Goal: Task Accomplishment & Management: Manage account settings

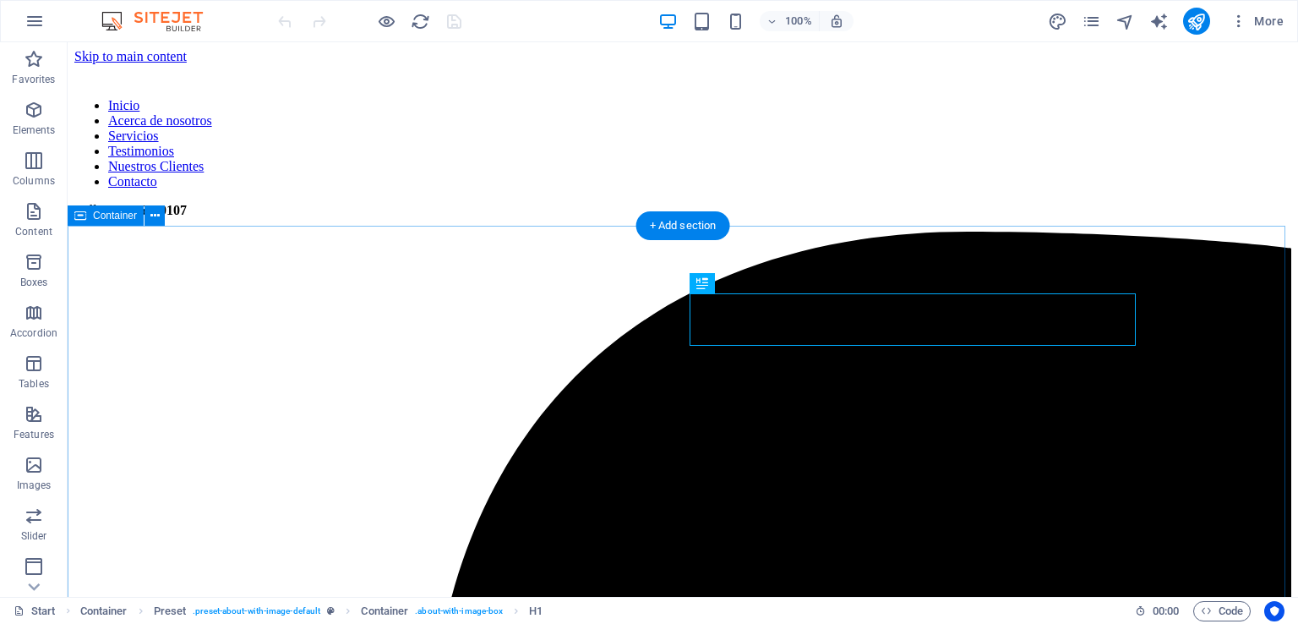
scroll to position [417, 0]
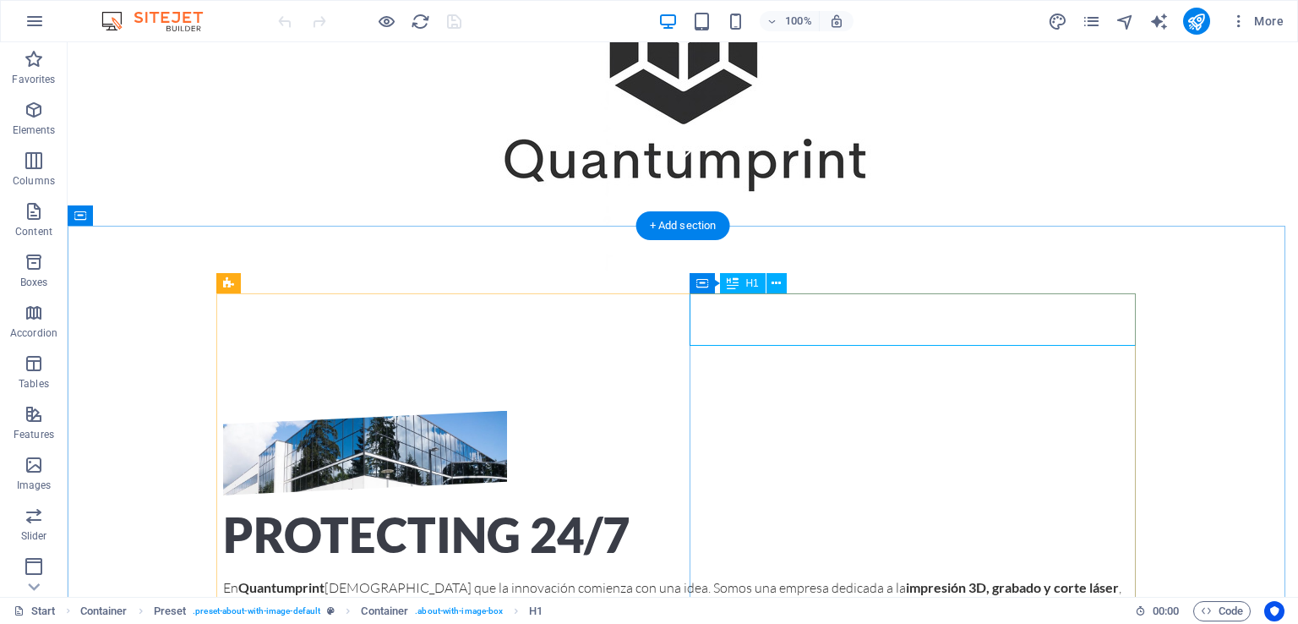
click at [913, 509] on div "Protecting 24/7" at bounding box center [682, 535] width 919 height 52
click at [776, 285] on icon at bounding box center [775, 284] width 9 height 18
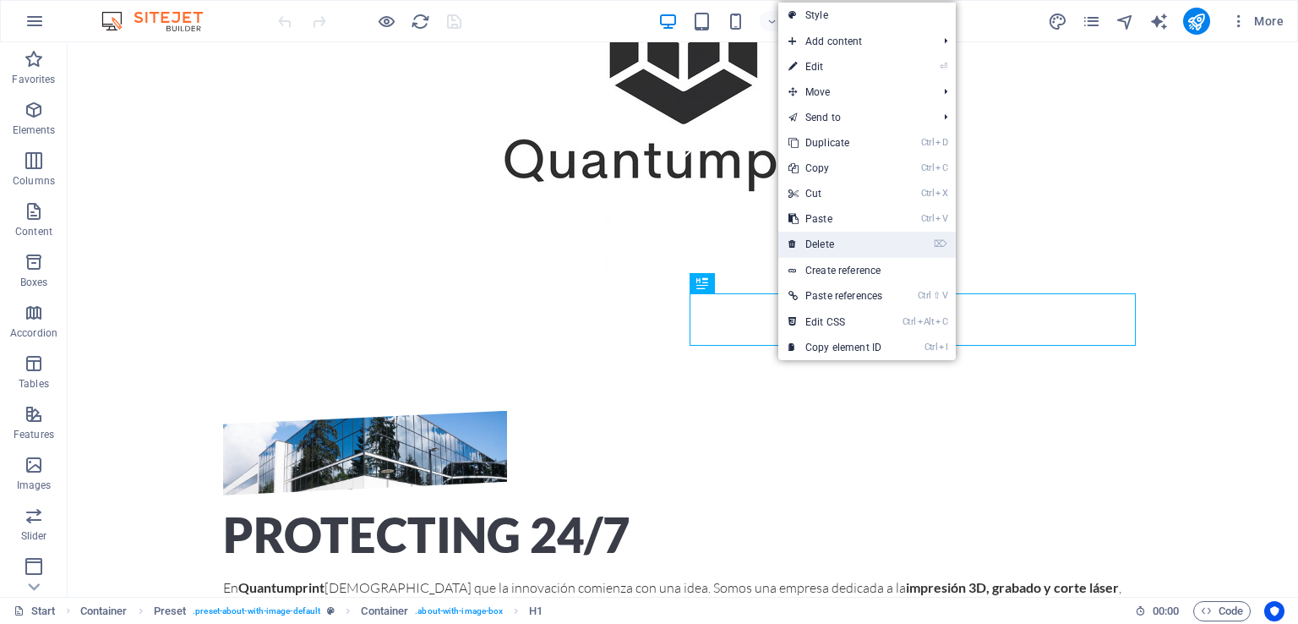
click at [835, 237] on link "⌦ Delete" at bounding box center [835, 244] width 114 height 25
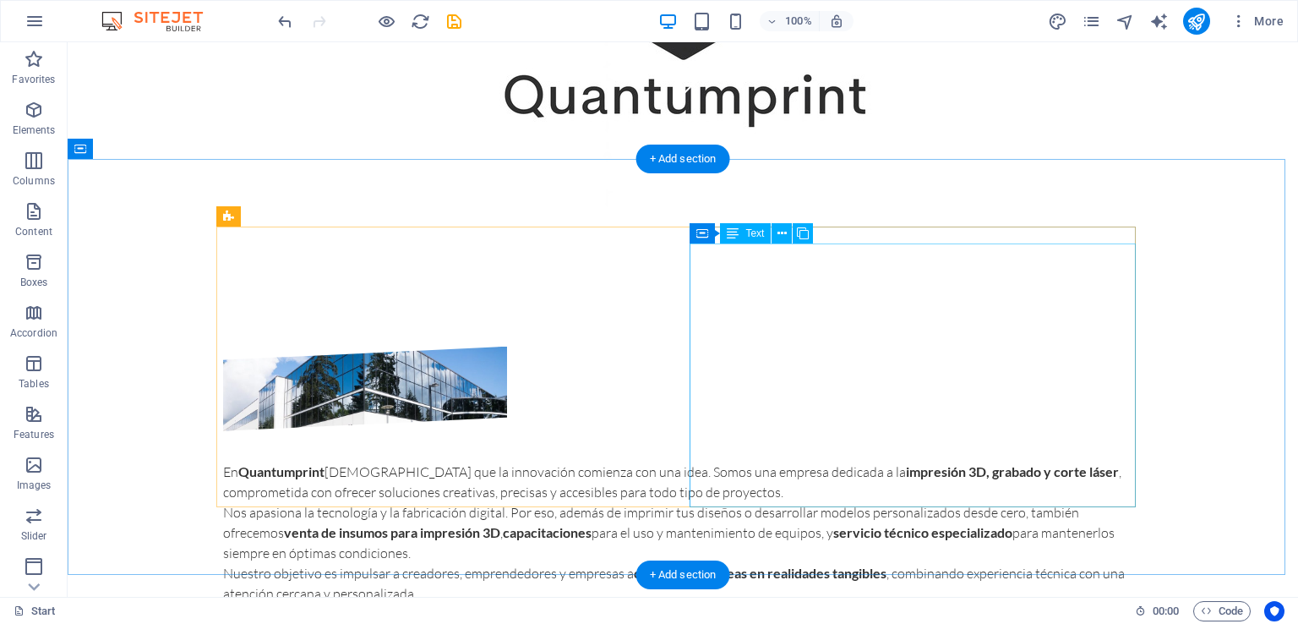
scroll to position [478, 0]
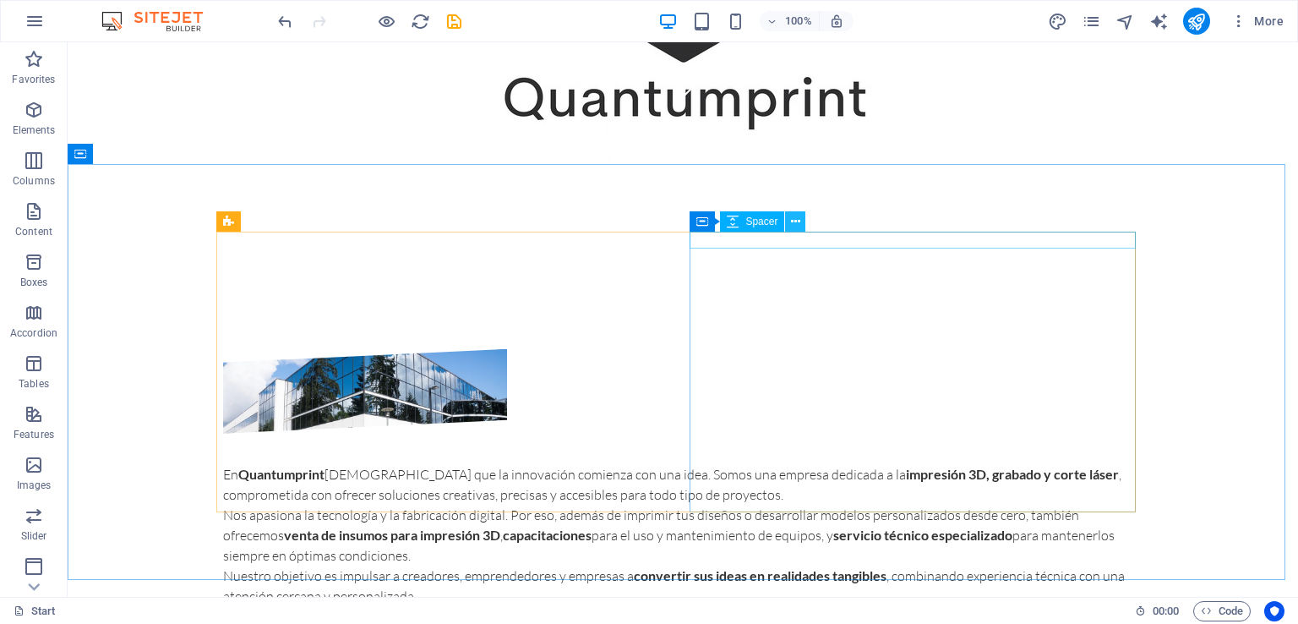
click at [793, 227] on icon at bounding box center [795, 222] width 9 height 18
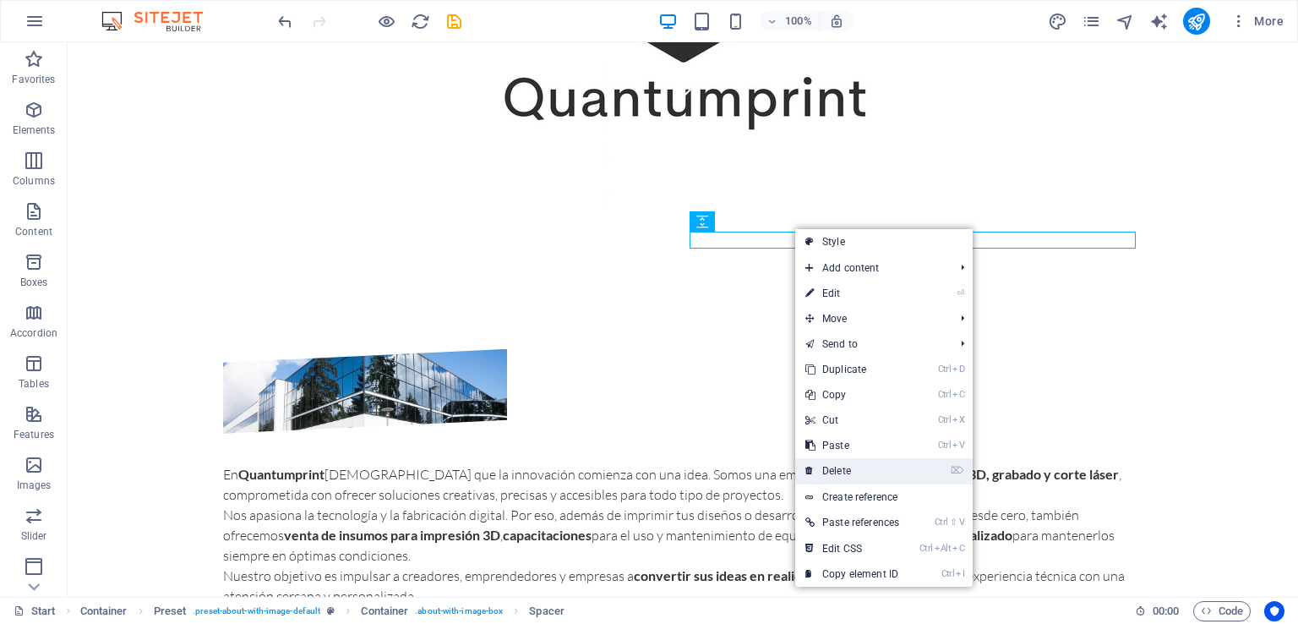
click at [870, 465] on link "⌦ Delete" at bounding box center [852, 470] width 114 height 25
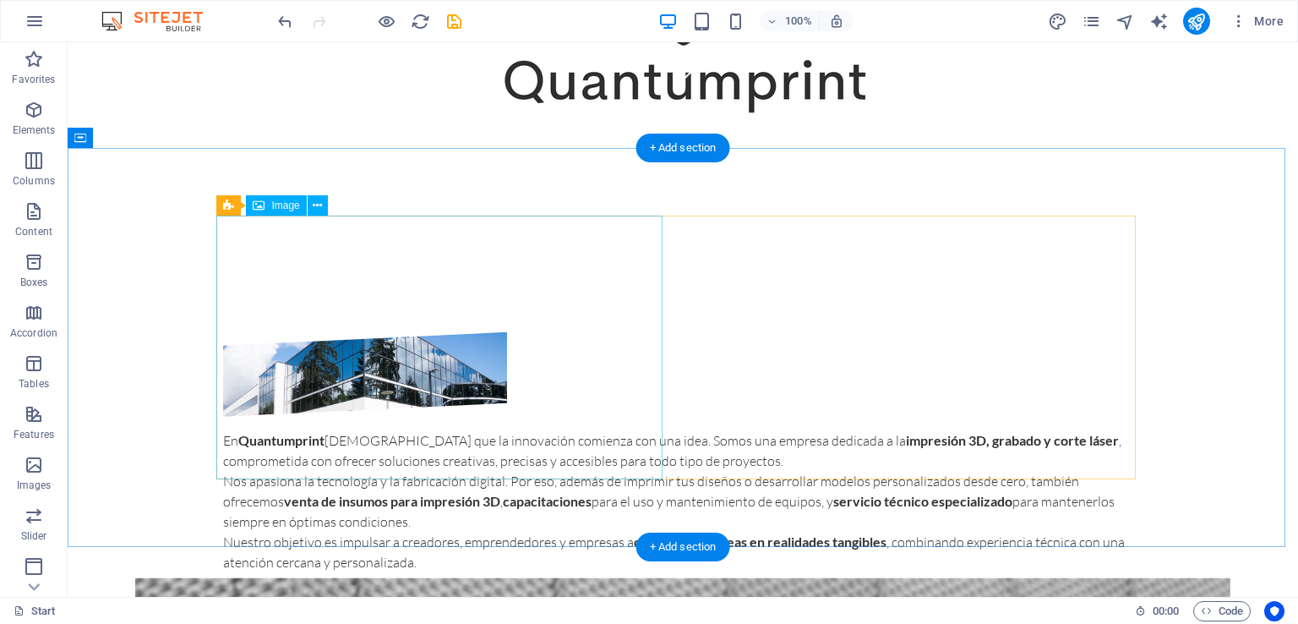
scroll to position [500, 0]
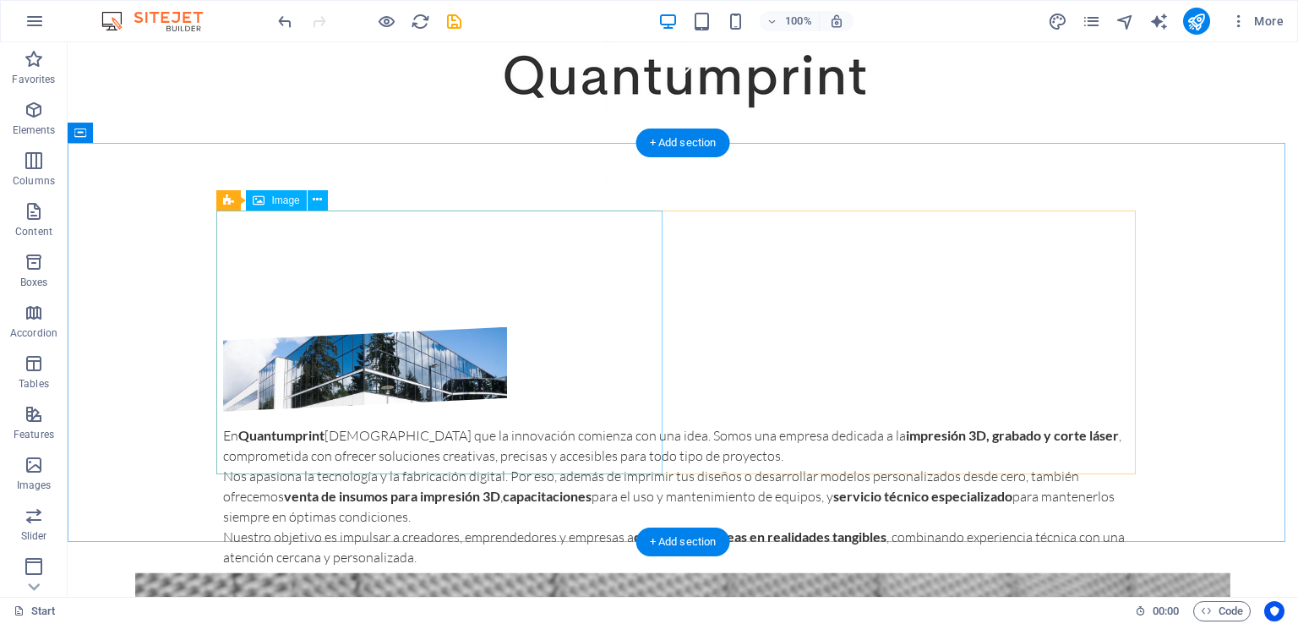
click at [496, 371] on figure at bounding box center [365, 369] width 284 height 84
select select "%"
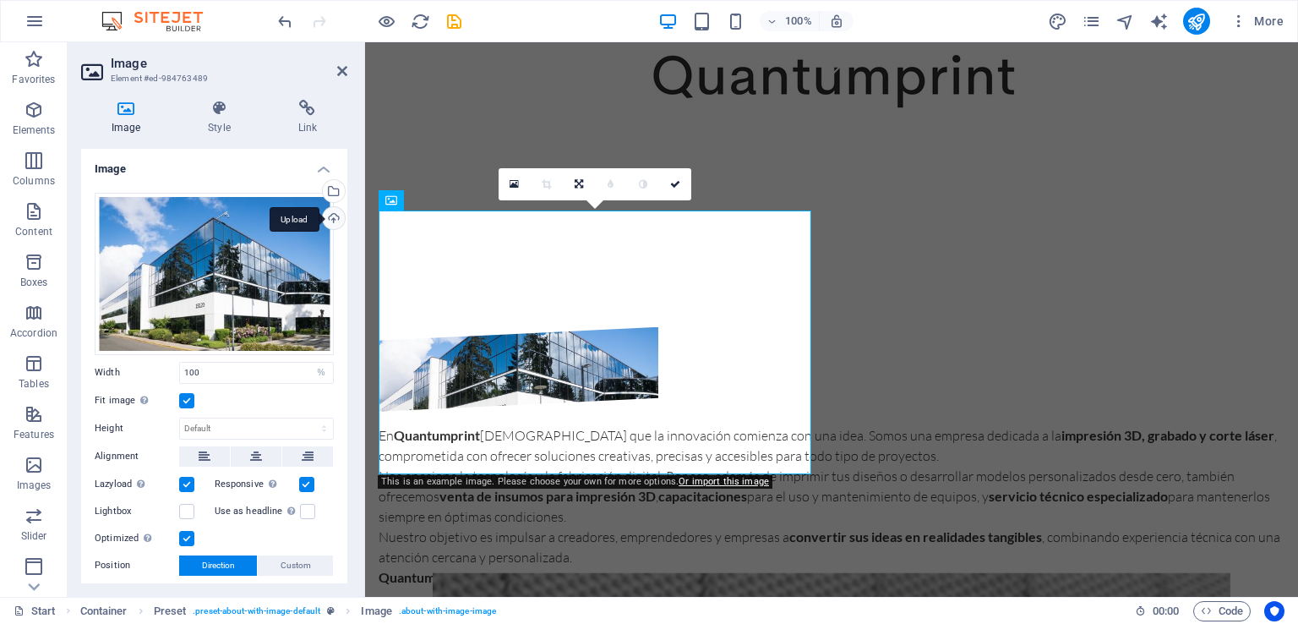
click at [324, 209] on div "Upload" at bounding box center [331, 219] width 25 height 25
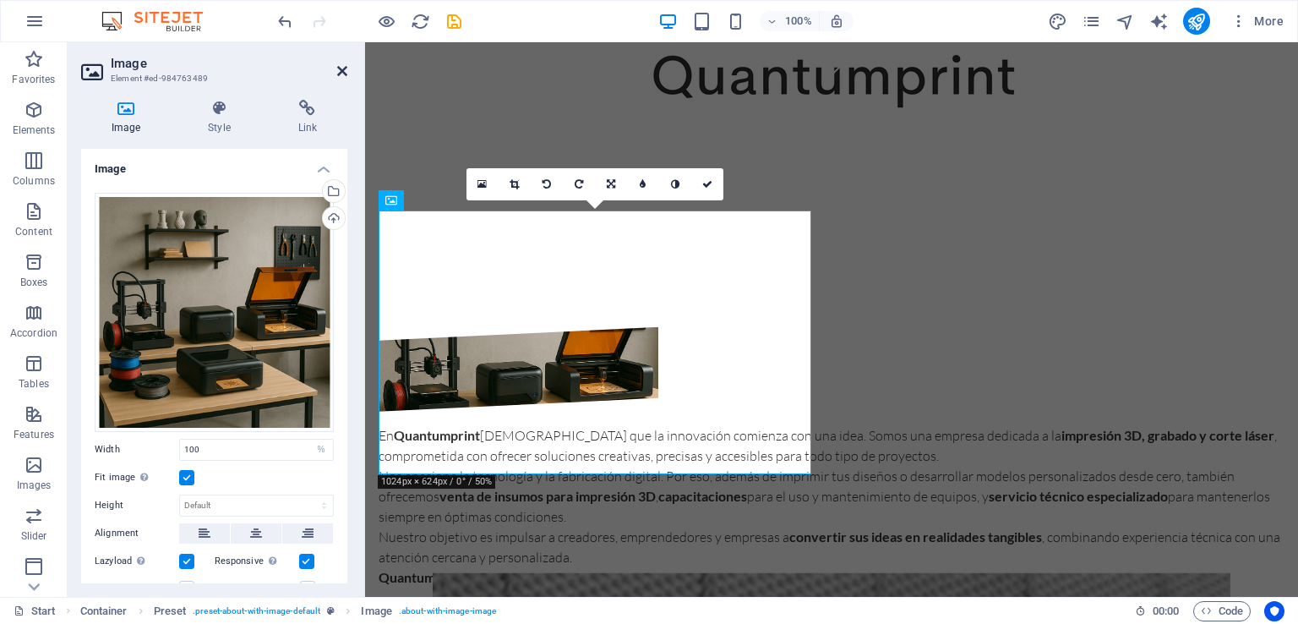
click at [341, 72] on icon at bounding box center [342, 71] width 10 height 14
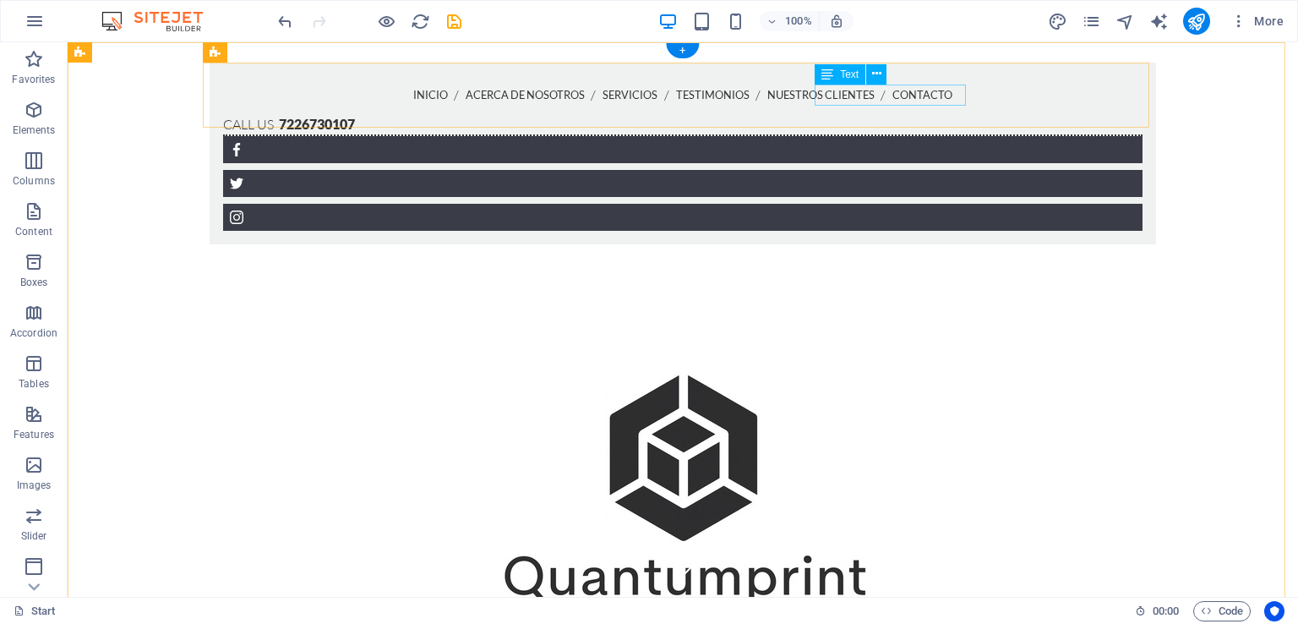
click at [850, 114] on div "Call us 7226730107" at bounding box center [682, 125] width 919 height 22
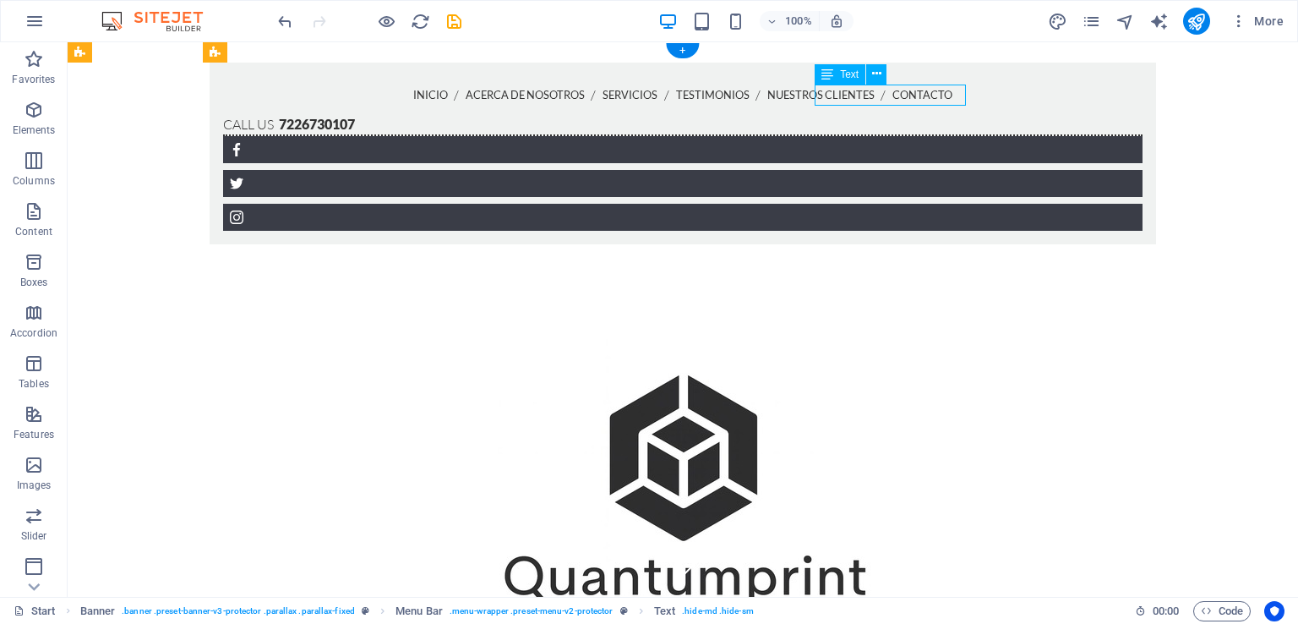
click at [850, 114] on div "Call us 7226730107" at bounding box center [682, 125] width 919 height 22
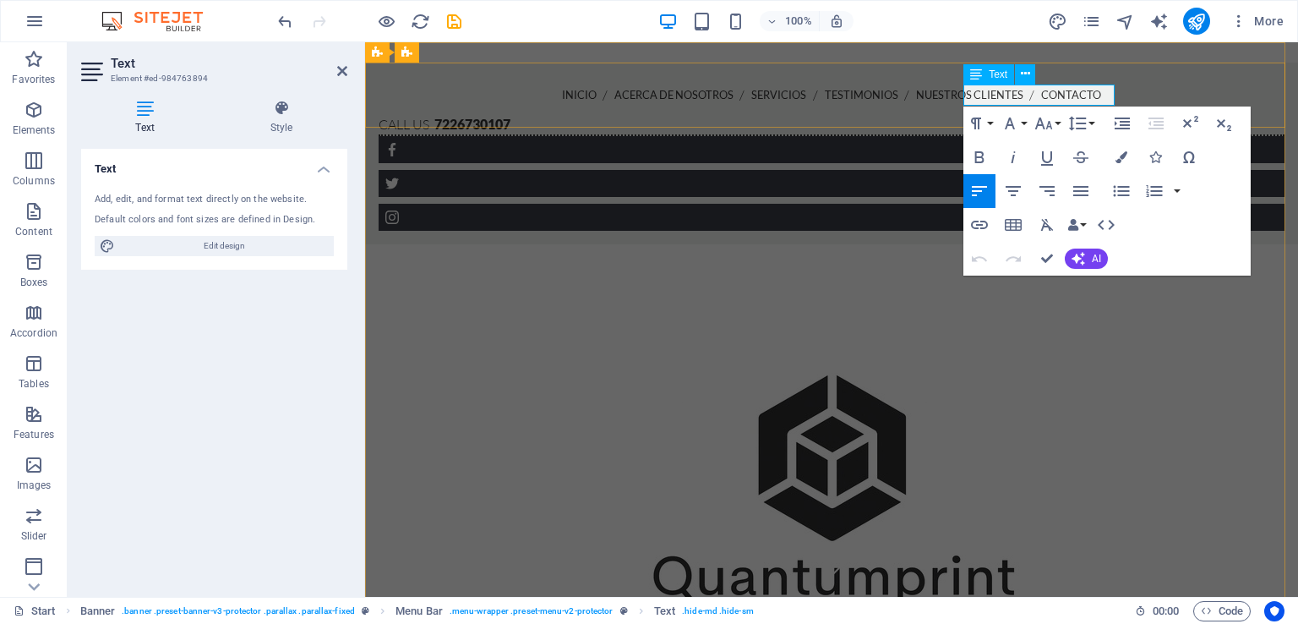
click at [1014, 114] on p "Call us 7226730107" at bounding box center [832, 124] width 906 height 20
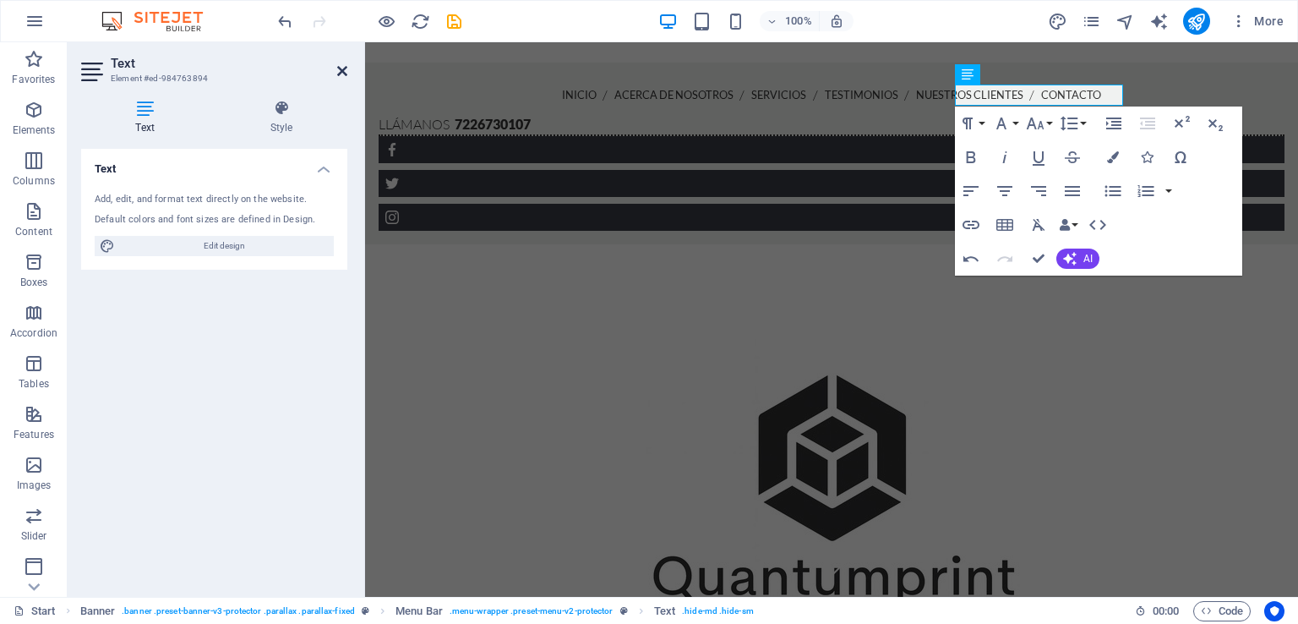
click at [339, 75] on icon at bounding box center [342, 71] width 10 height 14
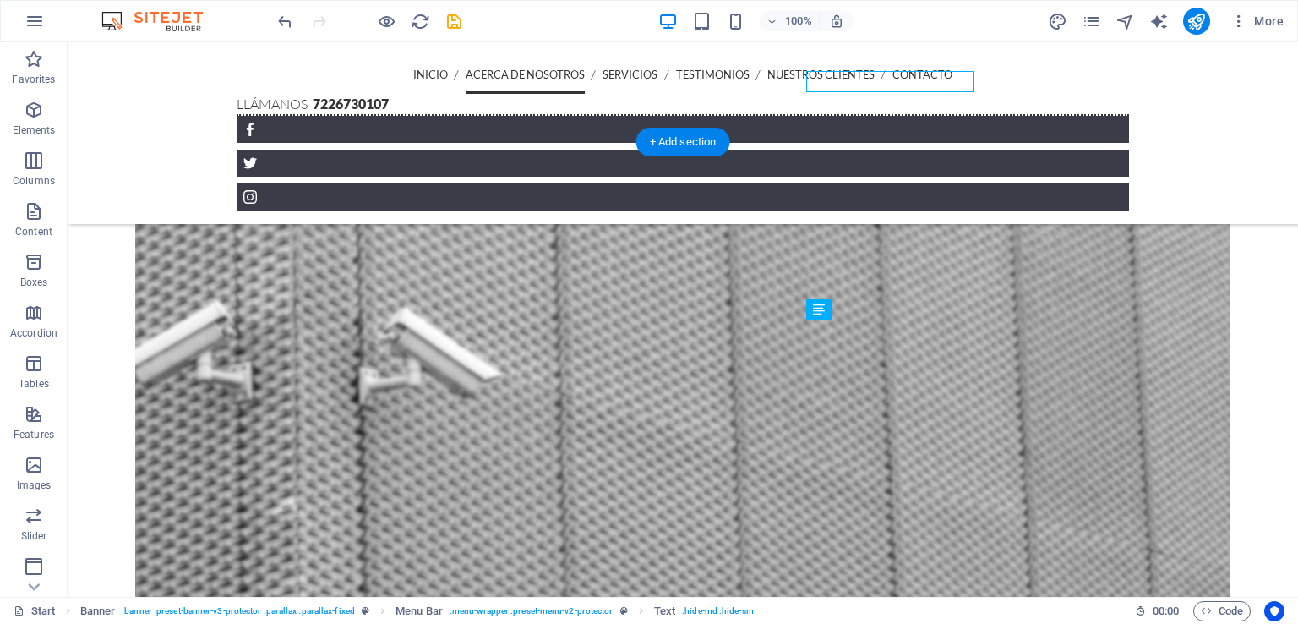
scroll to position [892, 0]
click at [135, 182] on figure at bounding box center [682, 545] width 1095 height 727
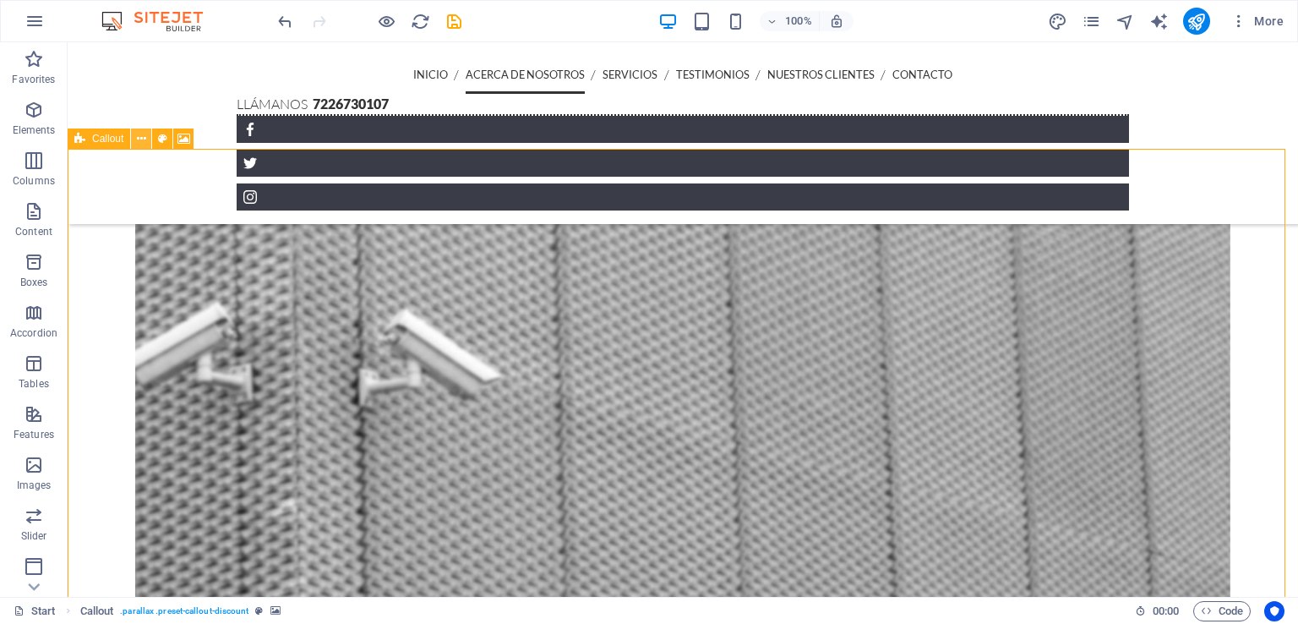
click at [139, 138] on icon at bounding box center [141, 139] width 9 height 18
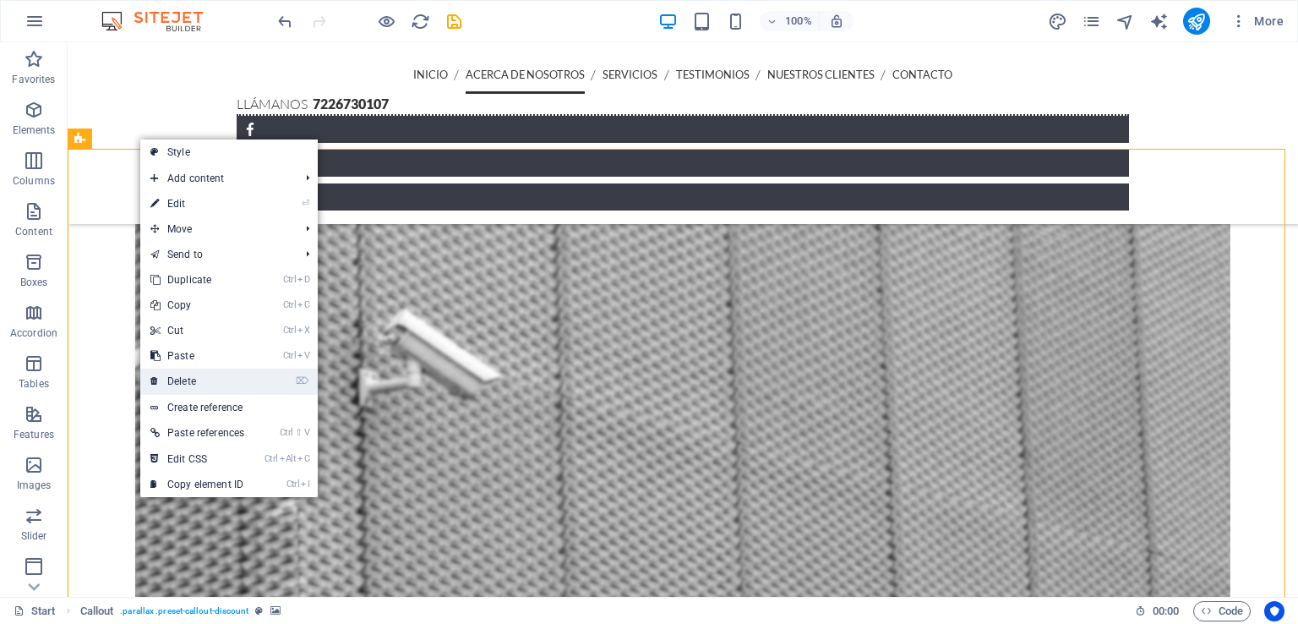
click at [259, 385] on li "⌦ Delete" at bounding box center [228, 381] width 177 height 26
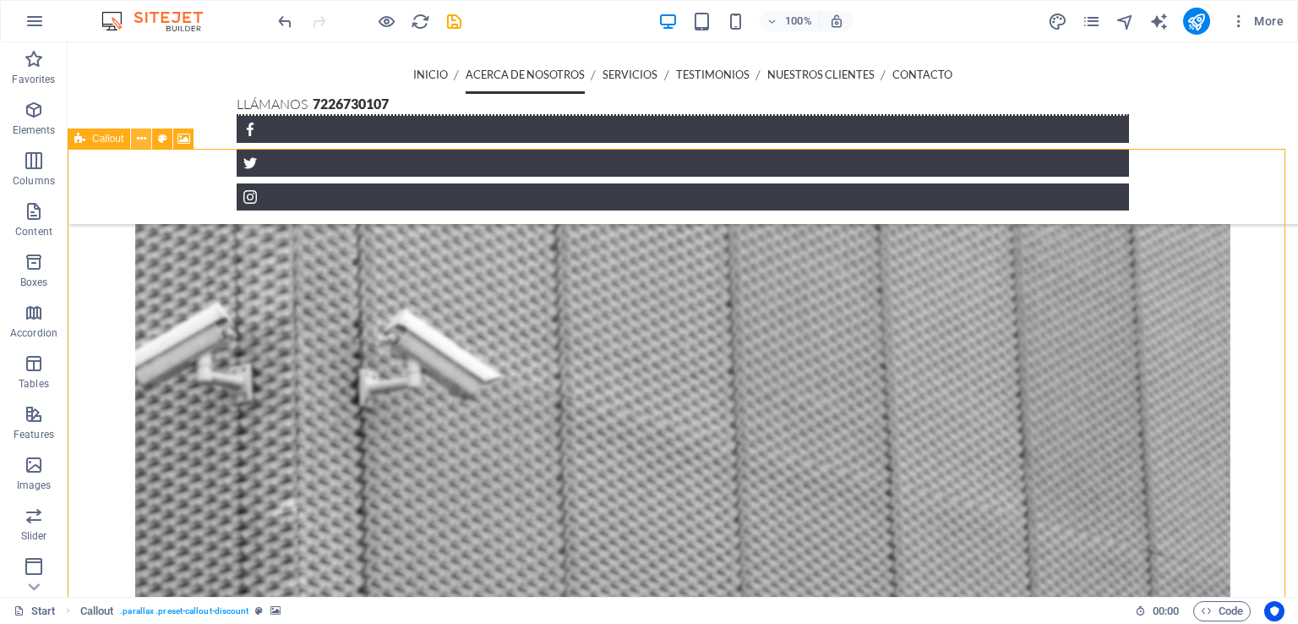
click at [138, 139] on icon at bounding box center [141, 139] width 9 height 18
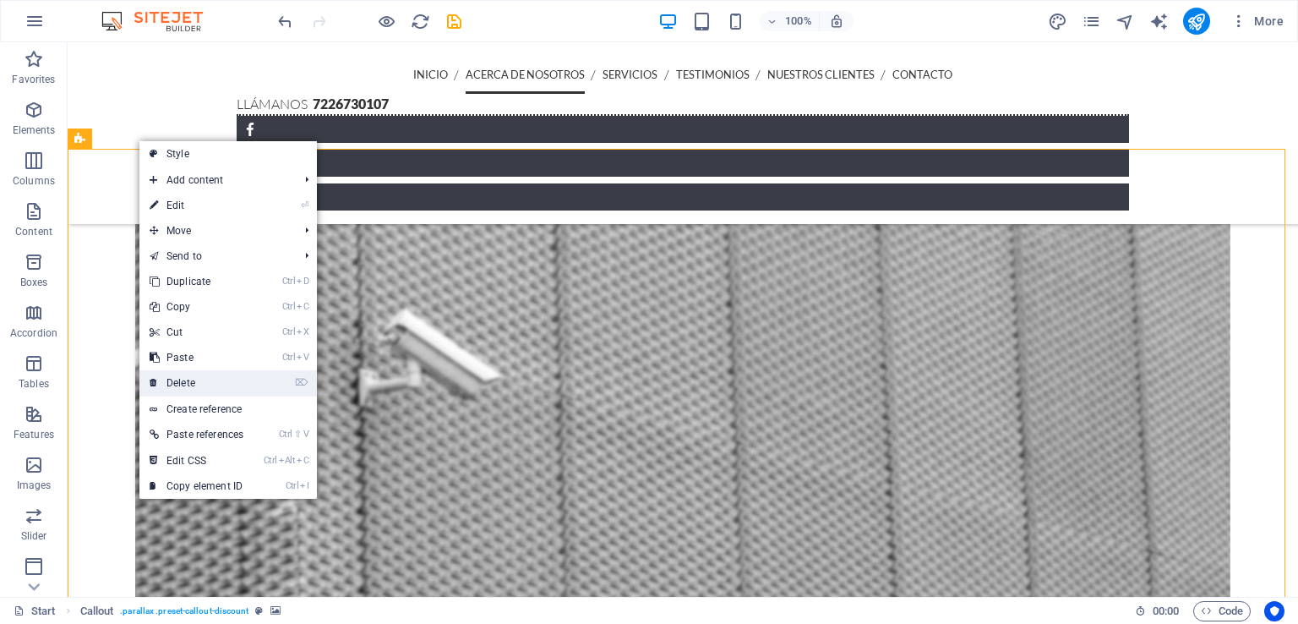
click at [193, 379] on link "⌦ Delete" at bounding box center [196, 382] width 114 height 25
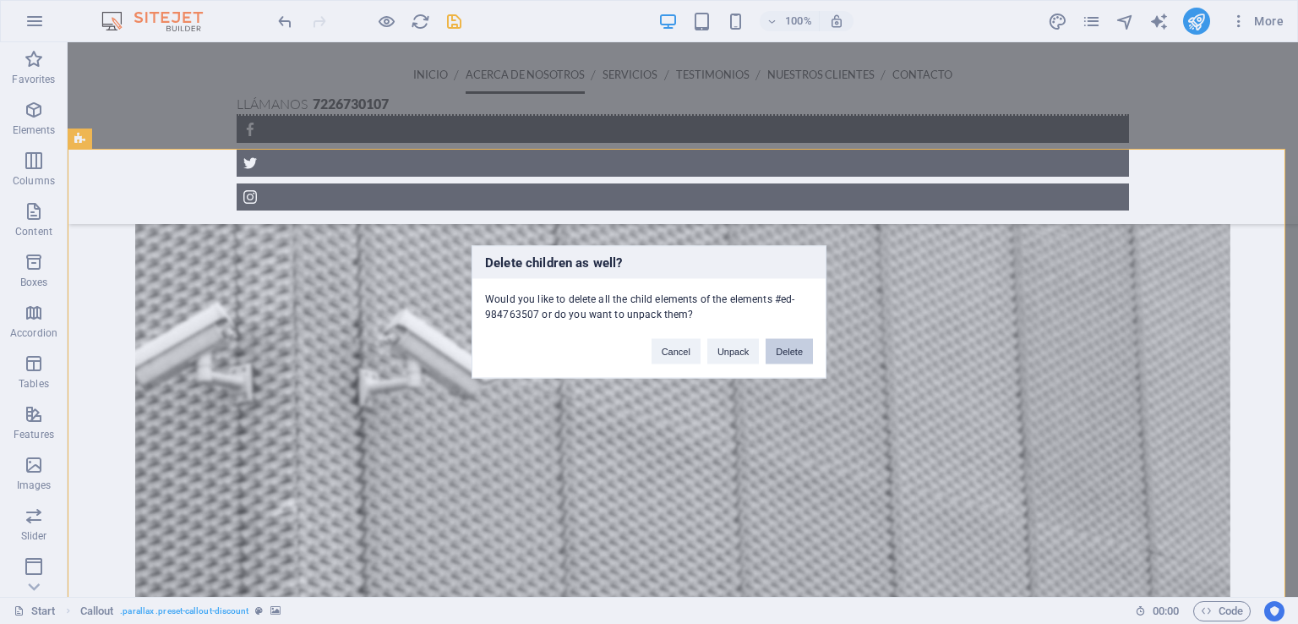
click at [791, 346] on button "Delete" at bounding box center [788, 351] width 47 height 25
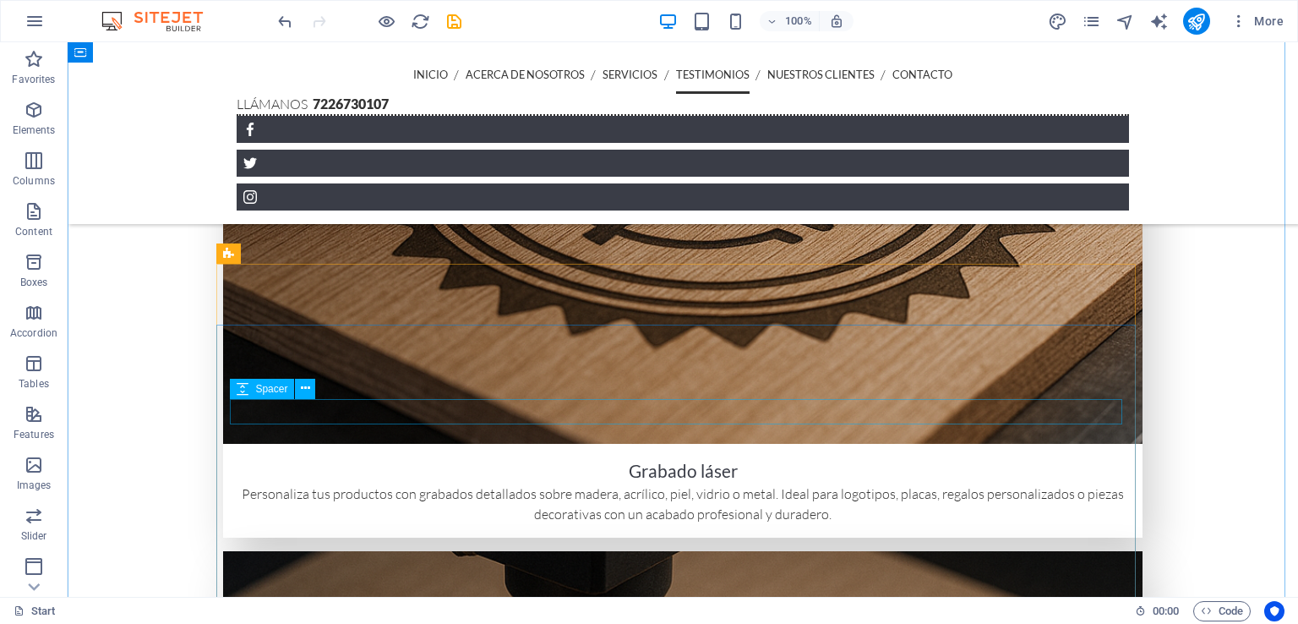
scroll to position [2984, 0]
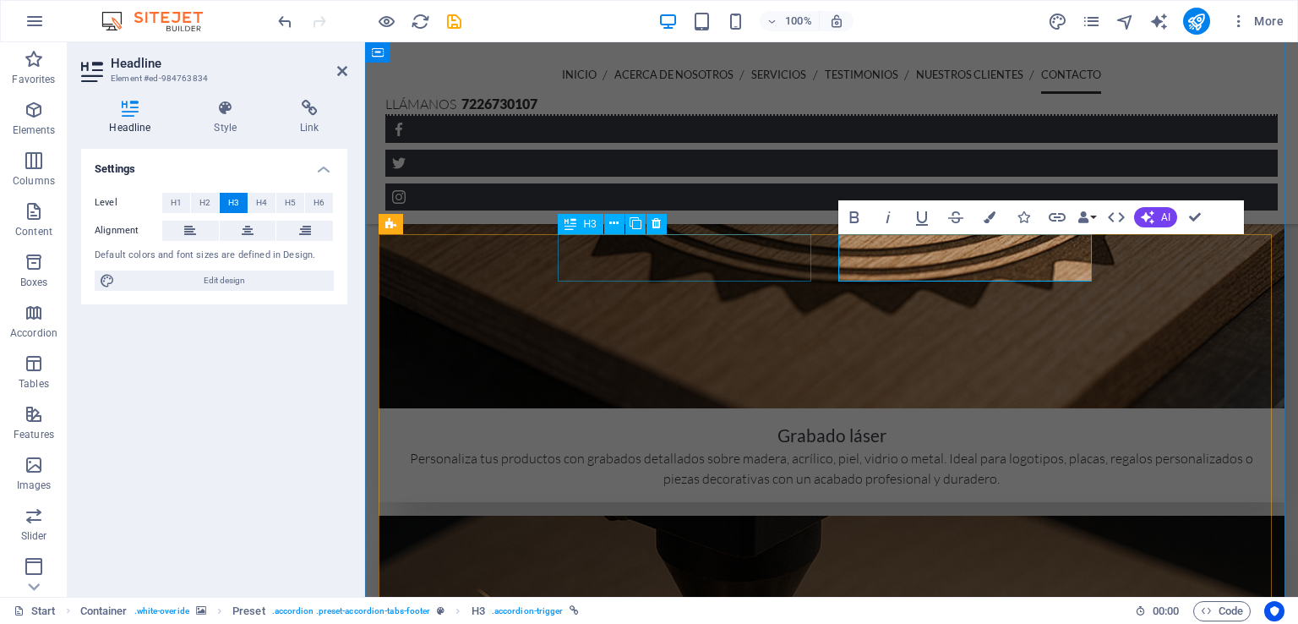
scroll to position [2969, 0]
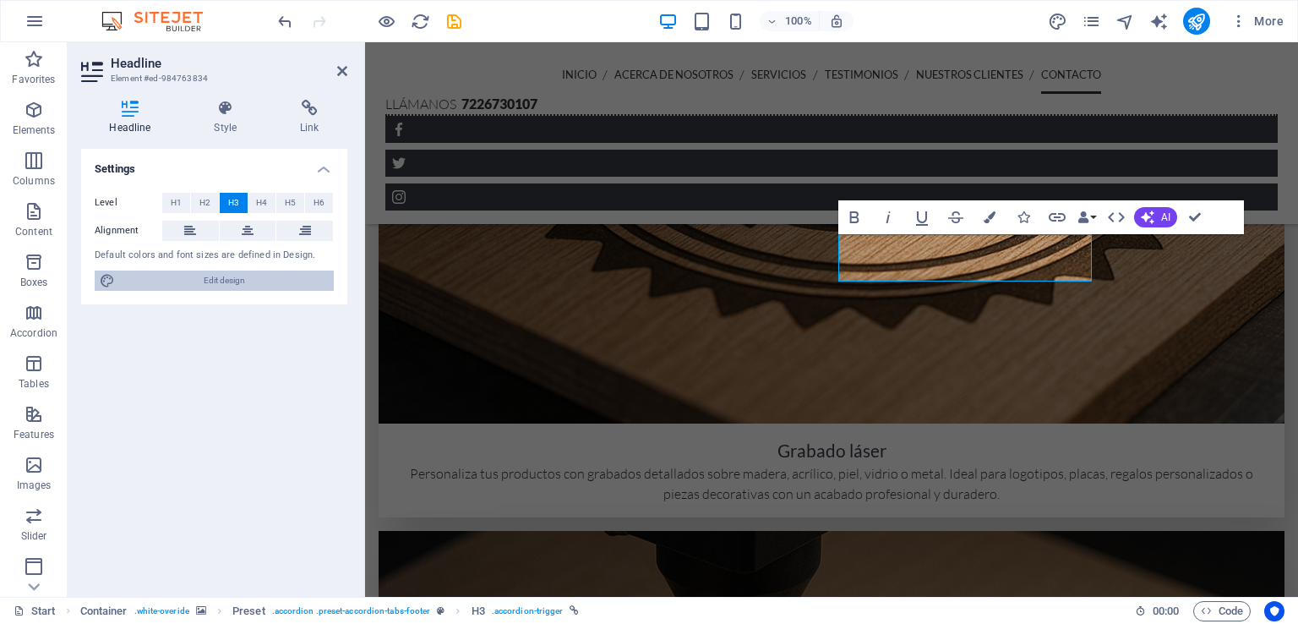
click at [198, 278] on span "Edit design" at bounding box center [224, 280] width 209 height 20
select select "px"
select select "300"
select select "px"
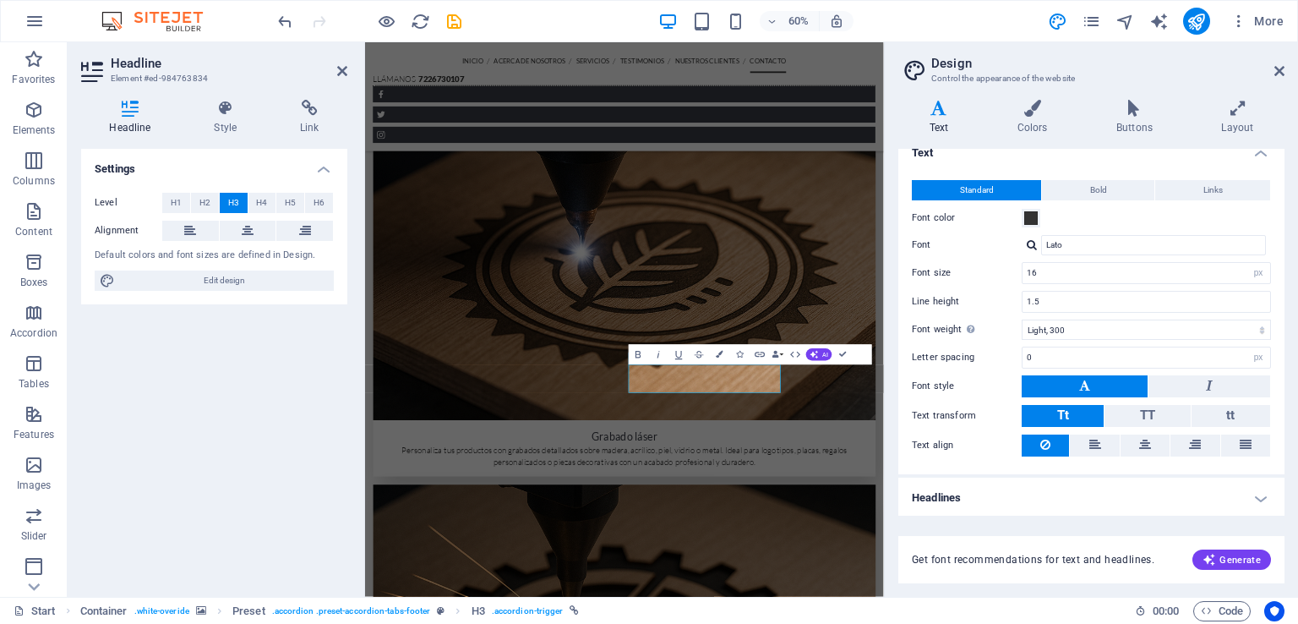
scroll to position [0, 0]
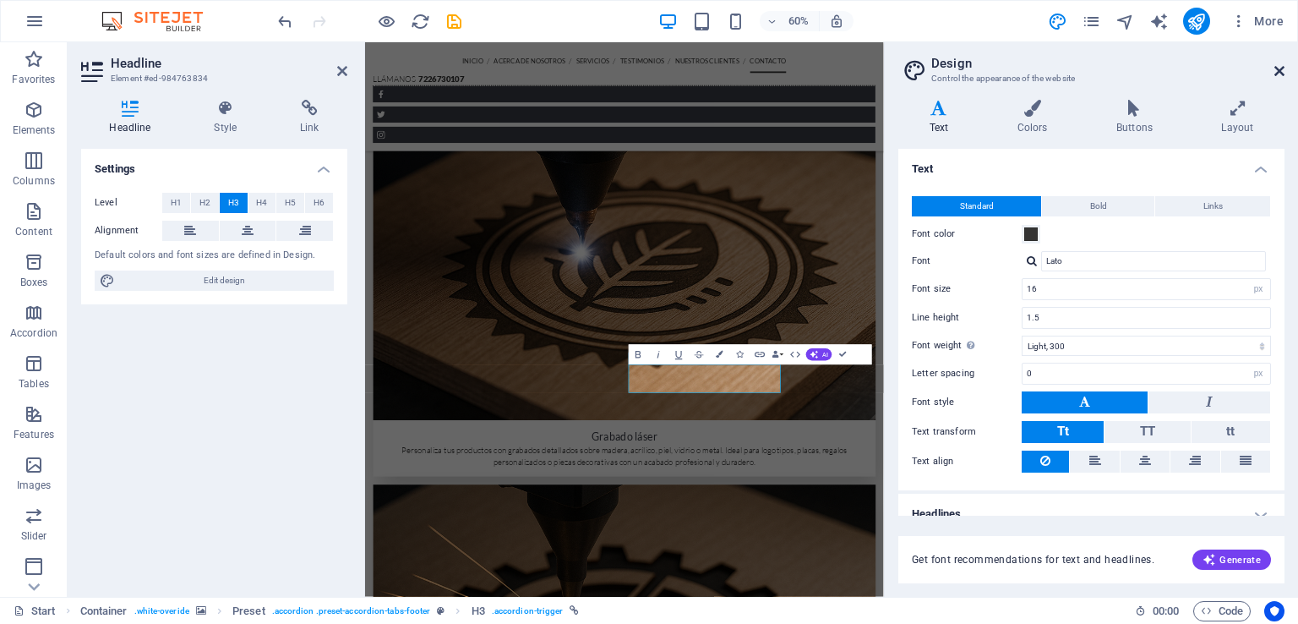
click at [1279, 65] on icon at bounding box center [1279, 71] width 10 height 14
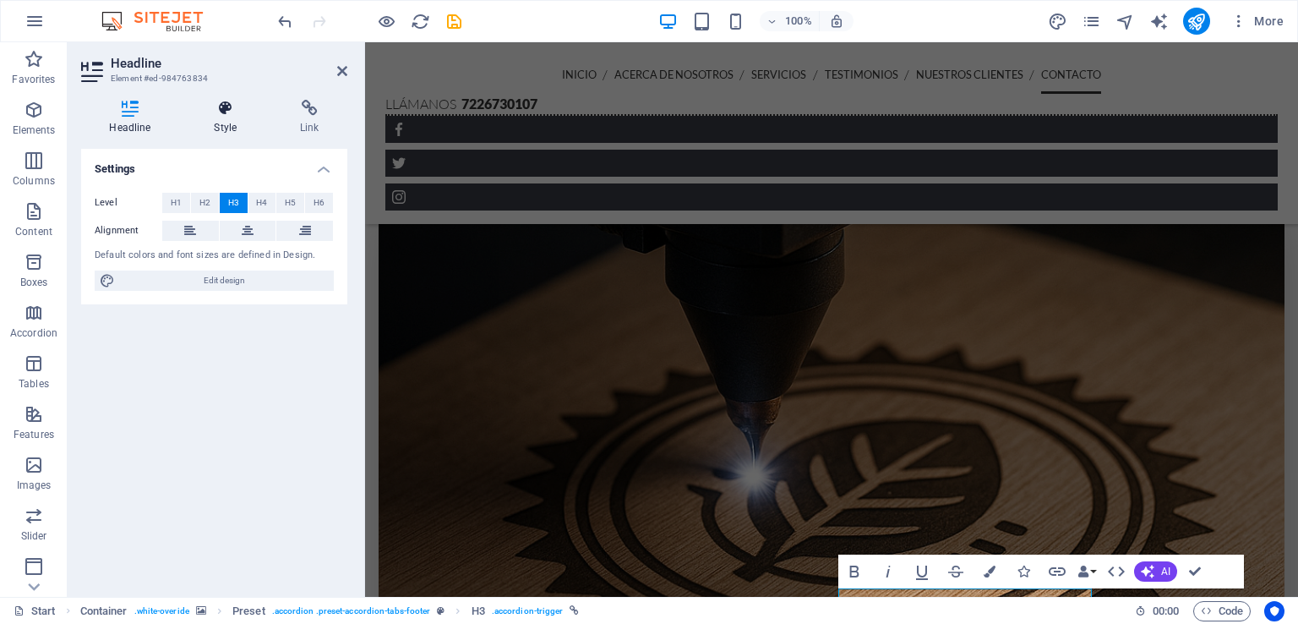
click at [203, 123] on h4 "Style" at bounding box center [229, 117] width 86 height 35
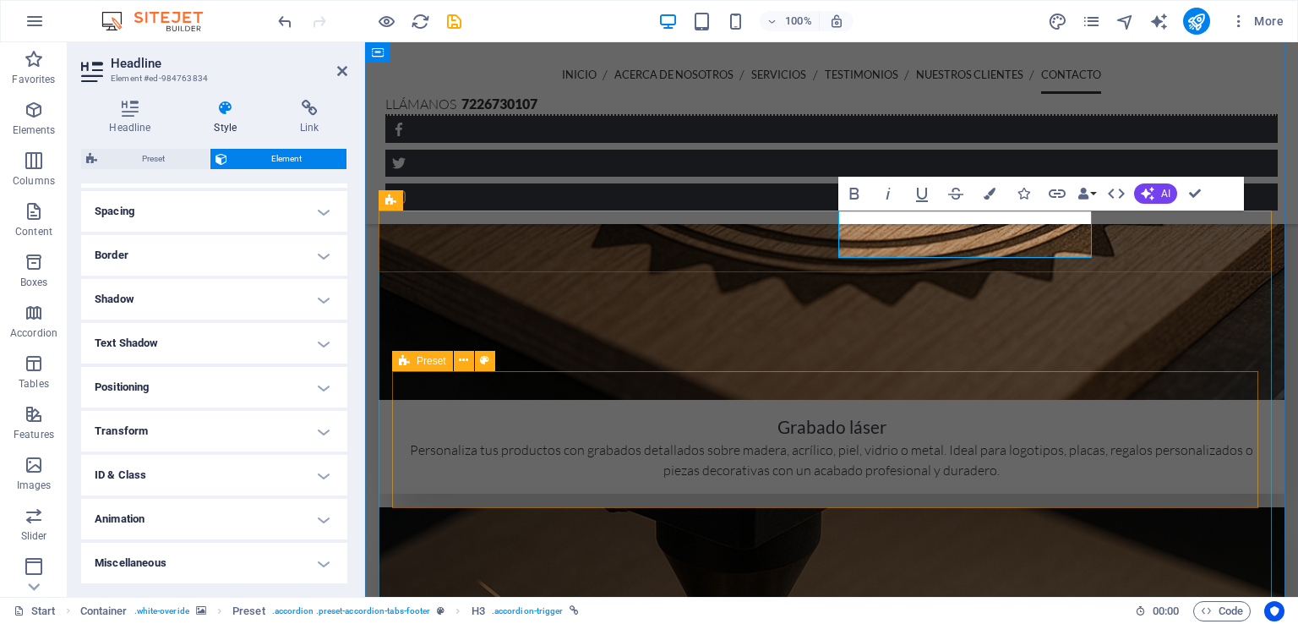
scroll to position [2994, 0]
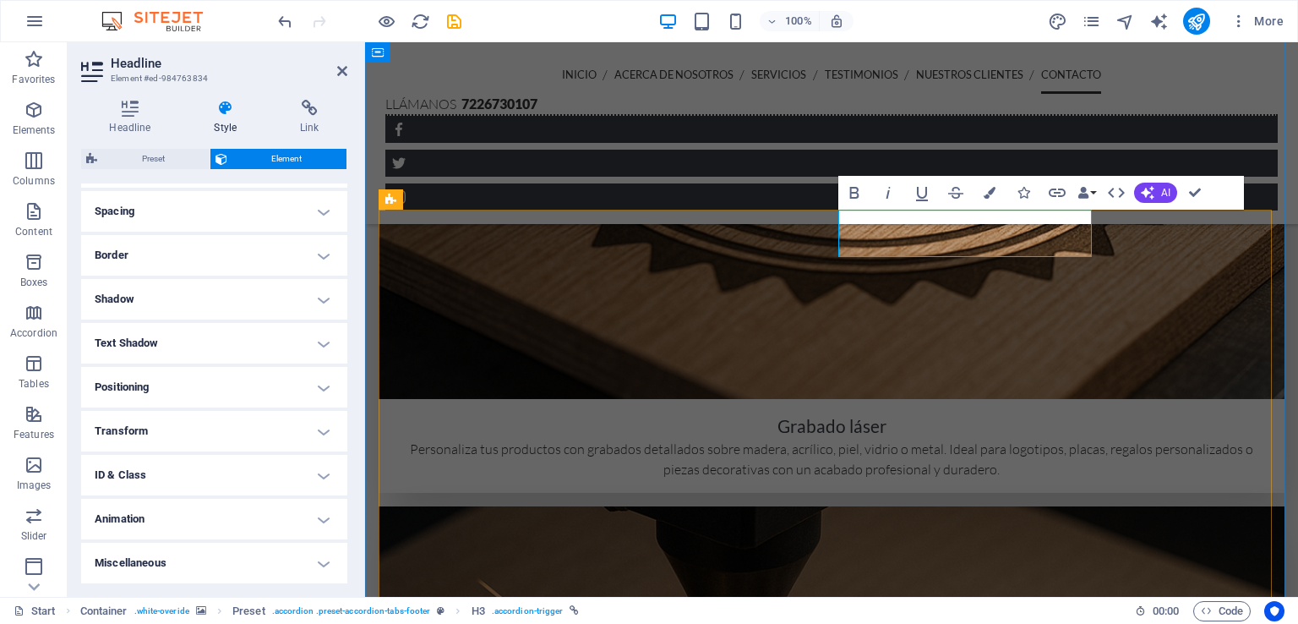
click at [335, 64] on h2 "Headline" at bounding box center [229, 63] width 237 height 15
click at [341, 69] on icon at bounding box center [342, 71] width 10 height 14
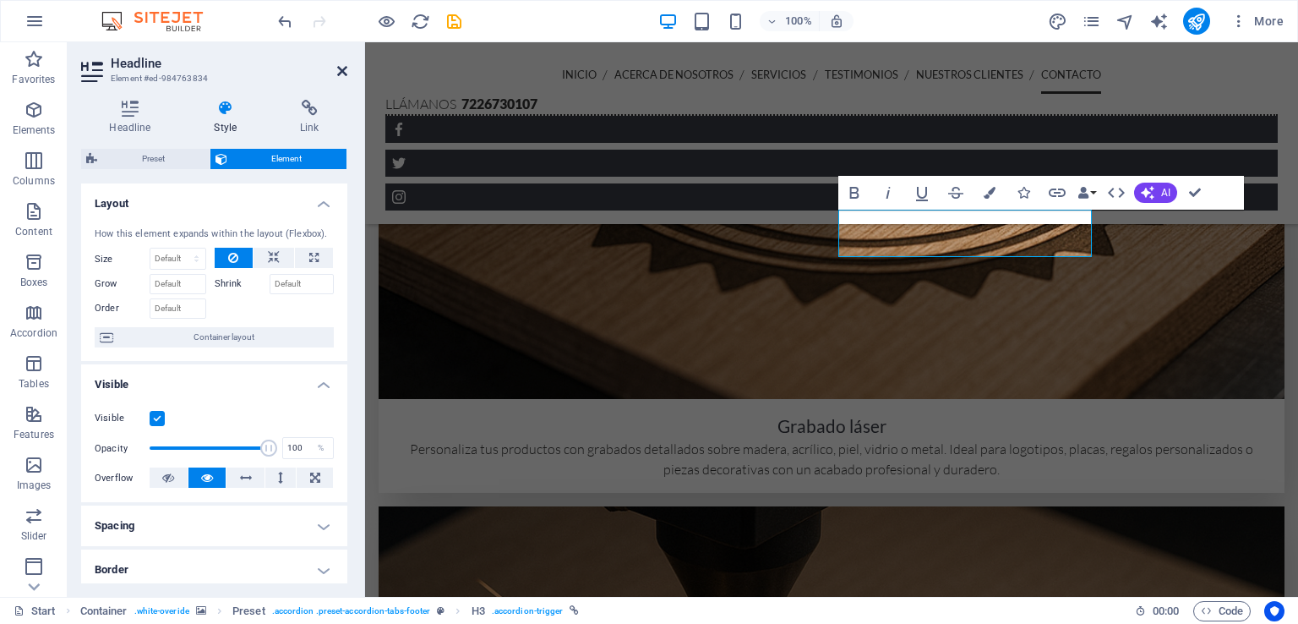
click at [342, 75] on icon at bounding box center [342, 71] width 10 height 14
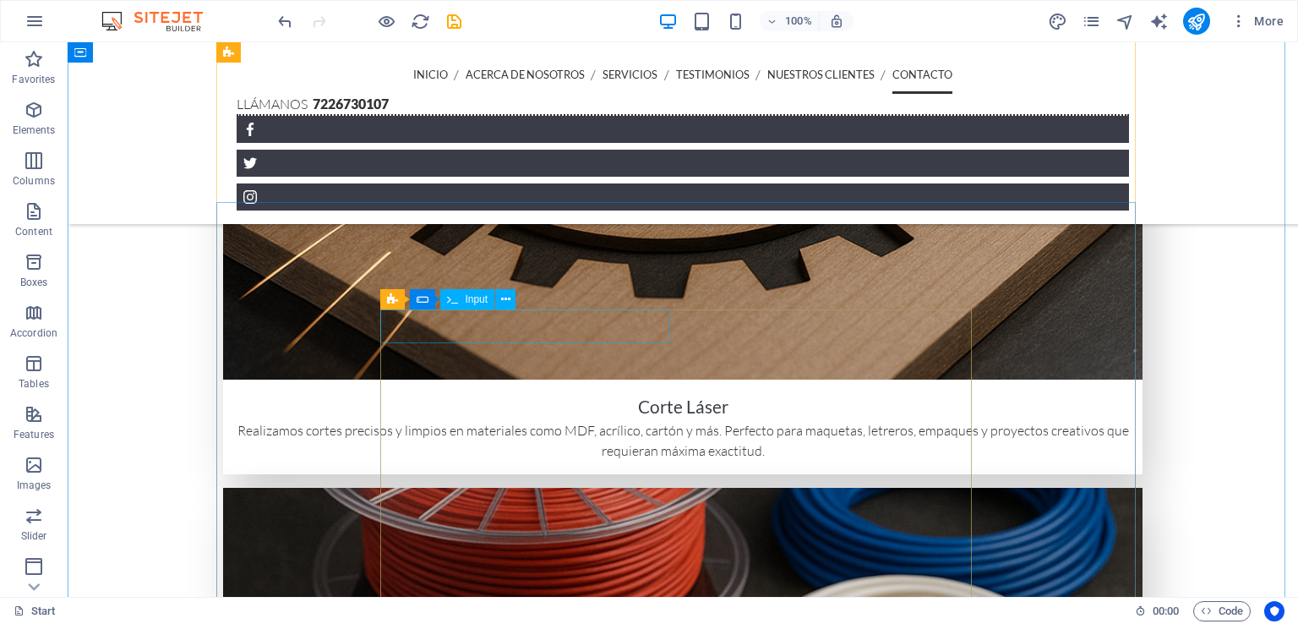
scroll to position [3806, 0]
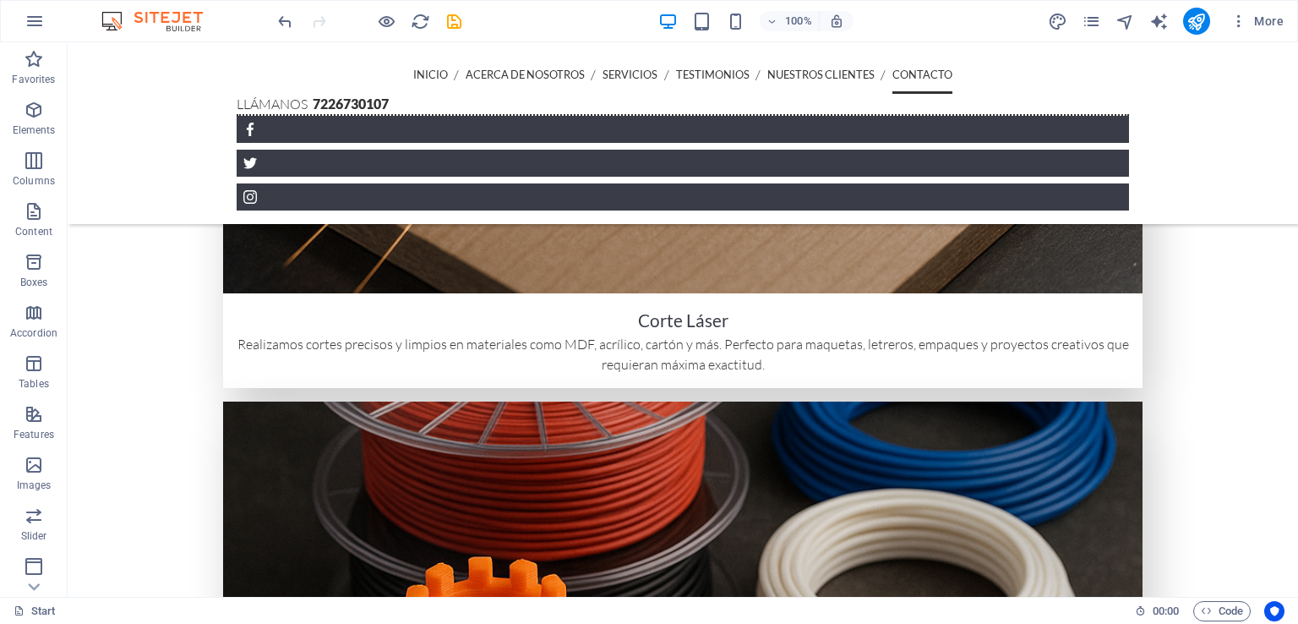
click at [441, 25] on div at bounding box center [369, 21] width 189 height 27
click at [448, 25] on icon "save" at bounding box center [453, 21] width 19 height 19
checkbox input "false"
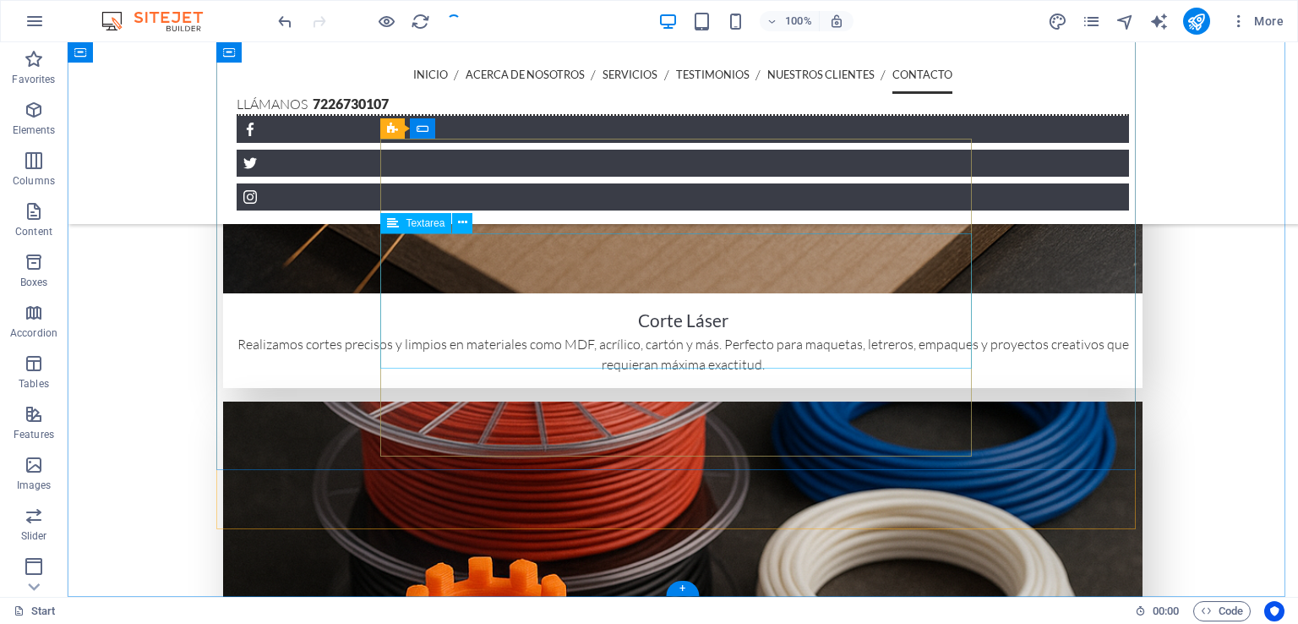
scroll to position [3739, 0]
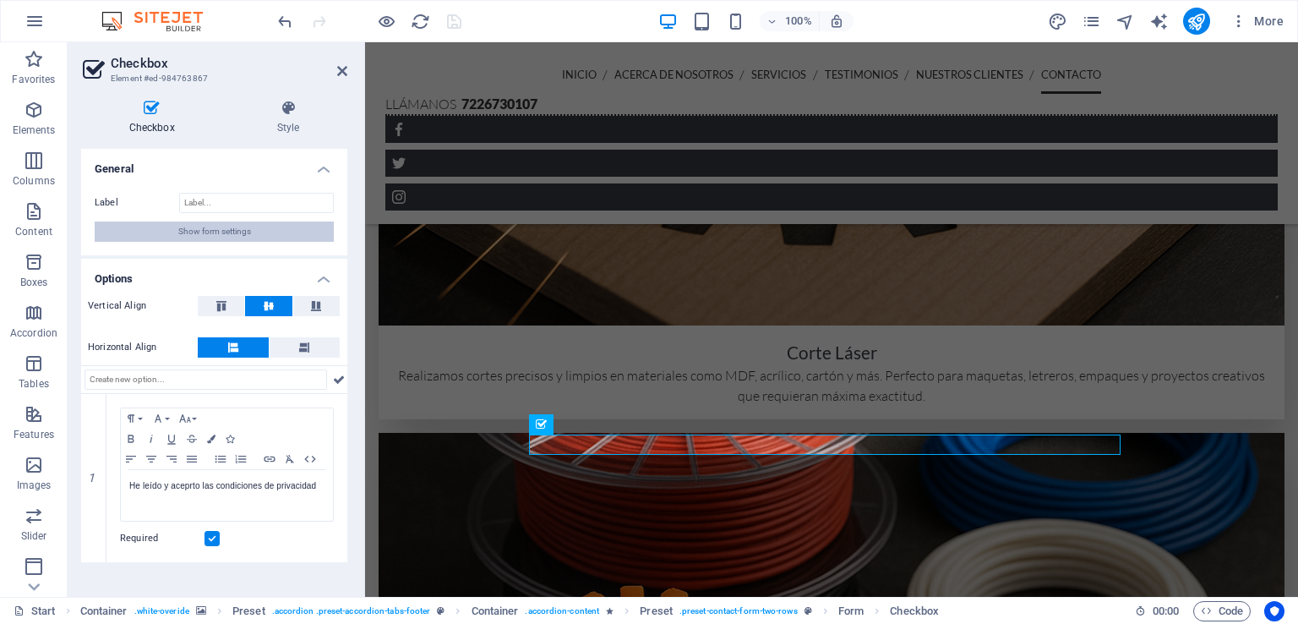
click at [194, 223] on span "Show form settings" at bounding box center [214, 231] width 73 height 20
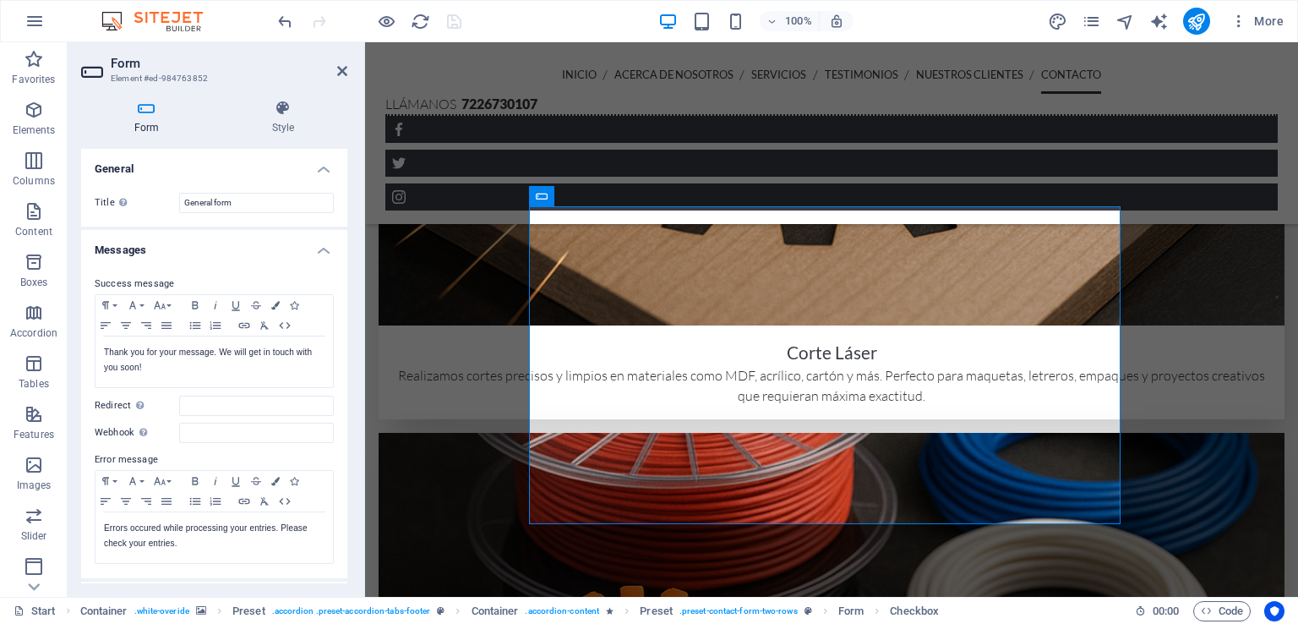
scroll to position [3724, 0]
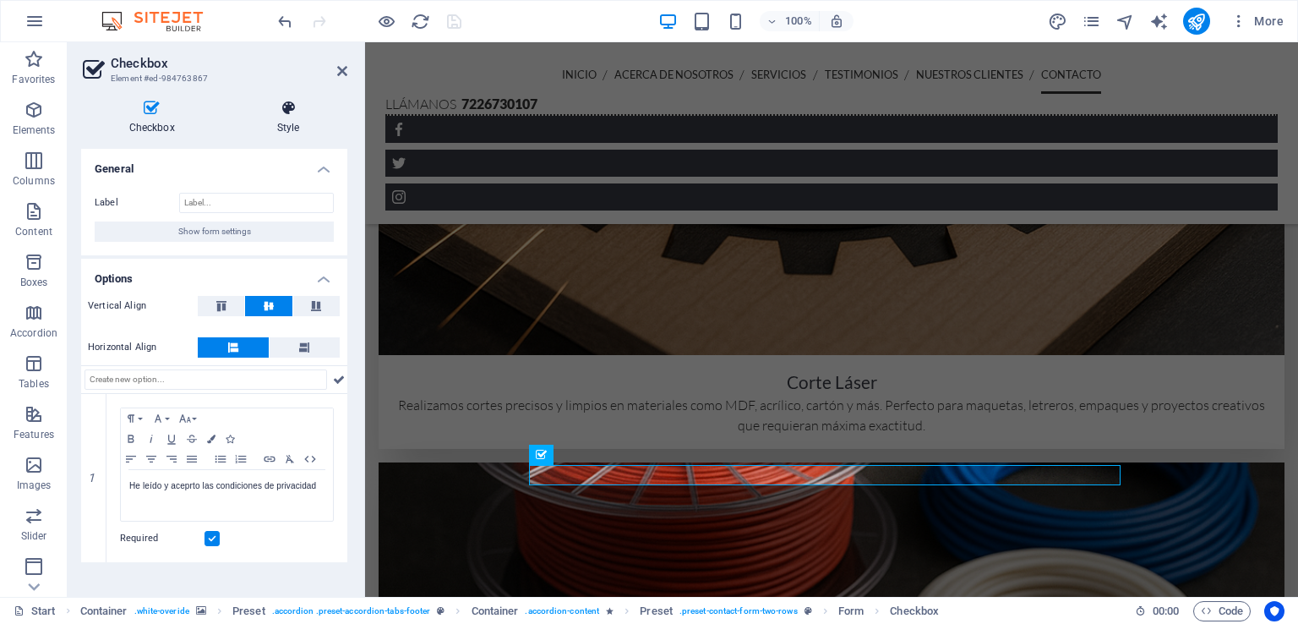
click at [287, 117] on h4 "Style" at bounding box center [288, 117] width 118 height 35
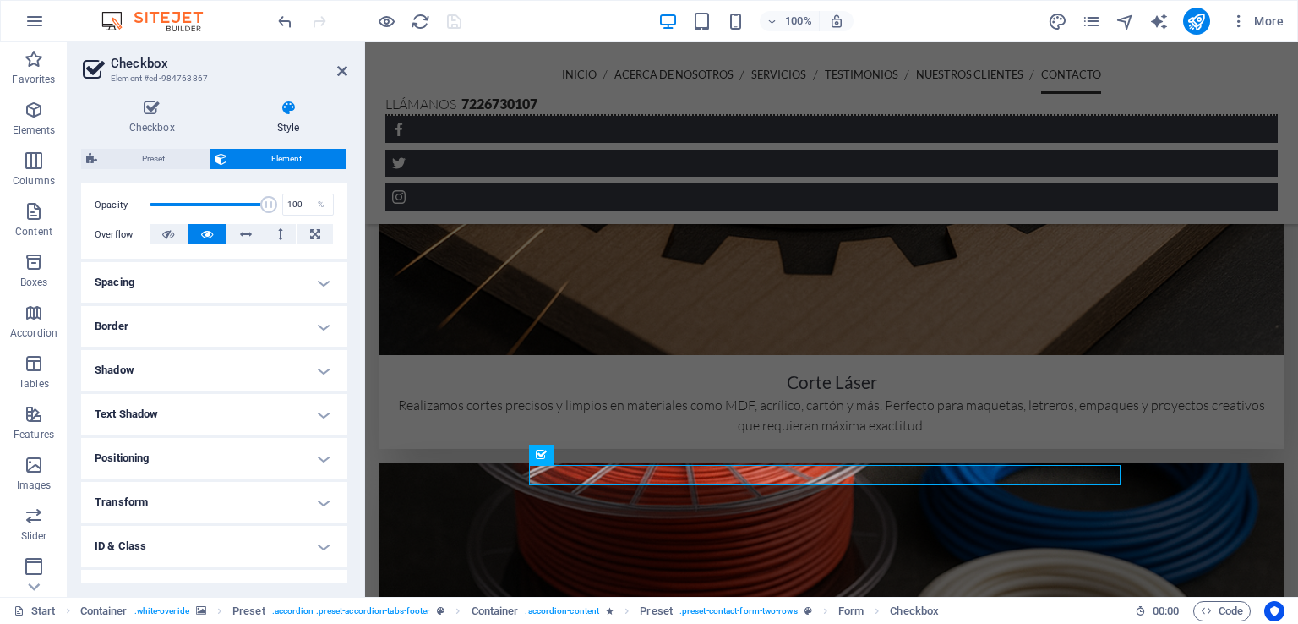
scroll to position [0, 0]
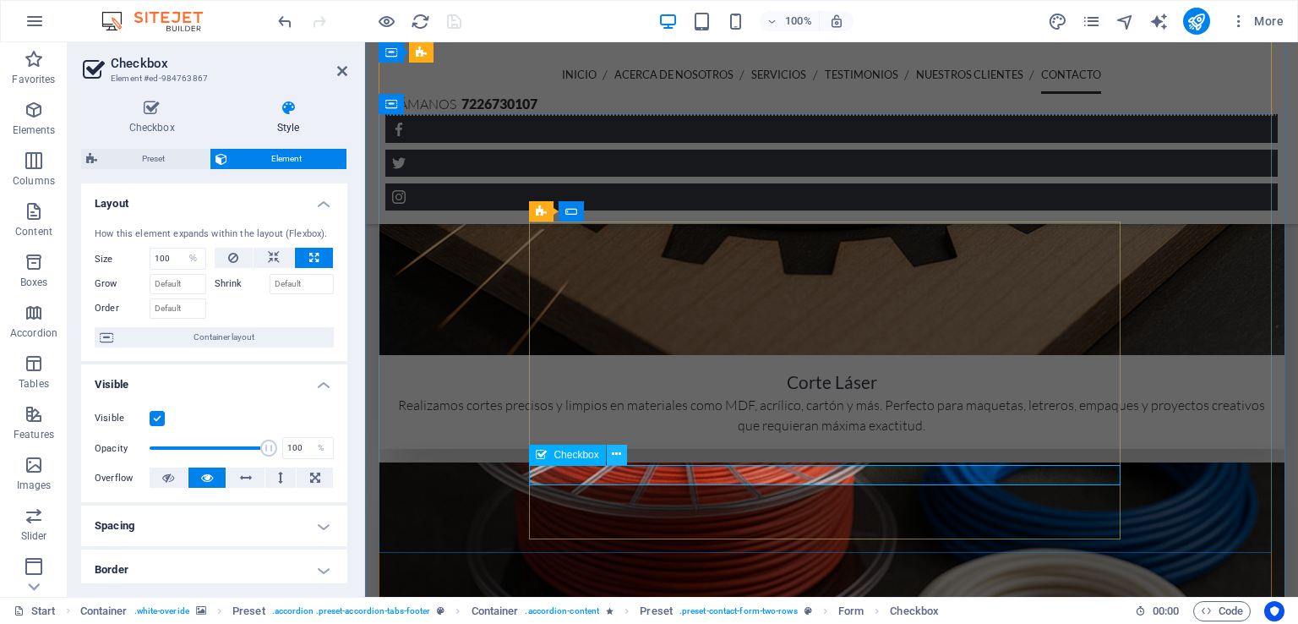
click at [617, 451] on icon at bounding box center [616, 454] width 9 height 18
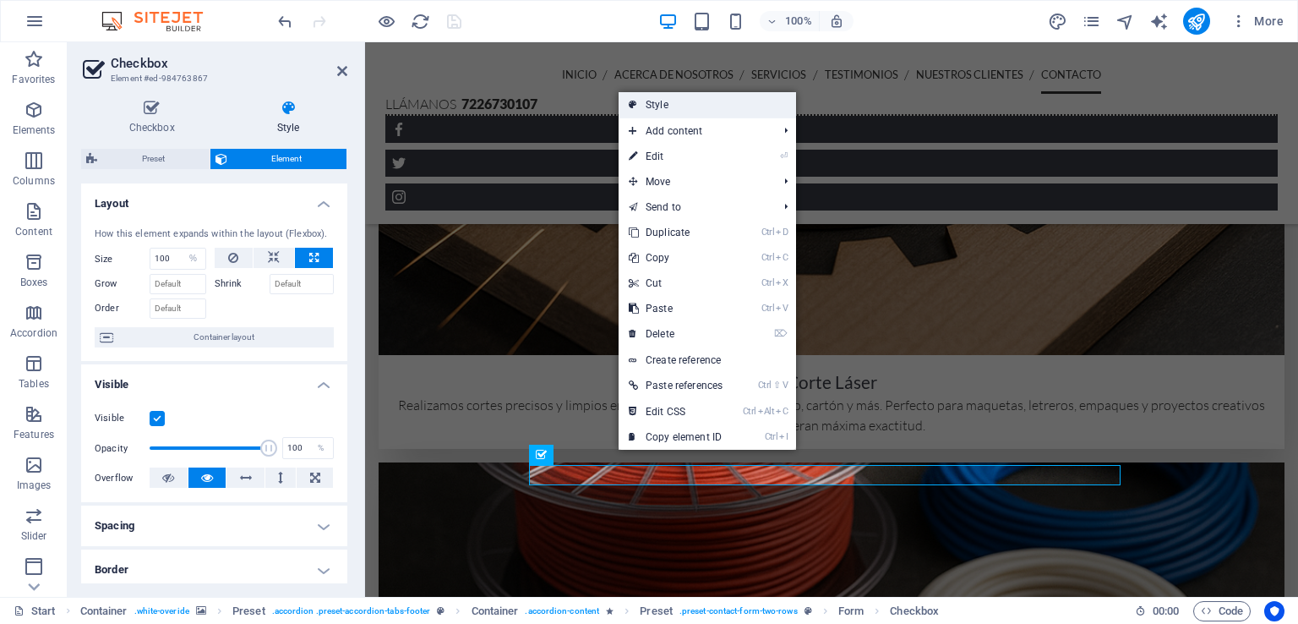
click at [695, 105] on link "Style" at bounding box center [706, 104] width 177 height 25
select select "px"
select select "rem"
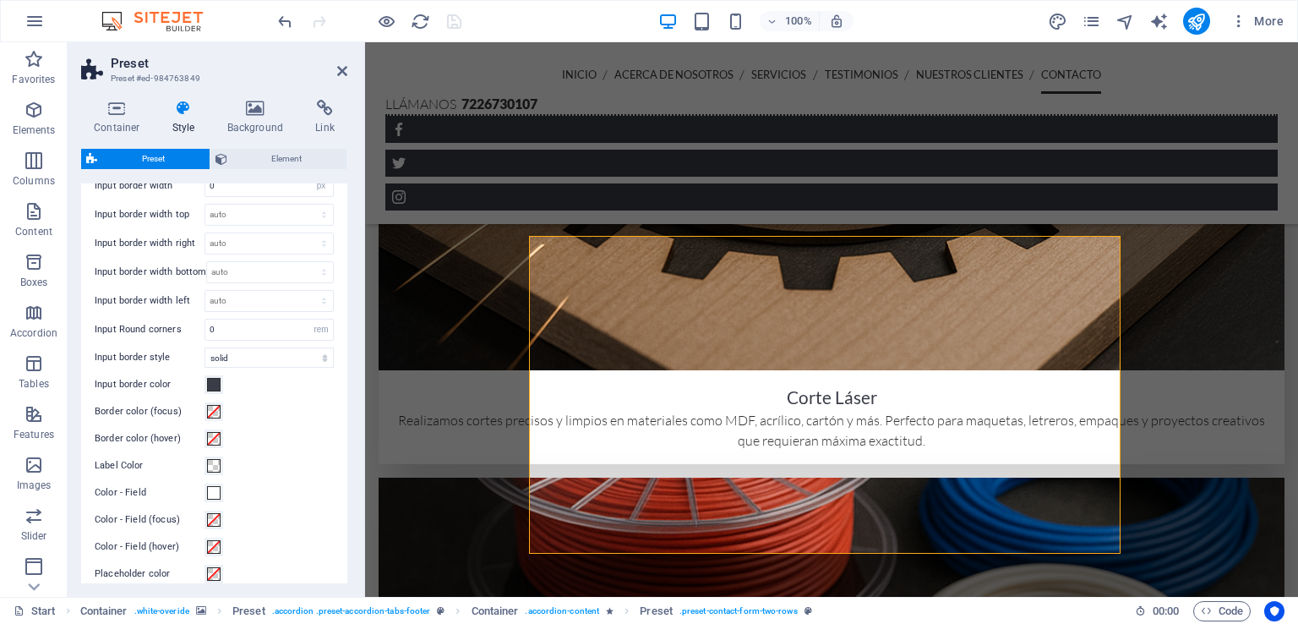
scroll to position [309, 0]
click at [214, 378] on span at bounding box center [214, 385] width 14 height 14
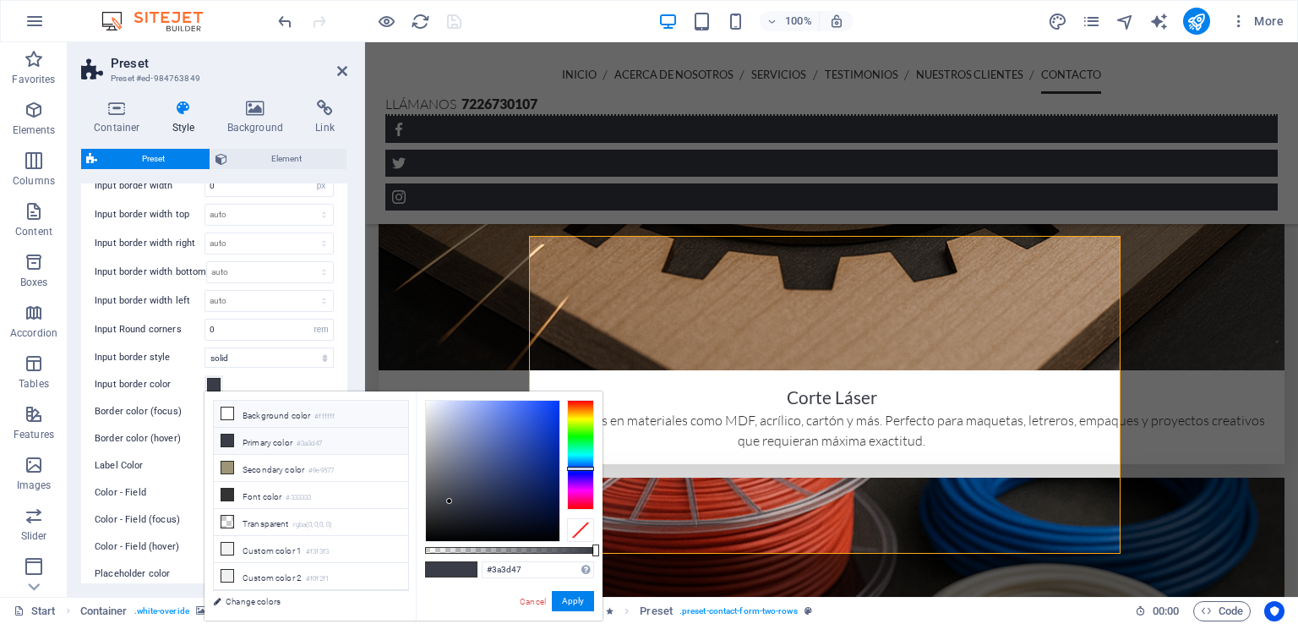
click at [250, 419] on li "Background color #ffffff" at bounding box center [311, 413] width 194 height 27
type input "#ffffff"
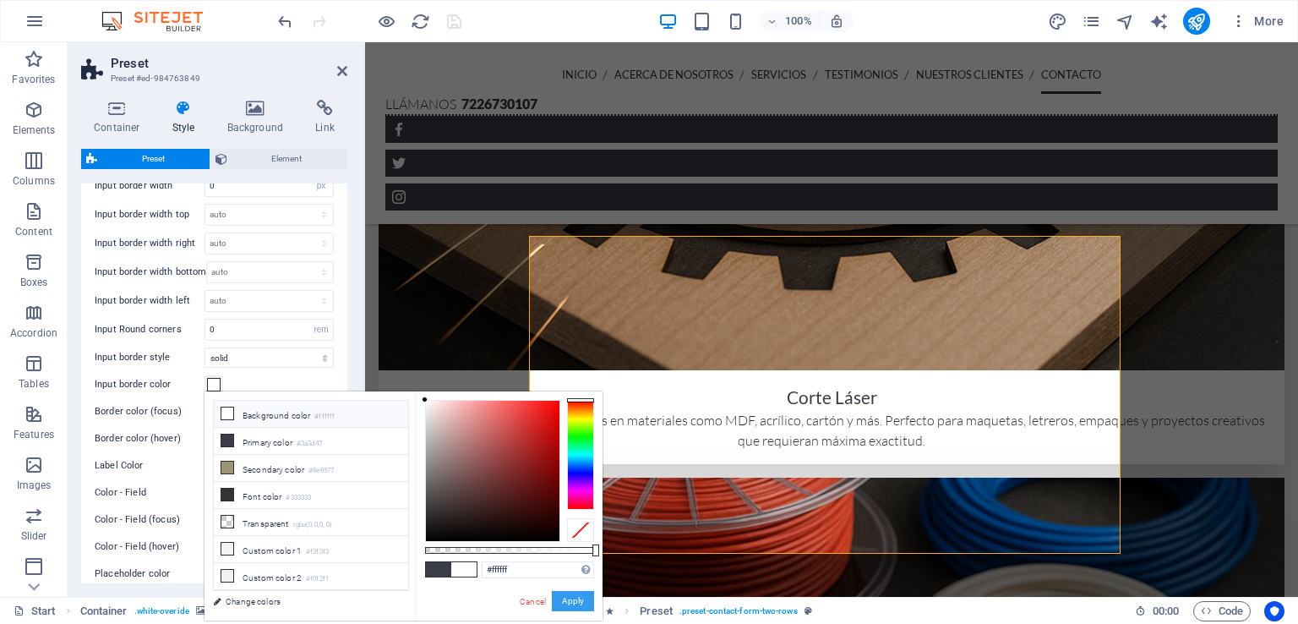
click at [575, 607] on button "Apply" at bounding box center [573, 601] width 42 height 20
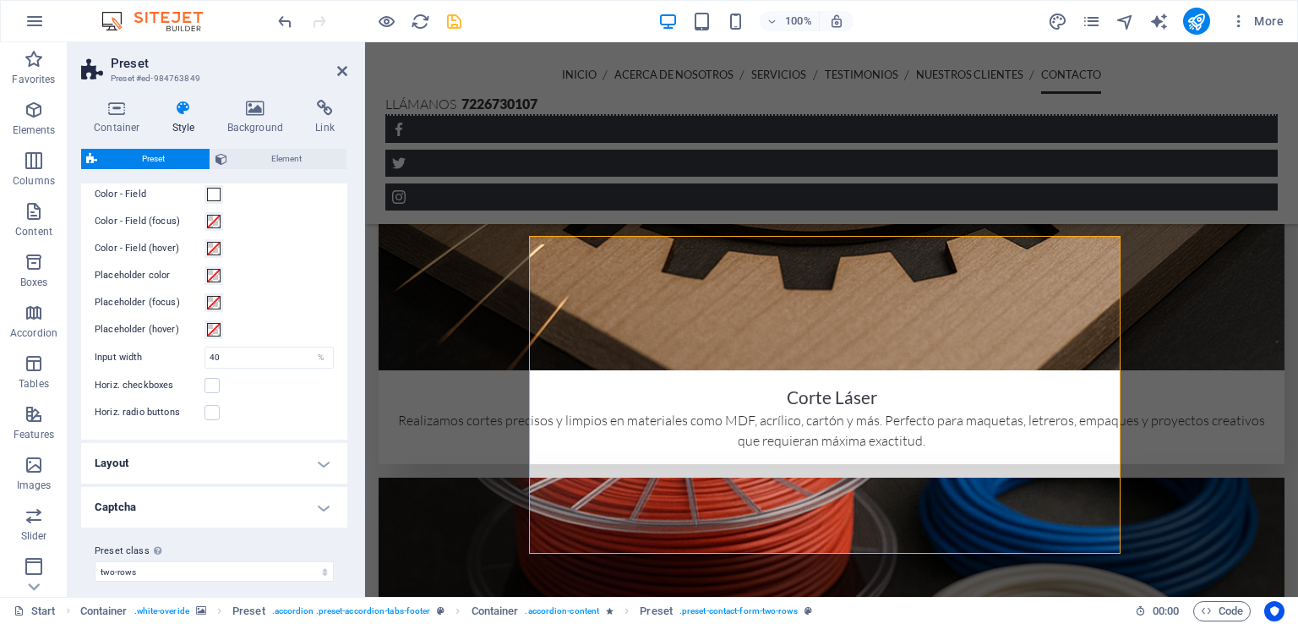
scroll to position [617, 0]
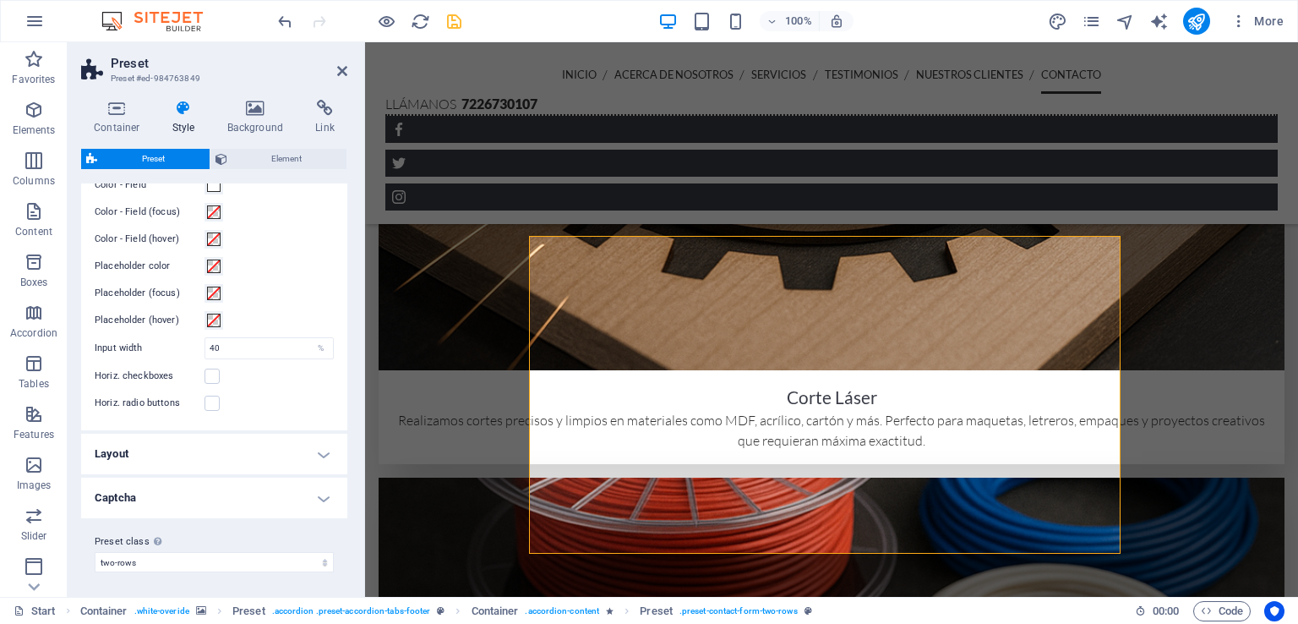
click at [244, 446] on h4 "Layout" at bounding box center [214, 453] width 266 height 41
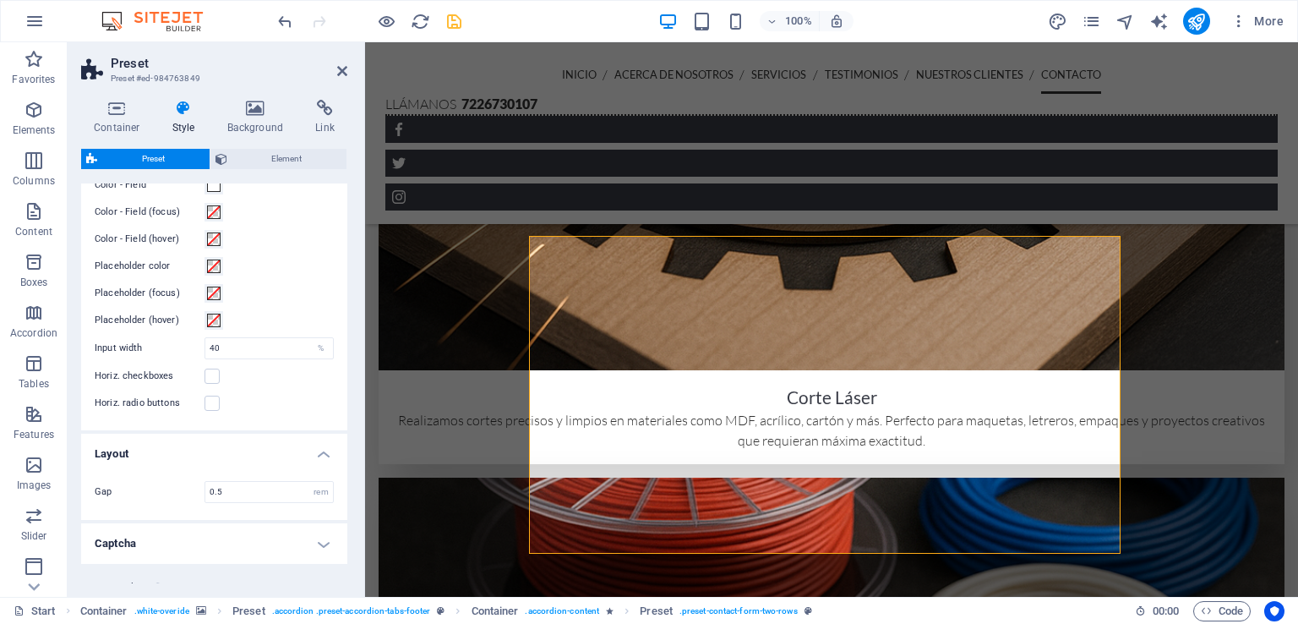
scroll to position [662, 0]
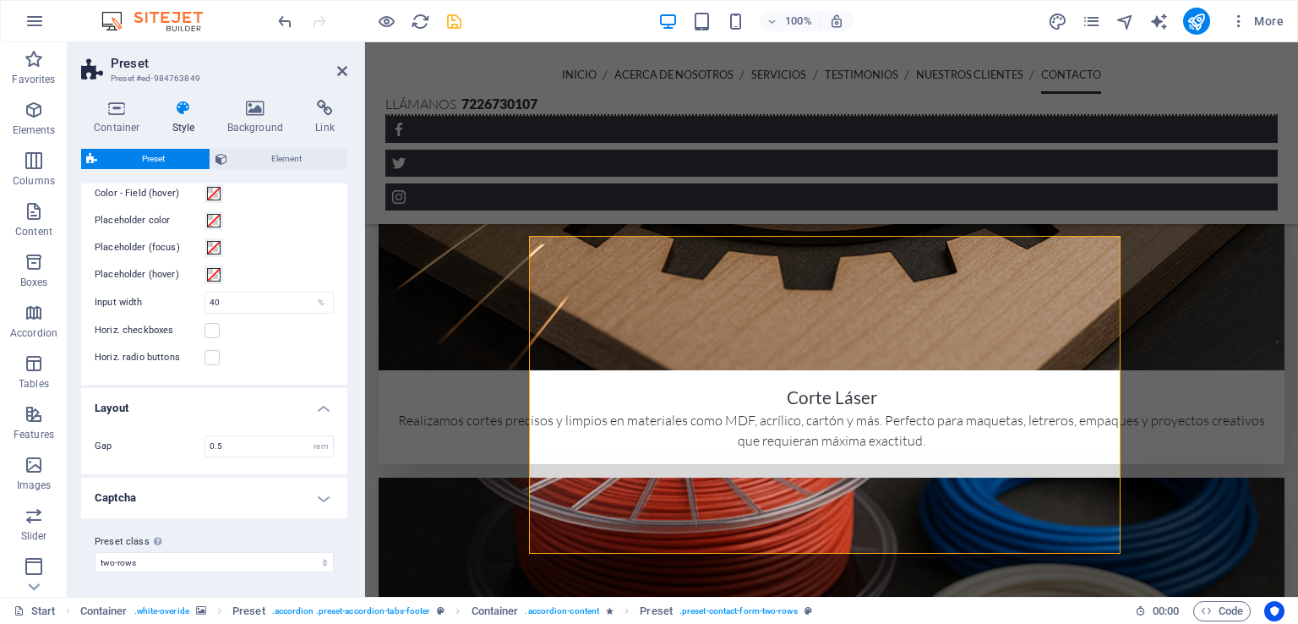
click at [223, 482] on h4 "Captcha" at bounding box center [214, 497] width 266 height 41
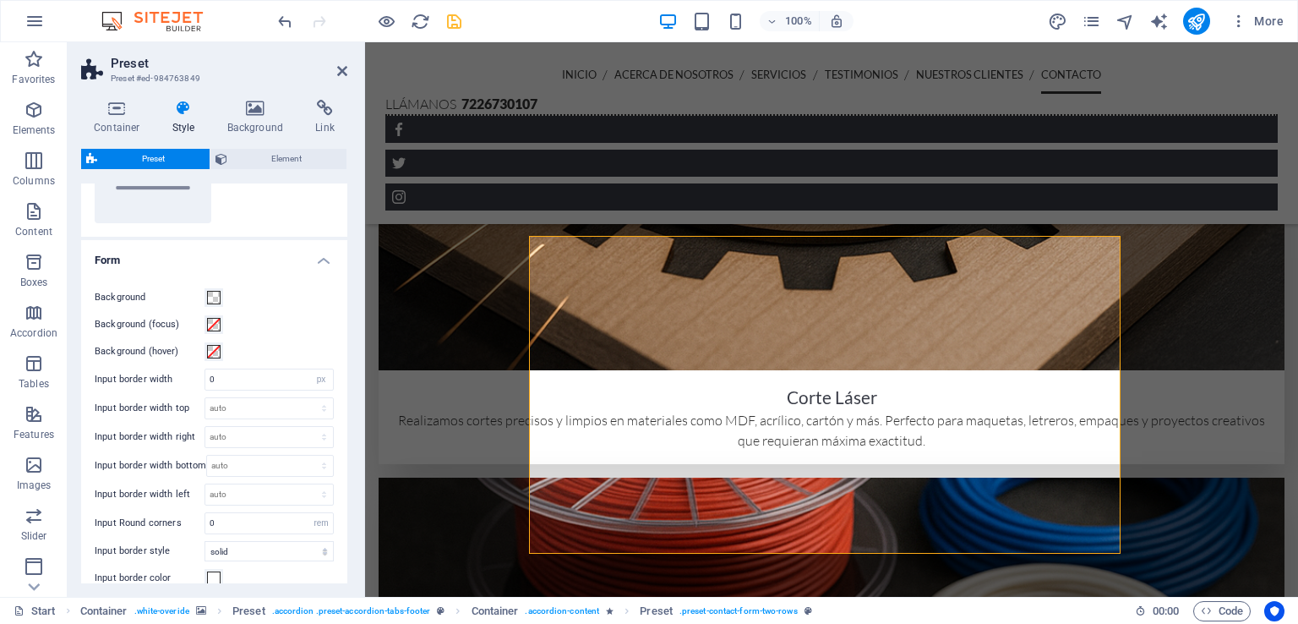
scroll to position [0, 0]
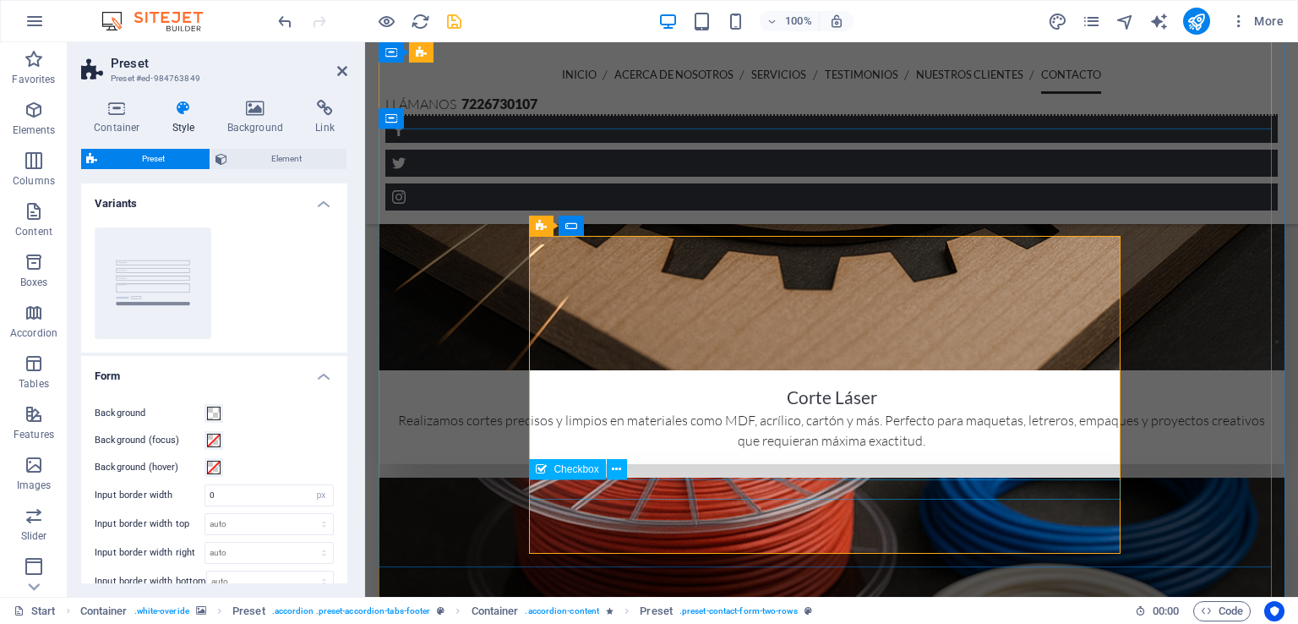
select select "%"
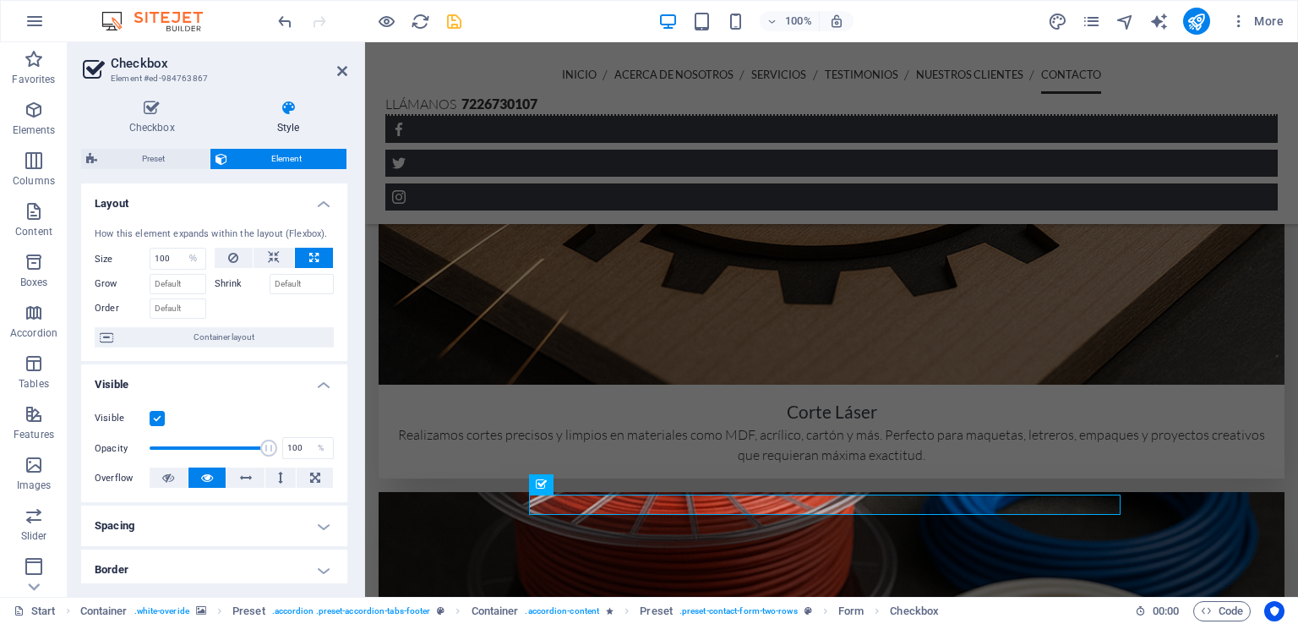
scroll to position [41, 0]
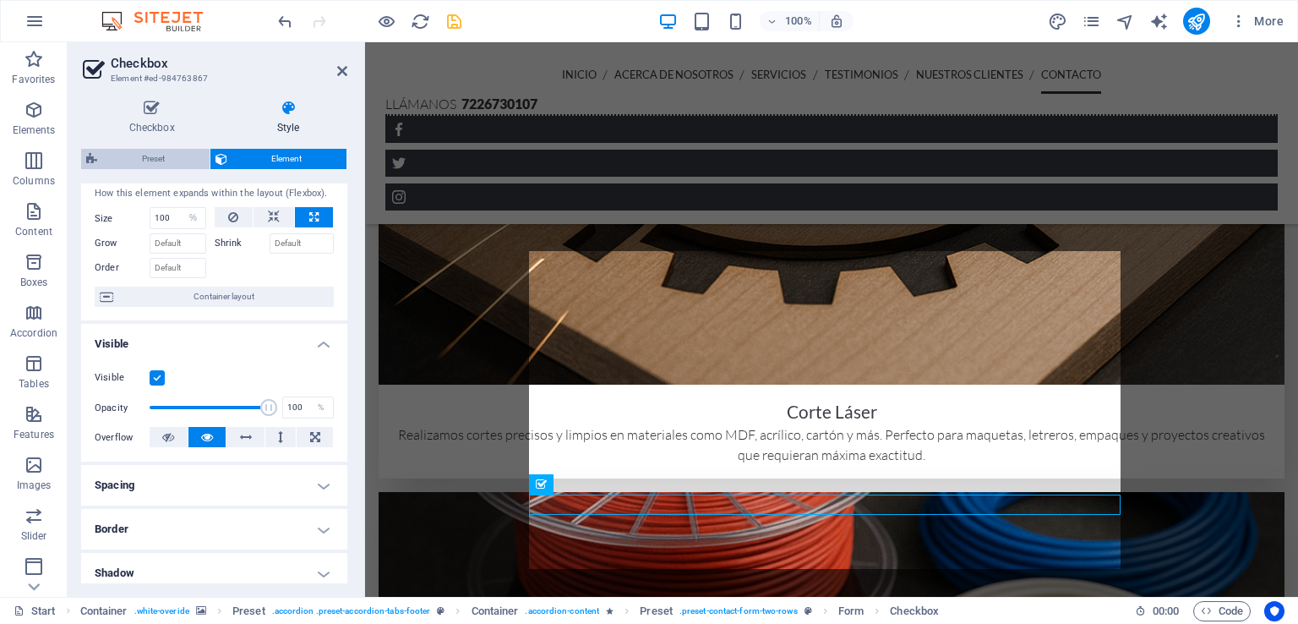
click at [183, 158] on span "Preset" at bounding box center [153, 159] width 102 height 20
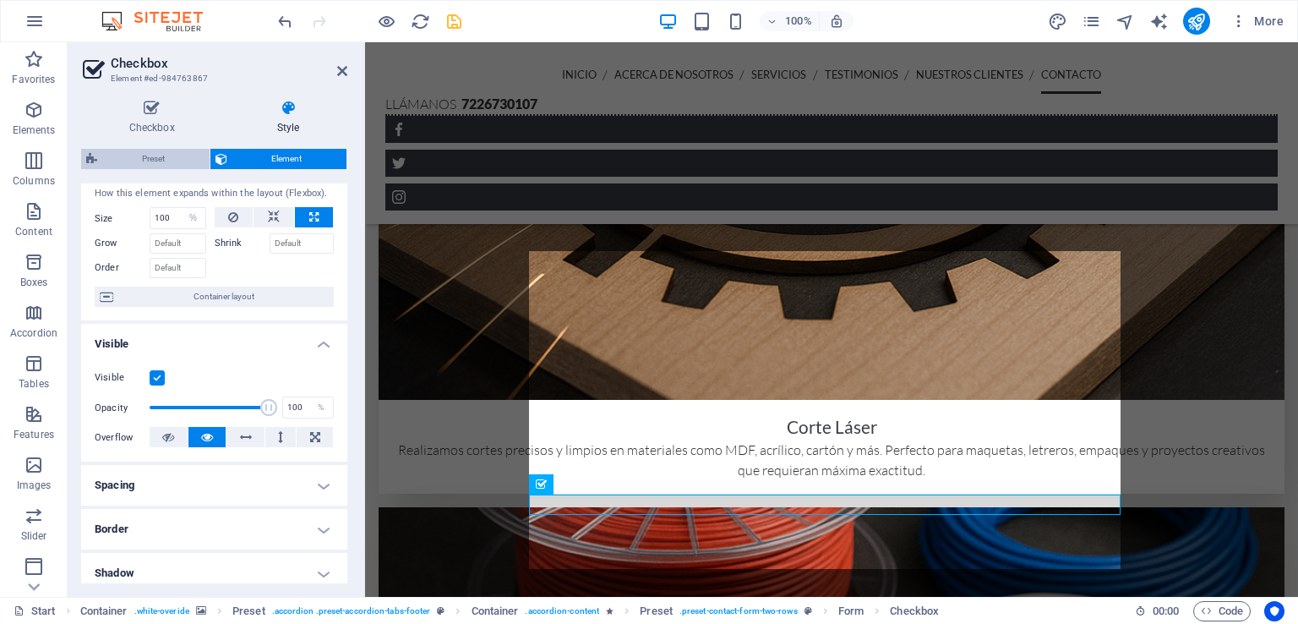
select select "px"
select select "rem"
select select "px"
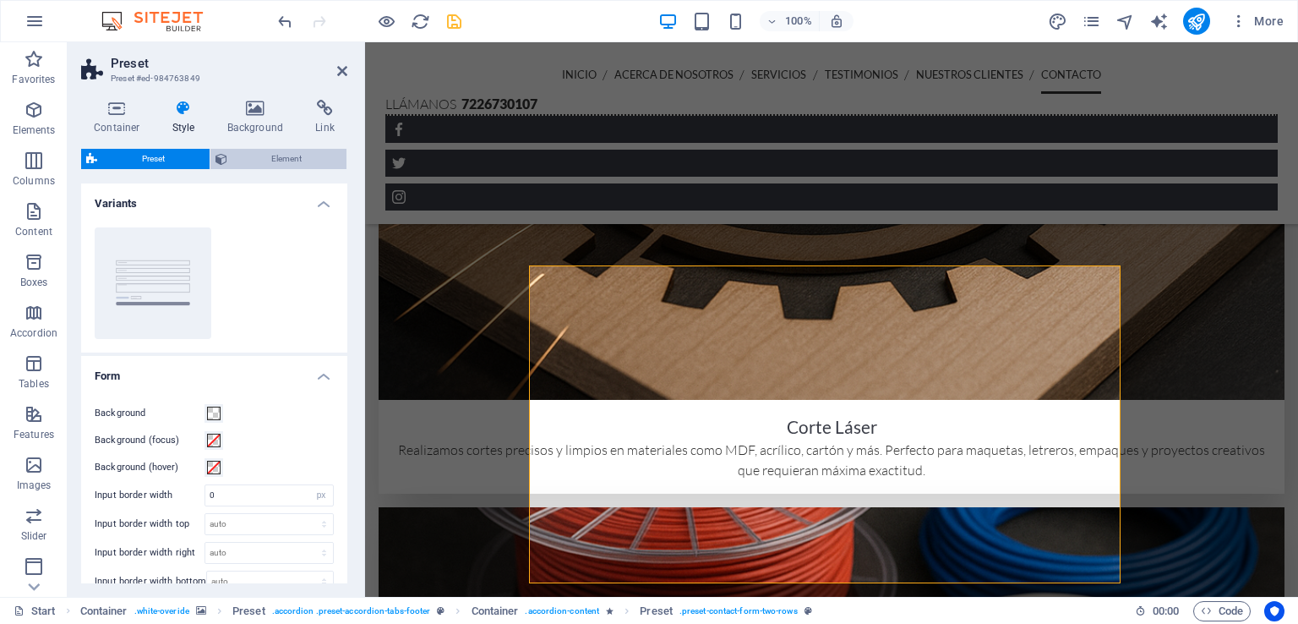
click at [251, 160] on span "Element" at bounding box center [287, 159] width 110 height 20
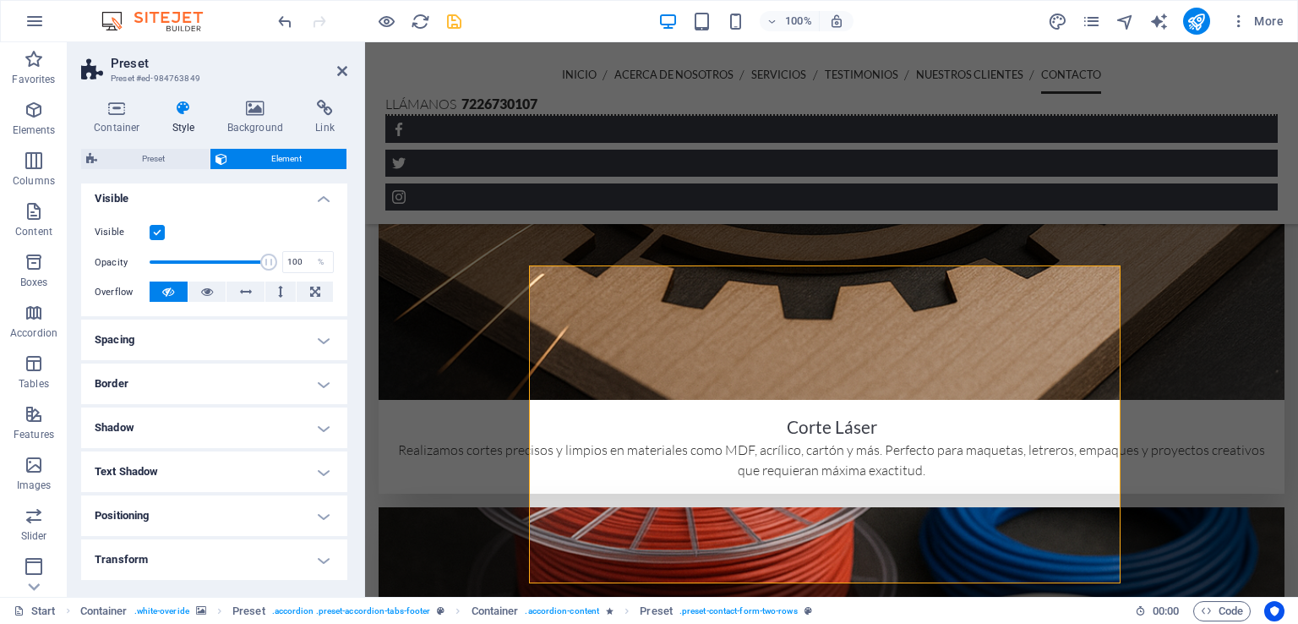
scroll to position [189, 0]
click at [198, 323] on h4 "Spacing" at bounding box center [214, 336] width 266 height 41
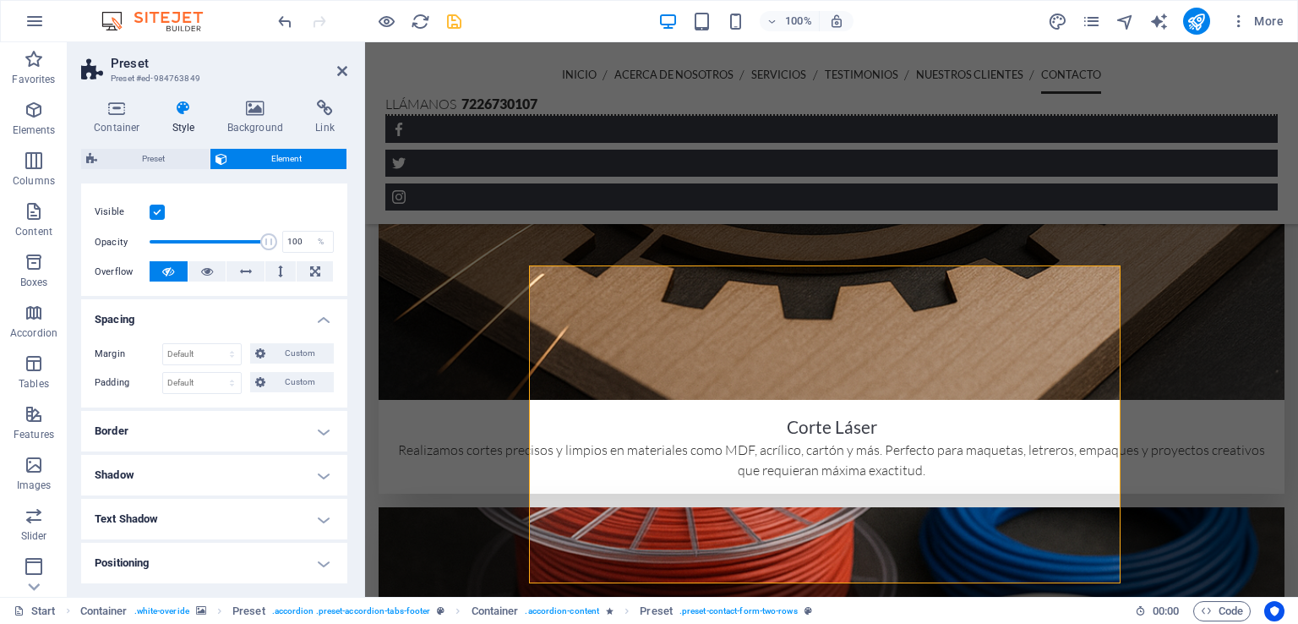
click at [242, 429] on h4 "Border" at bounding box center [214, 431] width 266 height 41
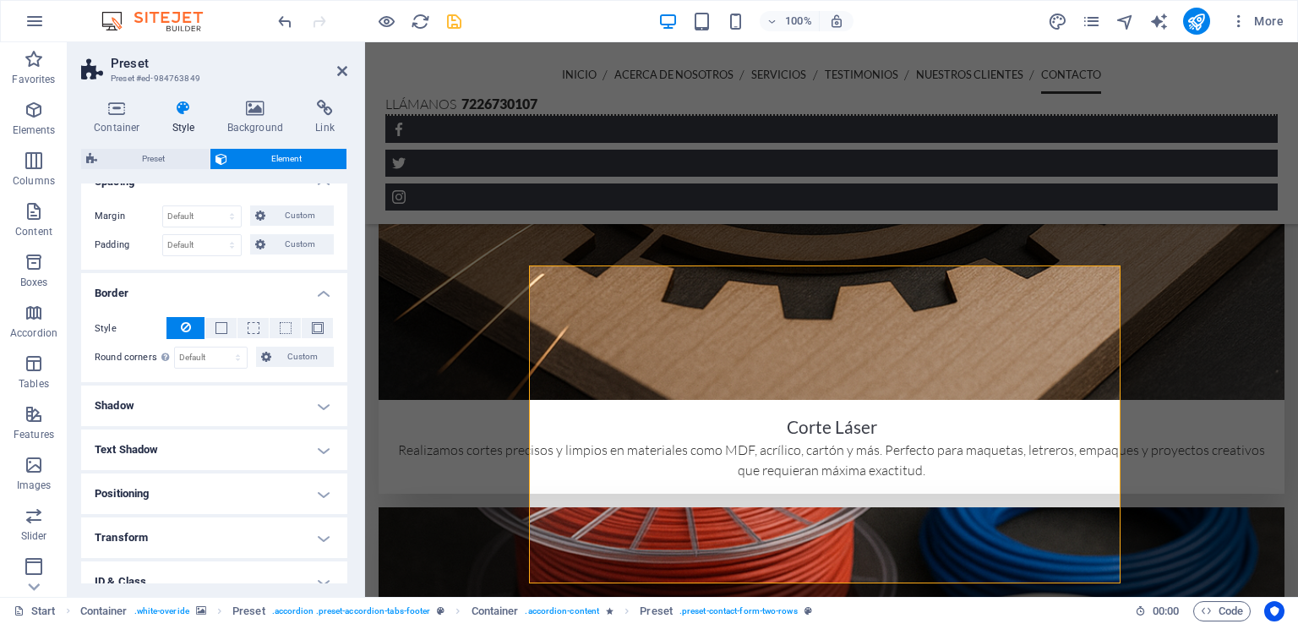
scroll to position [355, 0]
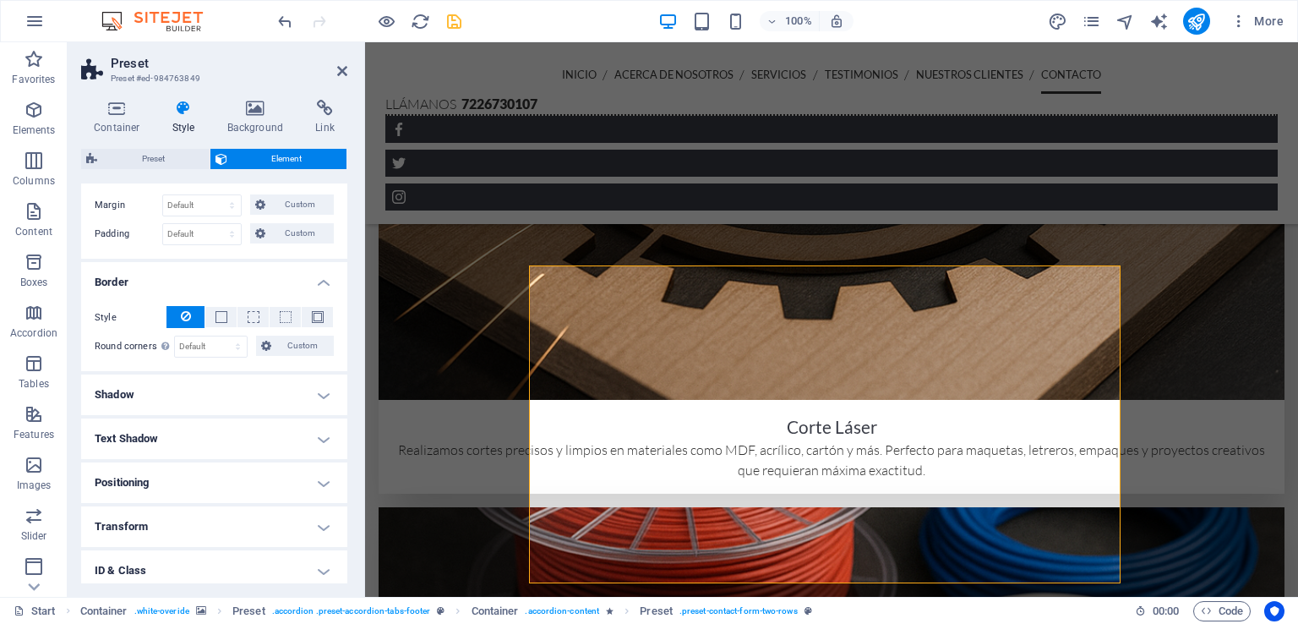
click at [237, 392] on h4 "Shadow" at bounding box center [214, 394] width 266 height 41
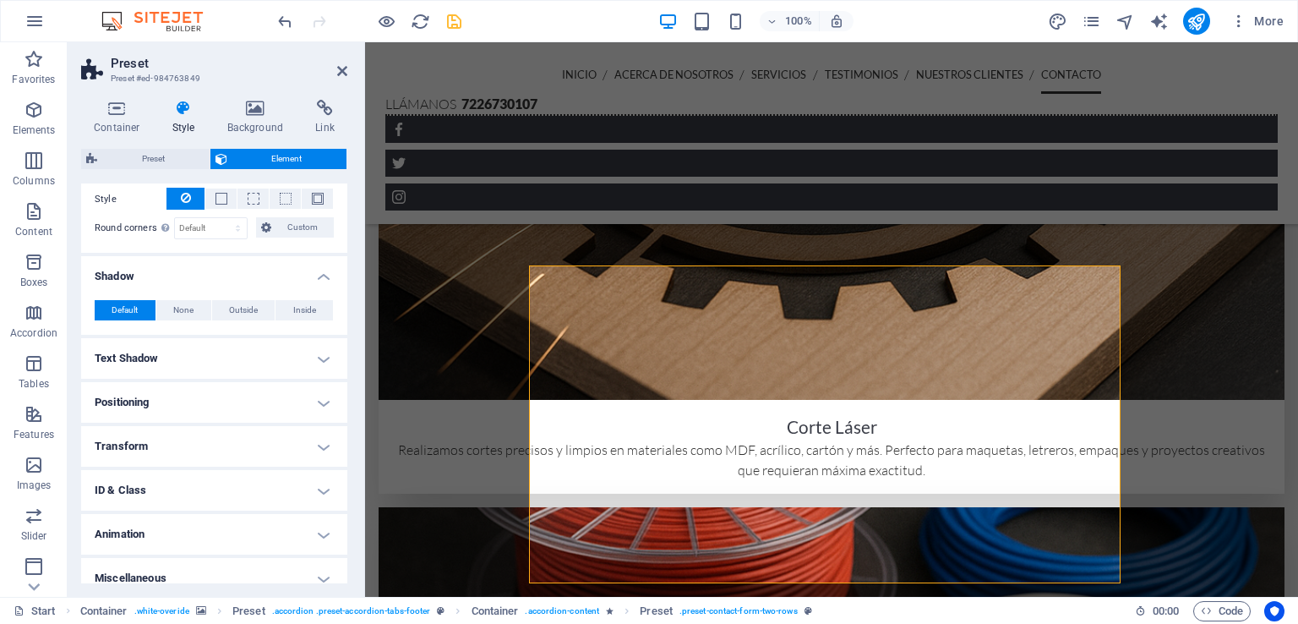
scroll to position [475, 0]
click at [220, 362] on h4 "Text Shadow" at bounding box center [214, 356] width 266 height 41
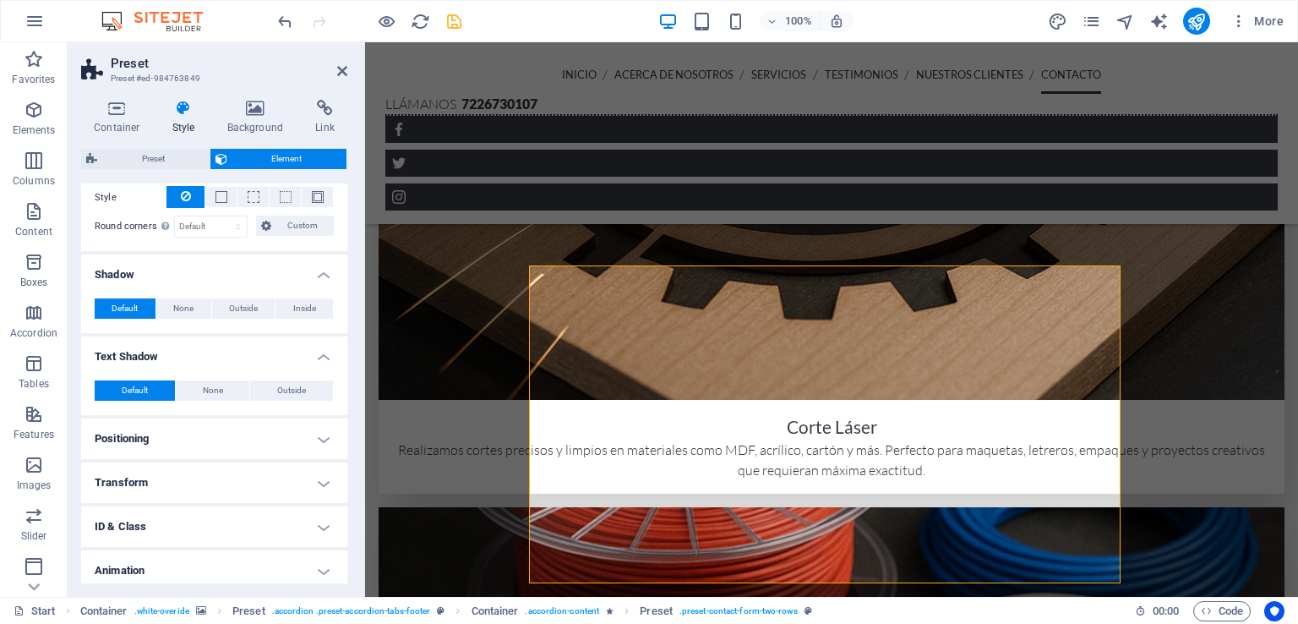
scroll to position [525, 0]
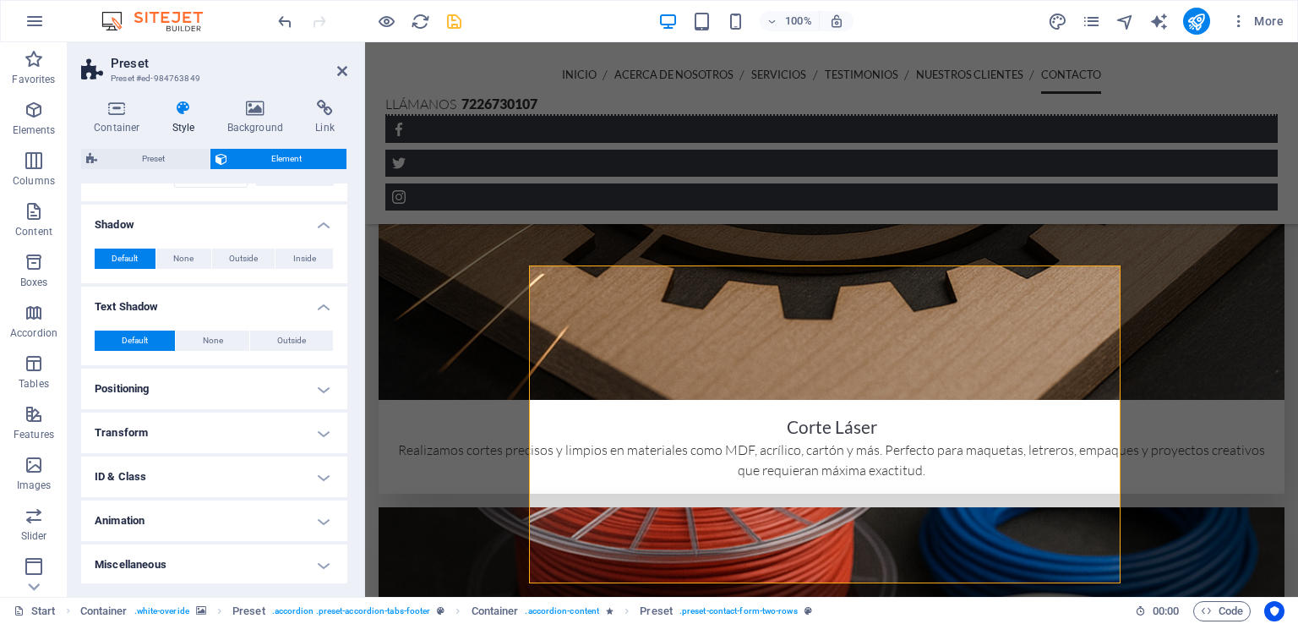
click at [206, 384] on h4 "Positioning" at bounding box center [214, 388] width 266 height 41
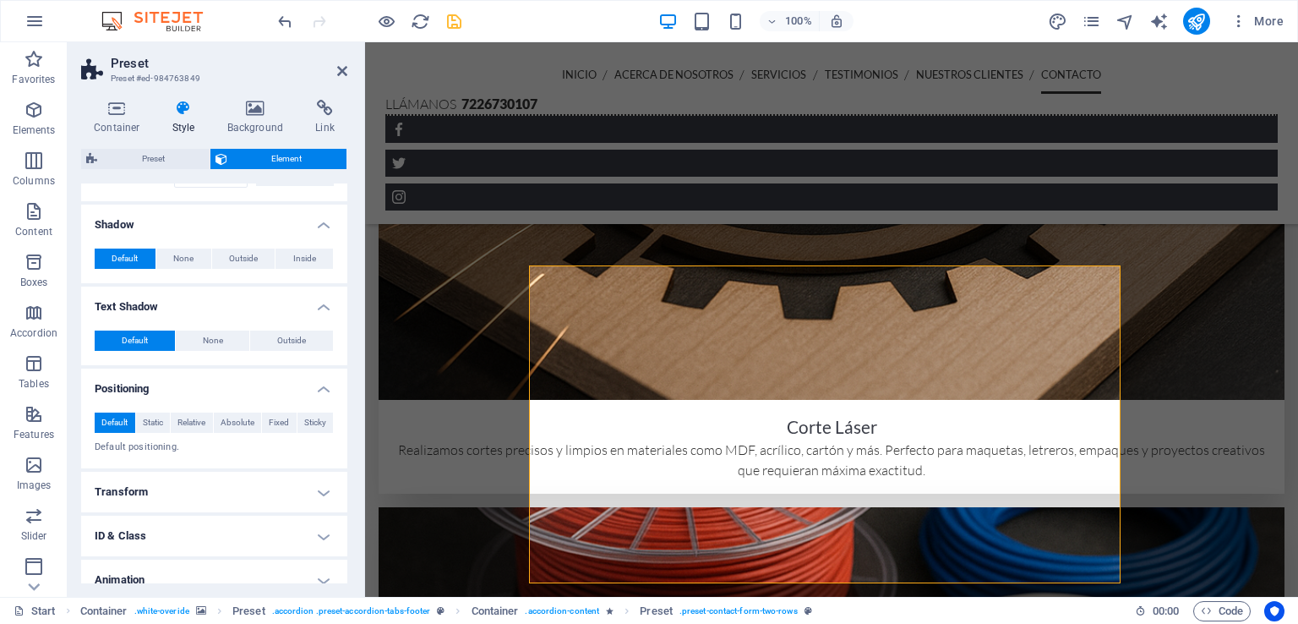
scroll to position [584, 0]
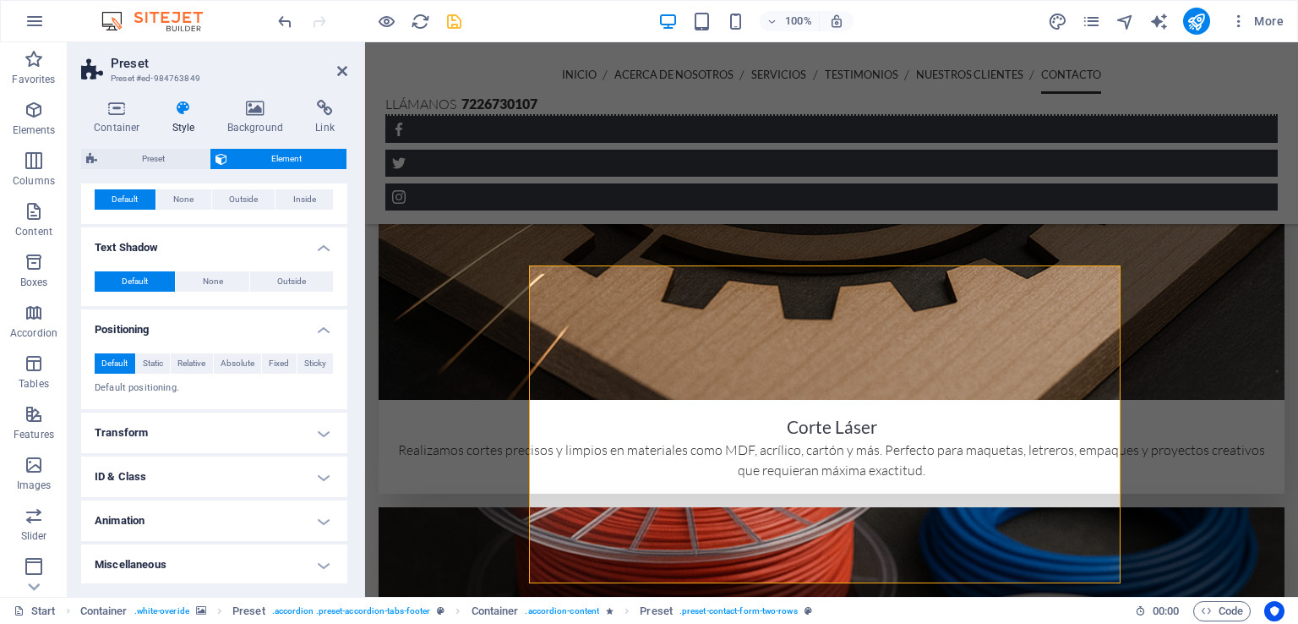
click at [215, 427] on h4 "Transform" at bounding box center [214, 432] width 266 height 41
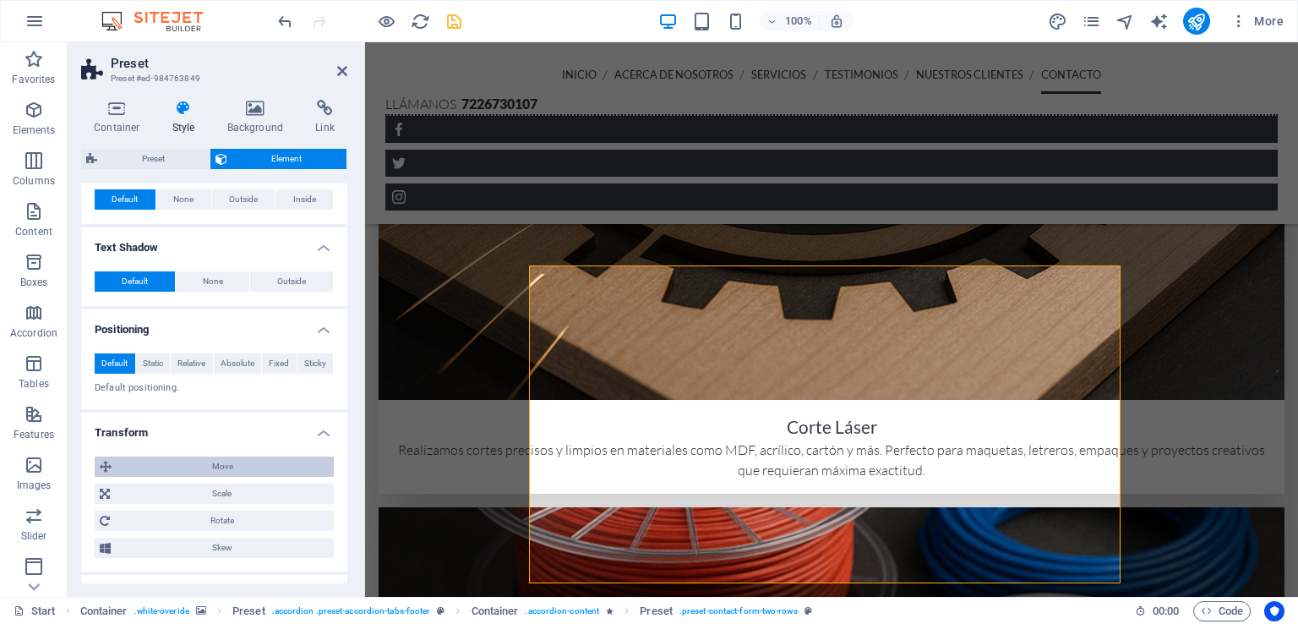
scroll to position [702, 0]
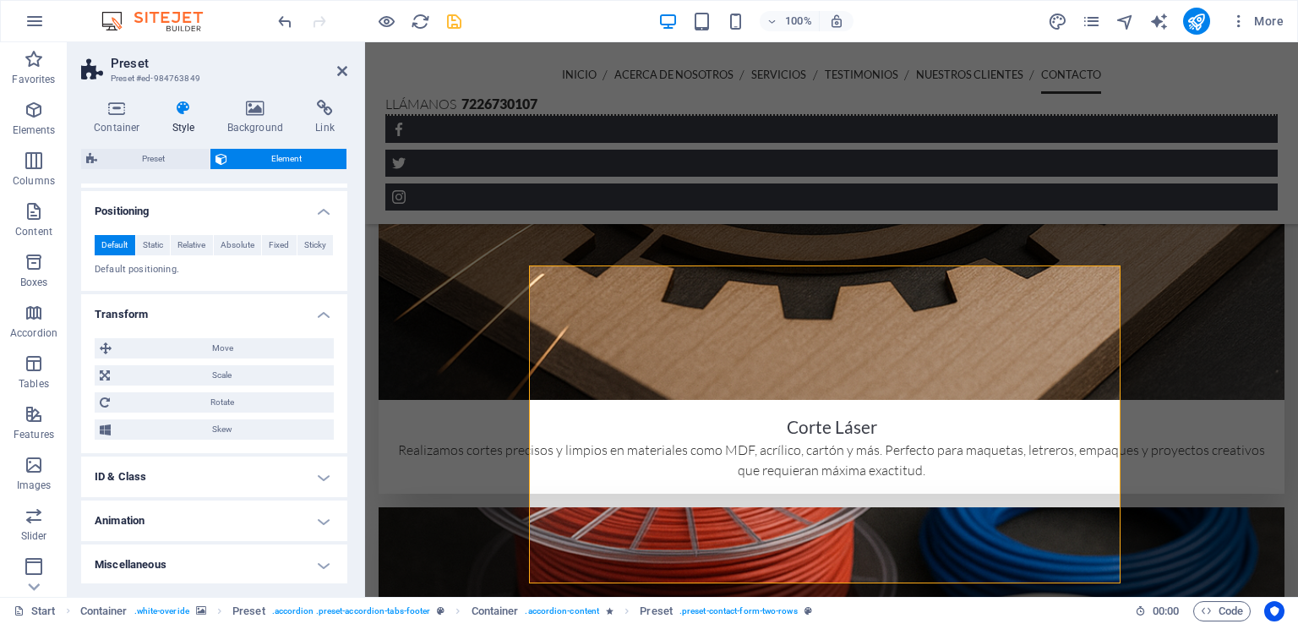
click at [233, 471] on h4 "ID & Class" at bounding box center [214, 476] width 266 height 41
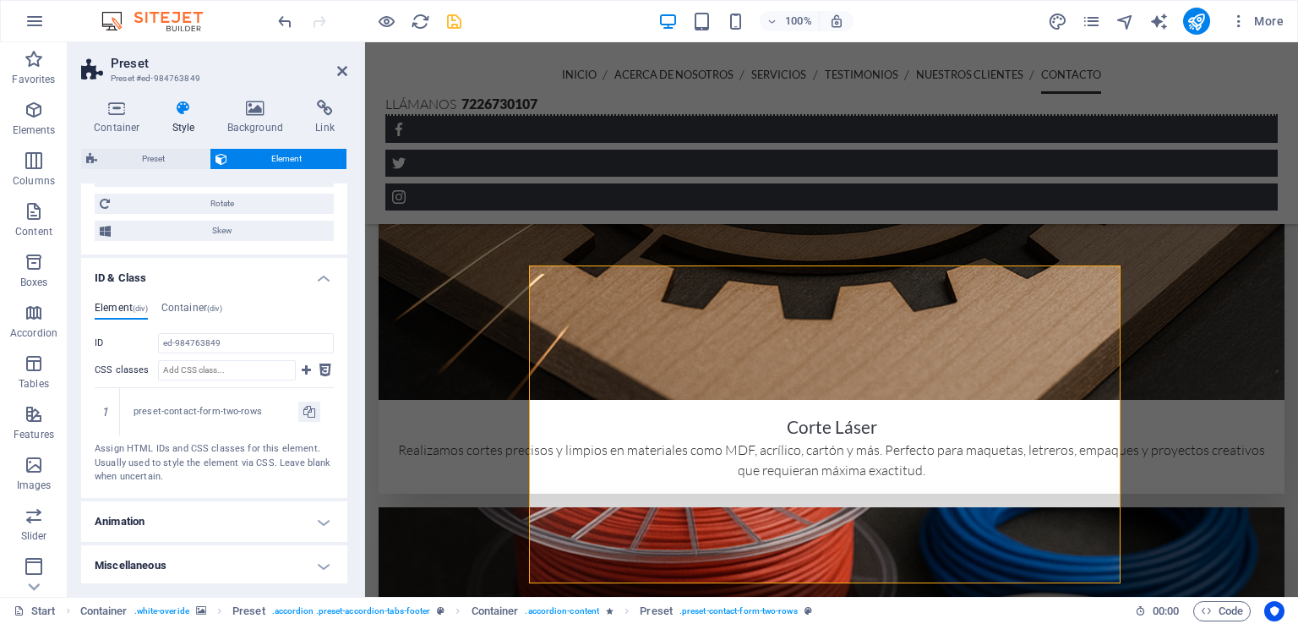
click at [198, 511] on h4 "Animation" at bounding box center [214, 521] width 266 height 41
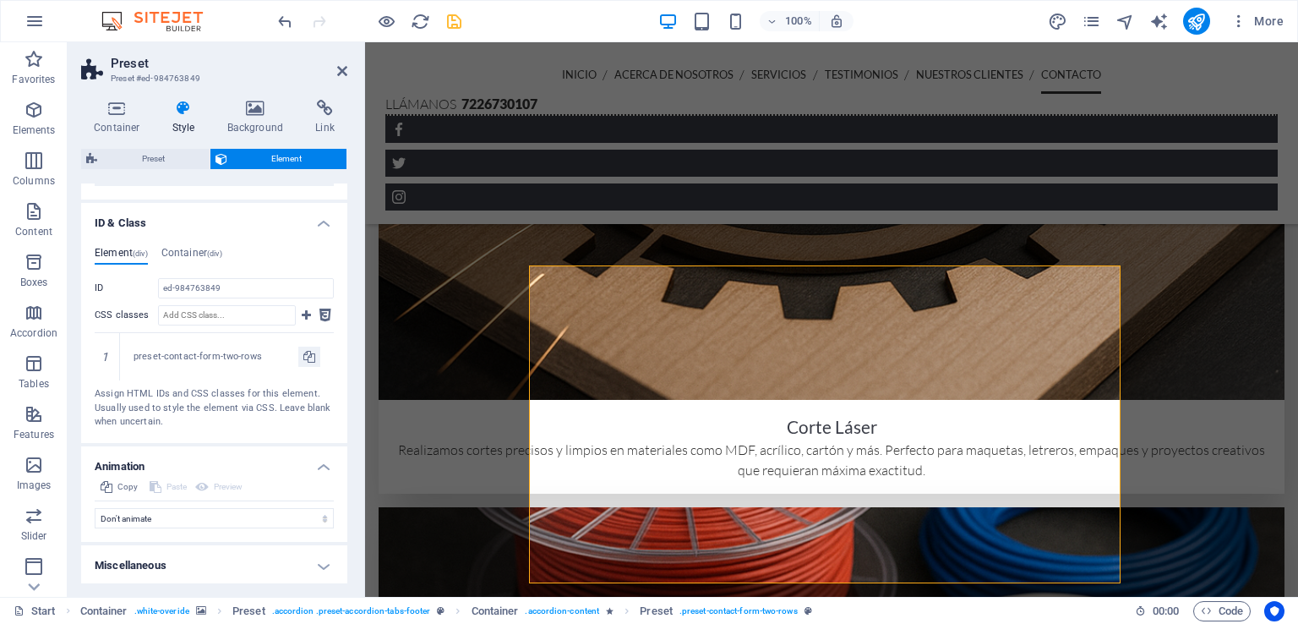
click at [195, 561] on h4 "Miscellaneous" at bounding box center [214, 565] width 266 height 41
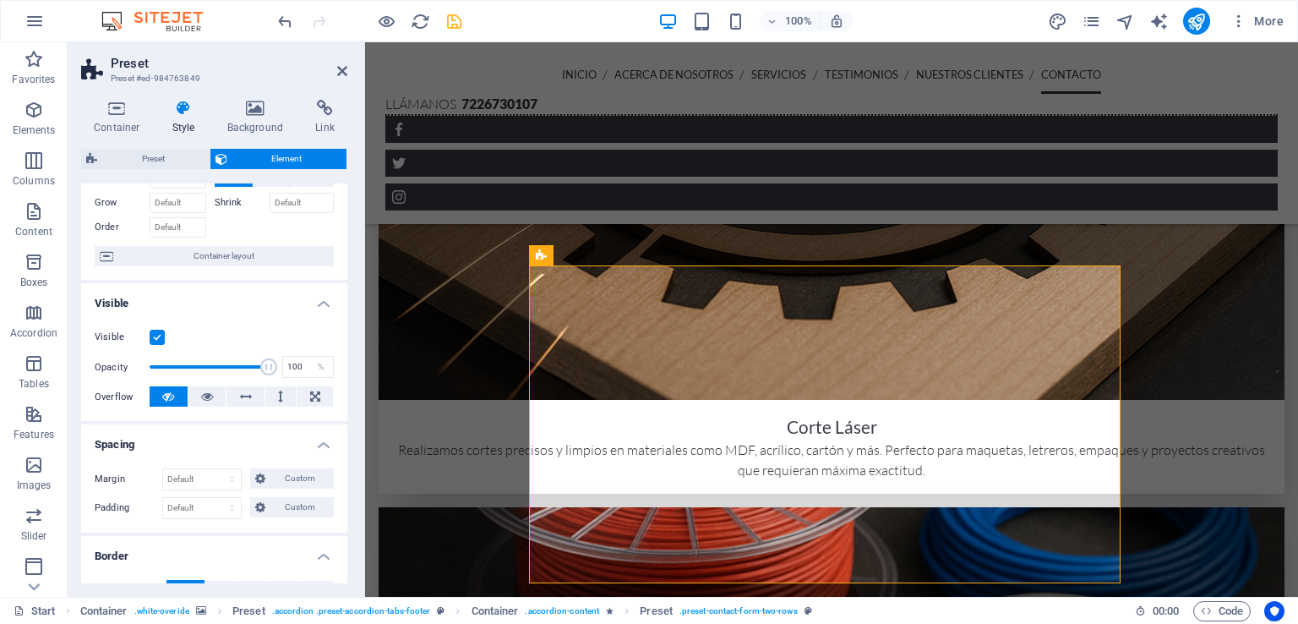
scroll to position [0, 0]
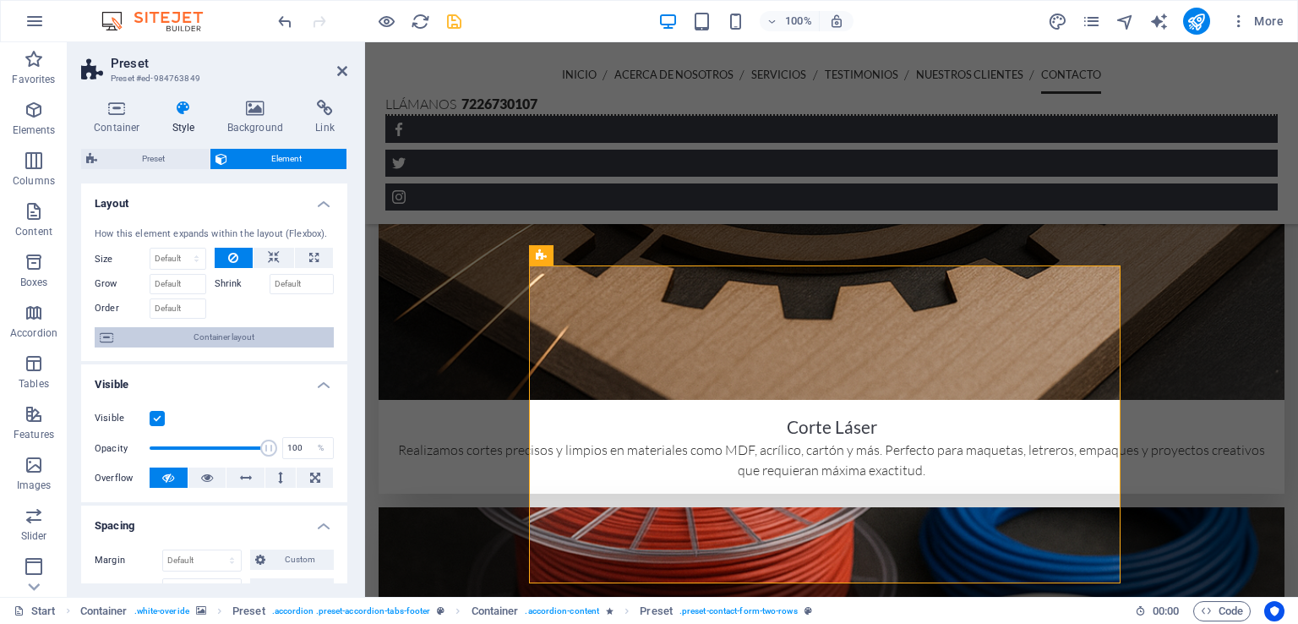
click at [202, 335] on span "Container layout" at bounding box center [223, 337] width 210 height 20
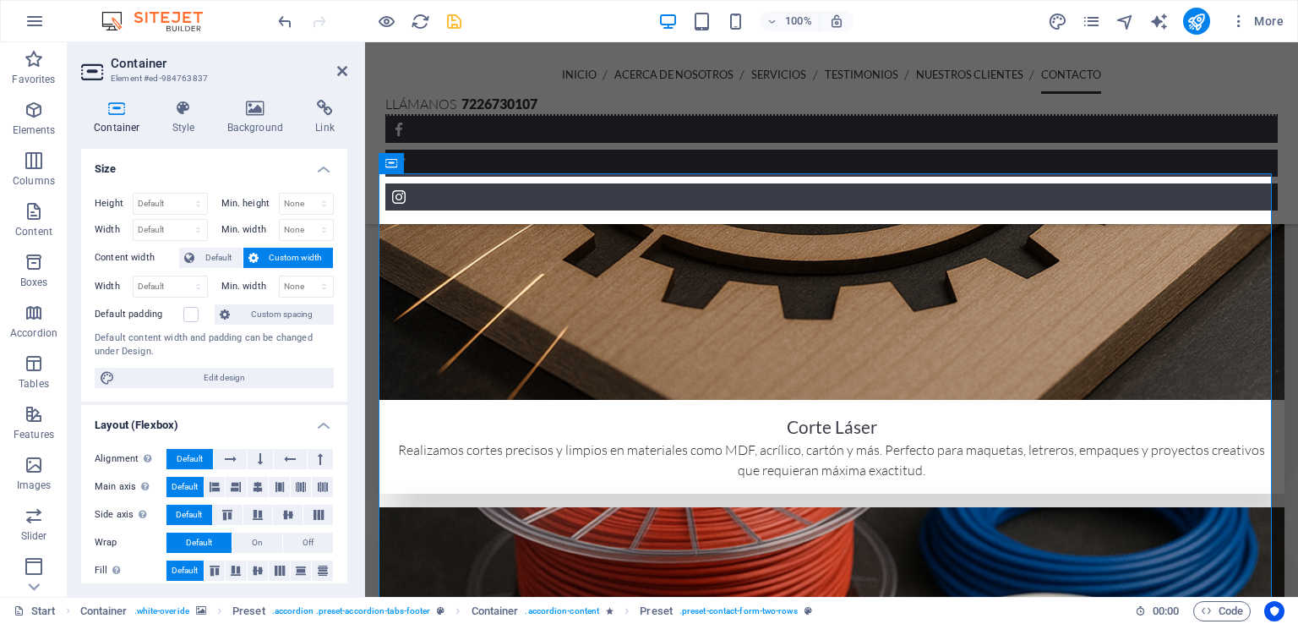
scroll to position [3650, 0]
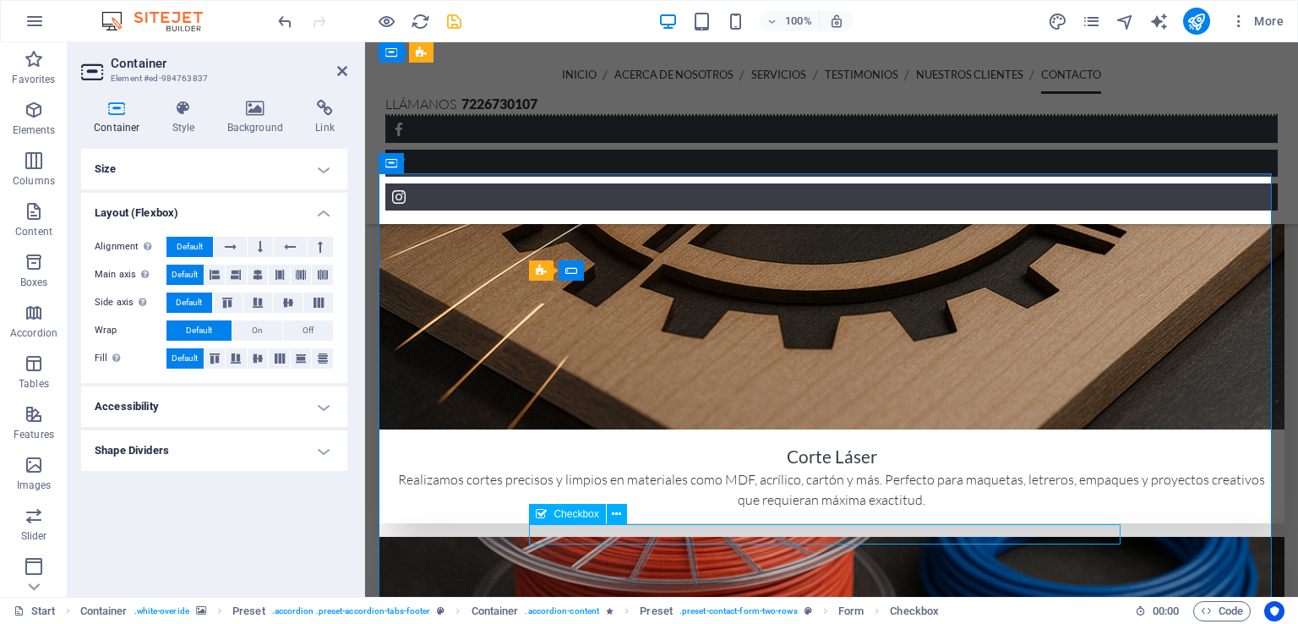
select select "%"
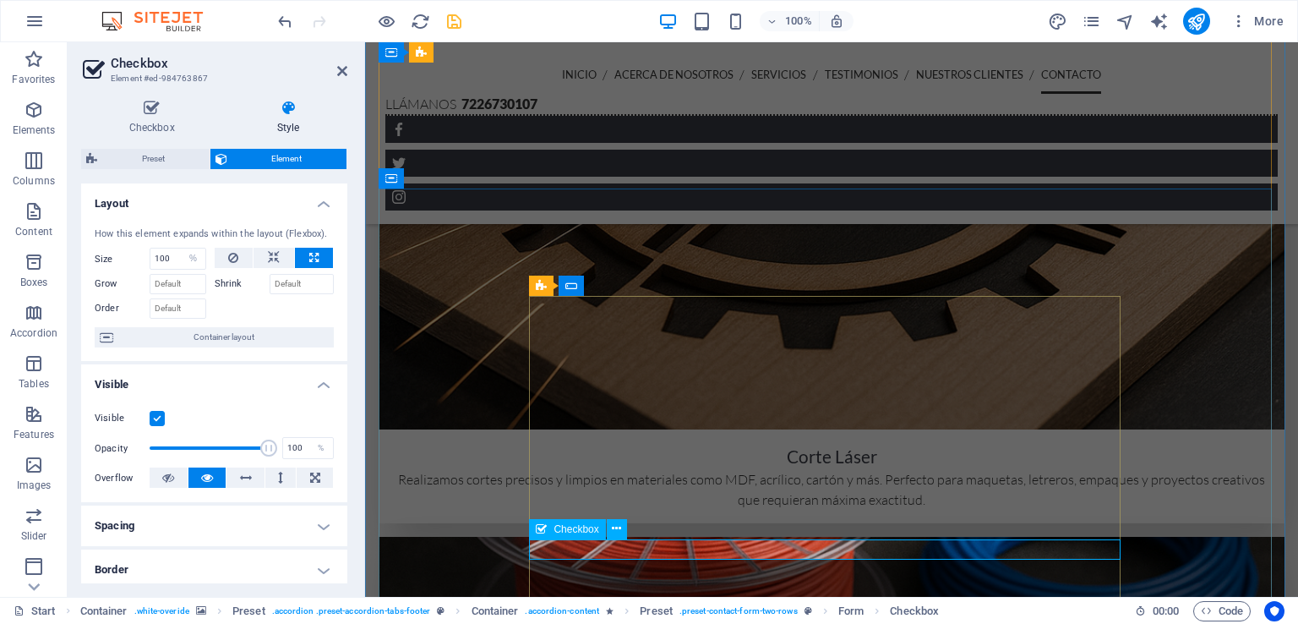
click at [586, 531] on span "Checkbox" at bounding box center [575, 529] width 45 height 10
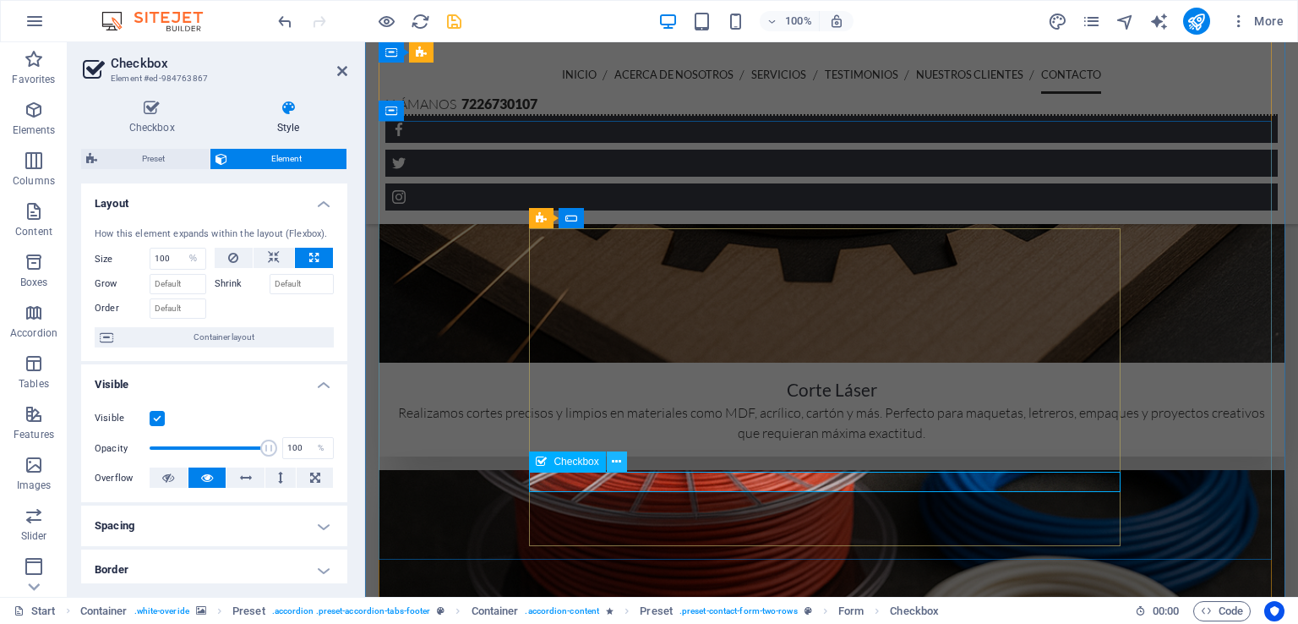
click at [613, 460] on icon at bounding box center [616, 462] width 9 height 18
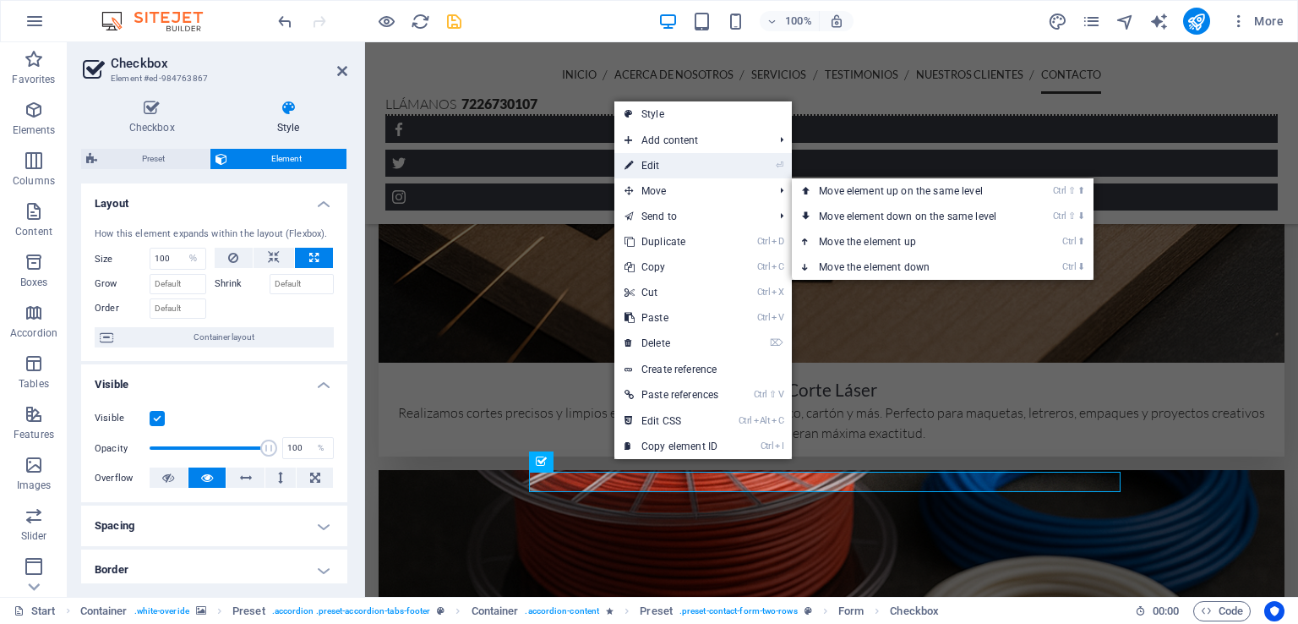
click at [719, 171] on link "⏎ Edit" at bounding box center [671, 165] width 114 height 25
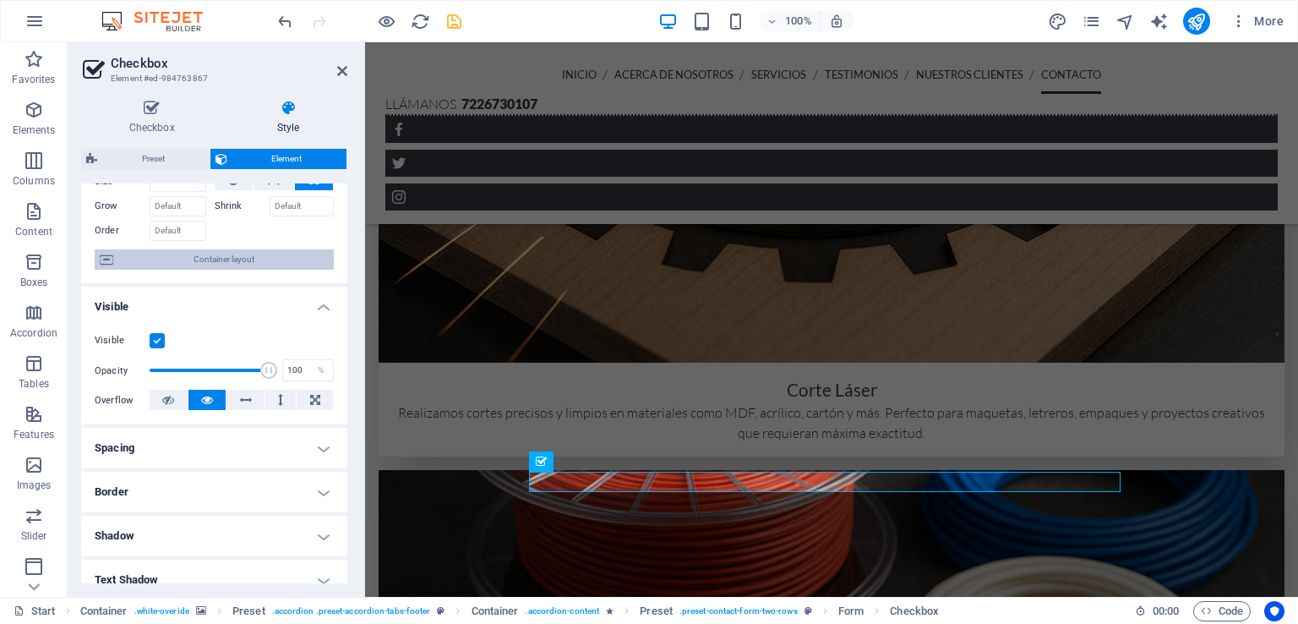
scroll to position [80, 0]
click at [151, 335] on label at bounding box center [157, 337] width 15 height 15
click at [0, 0] on input "Visible" at bounding box center [0, 0] width 0 height 0
click at [151, 335] on label at bounding box center [157, 337] width 15 height 15
click at [0, 0] on input "Visible" at bounding box center [0, 0] width 0 height 0
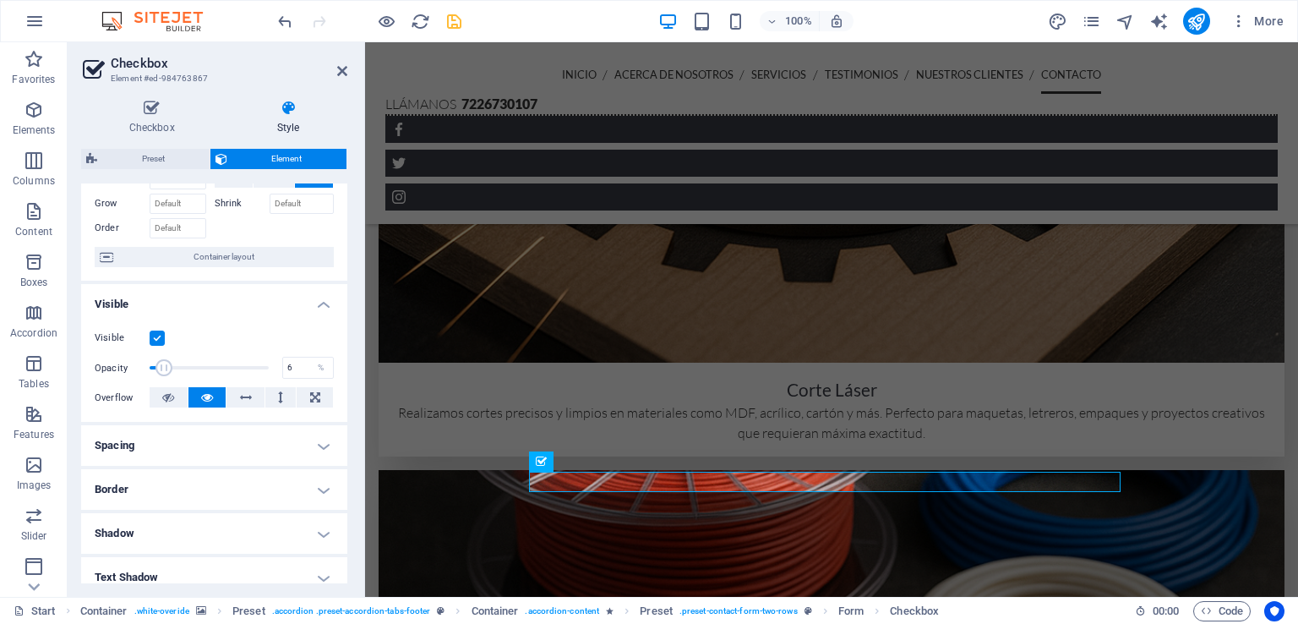
drag, startPoint x: 240, startPoint y: 368, endPoint x: 155, endPoint y: 370, distance: 84.5
click at [155, 370] on span at bounding box center [209, 367] width 119 height 25
type input "100"
drag, startPoint x: 243, startPoint y: 372, endPoint x: 311, endPoint y: 370, distance: 67.6
click at [311, 370] on div "Opacity 100 %" at bounding box center [214, 367] width 239 height 25
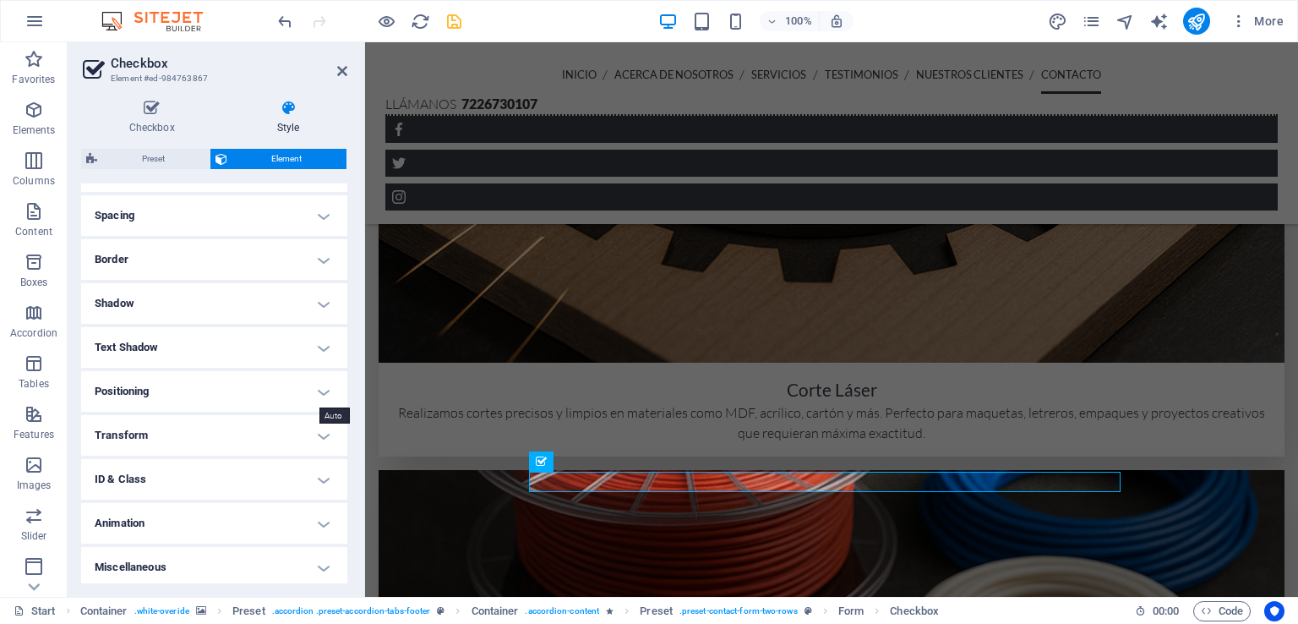
scroll to position [314, 0]
click at [147, 100] on icon at bounding box center [151, 108] width 141 height 17
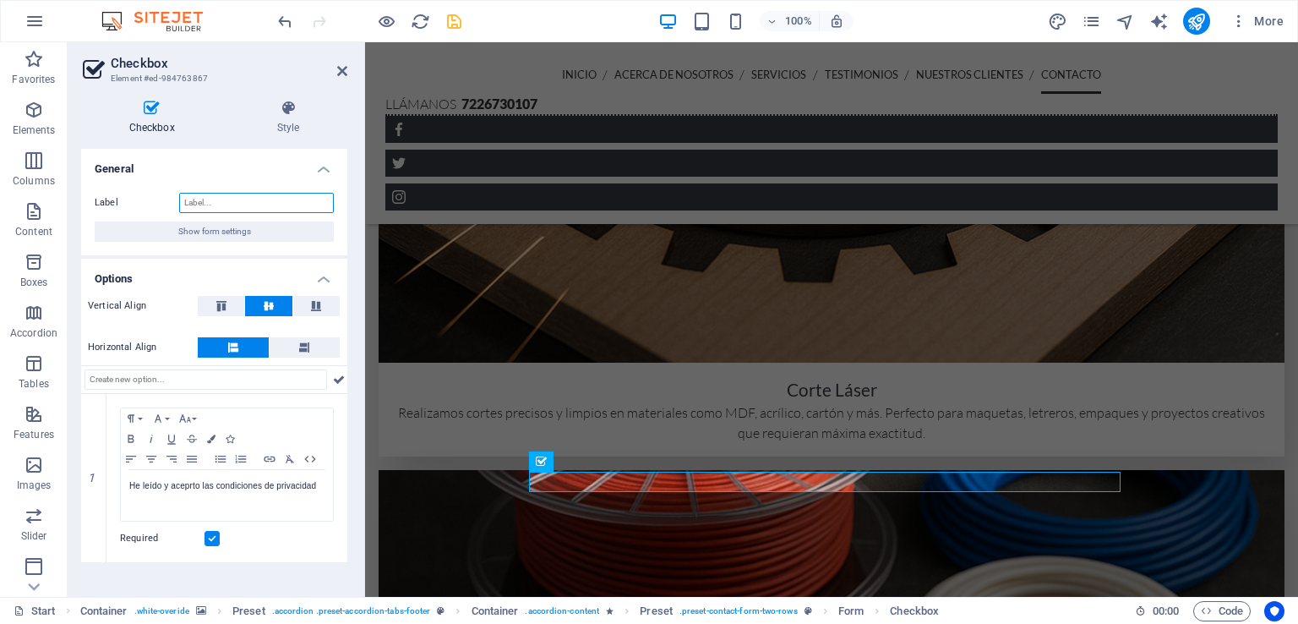
click at [220, 207] on input "Label" at bounding box center [256, 203] width 155 height 20
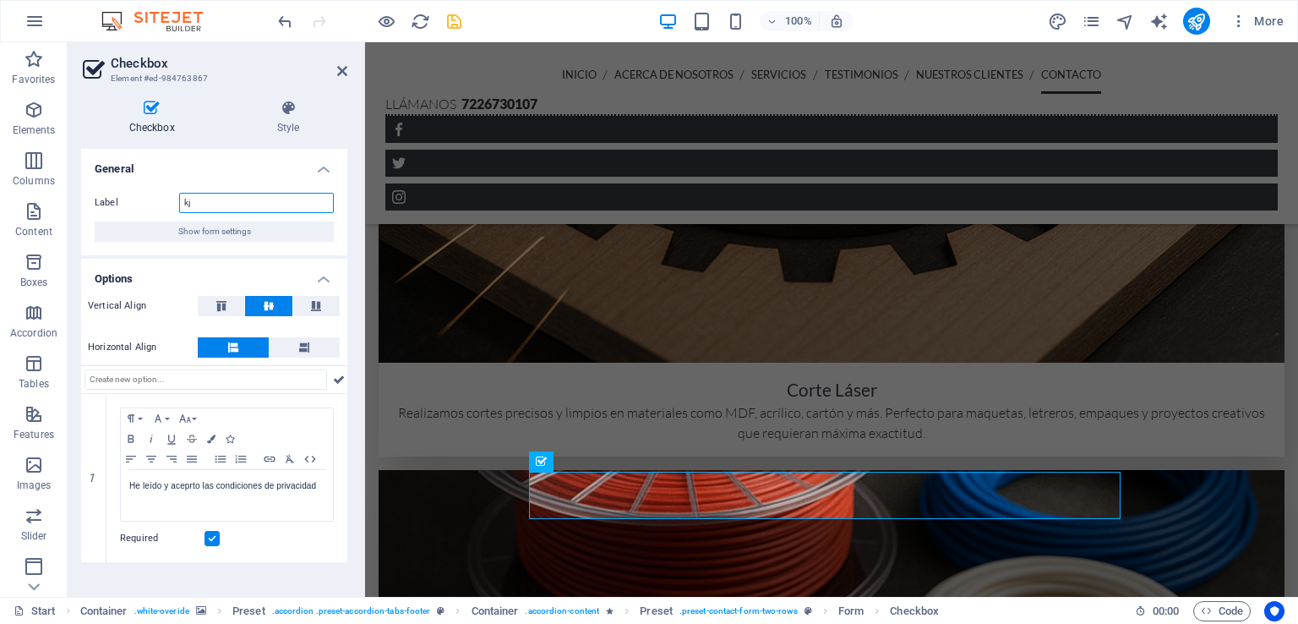
type input "k"
type input "h"
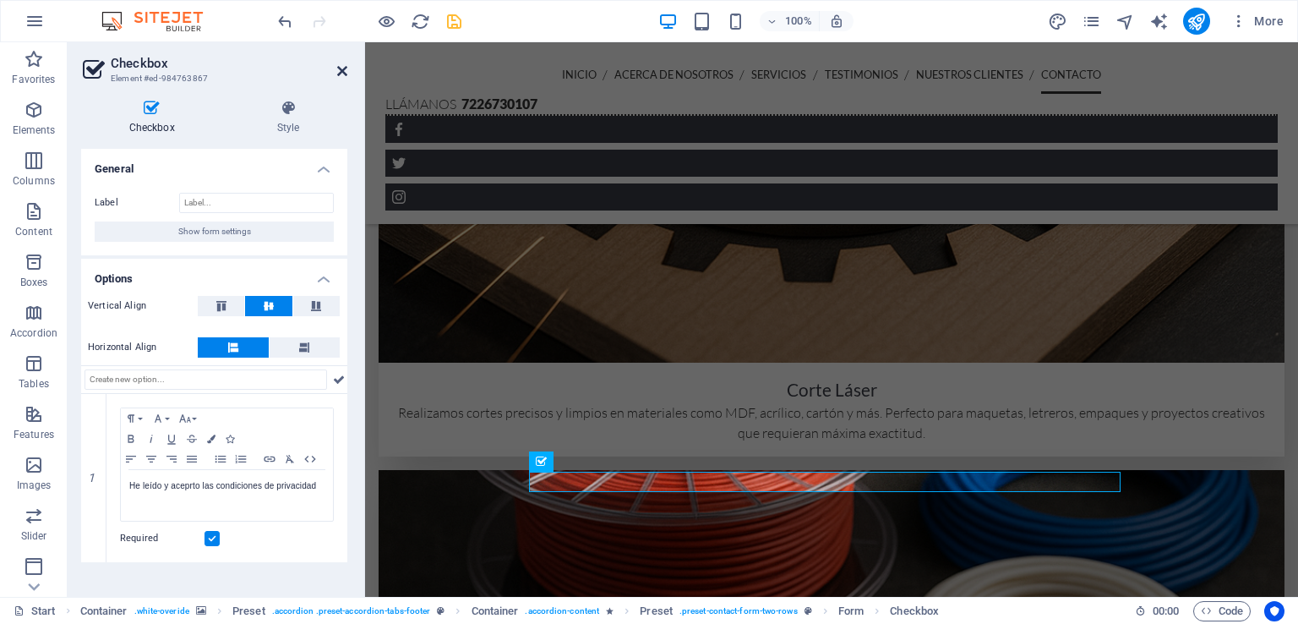
click at [340, 68] on icon at bounding box center [342, 71] width 10 height 14
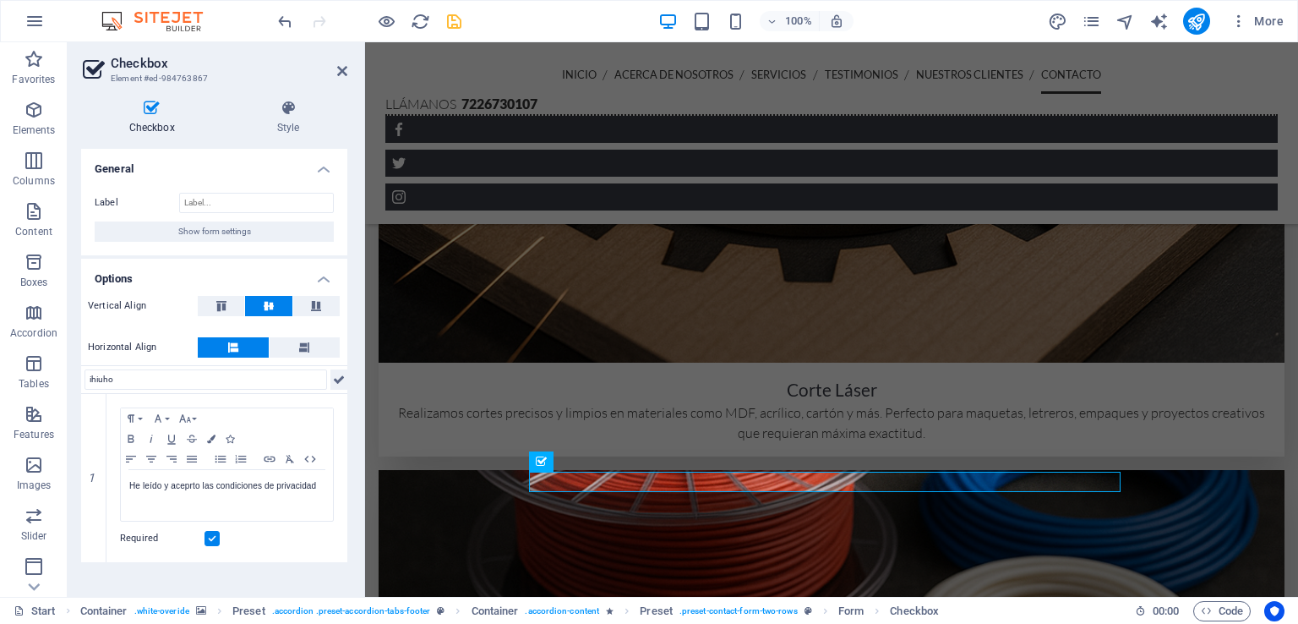
type input "ihiuho"
click at [338, 381] on icon at bounding box center [339, 379] width 12 height 20
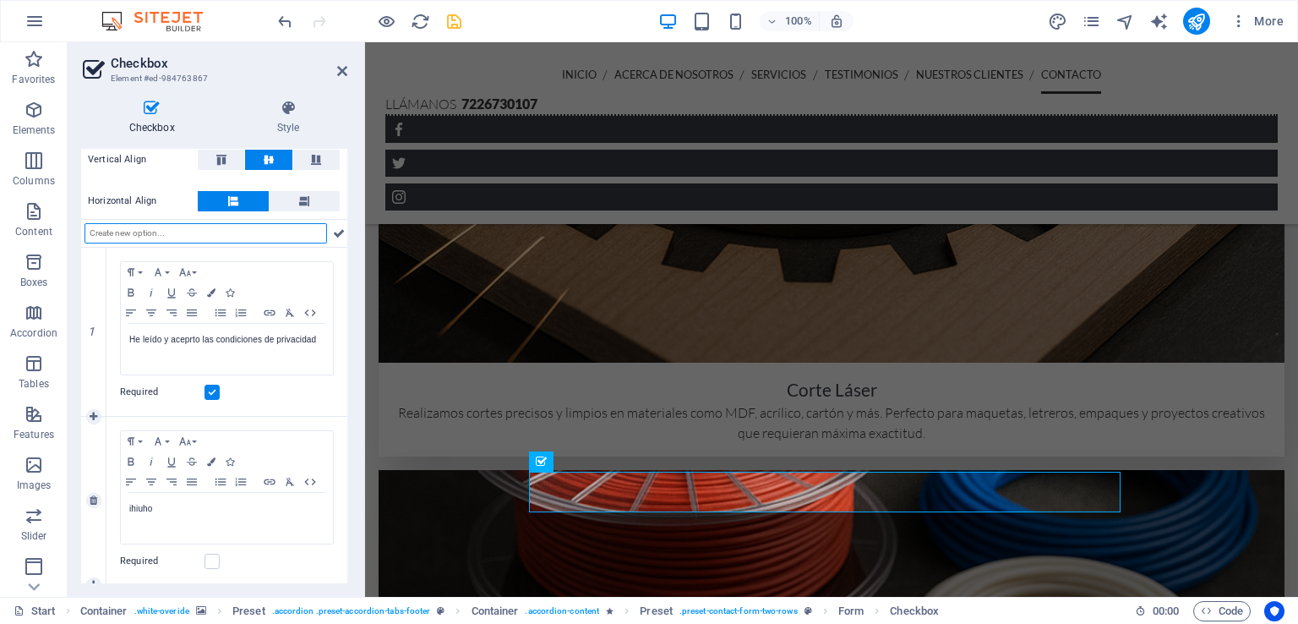
scroll to position [154, 0]
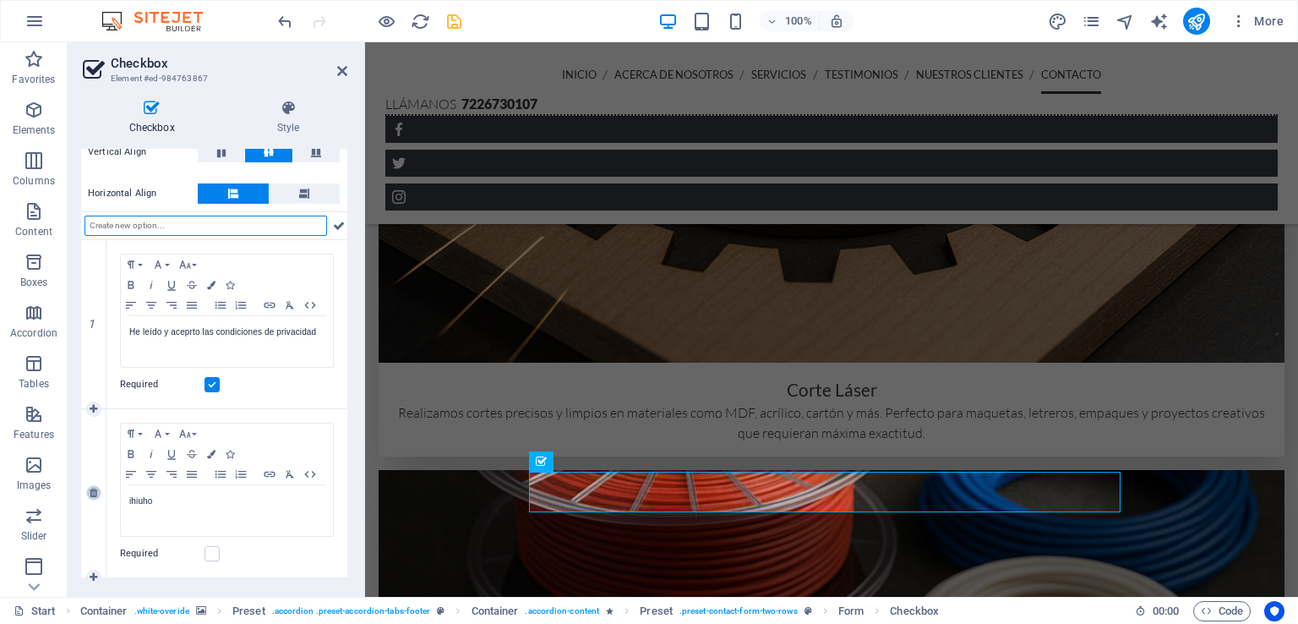
click at [94, 489] on icon at bounding box center [94, 493] width 8 height 10
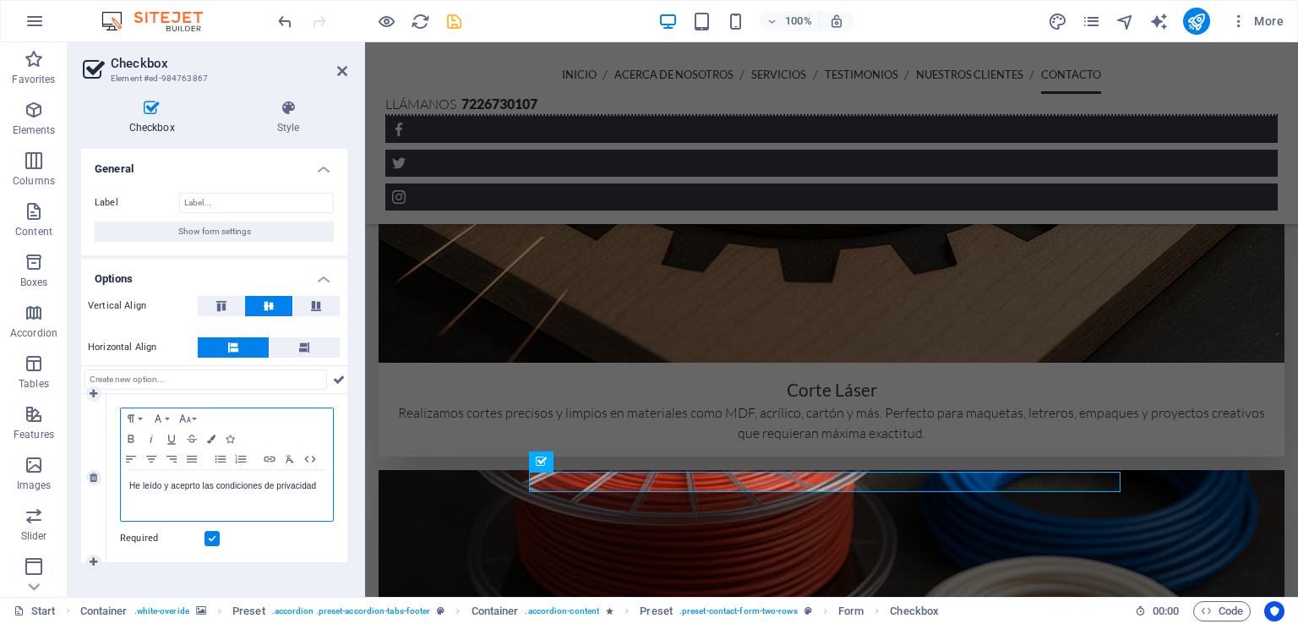
click at [229, 482] on p "He leído y aceprto las condiciones de privacidad" at bounding box center [226, 485] width 195 height 15
drag, startPoint x: 322, startPoint y: 482, endPoint x: 121, endPoint y: 494, distance: 201.4
click at [121, 494] on div "He leído y aceprto las condiciones de privacidad" at bounding box center [227, 495] width 212 height 51
click at [128, 484] on div "He leído y aceprto las condiciones de privacidad" at bounding box center [227, 495] width 212 height 51
click at [190, 485] on p "He leído y aceprto las condiciones de privacidad" at bounding box center [226, 485] width 195 height 15
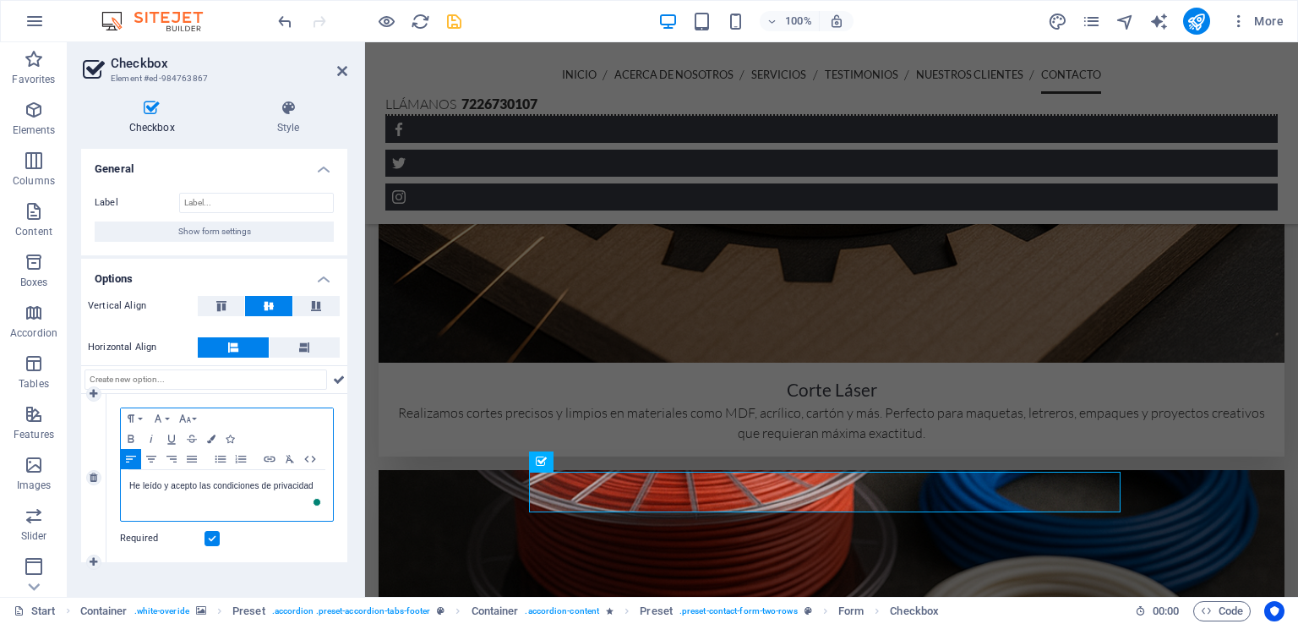
click at [298, 481] on p "He leído y acepto las condiciones de privacidad" at bounding box center [226, 485] width 195 height 15
click at [155, 460] on icon "button" at bounding box center [151, 459] width 20 height 14
click at [133, 457] on icon "button" at bounding box center [131, 459] width 20 height 14
click at [340, 75] on icon at bounding box center [342, 71] width 10 height 14
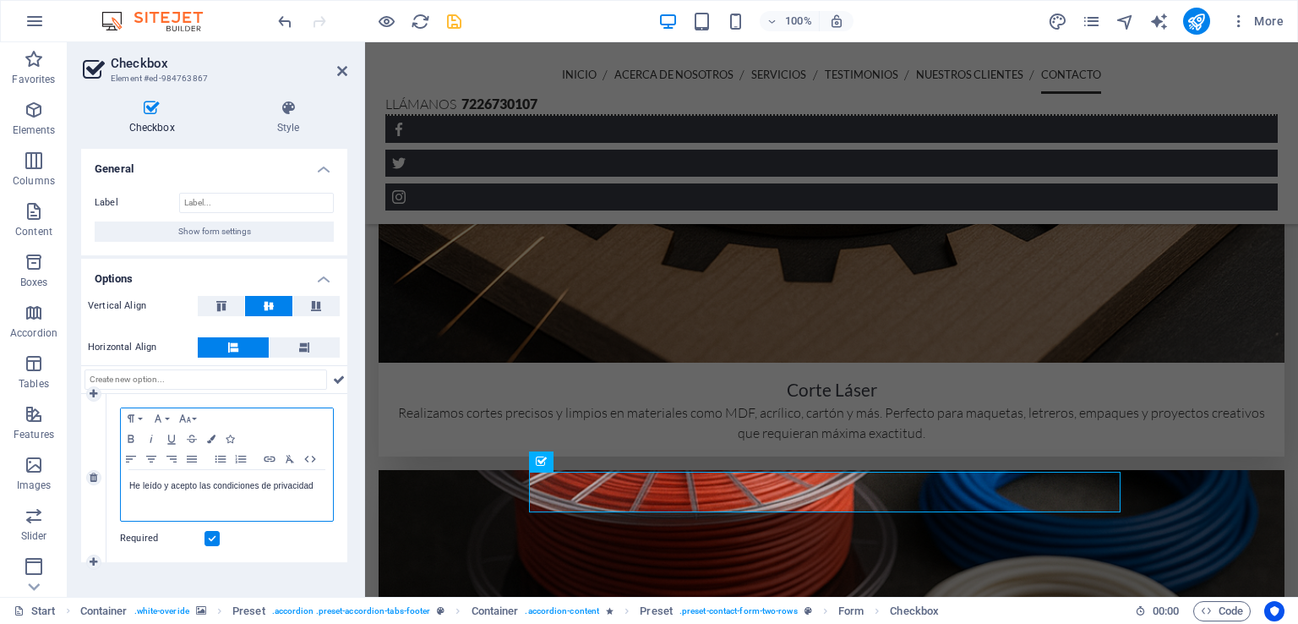
click at [186, 490] on p "He leído y acepto las condiciones de privacidad" at bounding box center [226, 485] width 195 height 15
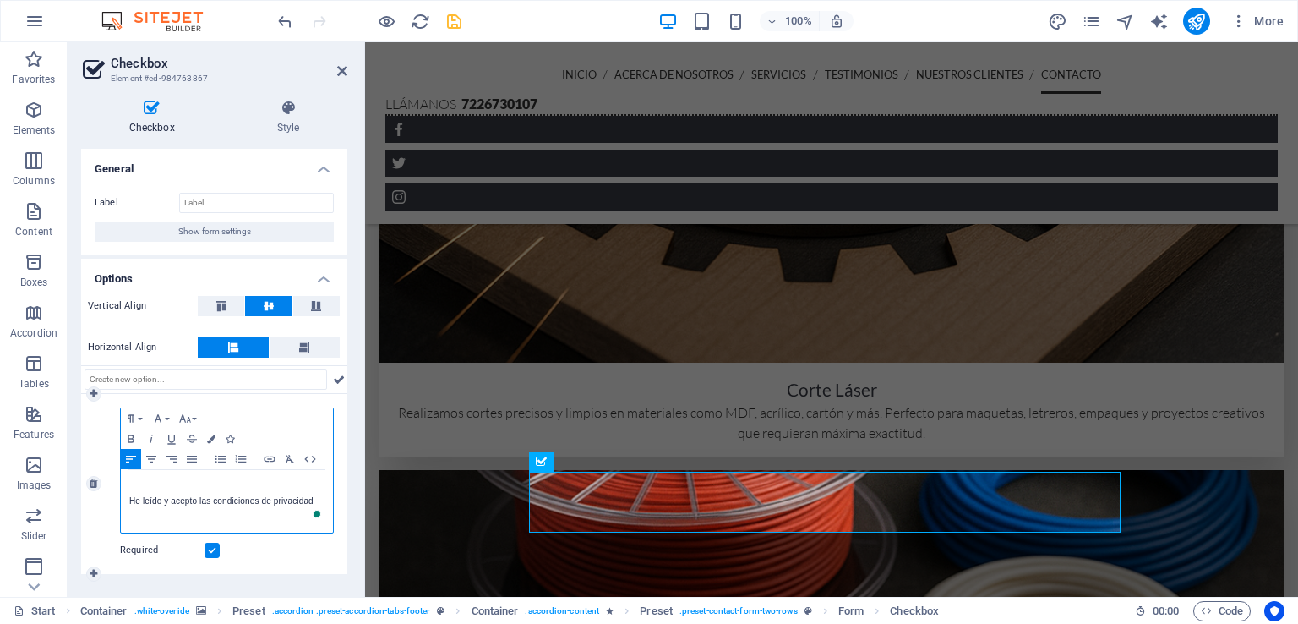
click at [144, 483] on p "To enrich screen reader interactions, please activate Accessibility in Grammarl…" at bounding box center [226, 485] width 195 height 15
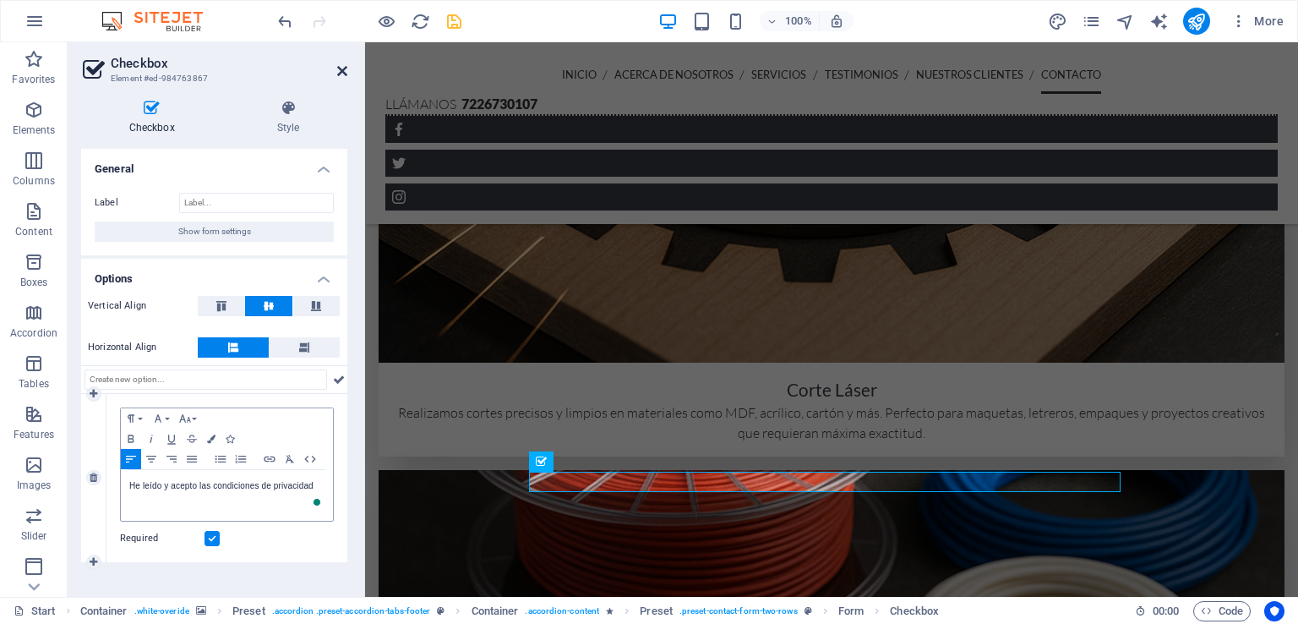
click at [344, 70] on icon at bounding box center [342, 71] width 10 height 14
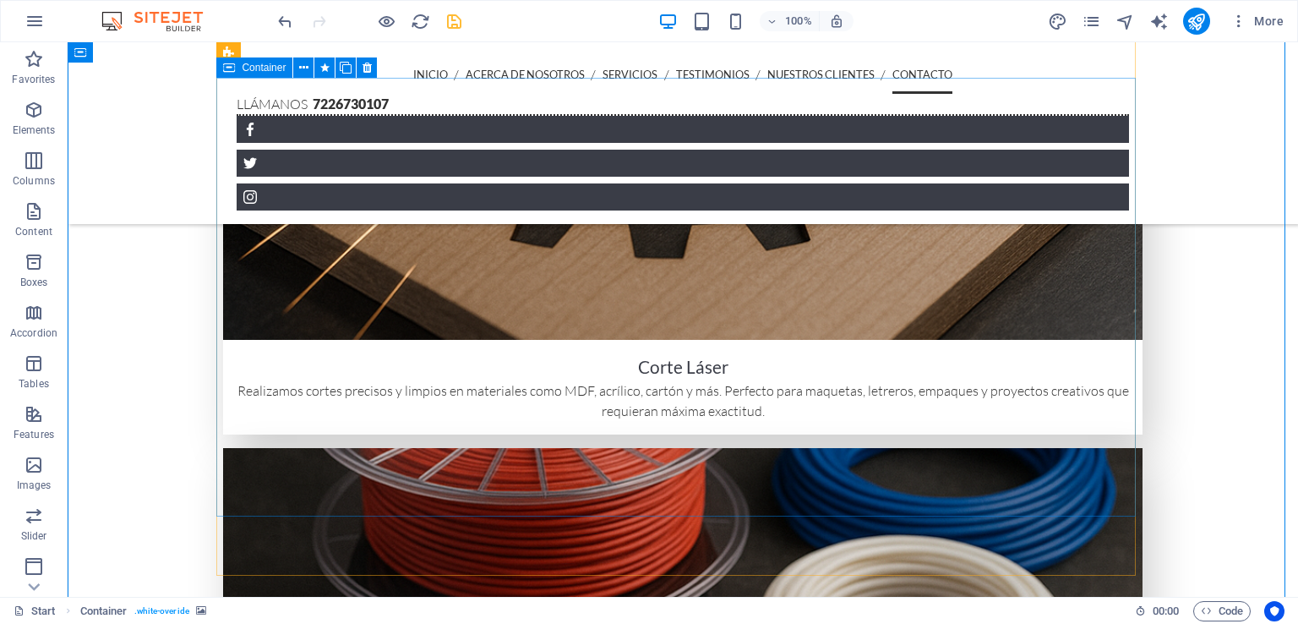
scroll to position [3806, 0]
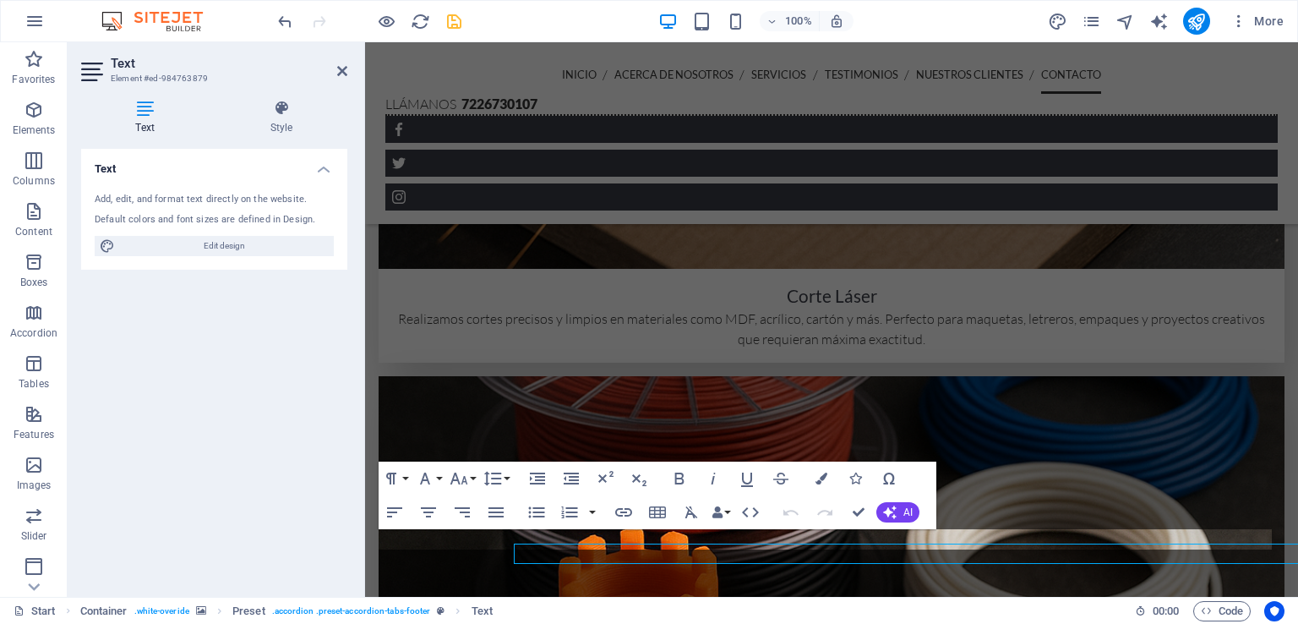
scroll to position [3772, 0]
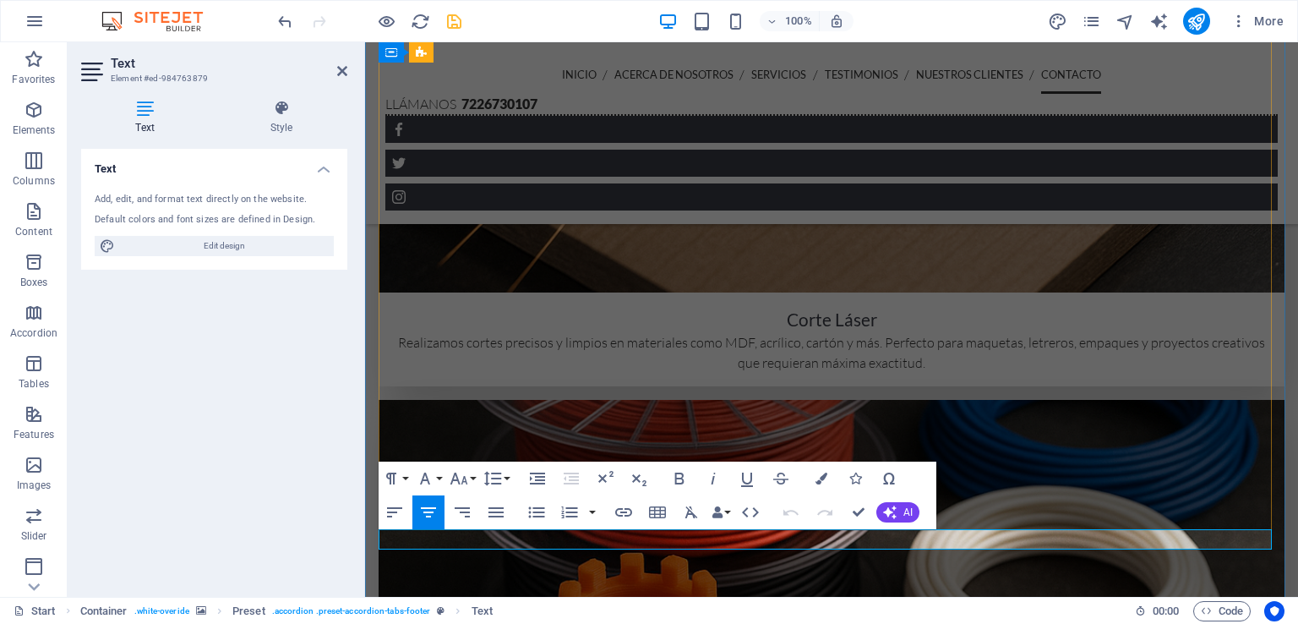
drag, startPoint x: 345, startPoint y: 79, endPoint x: 342, endPoint y: 69, distance: 9.6
click at [342, 69] on header "Text Element #ed-984763879" at bounding box center [214, 64] width 266 height 44
drag, startPoint x: 342, startPoint y: 69, endPoint x: 353, endPoint y: 54, distance: 18.8
click at [342, 69] on icon at bounding box center [342, 71] width 10 height 14
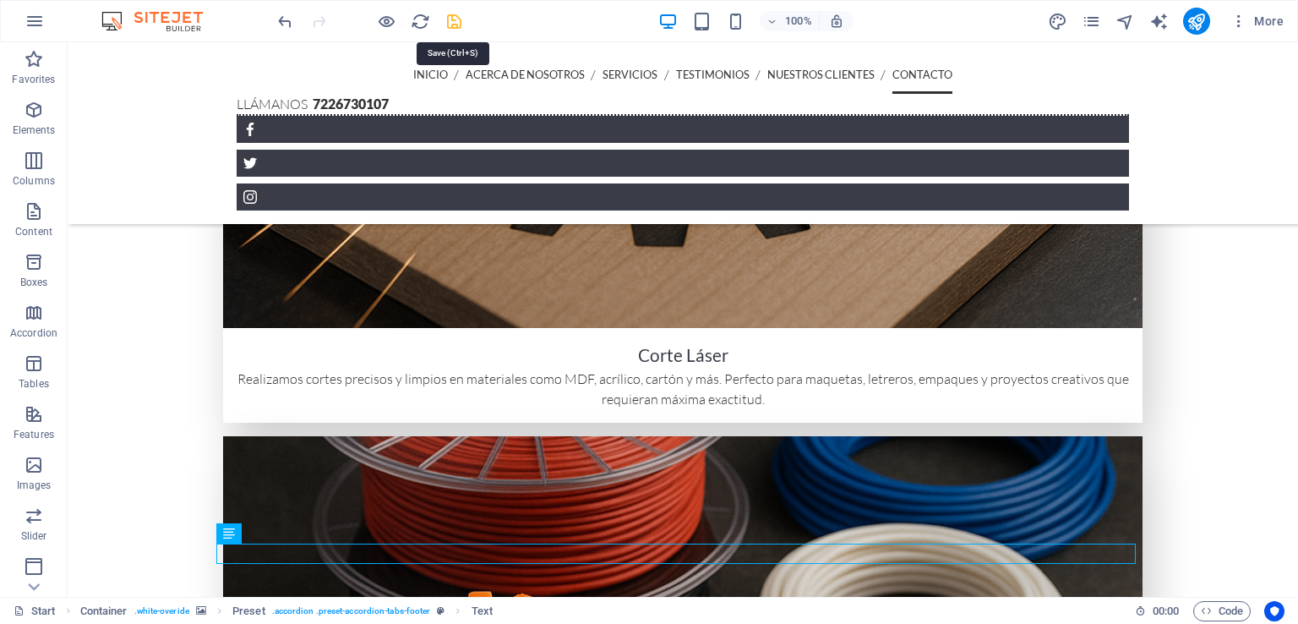
click at [449, 19] on icon "save" at bounding box center [453, 21] width 19 height 19
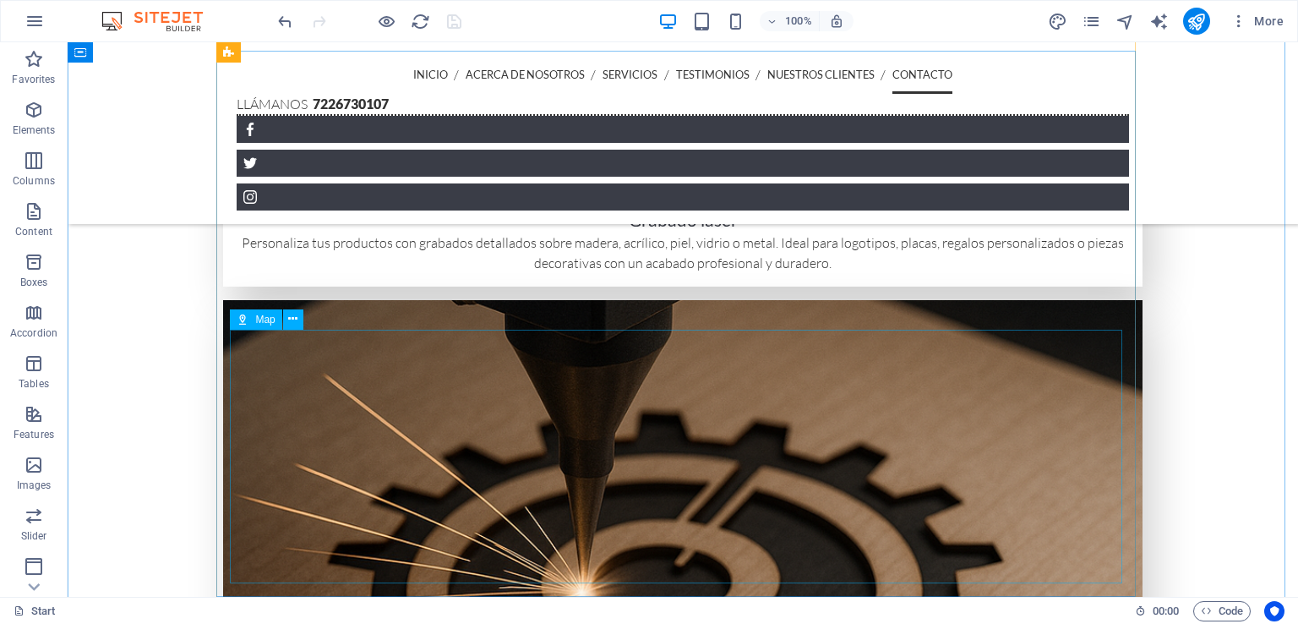
scroll to position [2940, 0]
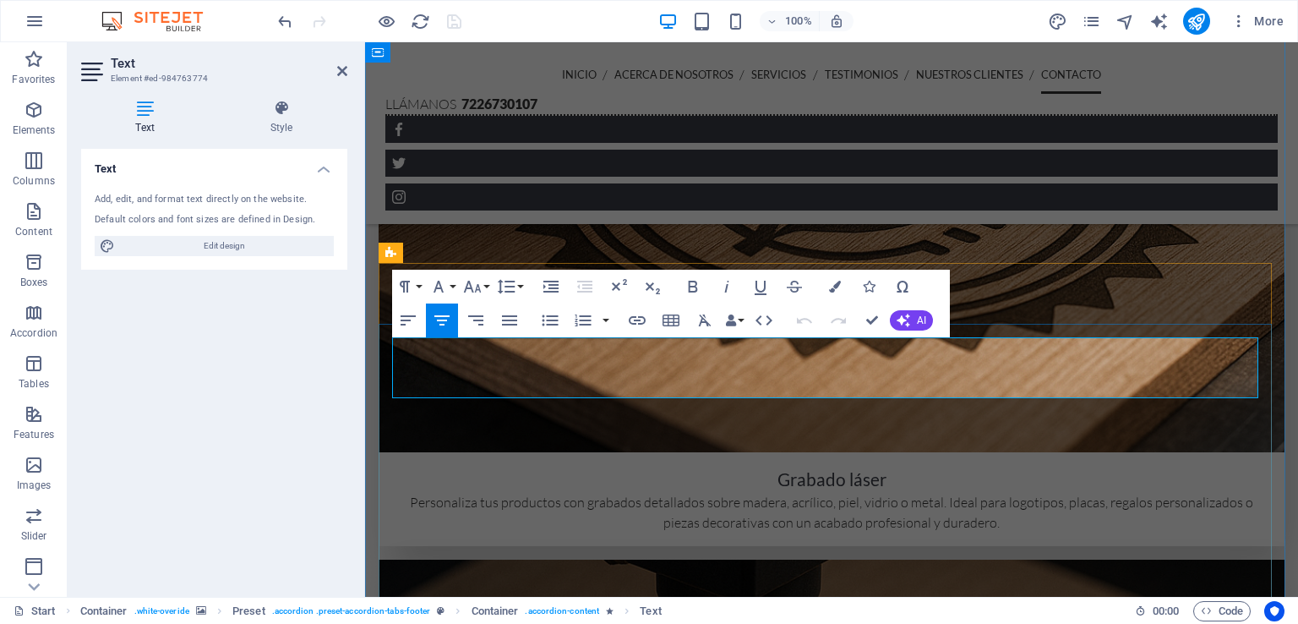
drag, startPoint x: 1081, startPoint y: 383, endPoint x: 460, endPoint y: 352, distance: 622.6
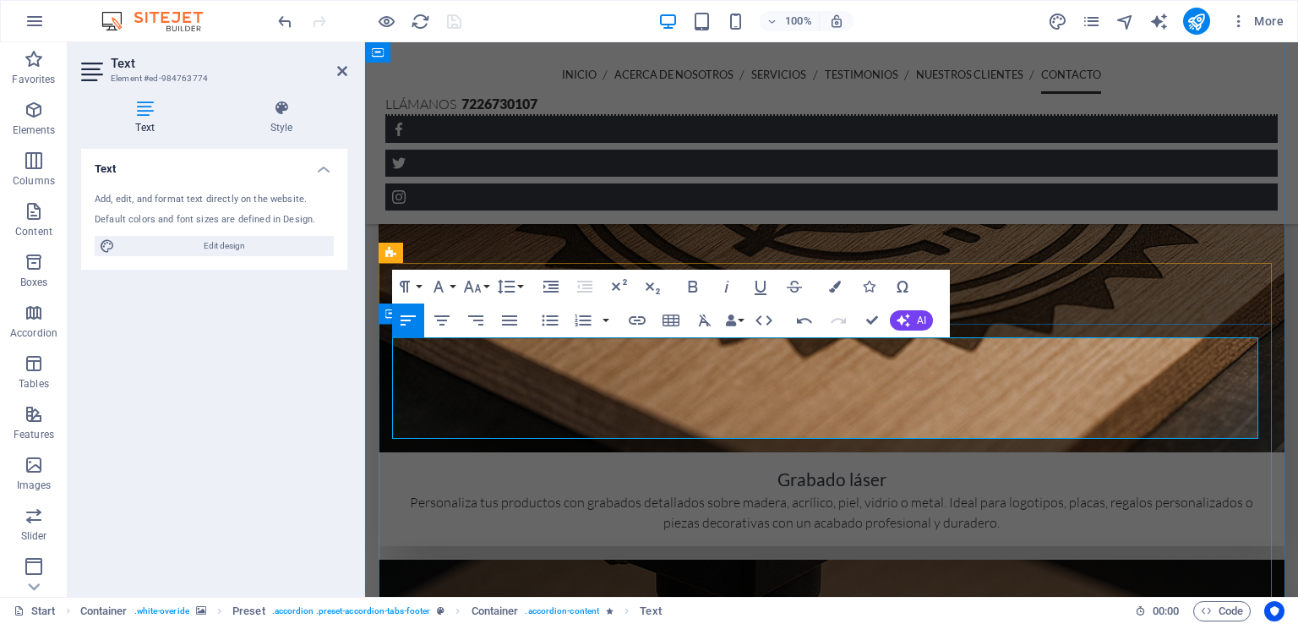
drag, startPoint x: 1027, startPoint y: 426, endPoint x: 390, endPoint y: 351, distance: 640.6
click at [447, 315] on icon "button" at bounding box center [441, 320] width 15 height 10
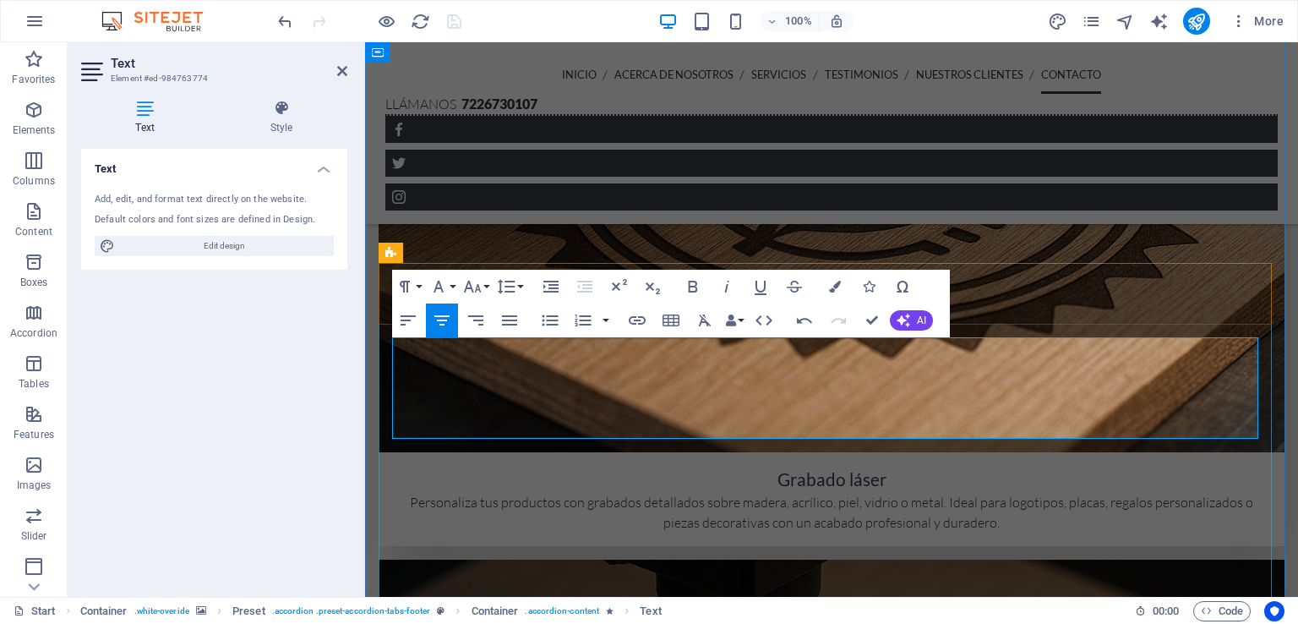
drag, startPoint x: 851, startPoint y: 388, endPoint x: 552, endPoint y: 391, distance: 299.1
click at [700, 274] on button "Bold" at bounding box center [693, 287] width 32 height 34
drag, startPoint x: 879, startPoint y: 363, endPoint x: 983, endPoint y: 363, distance: 103.9
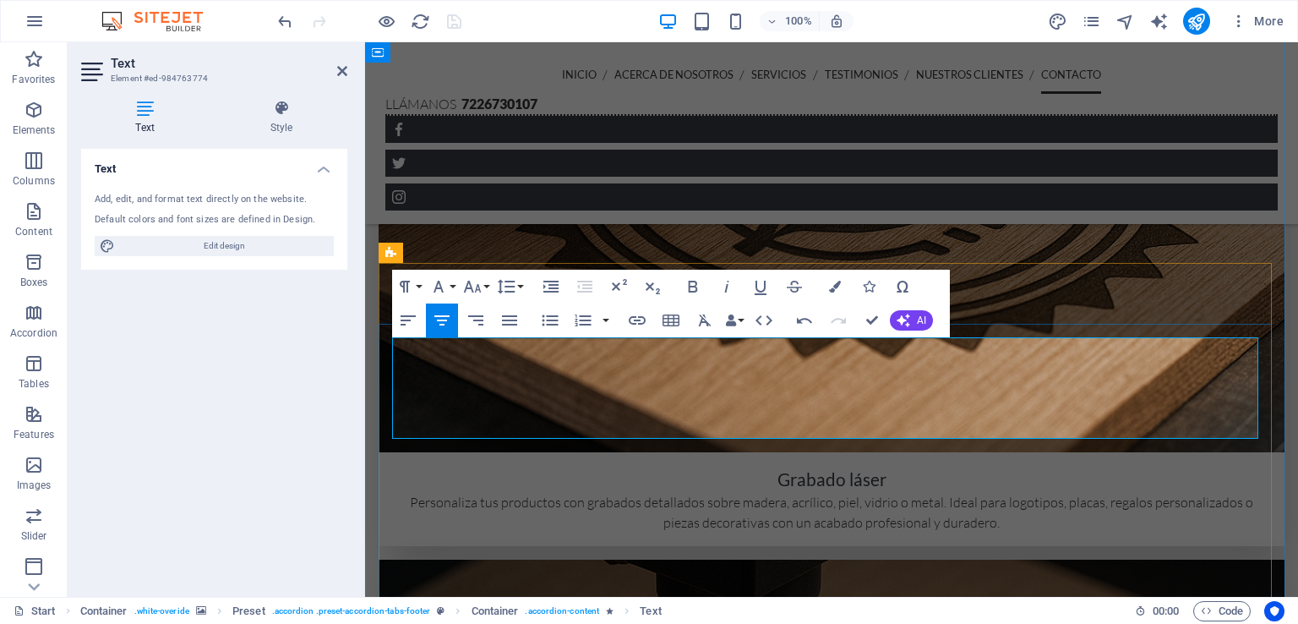
drag, startPoint x: 974, startPoint y: 369, endPoint x: 881, endPoint y: 371, distance: 93.0
click at [689, 290] on icon "button" at bounding box center [693, 287] width 9 height 12
drag, startPoint x: 831, startPoint y: 428, endPoint x: 700, endPoint y: 430, distance: 131.8
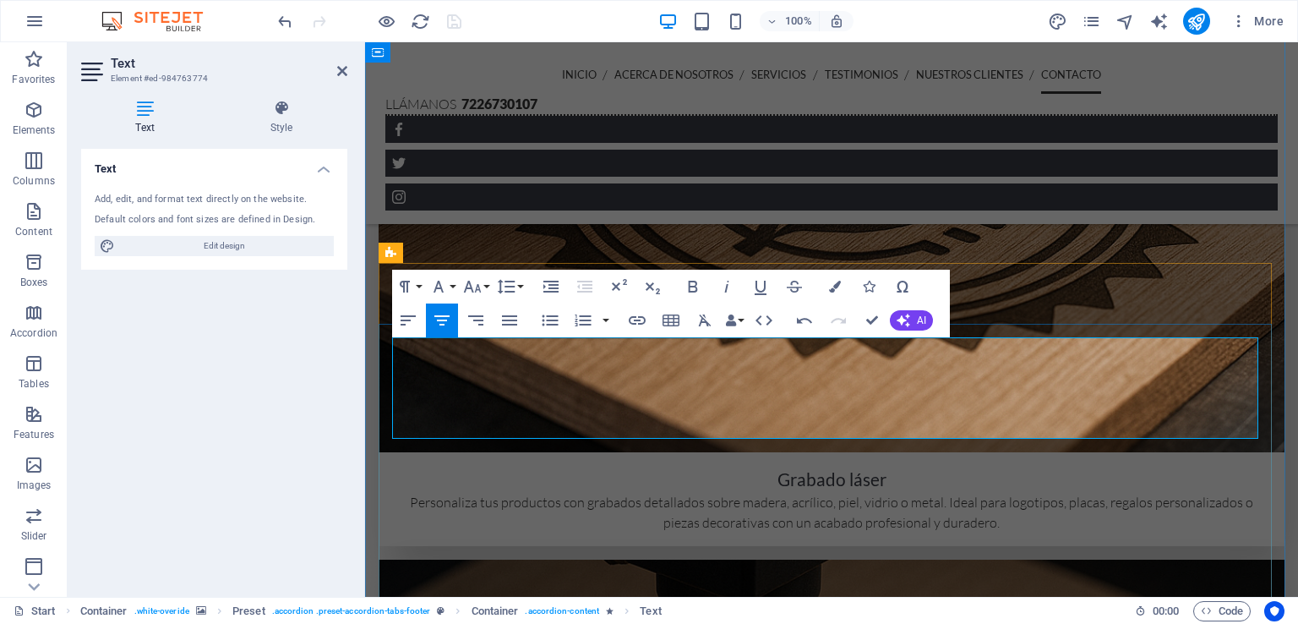
click at [688, 288] on icon "button" at bounding box center [693, 286] width 20 height 20
click at [335, 63] on h2 "Text" at bounding box center [229, 63] width 237 height 15
click at [338, 68] on icon at bounding box center [342, 71] width 10 height 14
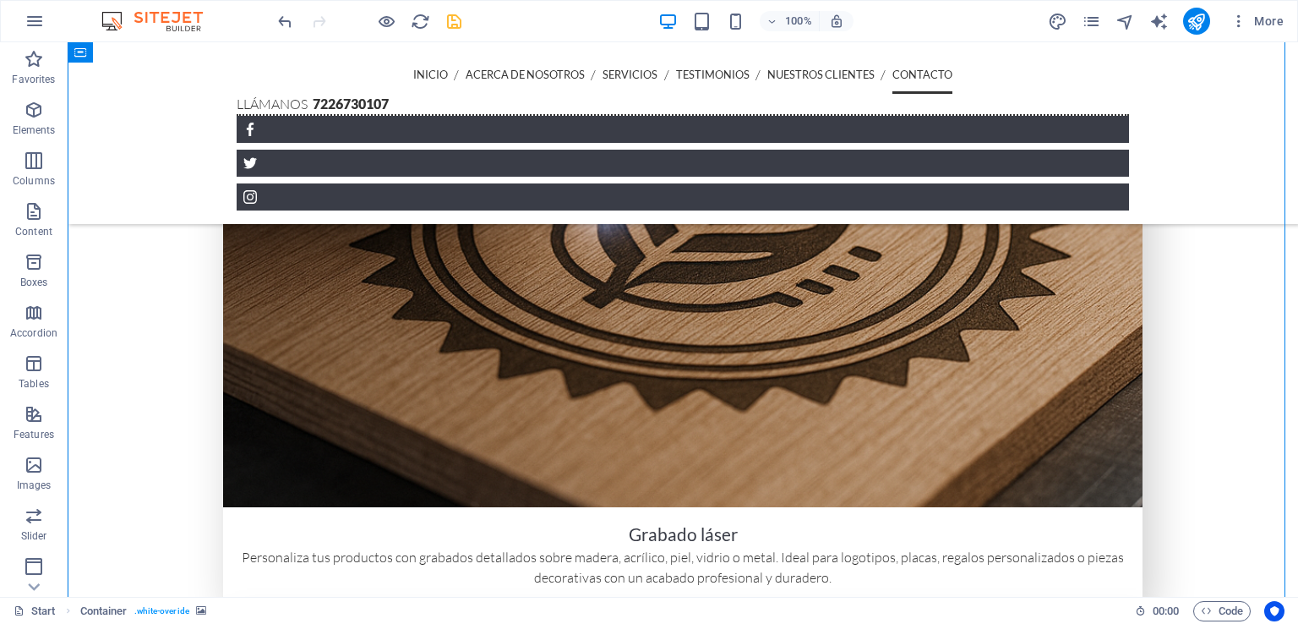
scroll to position [2912, 0]
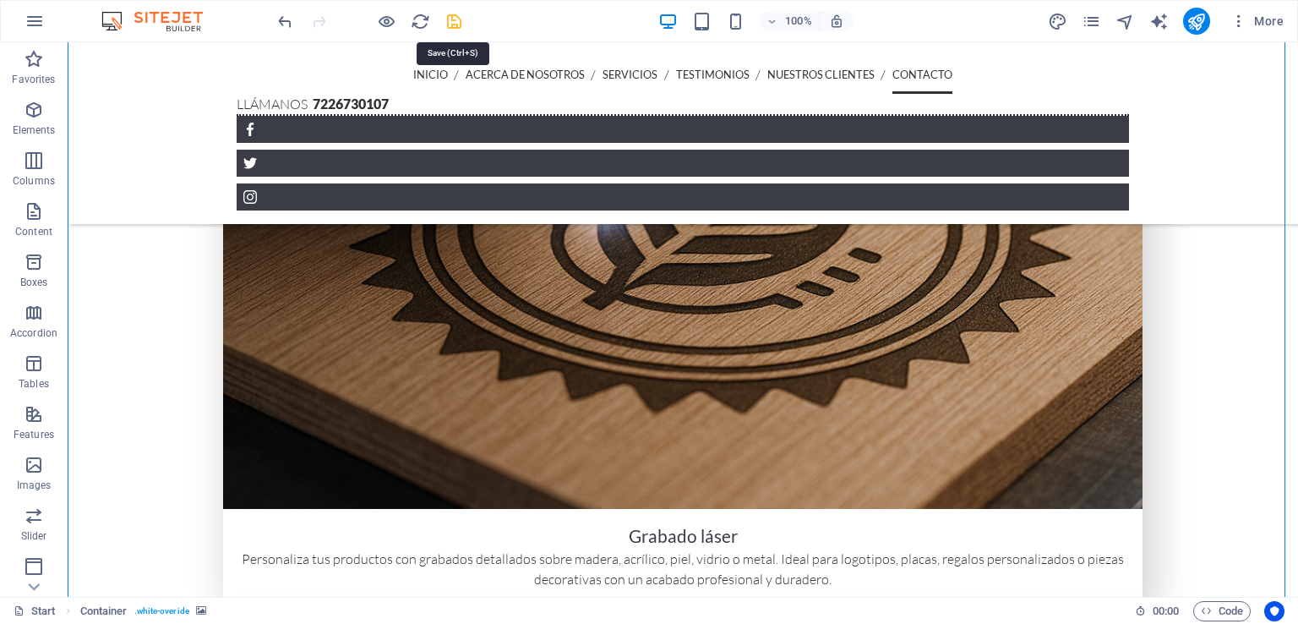
click at [452, 19] on icon "save" at bounding box center [453, 21] width 19 height 19
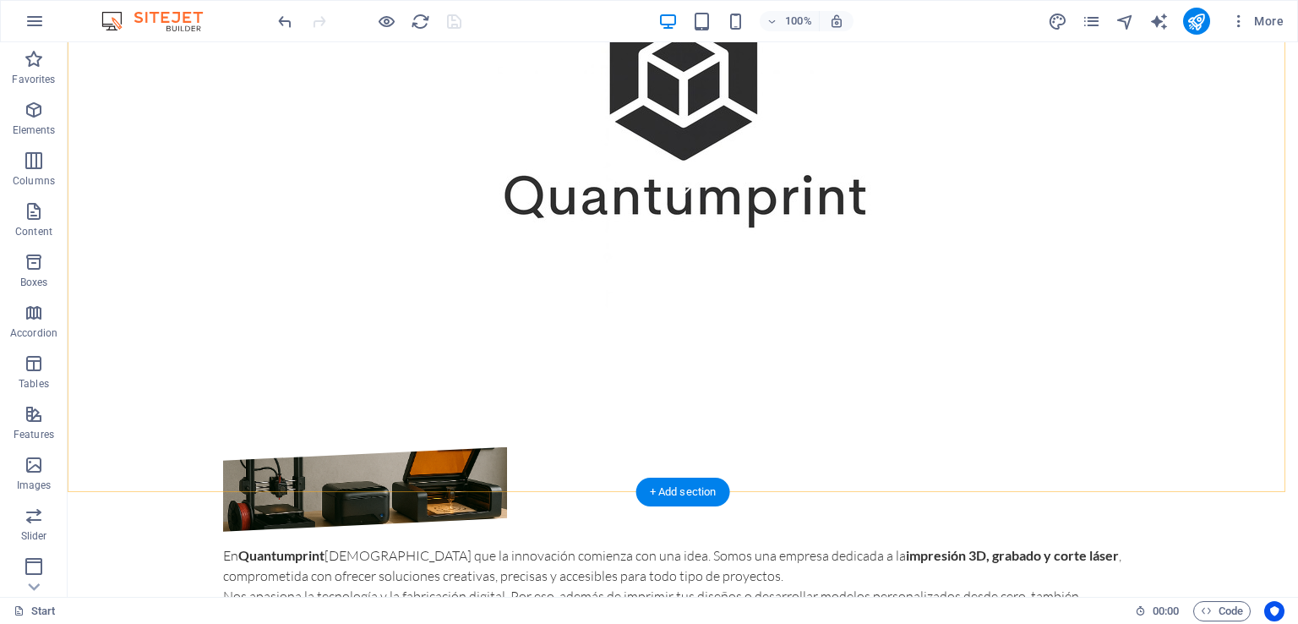
scroll to position [388, 0]
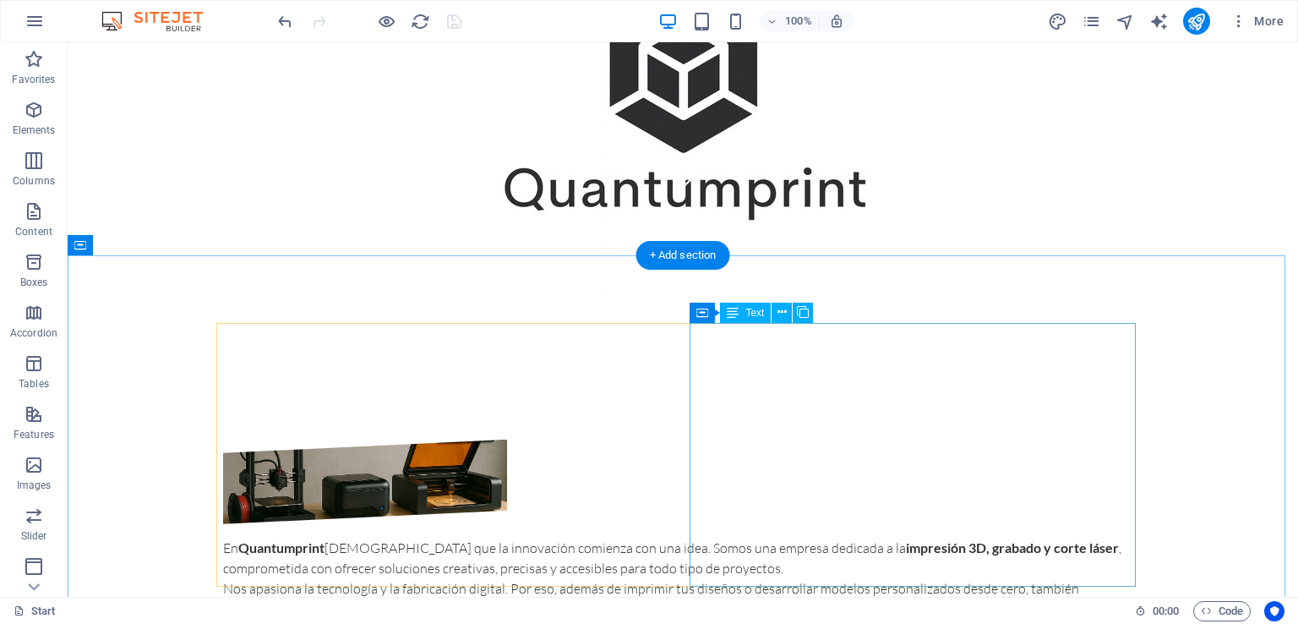
click at [867, 537] on div "En Quantumprint creemos que la innovación comienza con una idea. Somos una empr…" at bounding box center [682, 618] width 919 height 162
click at [1011, 537] on div "En Quantumprint creemos que la innovación comienza con una idea. Somos una empr…" at bounding box center [682, 618] width 919 height 162
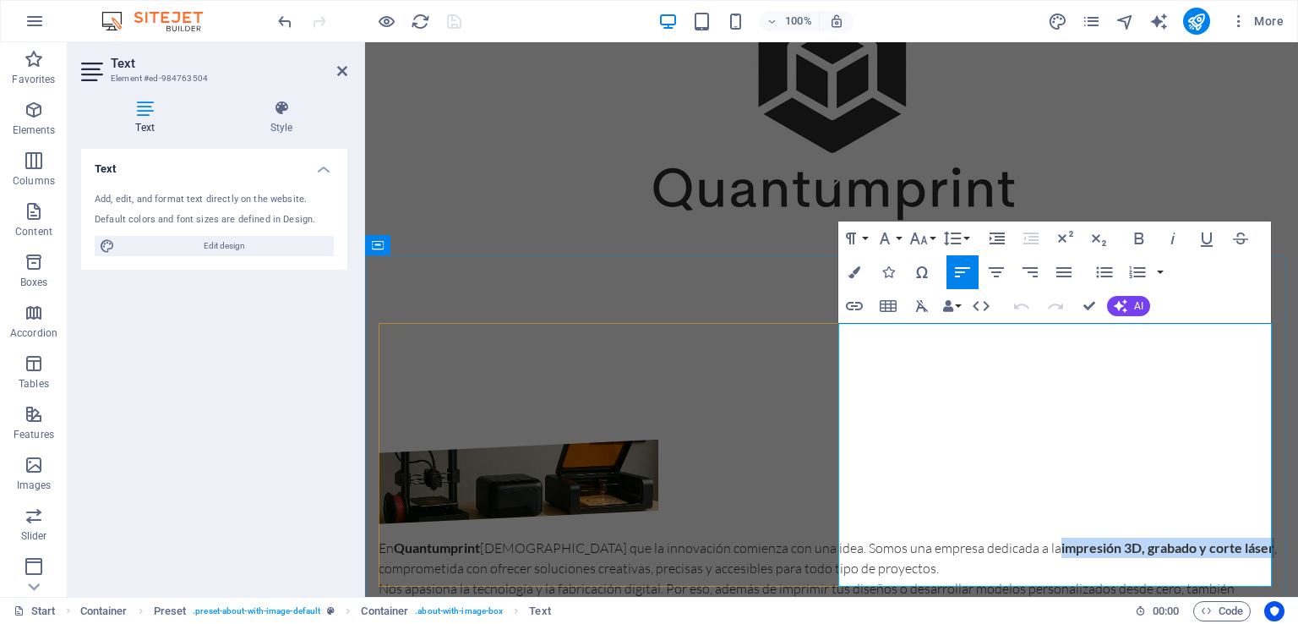
drag, startPoint x: 990, startPoint y: 353, endPoint x: 1200, endPoint y: 351, distance: 209.5
click at [1200, 539] on strong "impresión 3D, grabado y corte láser" at bounding box center [1167, 547] width 213 height 16
click at [1142, 232] on icon "button" at bounding box center [1139, 238] width 20 height 20
drag, startPoint x: 953, startPoint y: 454, endPoint x: 1262, endPoint y: 454, distance: 309.2
click at [1262, 578] on p "Nos apasiona la tecnología y la fabricación digital. Por eso, además de imprimi…" at bounding box center [832, 608] width 906 height 61
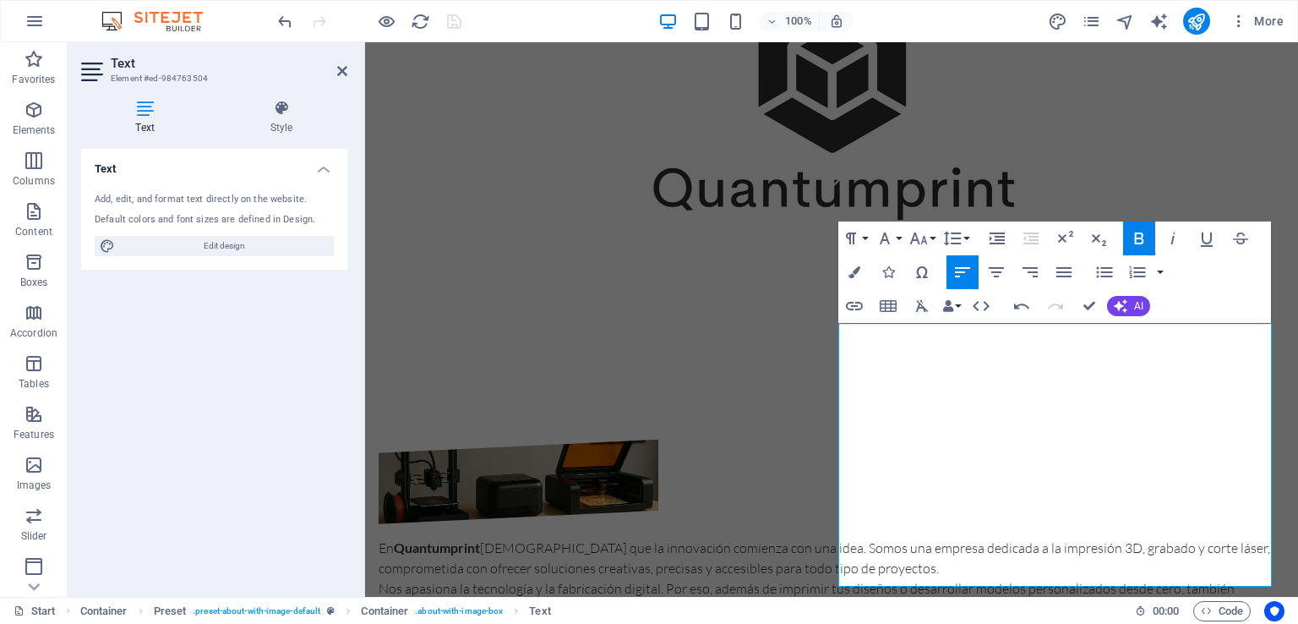
click at [1142, 247] on icon "button" at bounding box center [1139, 238] width 20 height 20
drag, startPoint x: 1078, startPoint y: 475, endPoint x: 1253, endPoint y: 477, distance: 174.9
click at [1167, 600] on strong "servicio técnico especializado" at bounding box center [1077, 608] width 179 height 16
click at [1140, 240] on icon "button" at bounding box center [1139, 238] width 20 height 20
drag, startPoint x: 840, startPoint y: 535, endPoint x: 1088, endPoint y: 537, distance: 248.4
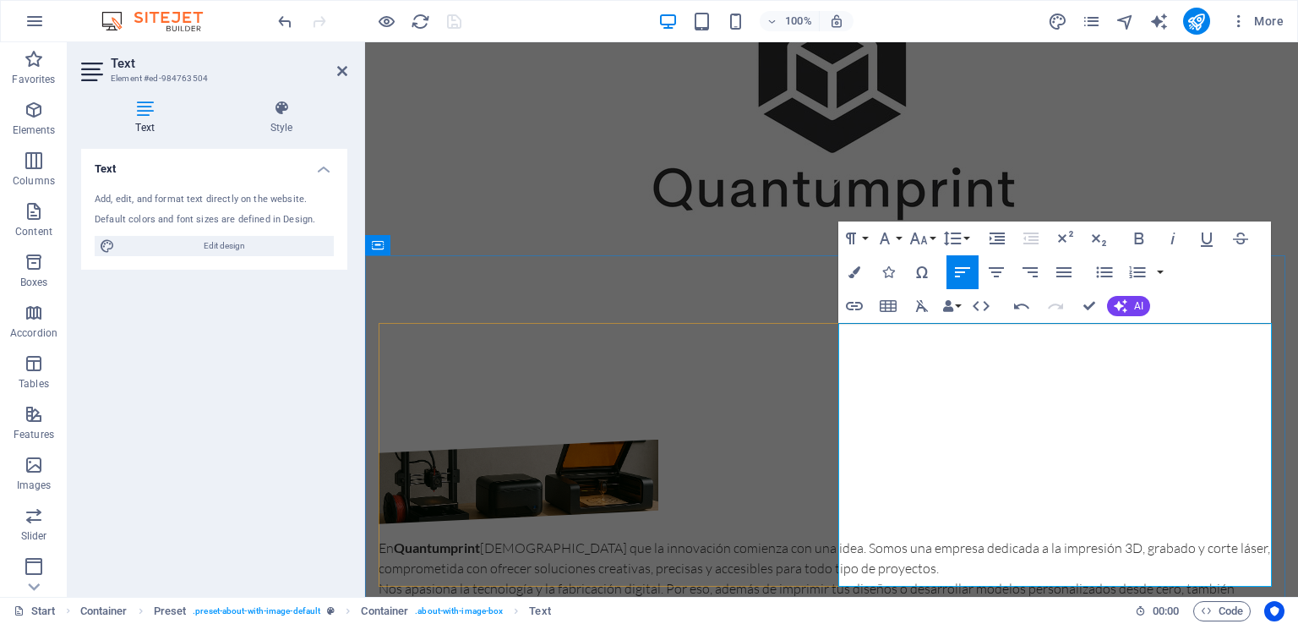
click at [1142, 234] on icon "button" at bounding box center [1139, 238] width 9 height 12
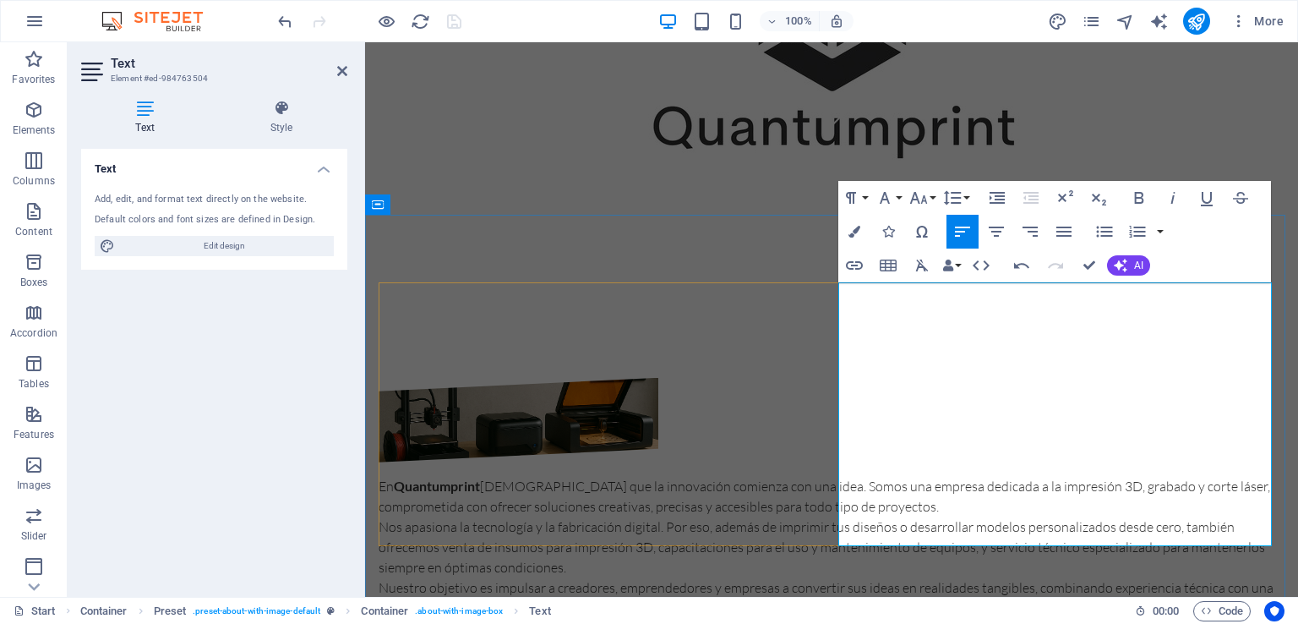
scroll to position [456, 0]
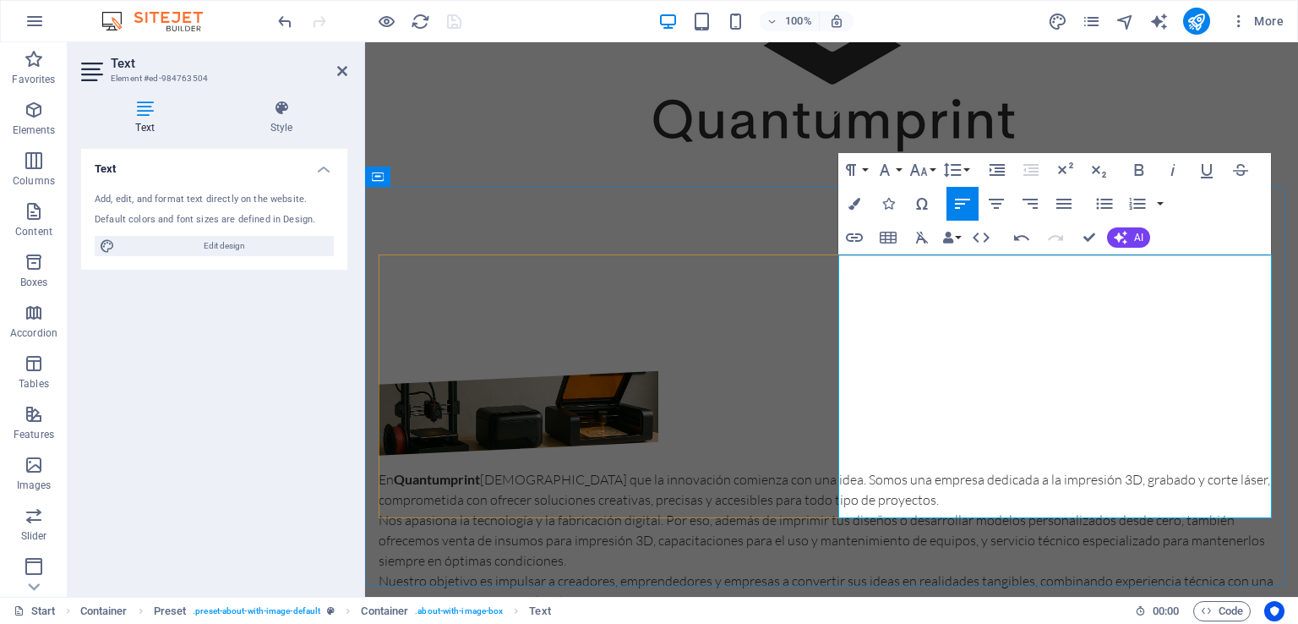
drag, startPoint x: 932, startPoint y: 508, endPoint x: 1129, endPoint y: 508, distance: 196.9
click at [670, 613] on strong "Quantumprint: donde la imaginación toma forma." at bounding box center [524, 621] width 291 height 16
click at [1143, 166] on icon "button" at bounding box center [1139, 170] width 20 height 20
click at [1132, 611] on p "Quantumprint: donde la imaginación toma forma ." at bounding box center [832, 621] width 906 height 20
drag, startPoint x: 1132, startPoint y: 505, endPoint x: 1122, endPoint y: 509, distance: 10.7
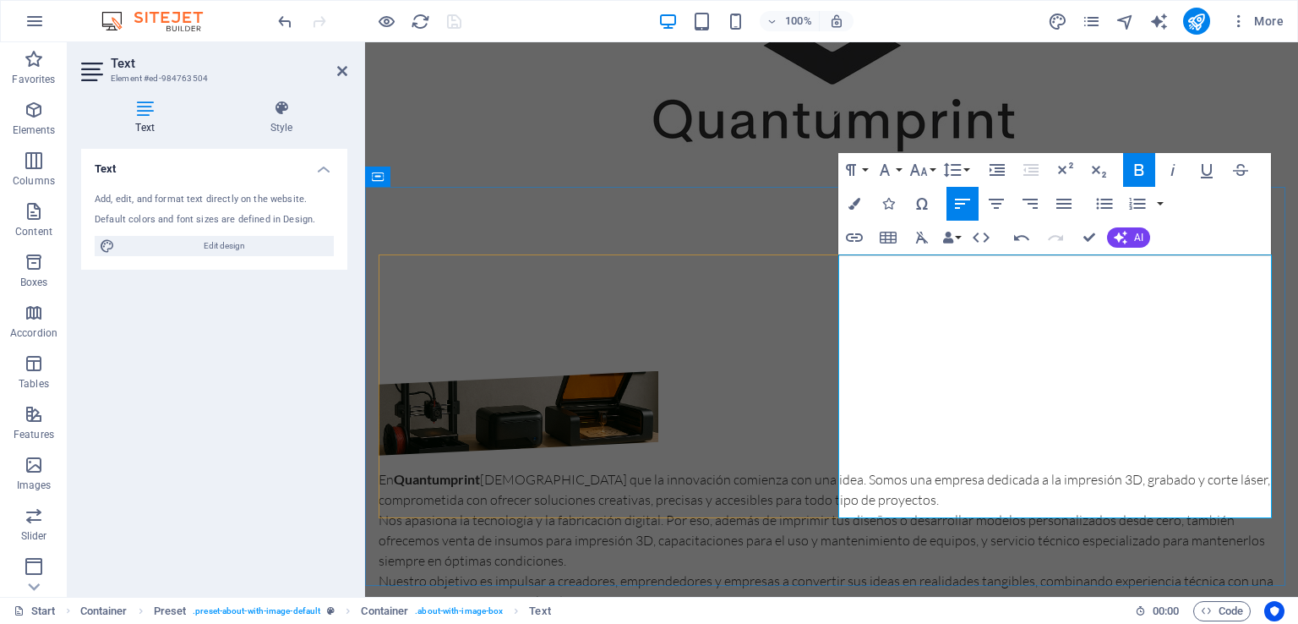
click at [1122, 611] on p "Quantumprint: donde la imaginación toma forma ." at bounding box center [832, 621] width 906 height 20
click at [1136, 179] on icon "button" at bounding box center [1139, 170] width 20 height 20
click at [341, 69] on icon at bounding box center [342, 71] width 10 height 14
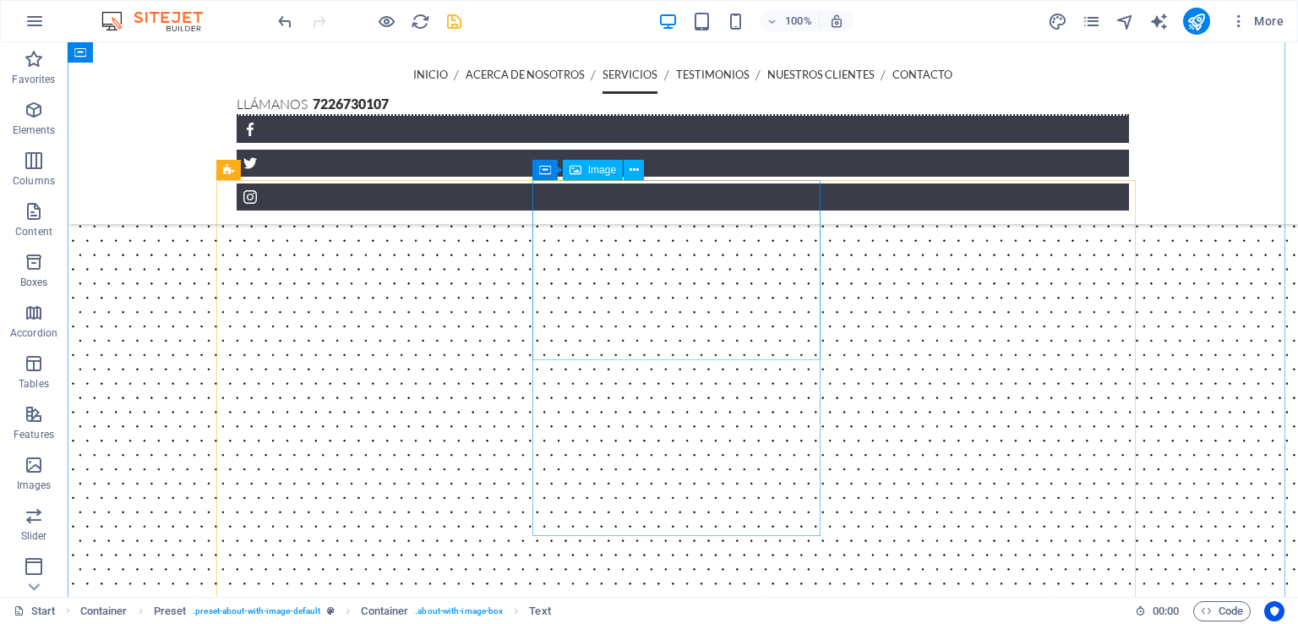
scroll to position [1081, 0]
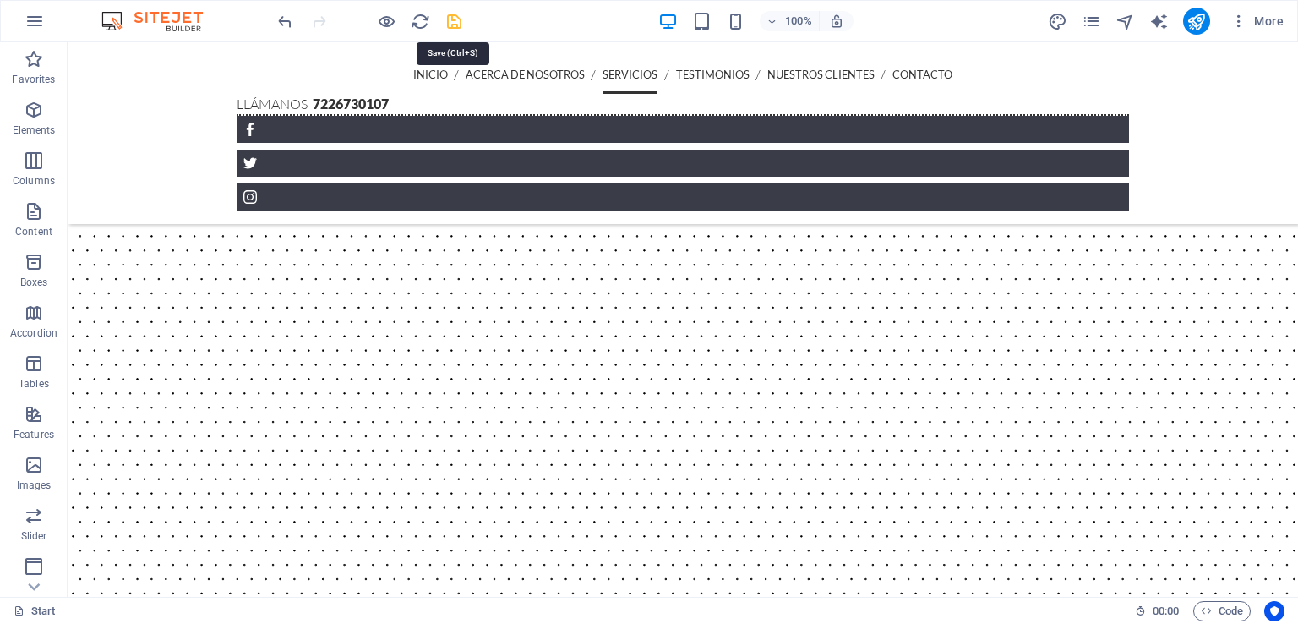
click at [457, 26] on icon "save" at bounding box center [453, 21] width 19 height 19
checkbox input "false"
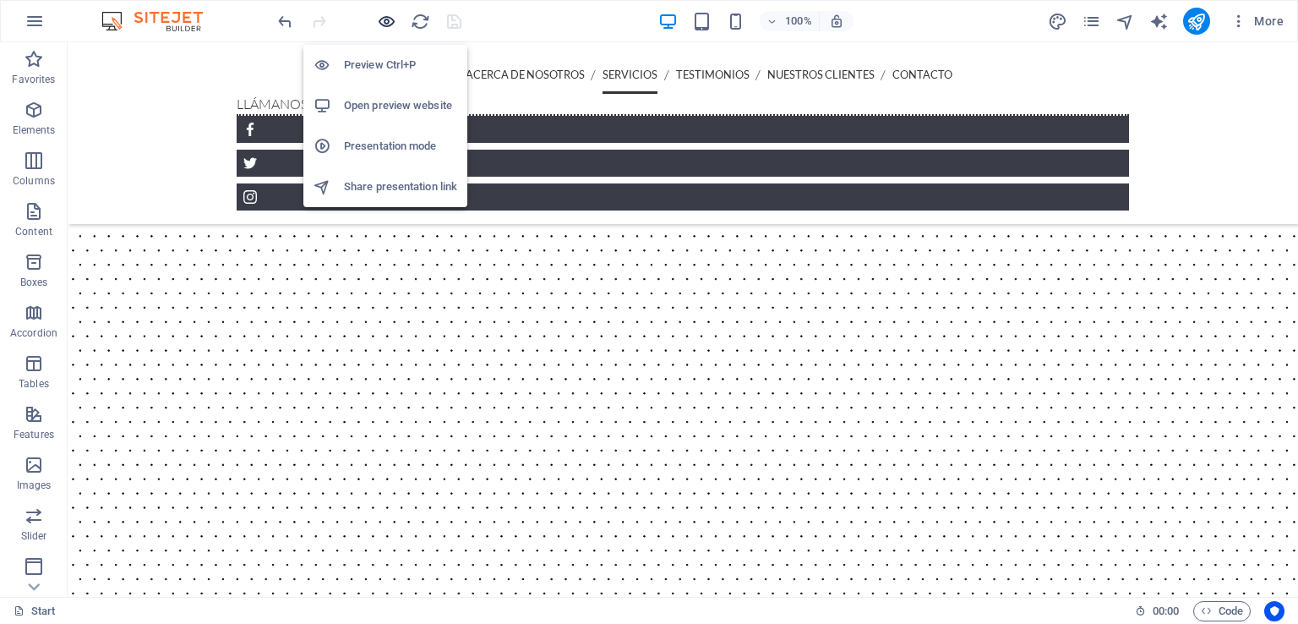
click at [380, 21] on icon "button" at bounding box center [386, 21] width 19 height 19
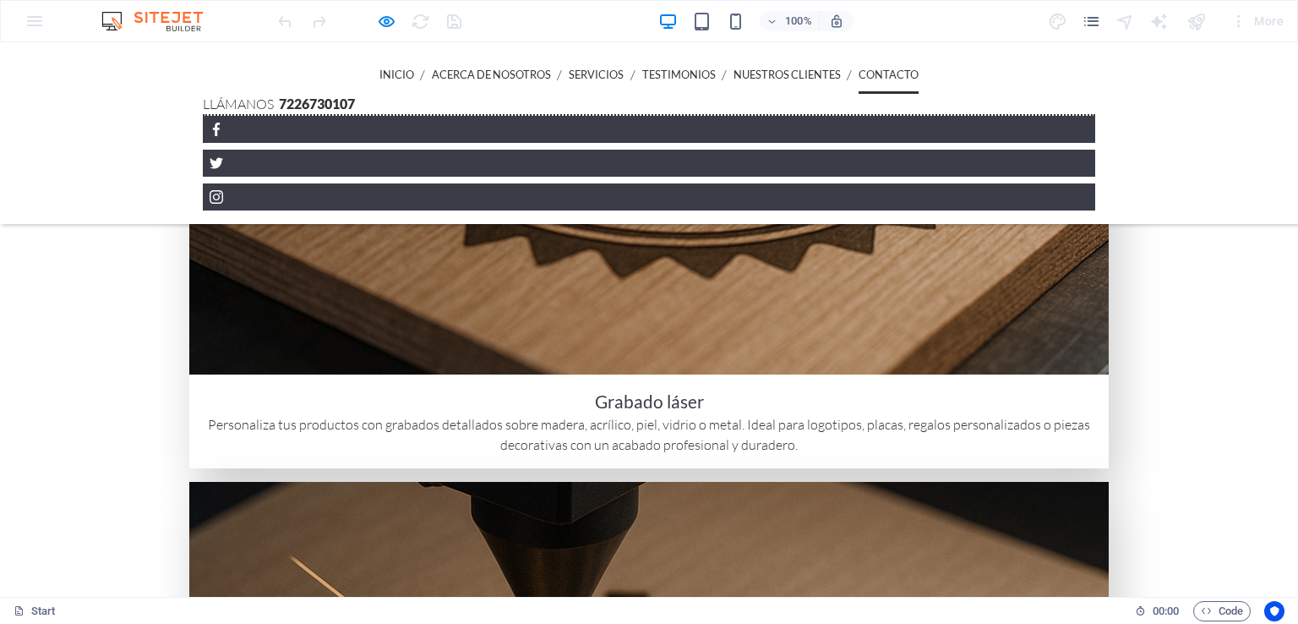
scroll to position [3033, 0]
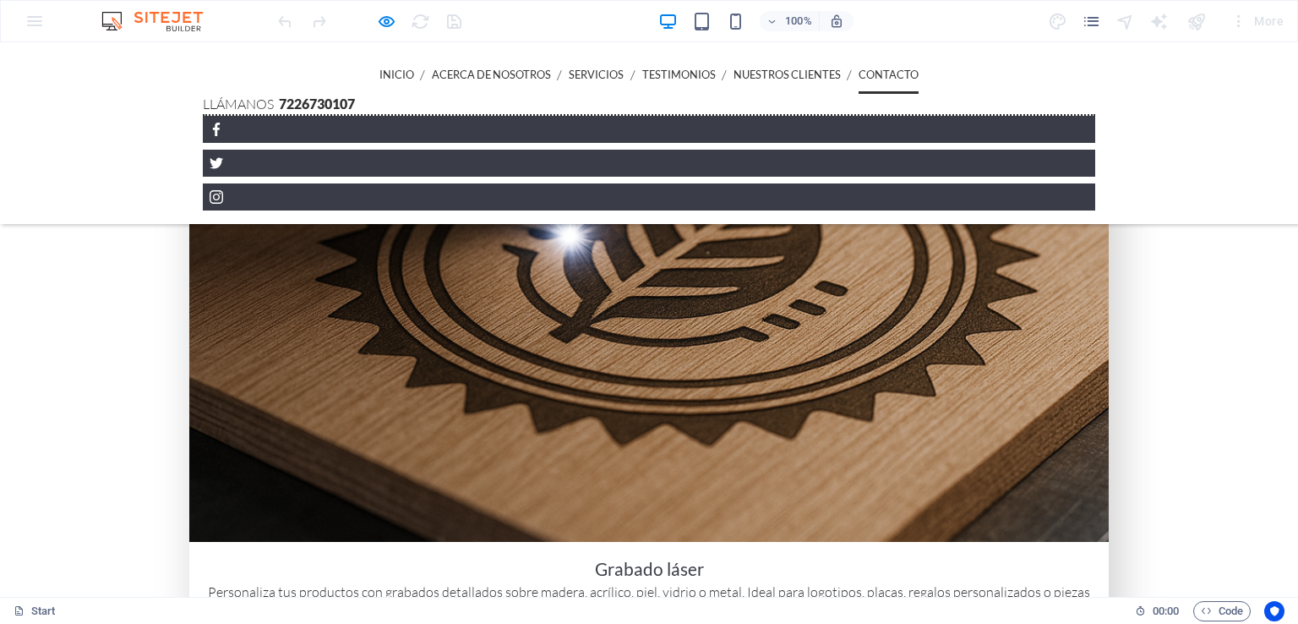
scroll to position [2822, 0]
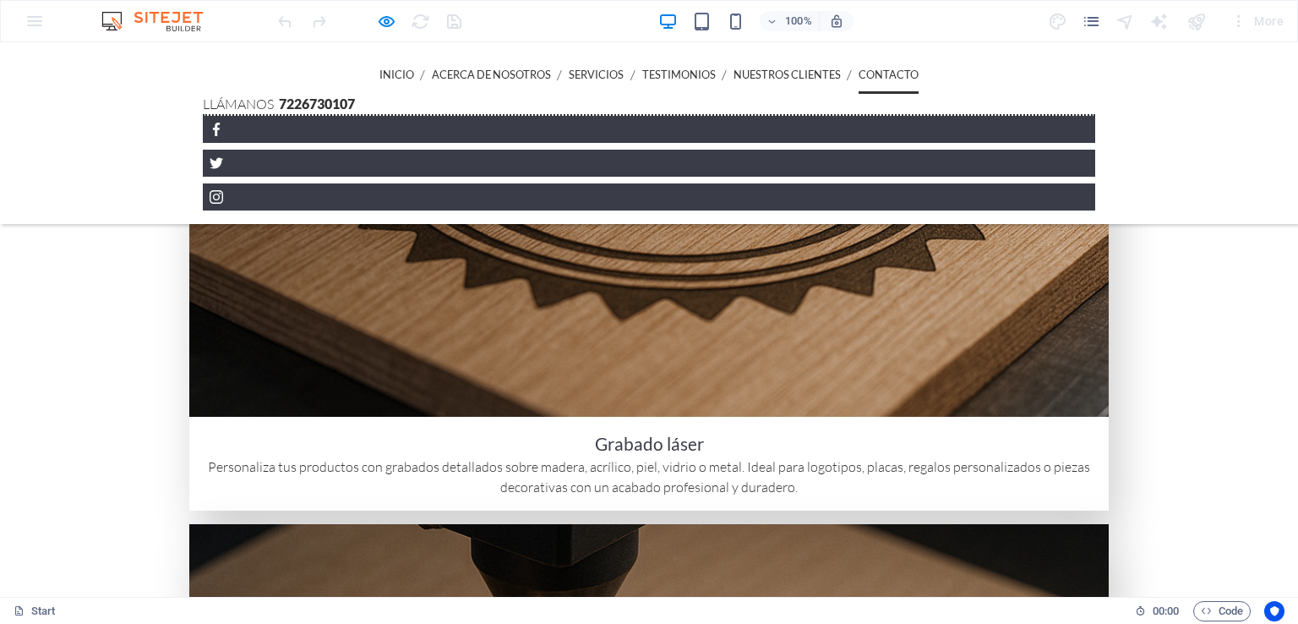
scroll to position [3000, 0]
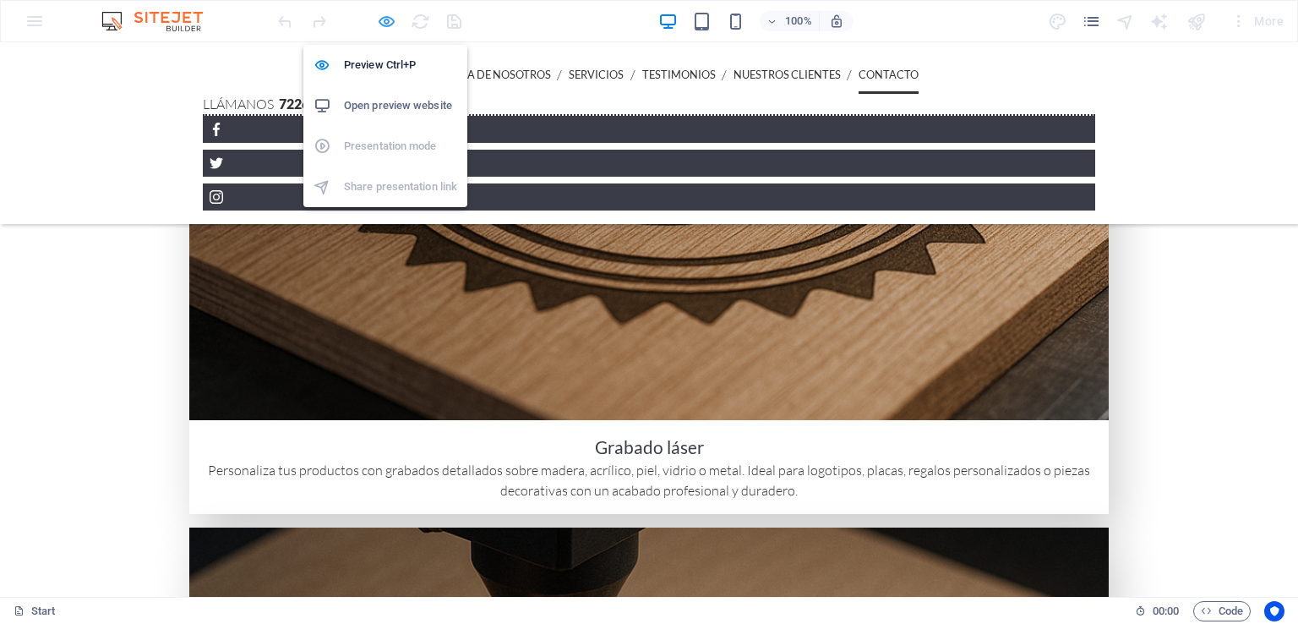
click at [377, 21] on icon "button" at bounding box center [386, 21] width 19 height 19
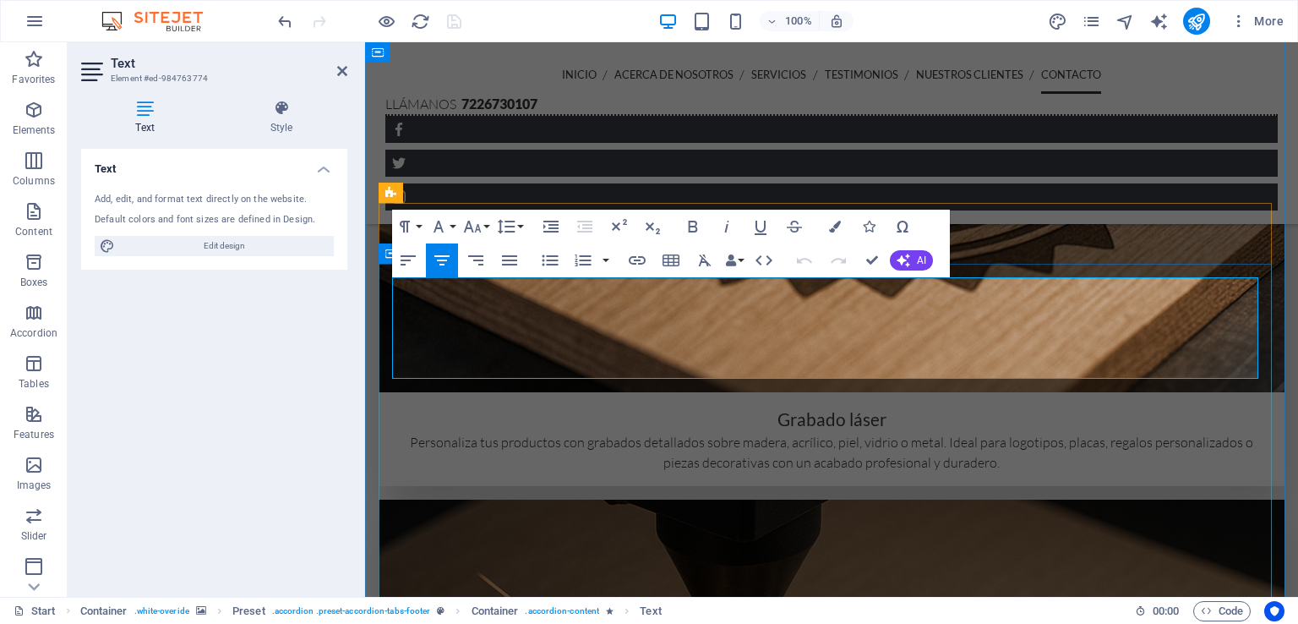
drag, startPoint x: 1139, startPoint y: 364, endPoint x: 384, endPoint y: 281, distance: 759.0
copy div "La información y el mensaje que nos proporciones serán utilizados únicamente pa…"
click at [337, 68] on icon at bounding box center [342, 71] width 10 height 14
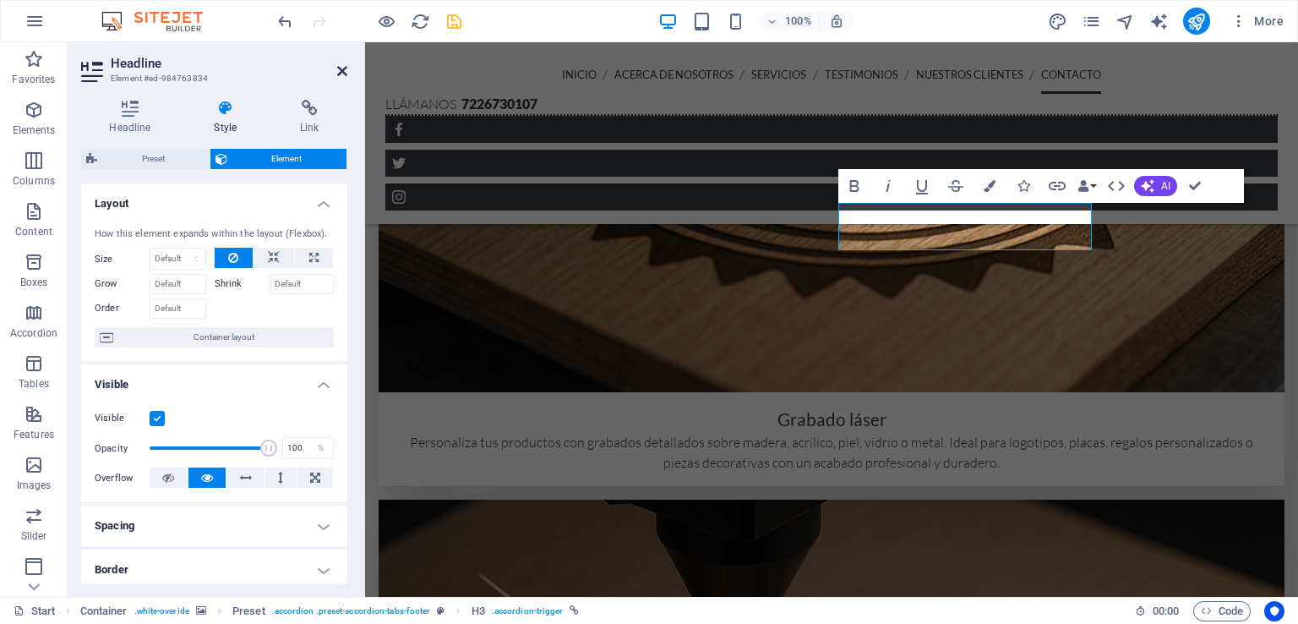
click at [342, 67] on icon at bounding box center [342, 71] width 10 height 14
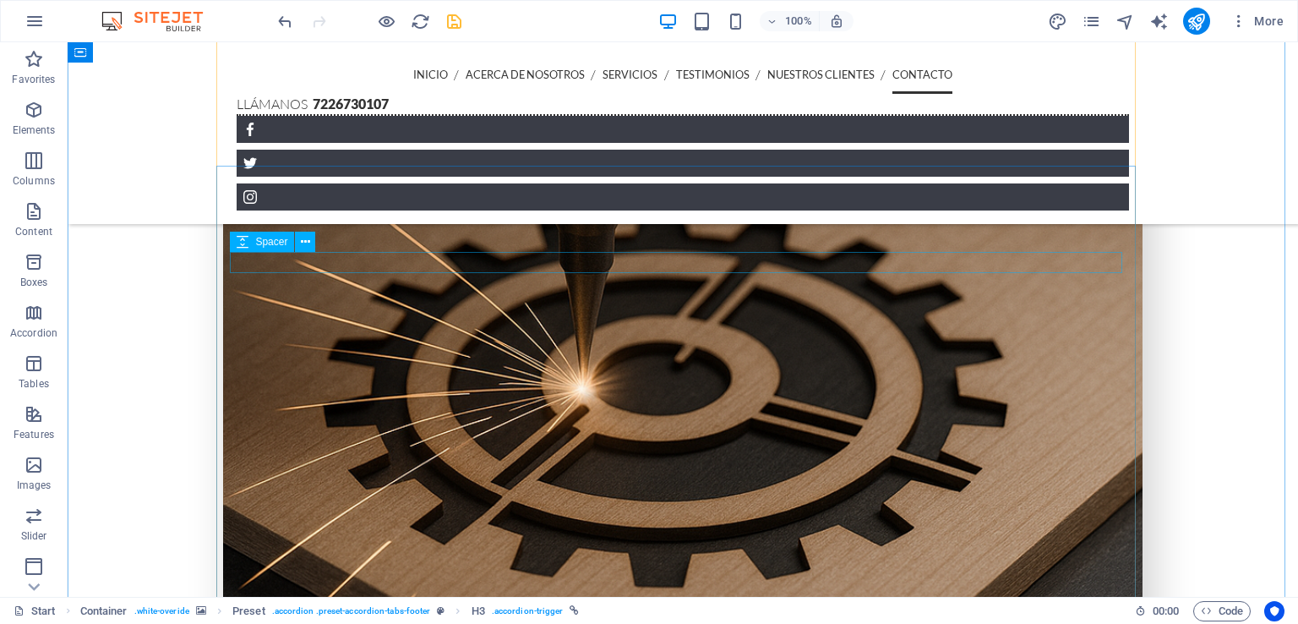
scroll to position [3729, 0]
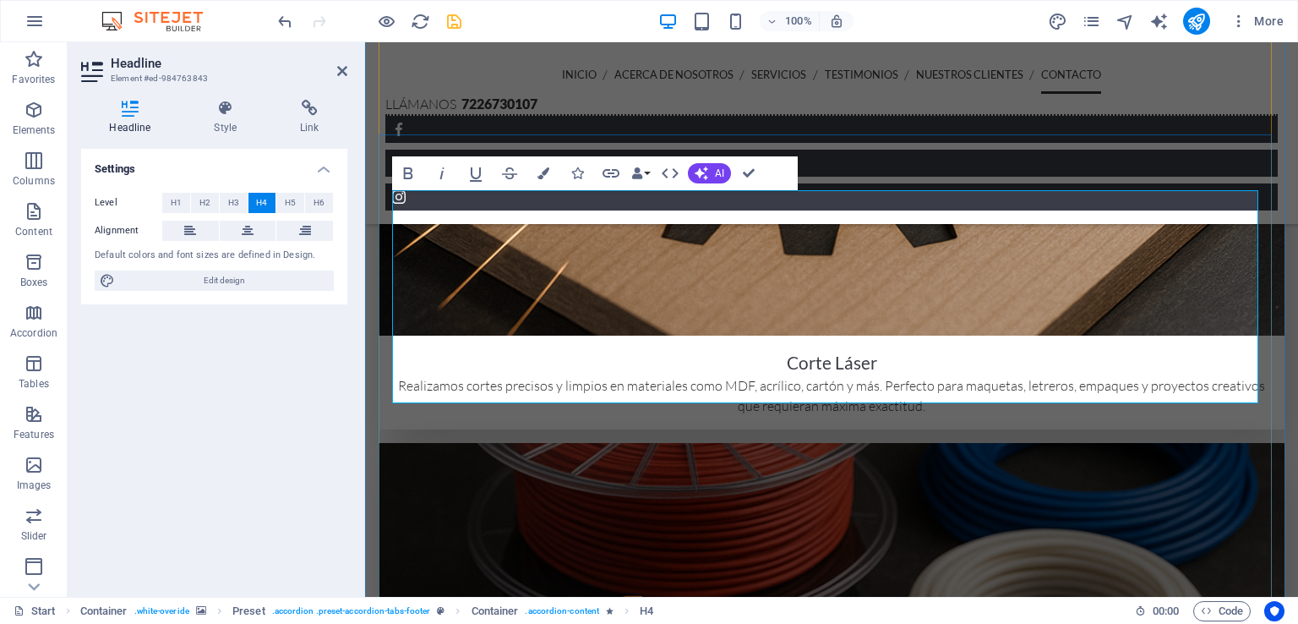
drag, startPoint x: 869, startPoint y: 393, endPoint x: 410, endPoint y: 210, distance: 494.5
click at [542, 174] on icon "button" at bounding box center [543, 173] width 12 height 12
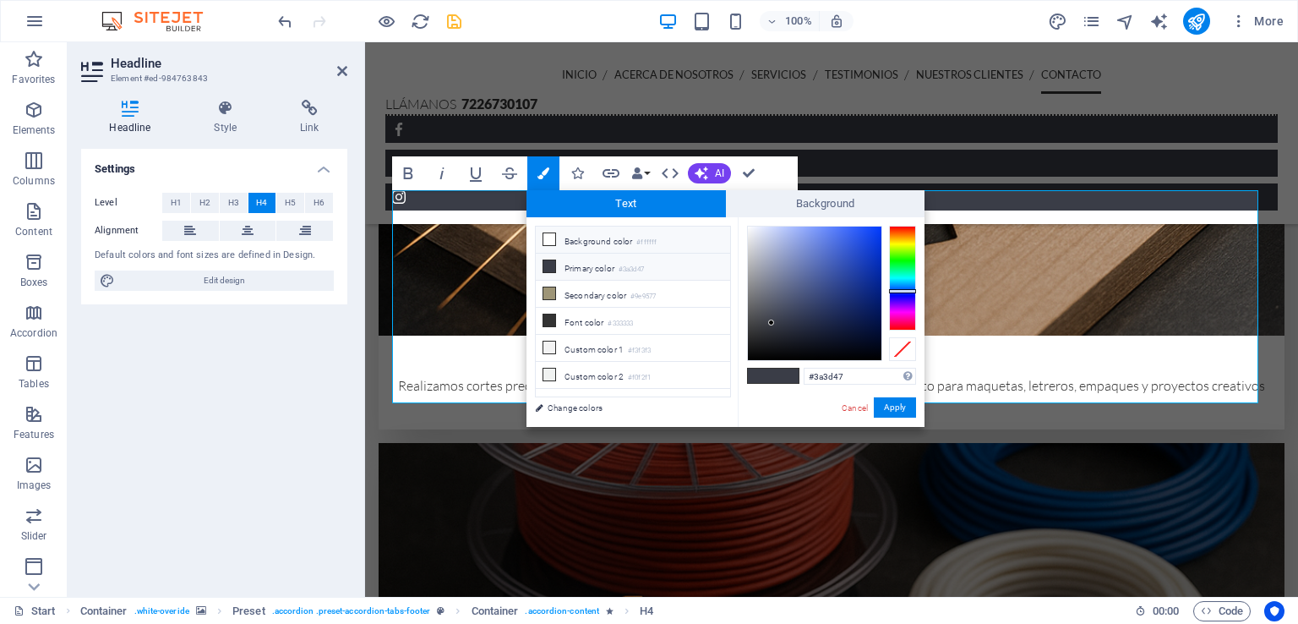
click at [564, 237] on li "Background color #ffffff" at bounding box center [633, 239] width 194 height 27
type input "#ffffff"
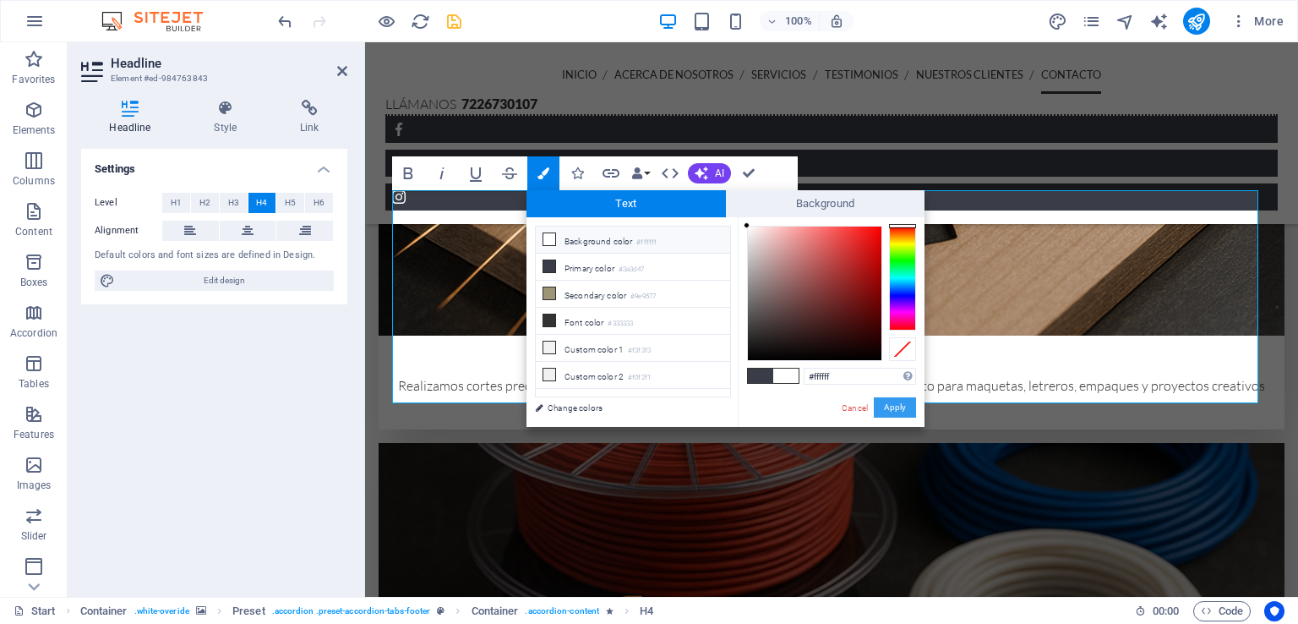
click at [907, 407] on button "Apply" at bounding box center [895, 407] width 42 height 20
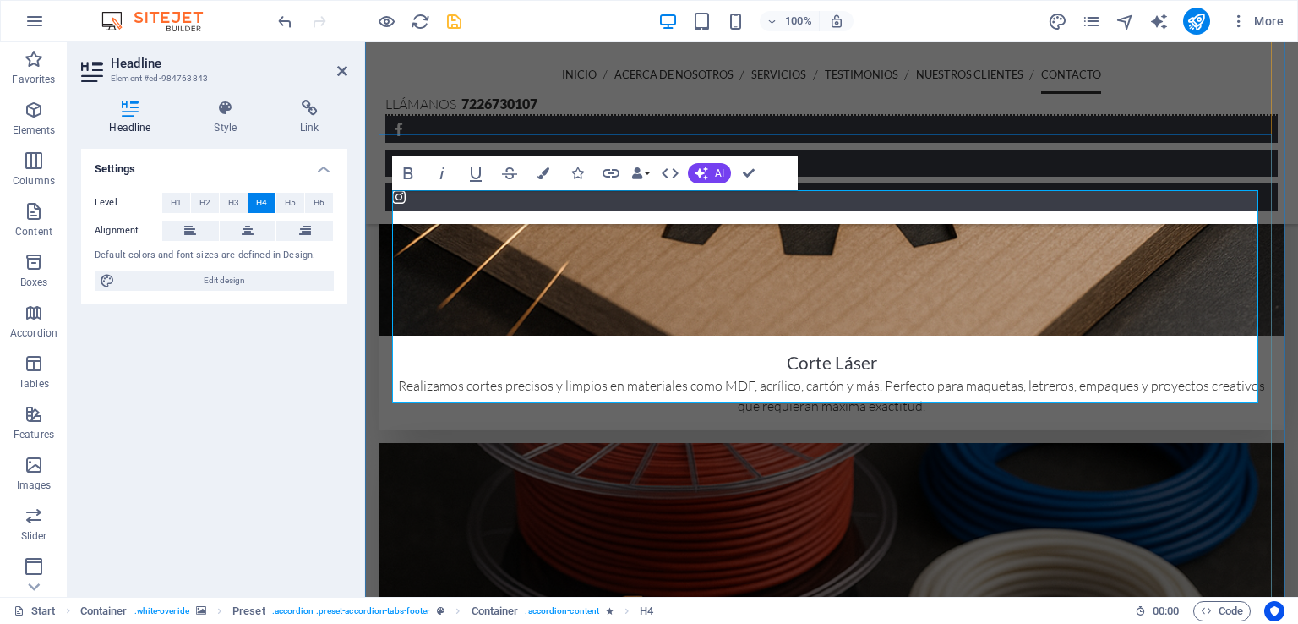
click at [339, 77] on icon at bounding box center [342, 71] width 10 height 14
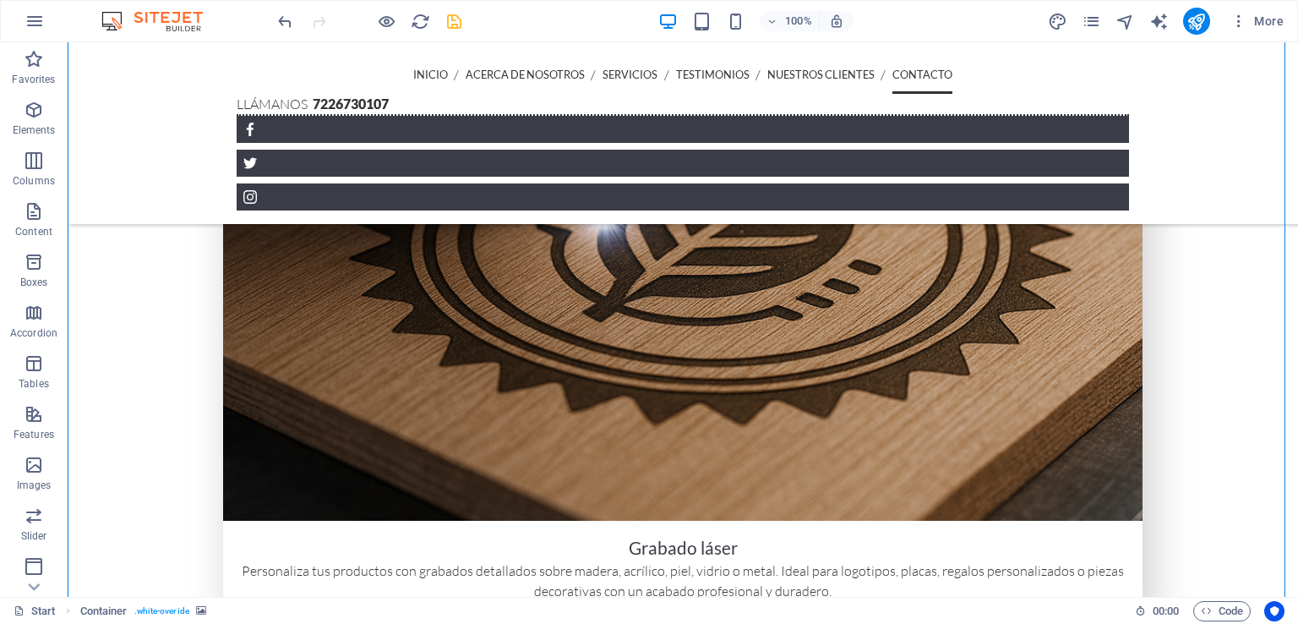
scroll to position [2898, 0]
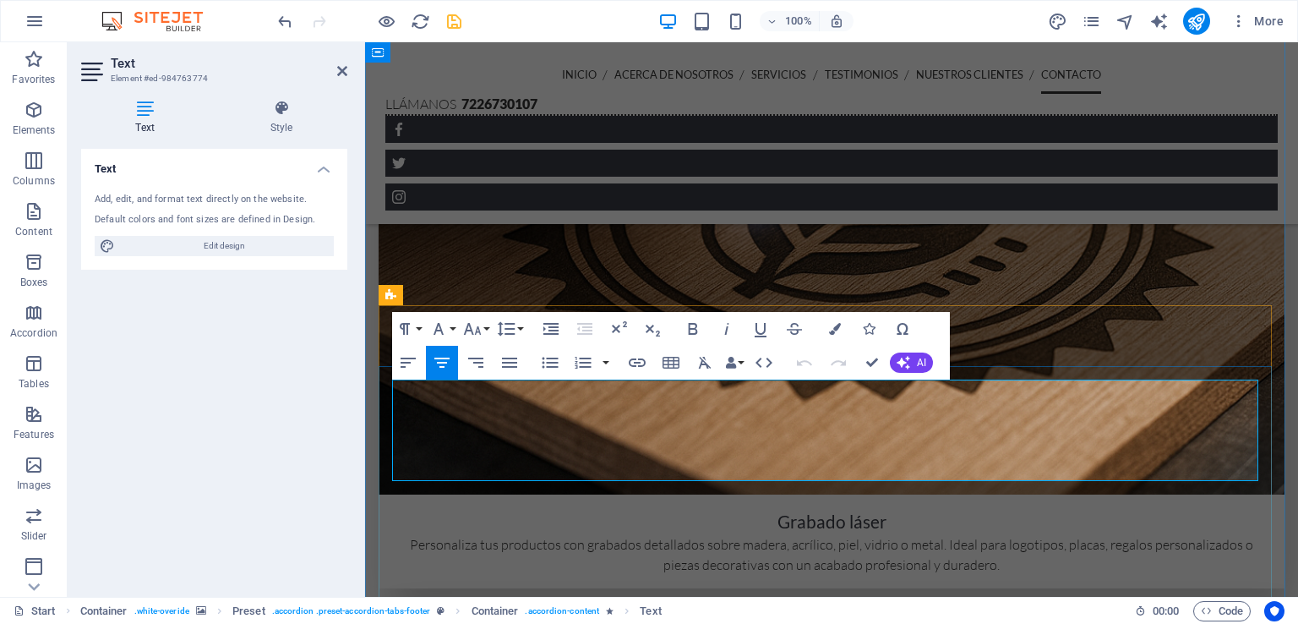
drag, startPoint x: 1136, startPoint y: 473, endPoint x: 412, endPoint y: 390, distance: 728.1
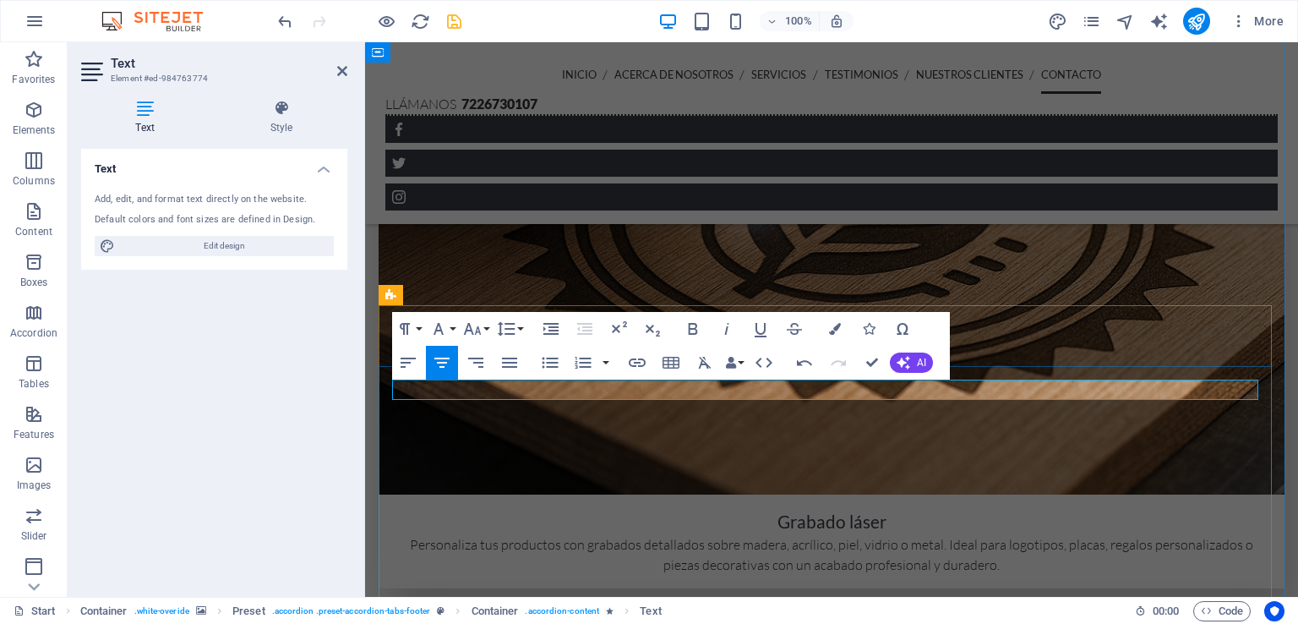
drag, startPoint x: 764, startPoint y: 390, endPoint x: 526, endPoint y: 390, distance: 237.4
click at [337, 66] on icon at bounding box center [342, 71] width 10 height 14
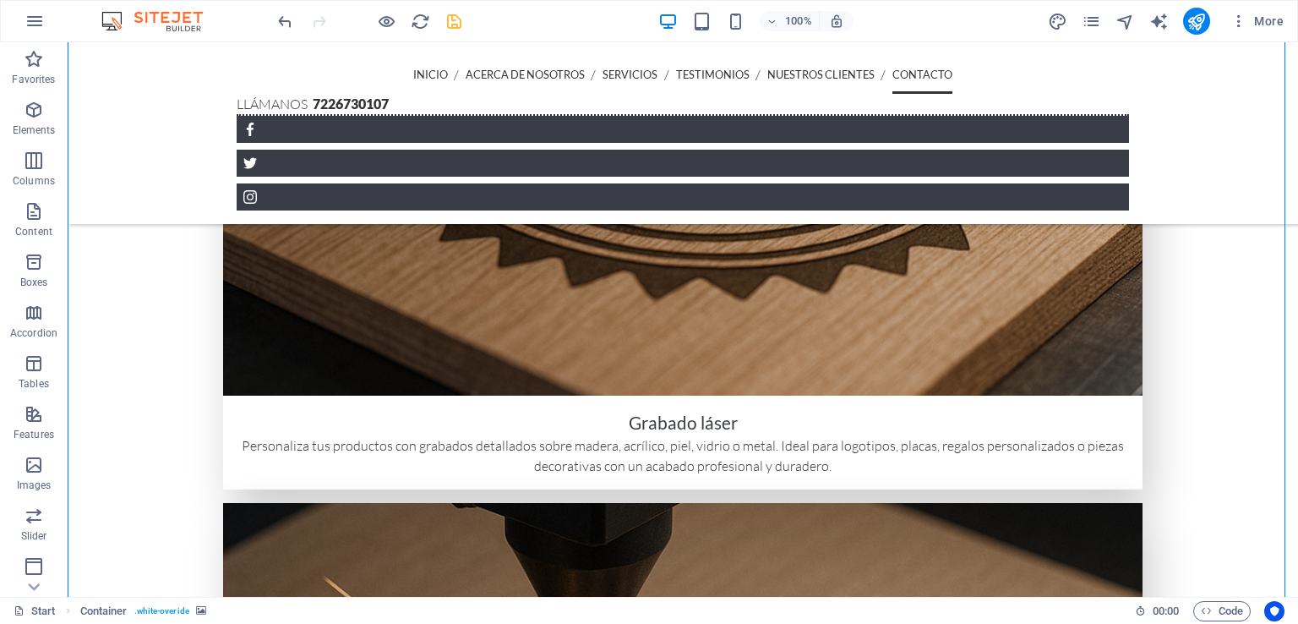
scroll to position [2982, 0]
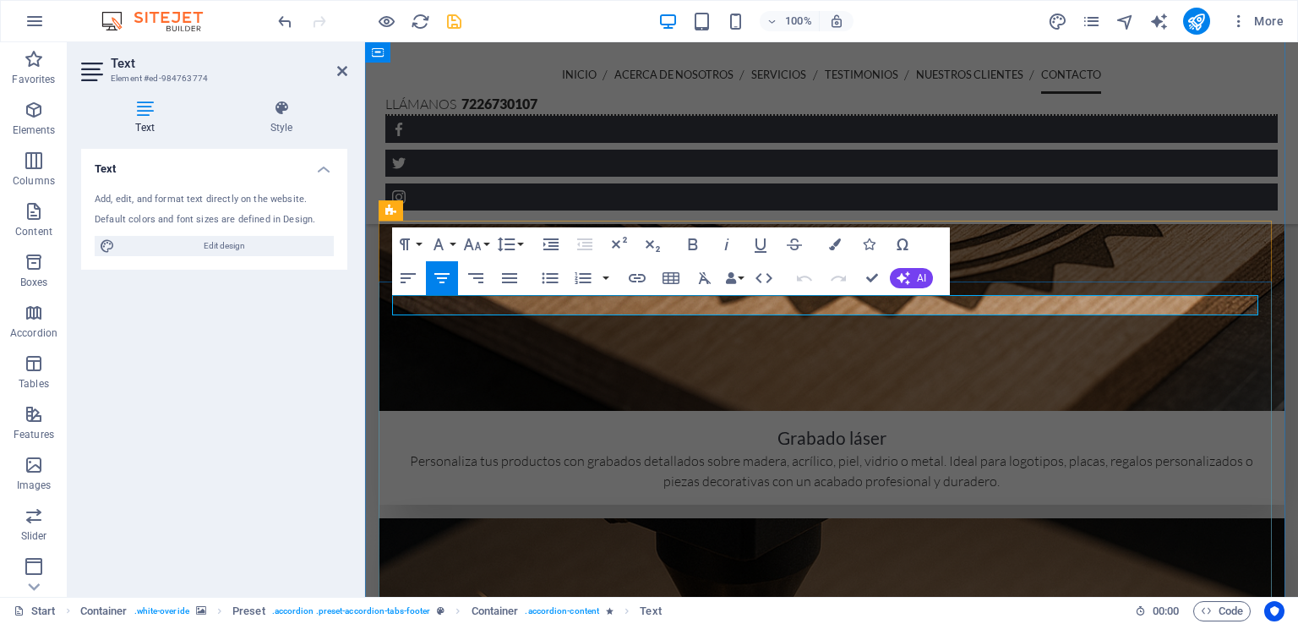
drag, startPoint x: 1249, startPoint y: 305, endPoint x: 774, endPoint y: 308, distance: 474.9
click at [341, 73] on icon at bounding box center [342, 71] width 10 height 14
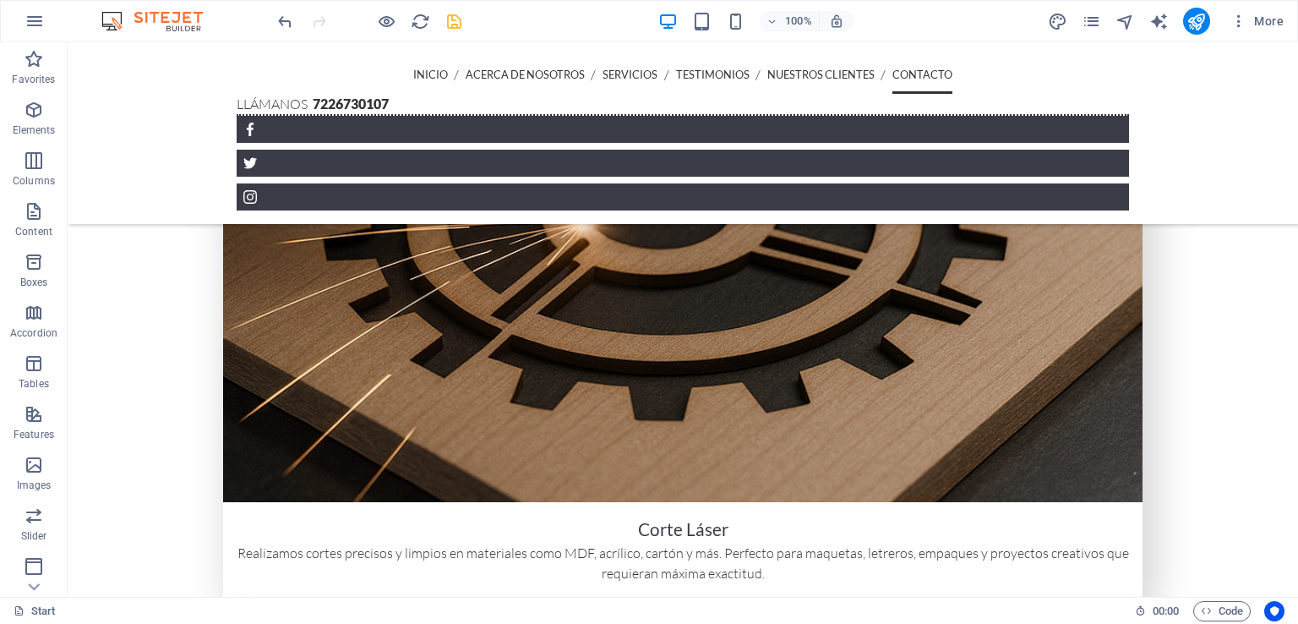
scroll to position [3948, 0]
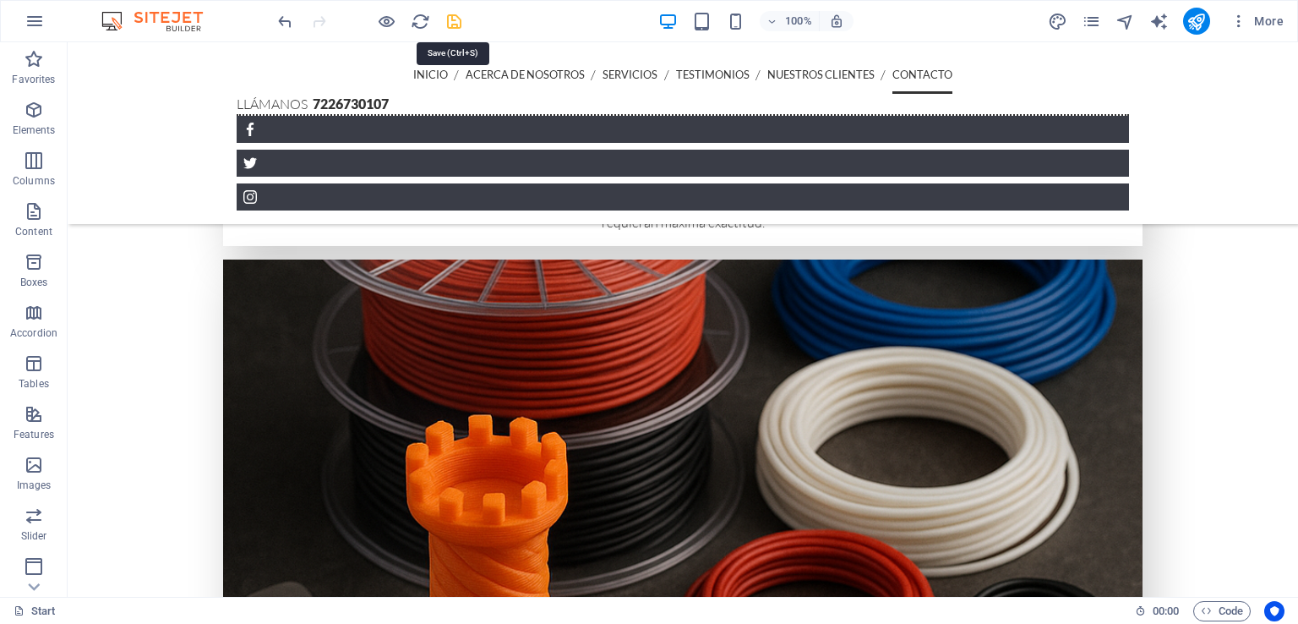
click at [452, 19] on icon "save" at bounding box center [453, 21] width 19 height 19
checkbox input "false"
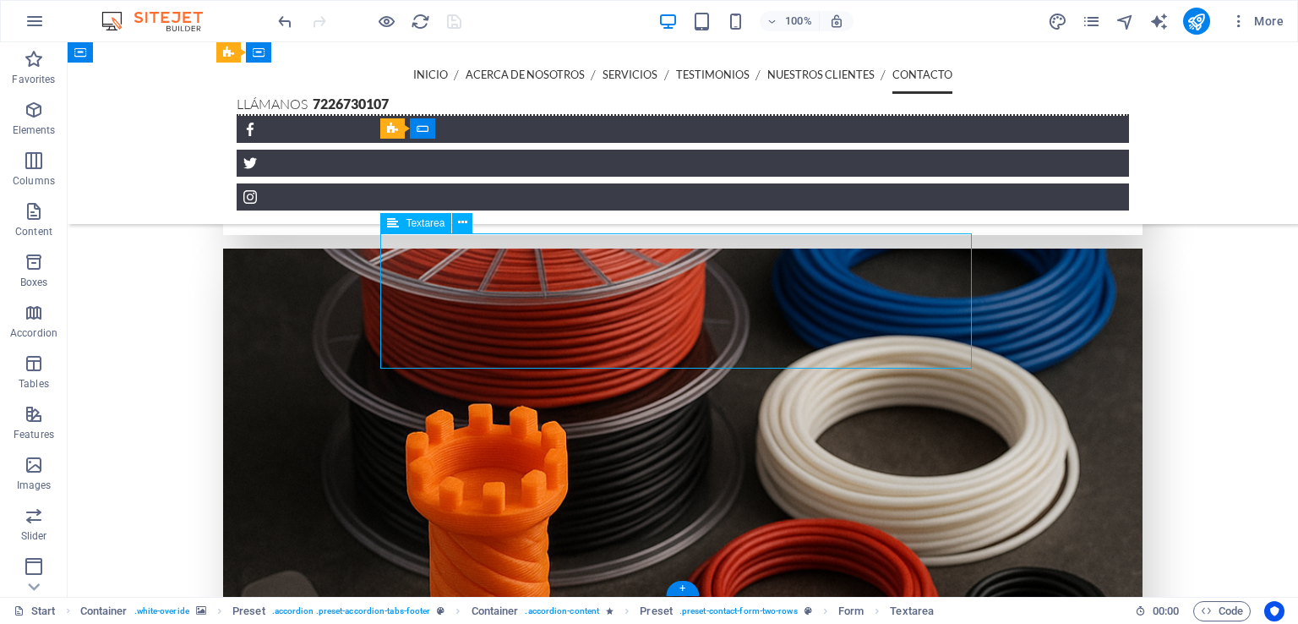
scroll to position [3934, 0]
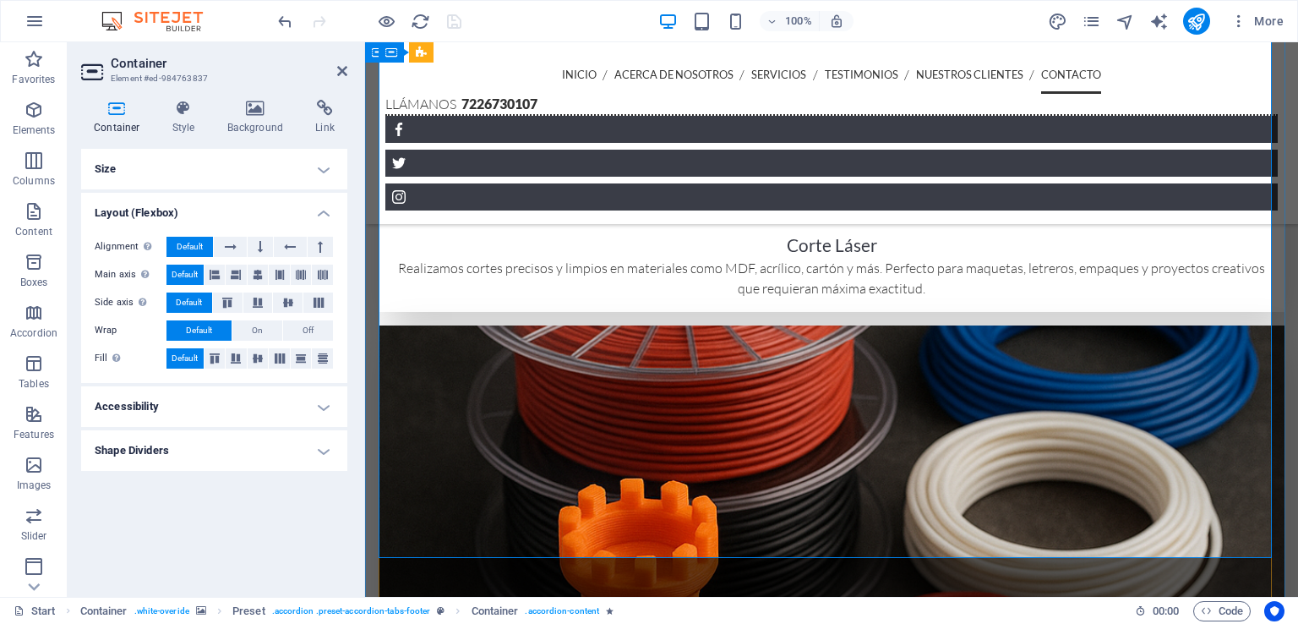
scroll to position [3854, 0]
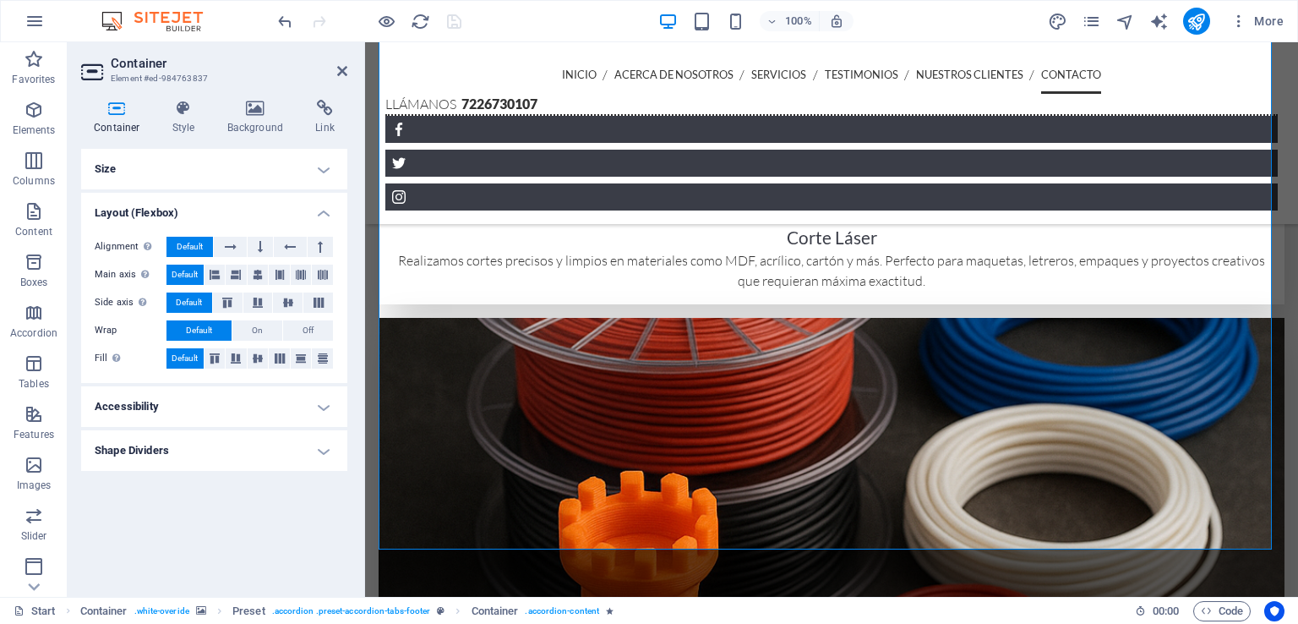
click at [284, 412] on h4 "Accessibility" at bounding box center [214, 406] width 266 height 41
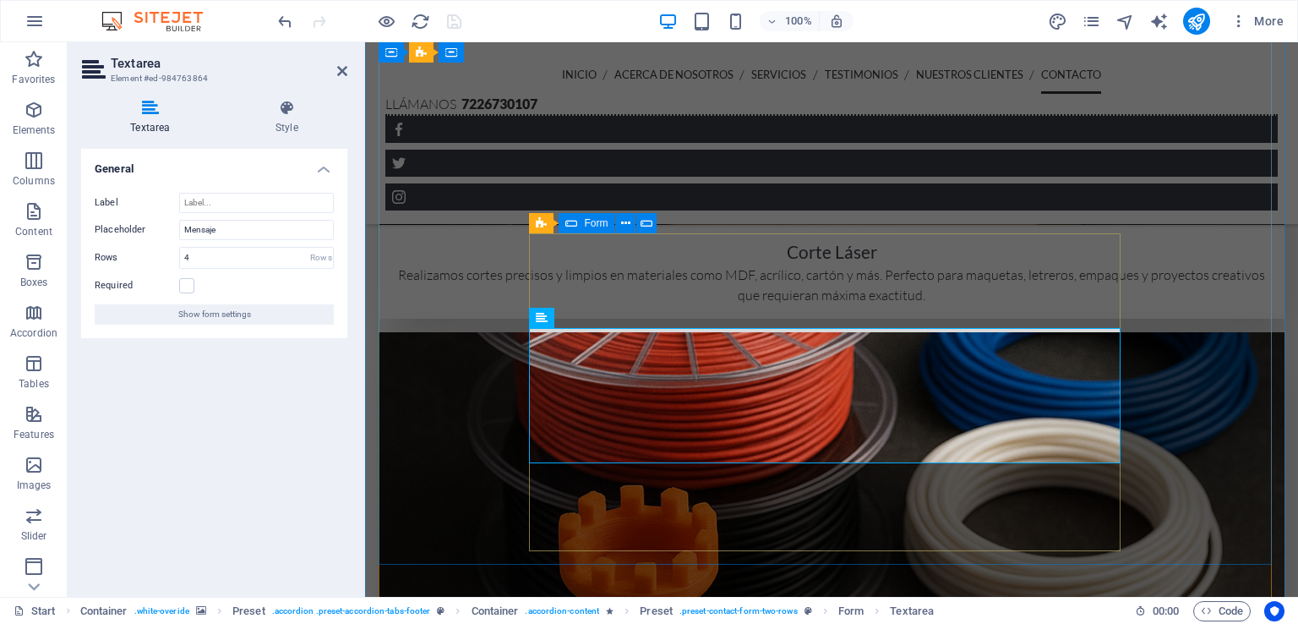
click at [570, 227] on icon at bounding box center [571, 223] width 12 height 20
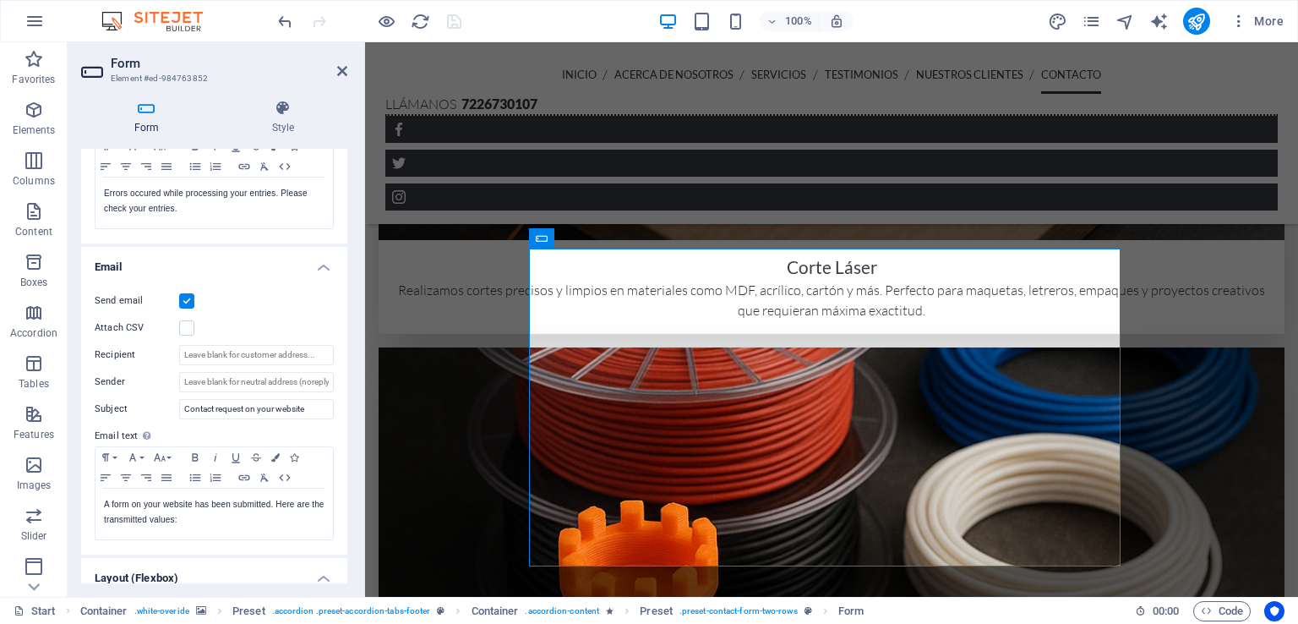
scroll to position [337, 0]
click at [204, 357] on input "Recipient" at bounding box center [256, 352] width 155 height 20
click at [213, 383] on input "Sender" at bounding box center [256, 379] width 155 height 20
click at [286, 409] on input "Contact request on your website" at bounding box center [256, 406] width 155 height 20
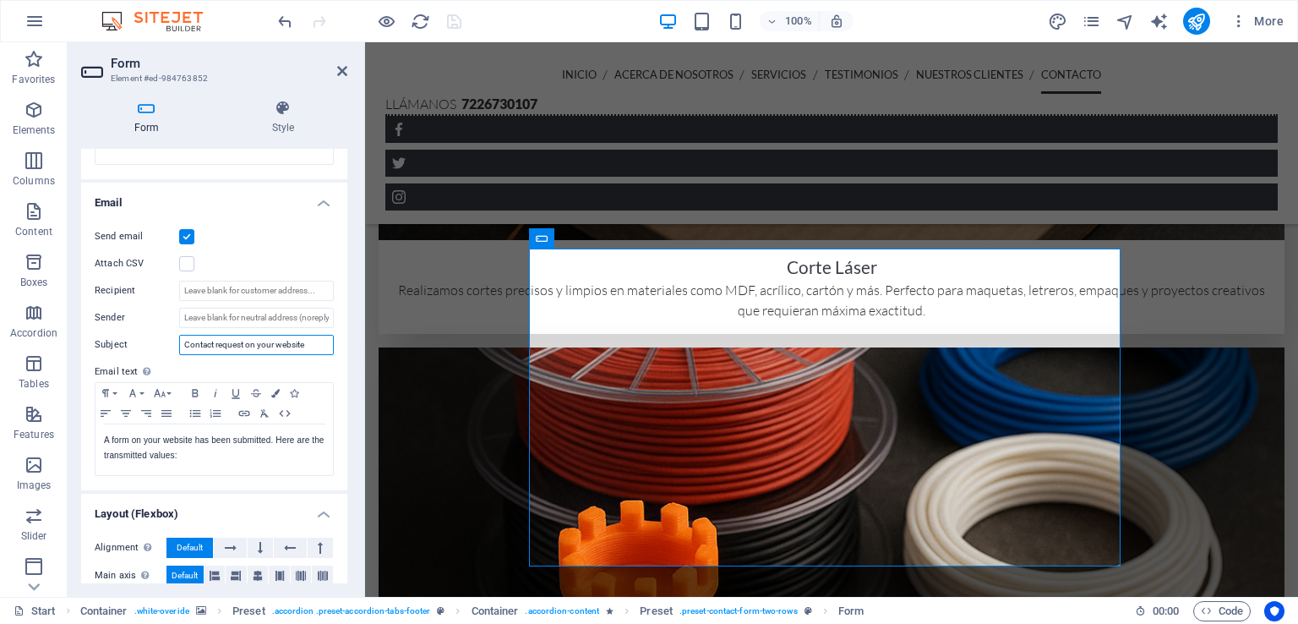
scroll to position [407, 0]
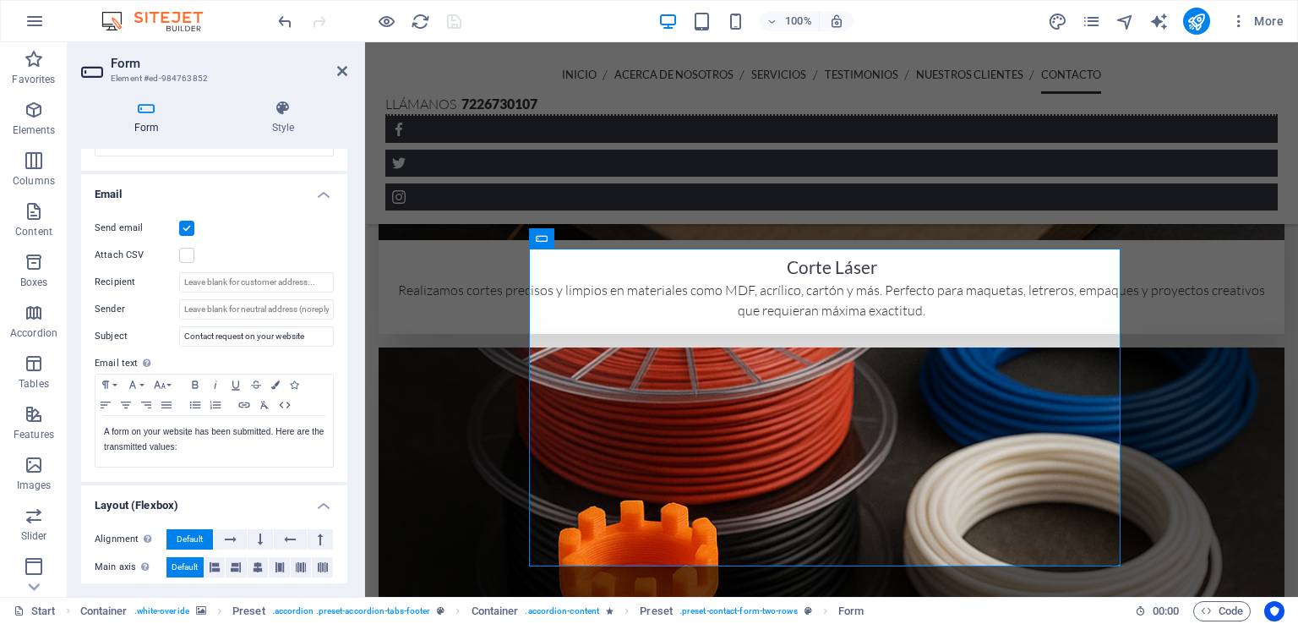
click at [324, 471] on div "Send email Attach CSV Recipient Sender Subject Contact request on your website …" at bounding box center [214, 342] width 266 height 277
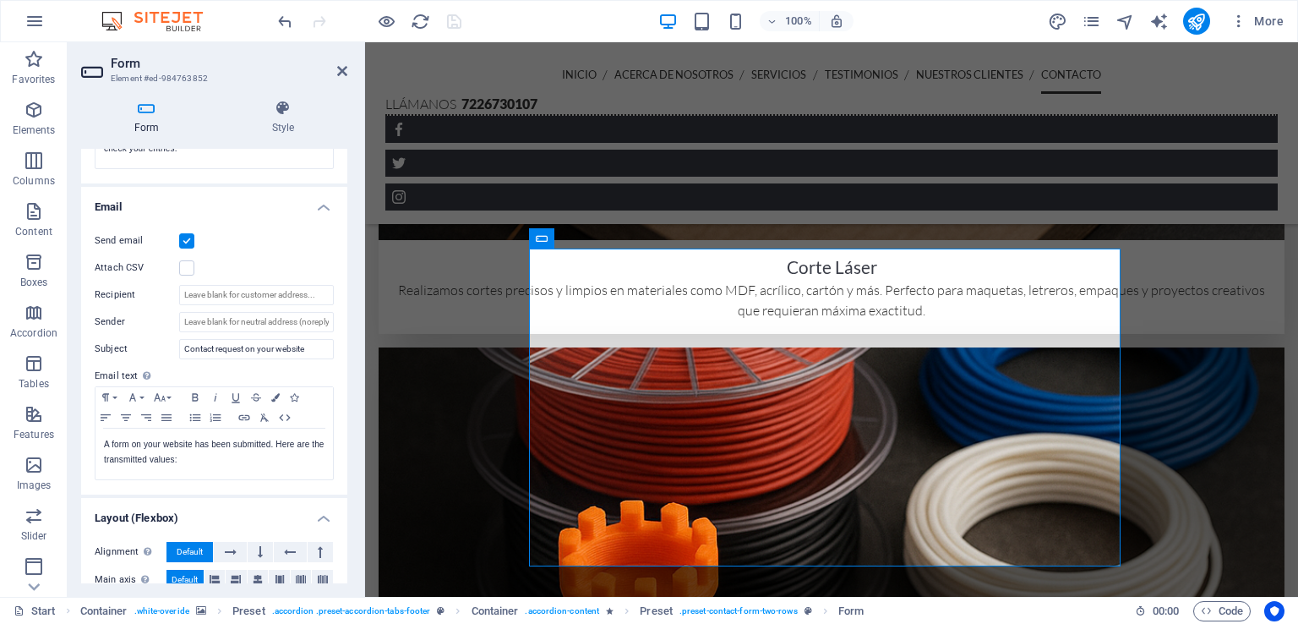
scroll to position [394, 0]
click at [220, 286] on input "Recipient" at bounding box center [256, 296] width 155 height 20
type input "[EMAIL_ADDRESS][DOMAIN_NAME]"
click at [258, 326] on input "Sender" at bounding box center [256, 323] width 155 height 20
click at [230, 346] on input "Contact request on your website" at bounding box center [256, 350] width 155 height 20
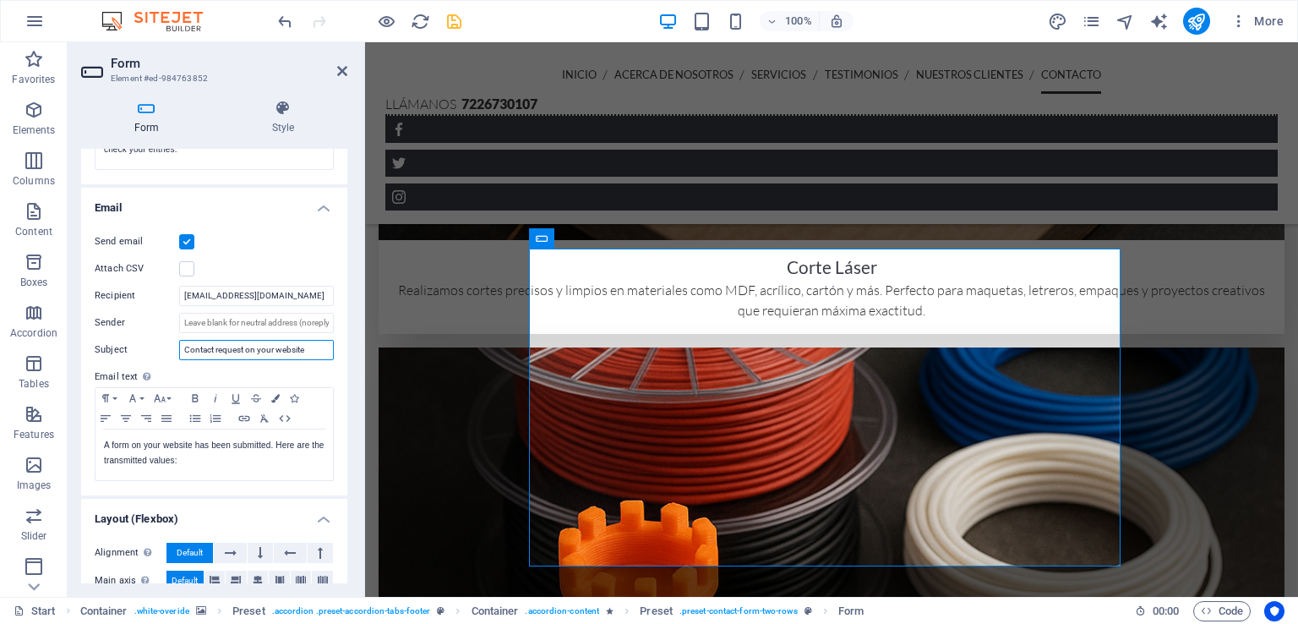
drag, startPoint x: 316, startPoint y: 349, endPoint x: 142, endPoint y: 359, distance: 174.3
click at [142, 359] on div "Send email Attach CSV Recipient contacto@quantumprint.com.mx Sender Subject Con…" at bounding box center [214, 356] width 266 height 277
click at [248, 347] on input "Subject" at bounding box center [256, 350] width 155 height 20
paste input "Nuevo mensaje desde el formulario de Quantumprint"
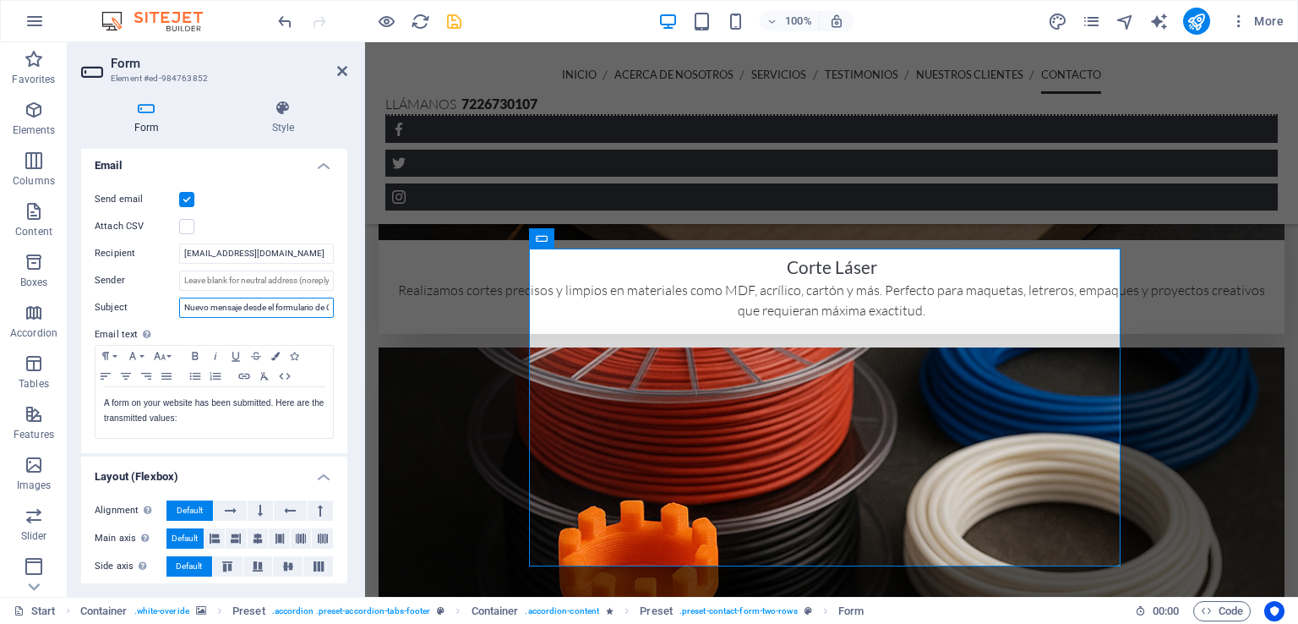
scroll to position [438, 0]
type input "Nuevo mensaje desde el formulario de Quantumprint"
click at [342, 74] on icon at bounding box center [342, 71] width 10 height 14
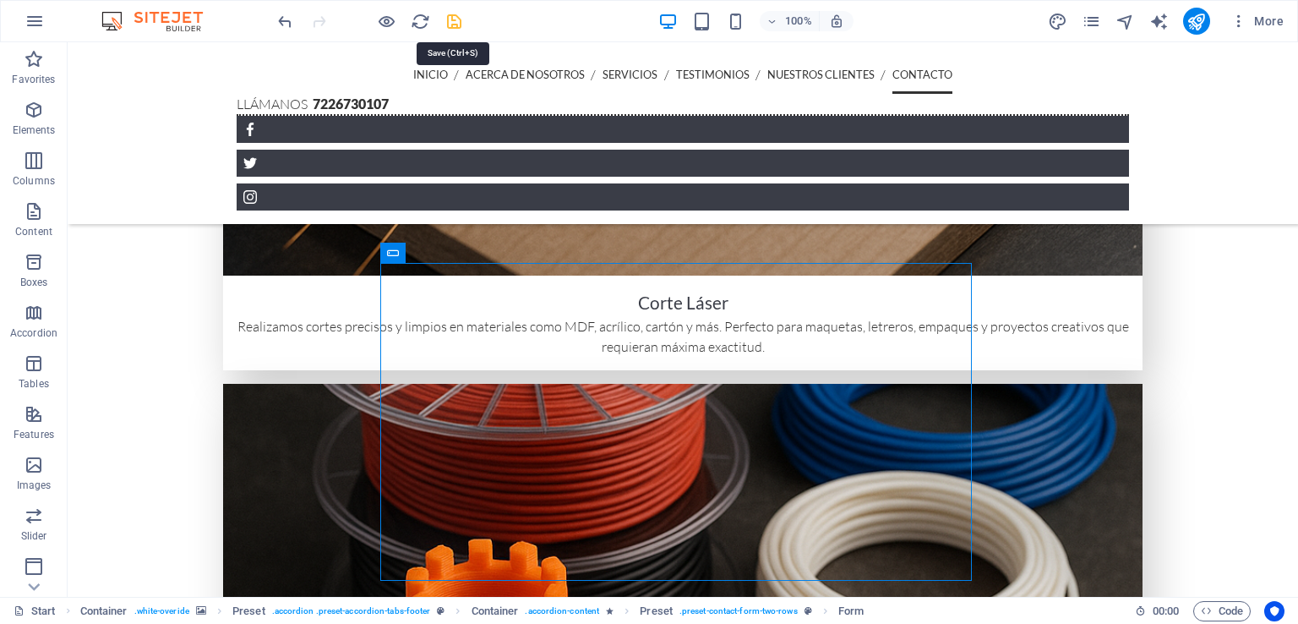
click at [454, 16] on icon "save" at bounding box center [453, 21] width 19 height 19
checkbox input "false"
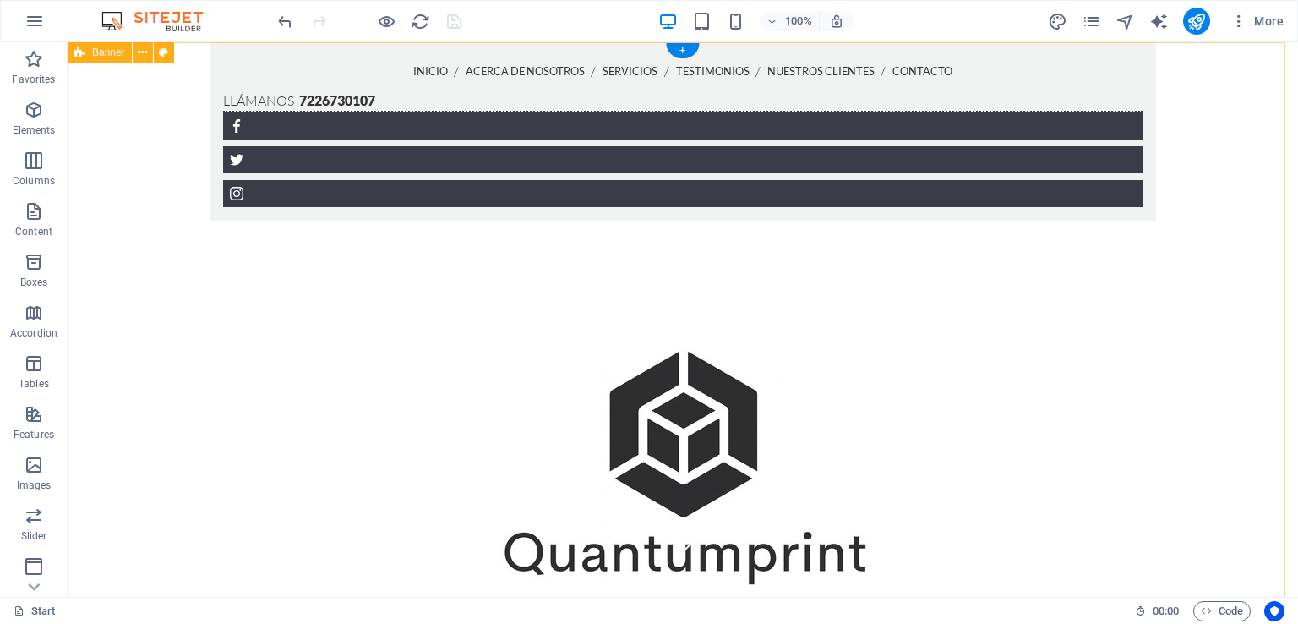
scroll to position [0, 0]
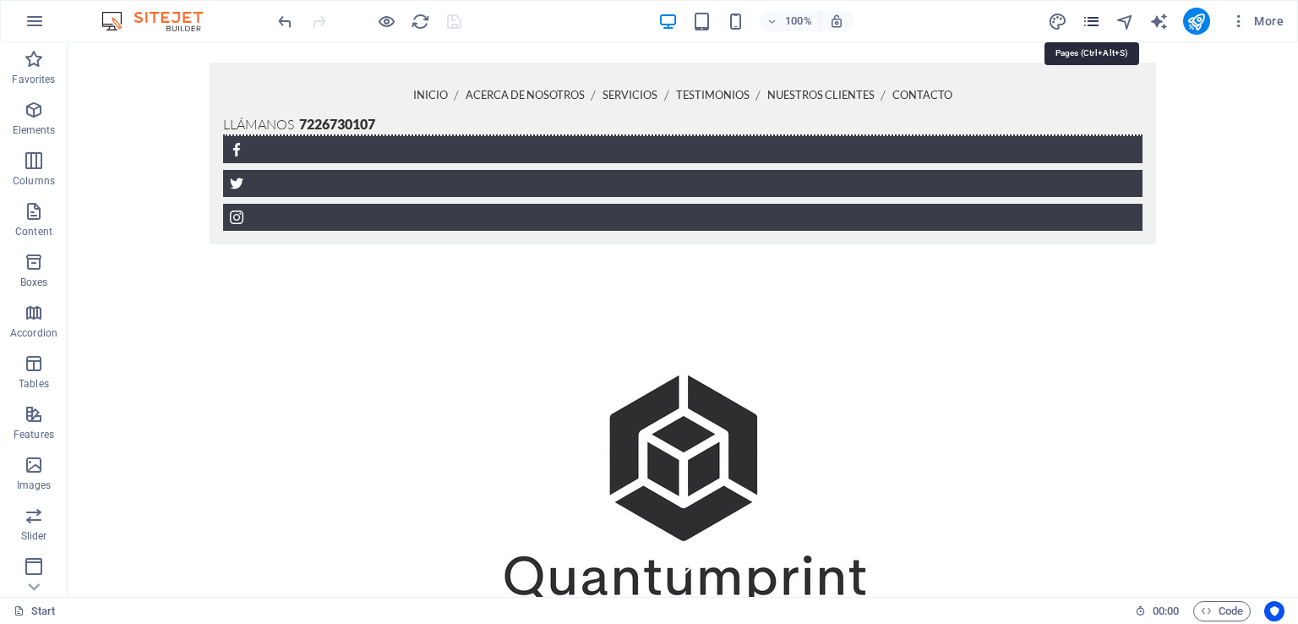
click at [1092, 26] on icon "pages" at bounding box center [1090, 21] width 19 height 19
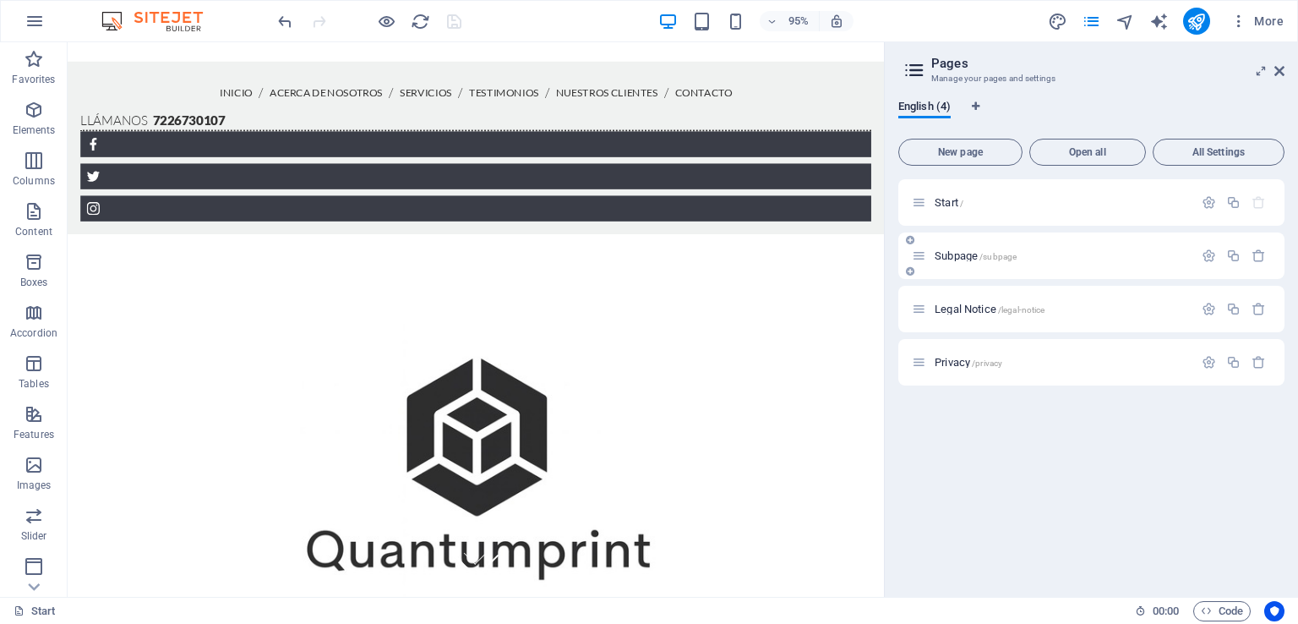
click at [960, 254] on span "Subpage /subpage" at bounding box center [975, 255] width 82 height 13
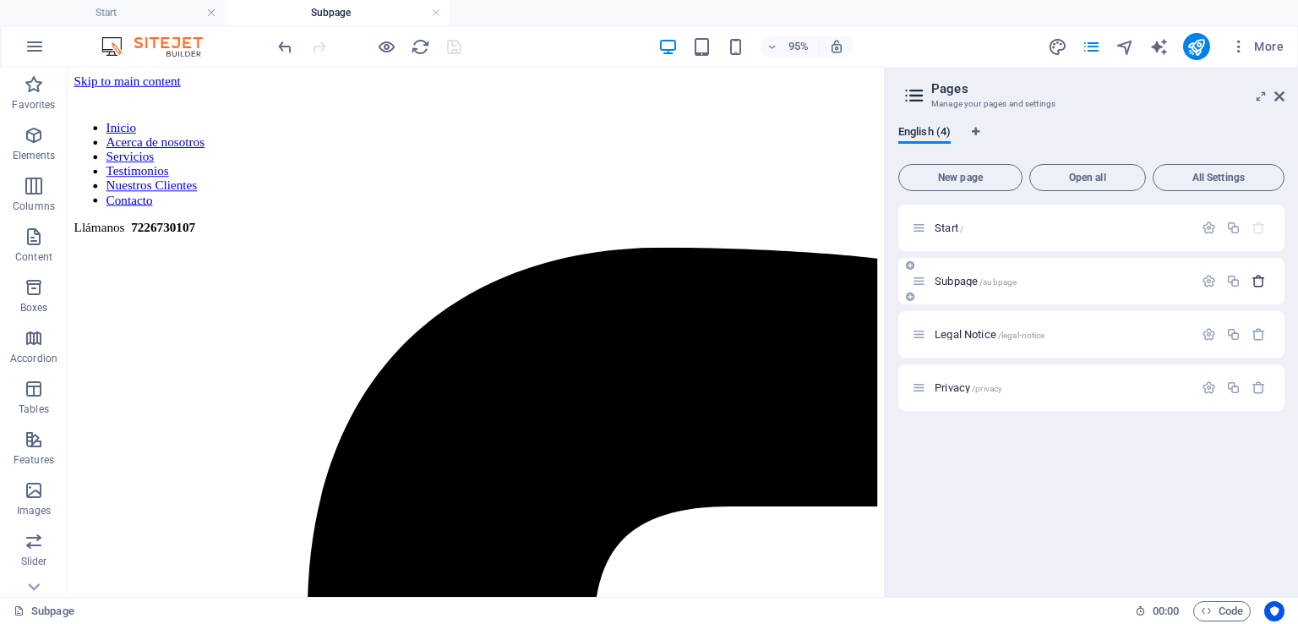
click at [1253, 279] on icon "button" at bounding box center [1258, 281] width 14 height 14
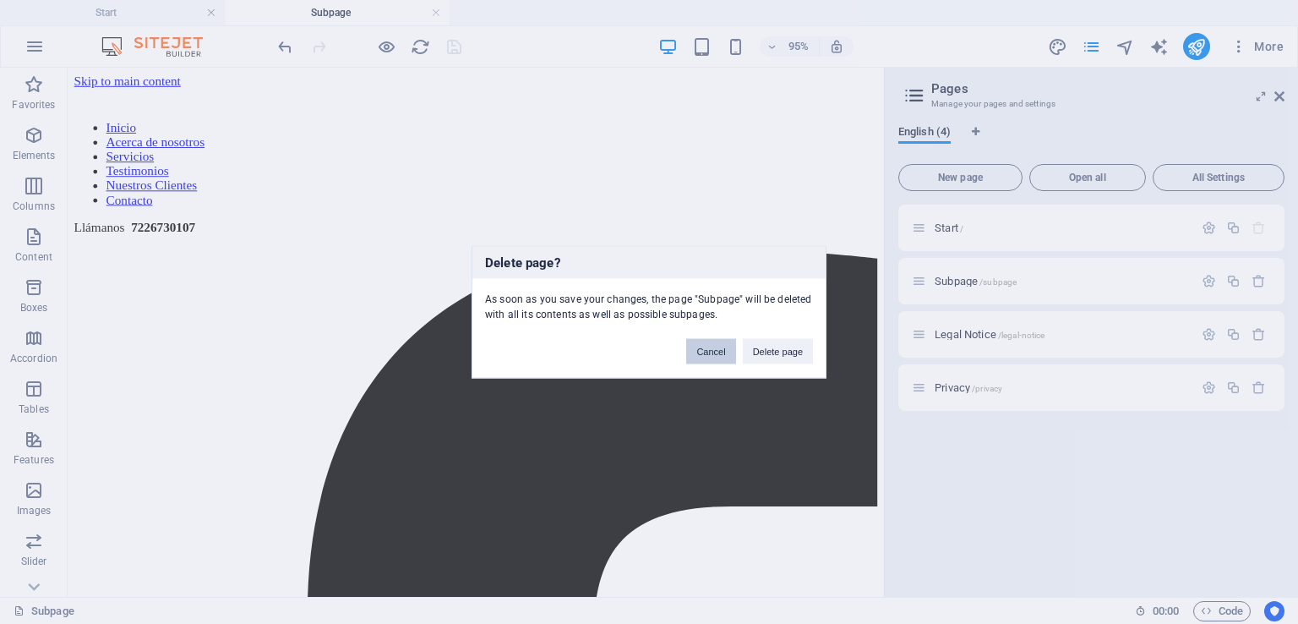
click at [730, 348] on button "Cancel" at bounding box center [710, 351] width 49 height 25
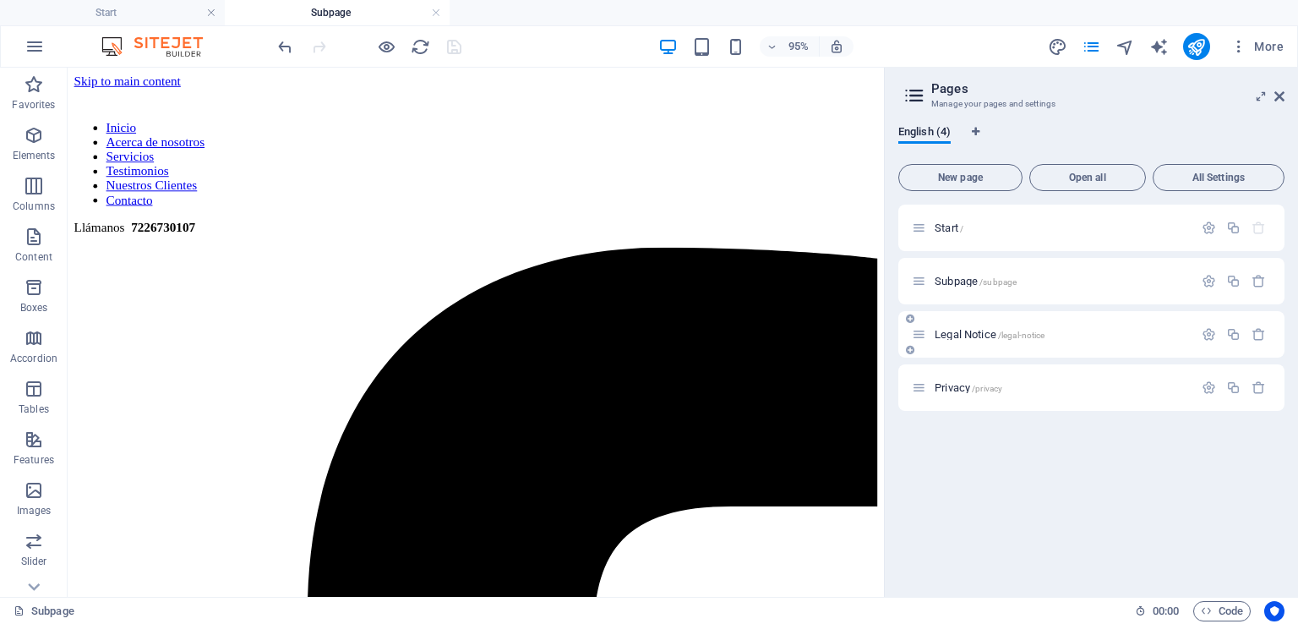
click at [967, 329] on span "Legal Notice /legal-notice" at bounding box center [989, 334] width 110 height 13
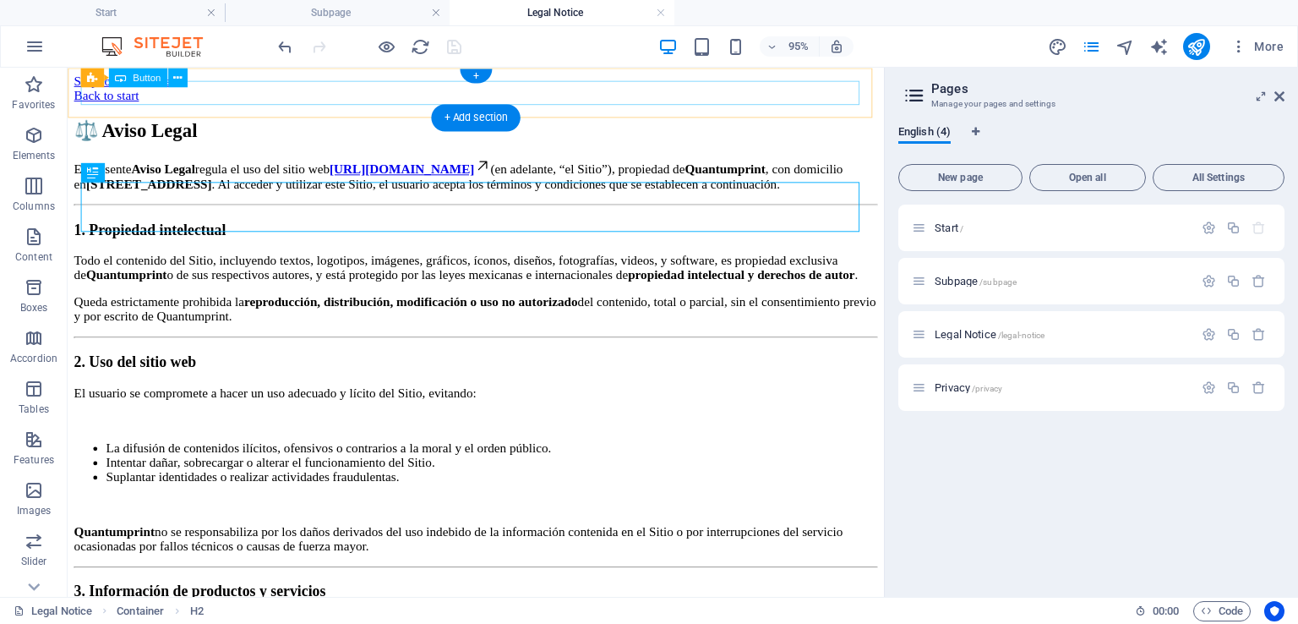
click at [168, 98] on div "Back to start" at bounding box center [497, 97] width 846 height 15
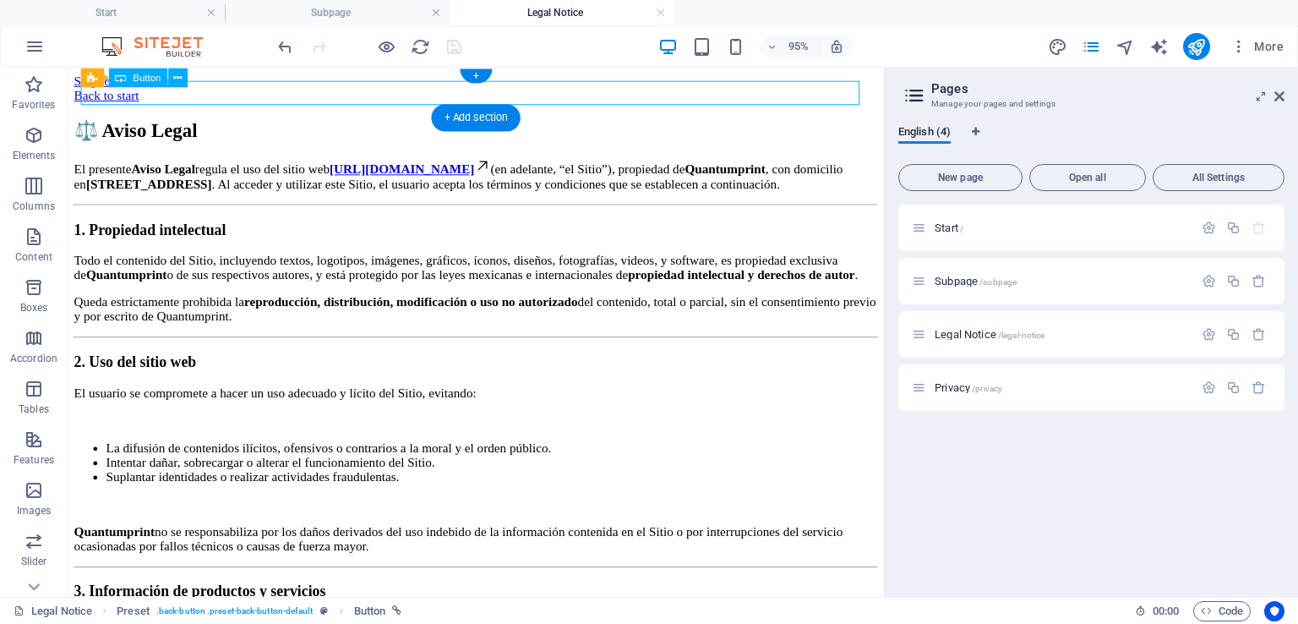
click at [168, 98] on div "Back to start" at bounding box center [497, 97] width 846 height 15
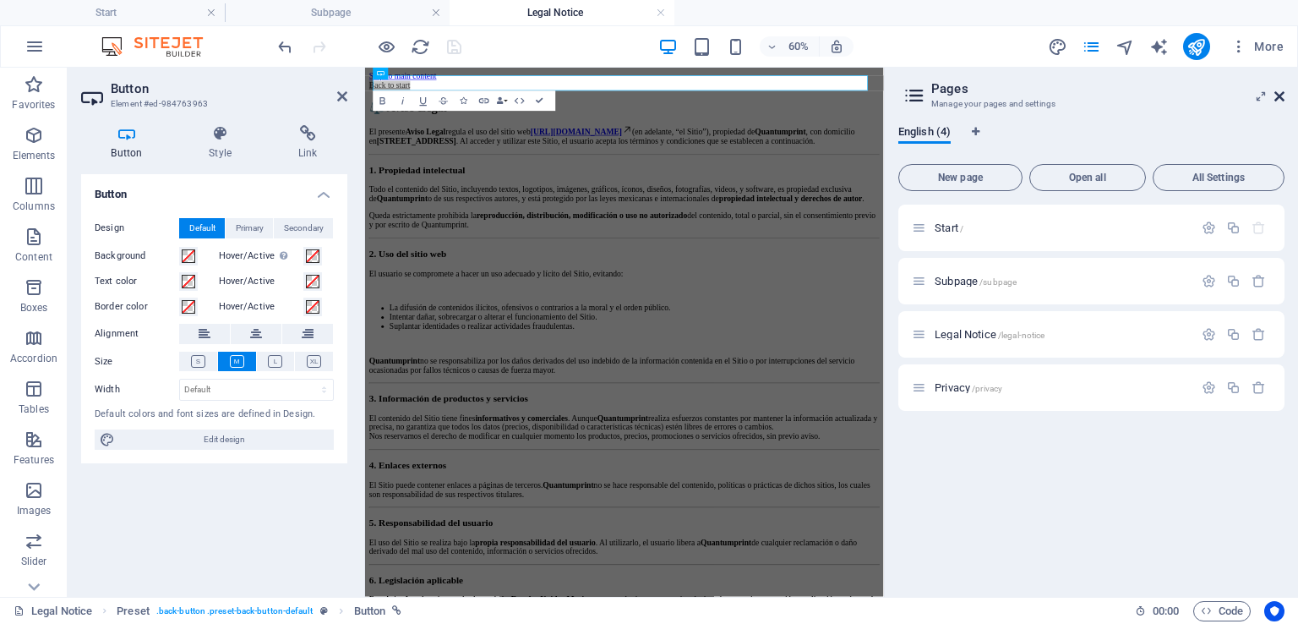
click at [1283, 95] on icon at bounding box center [1279, 97] width 10 height 14
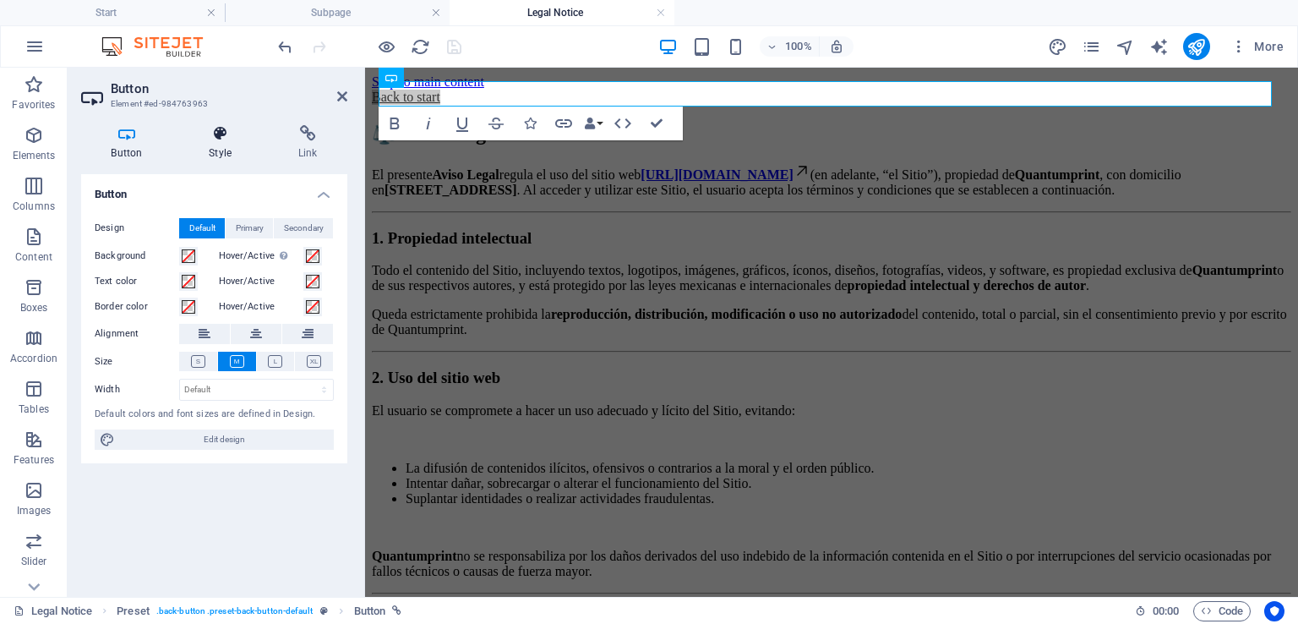
click at [226, 151] on h4 "Style" at bounding box center [224, 142] width 90 height 35
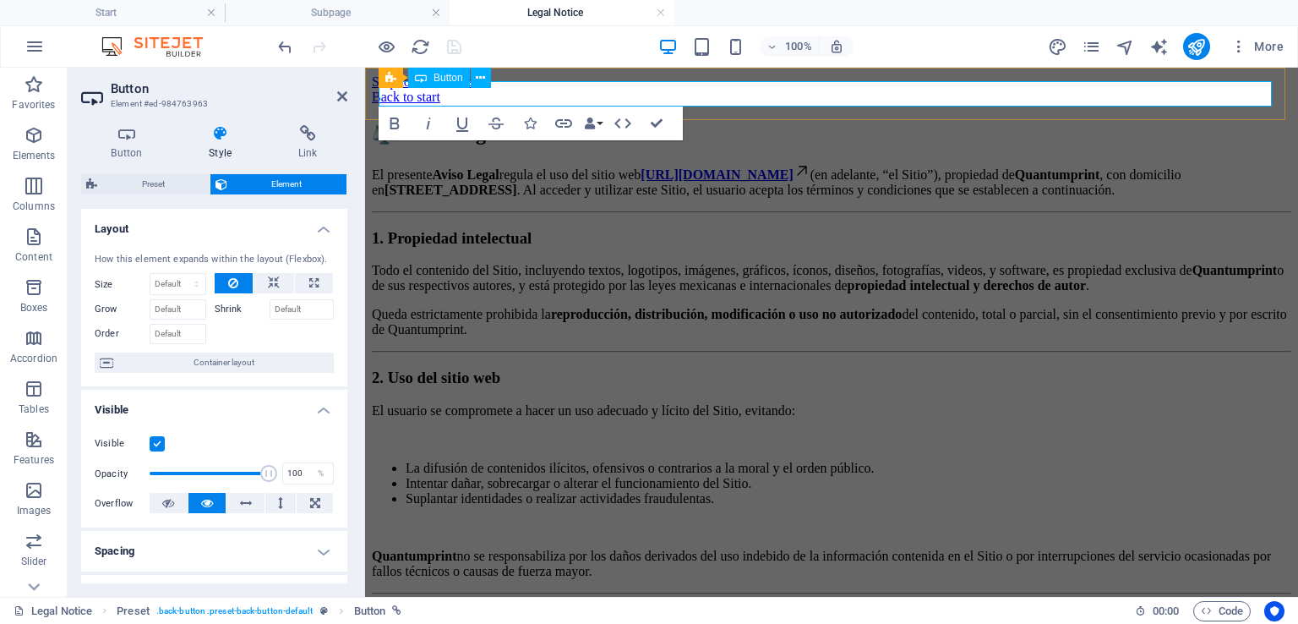
click at [509, 90] on div "Back to start" at bounding box center [831, 97] width 919 height 15
click at [345, 95] on icon at bounding box center [342, 97] width 10 height 14
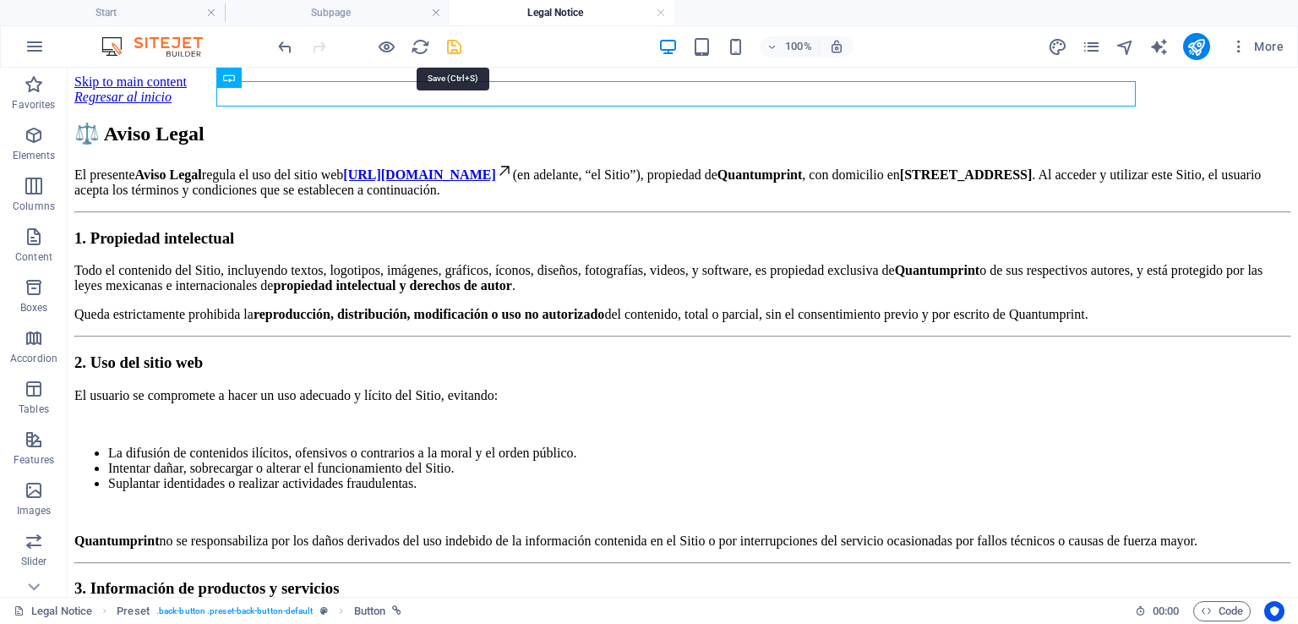
click at [452, 46] on icon "save" at bounding box center [453, 46] width 19 height 19
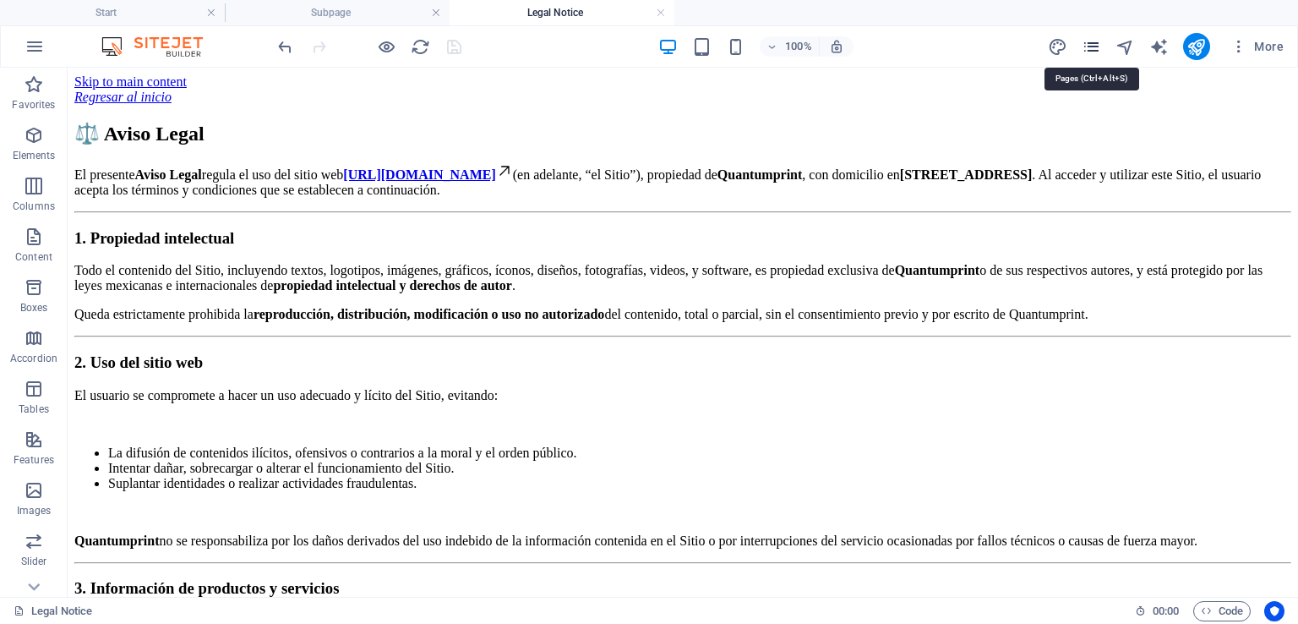
click at [1096, 41] on icon "pages" at bounding box center [1090, 46] width 19 height 19
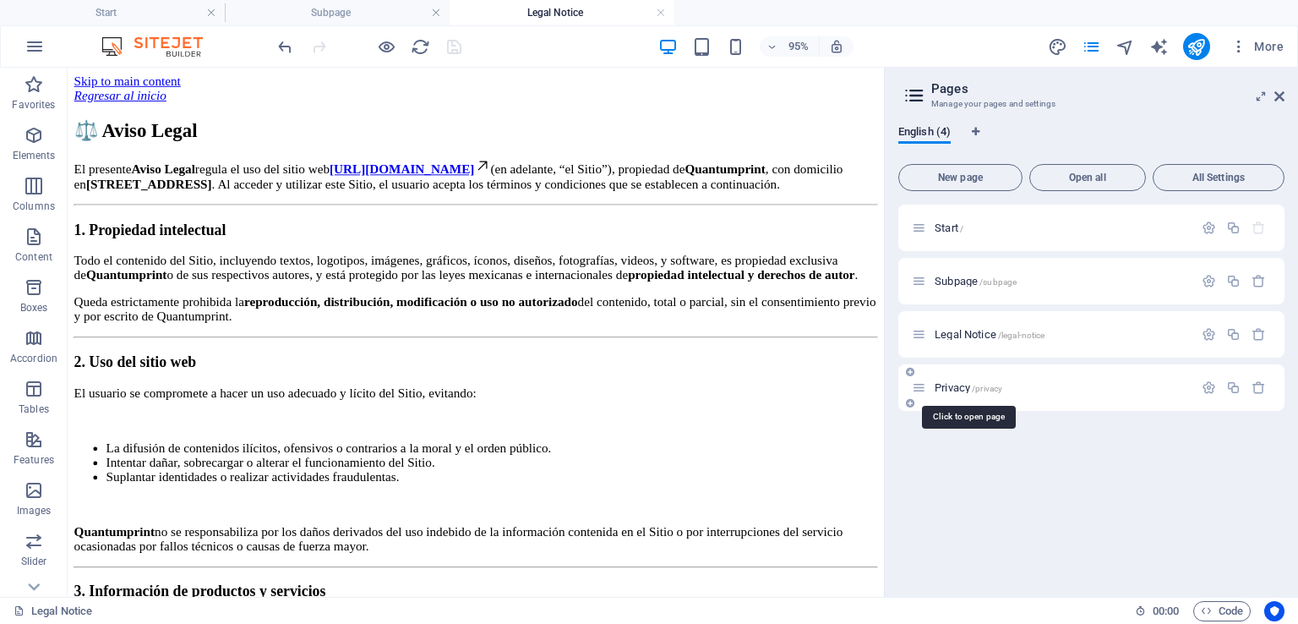
click at [961, 386] on span "Privacy /privacy" at bounding box center [968, 387] width 68 height 13
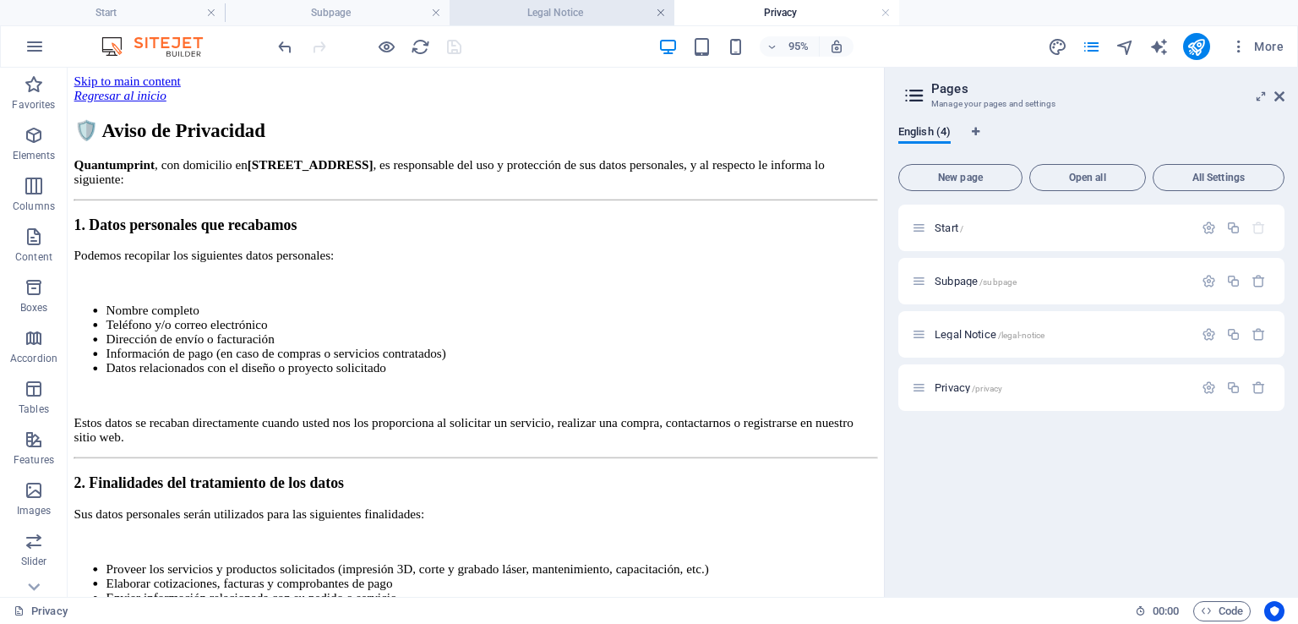
click at [658, 14] on link at bounding box center [661, 13] width 10 height 16
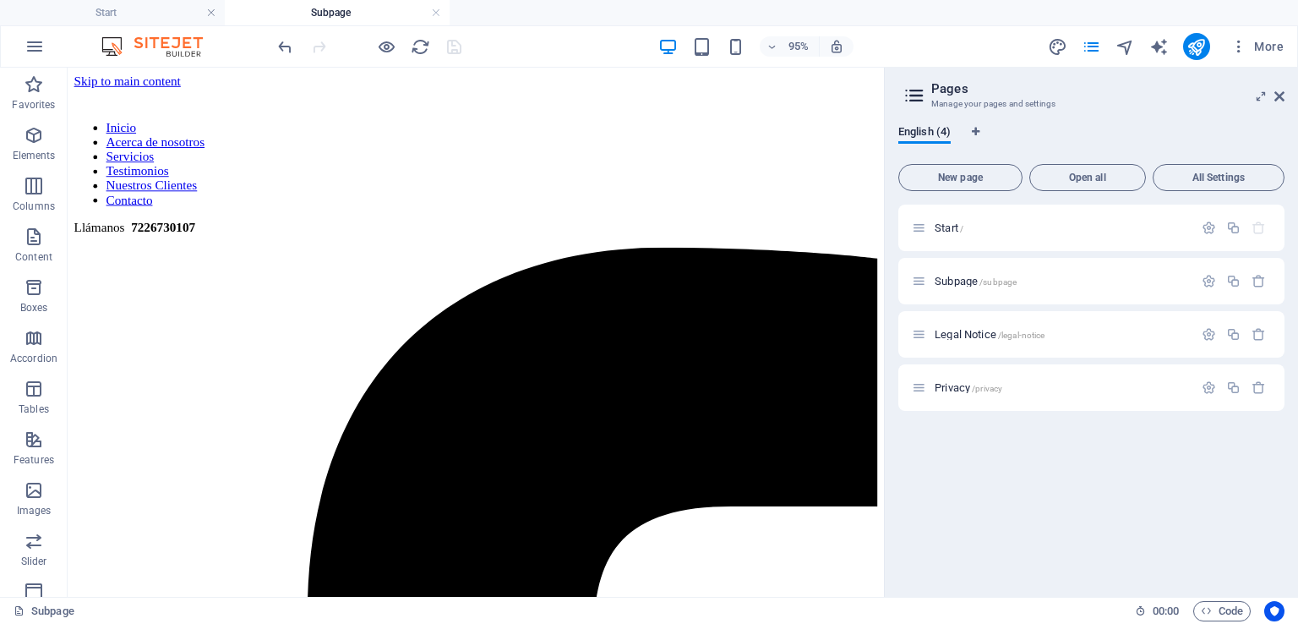
click at [442, 16] on h4 "Subpage" at bounding box center [337, 12] width 225 height 19
click at [434, 13] on link at bounding box center [436, 13] width 10 height 16
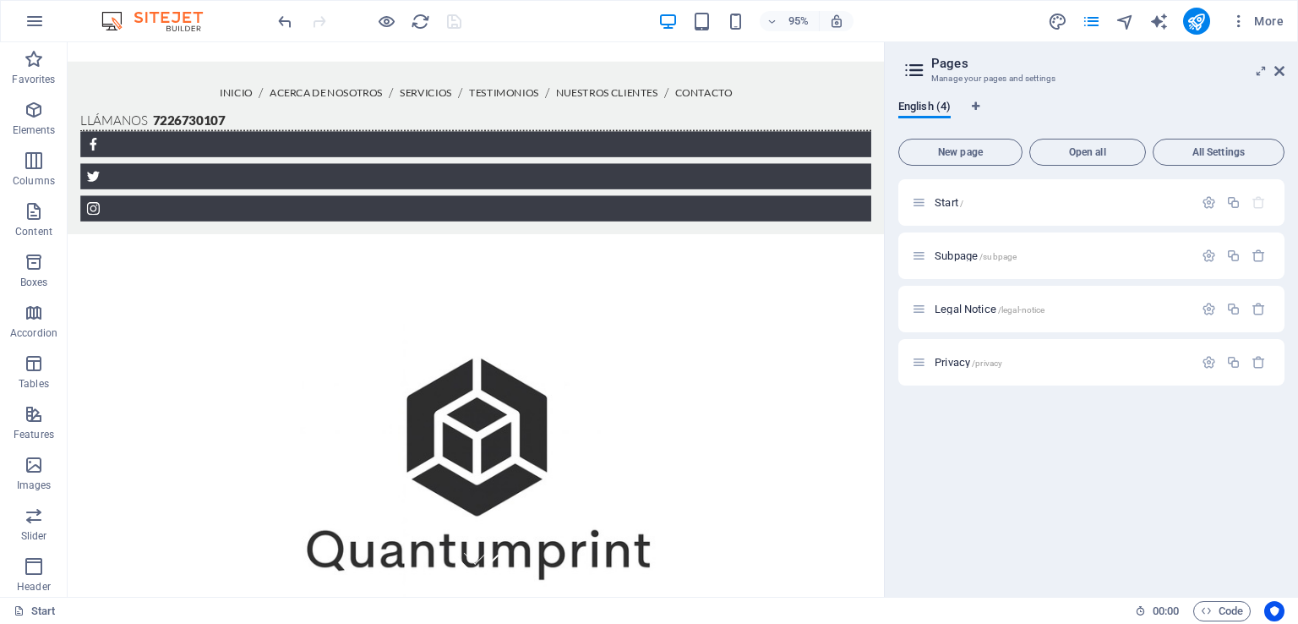
click at [1284, 74] on aside "Pages Manage your pages and settings English (4) New page Open all All Settings…" at bounding box center [1091, 319] width 414 height 554
click at [1283, 71] on icon at bounding box center [1279, 71] width 10 height 14
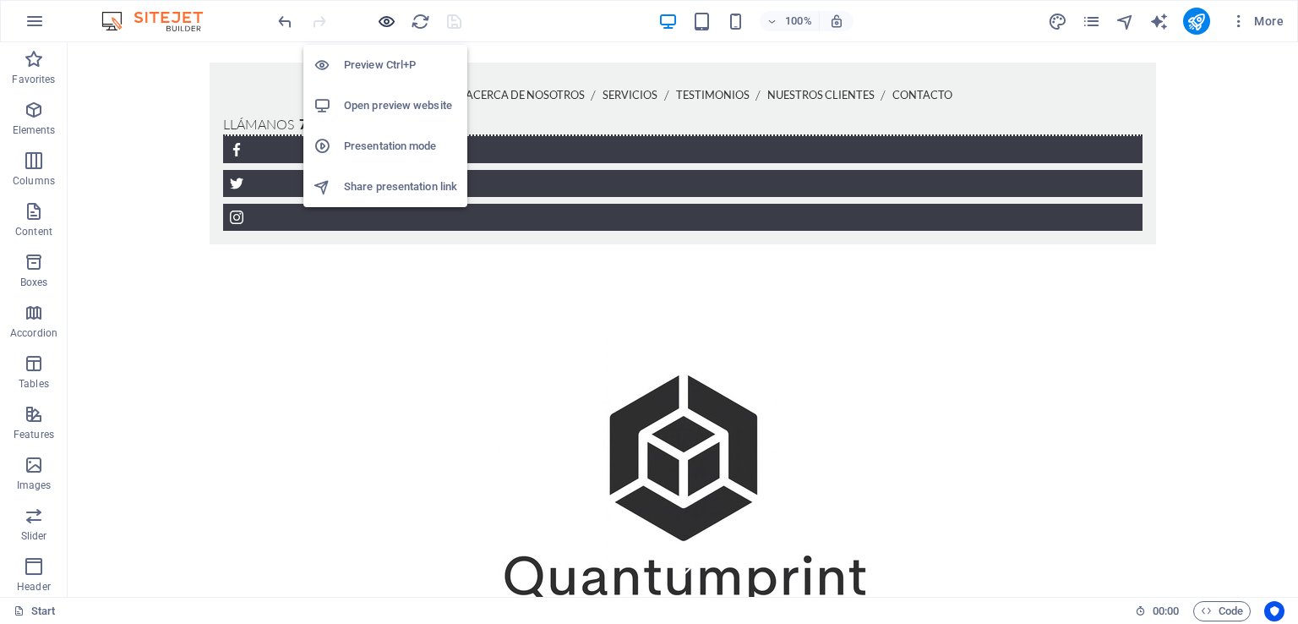
click at [392, 20] on icon "button" at bounding box center [386, 21] width 19 height 19
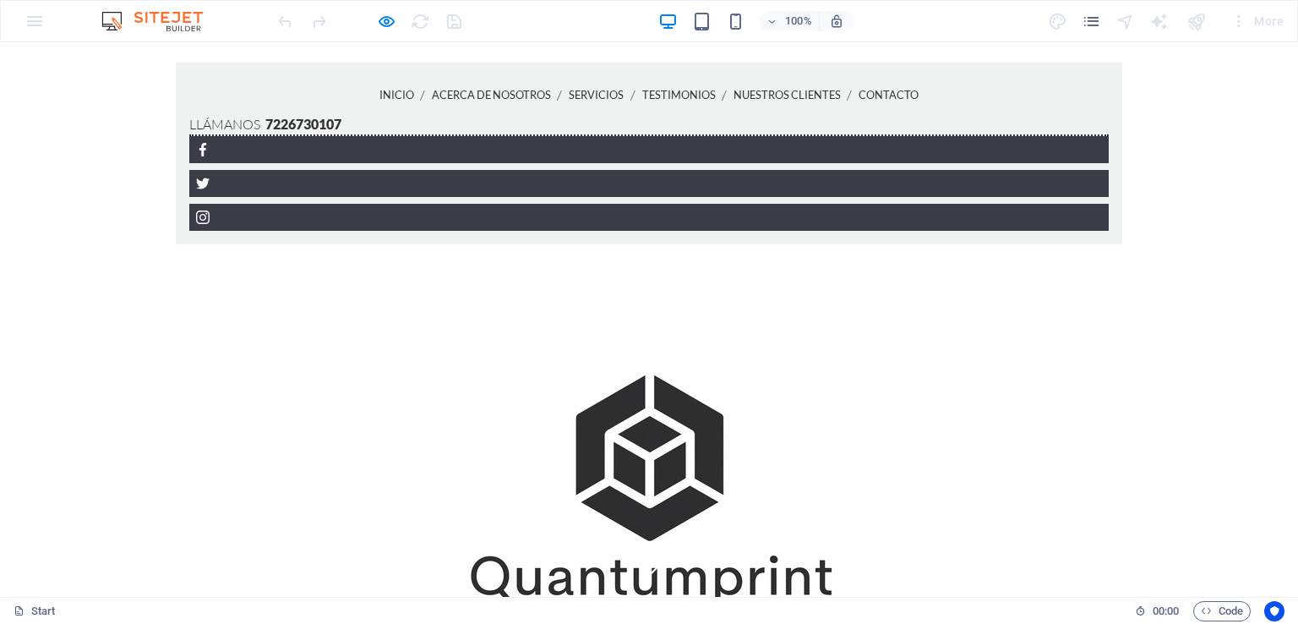
click at [858, 89] on link "Contacto" at bounding box center [888, 95] width 60 height 38
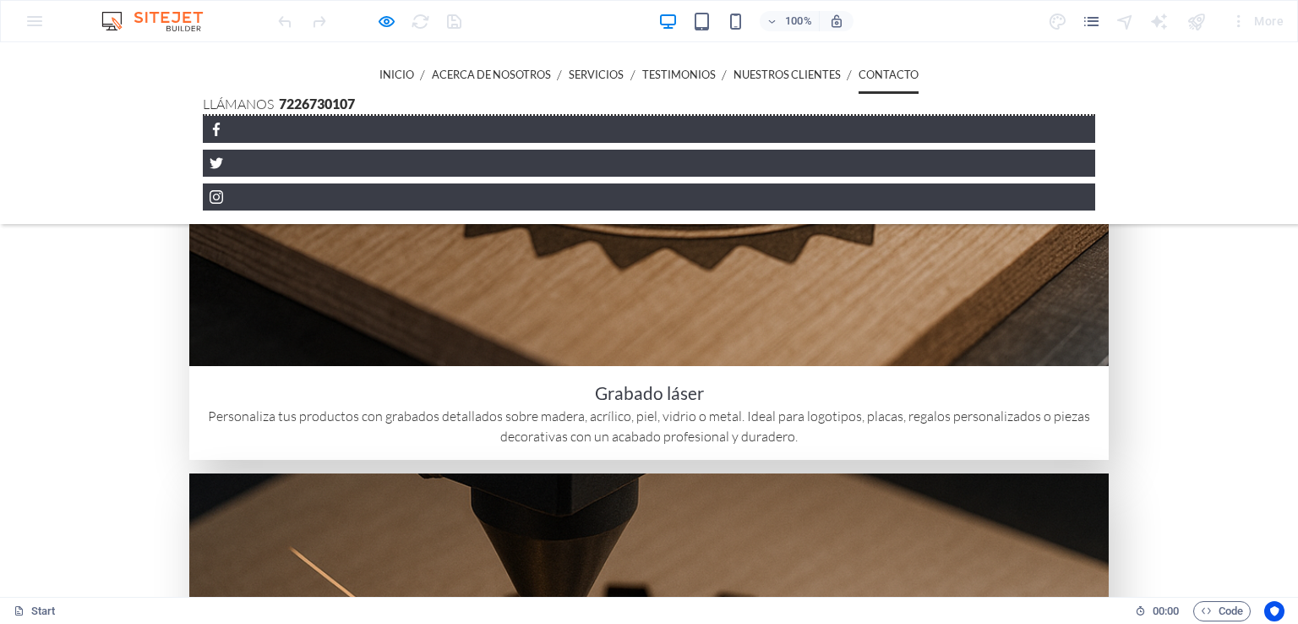
scroll to position [3054, 0]
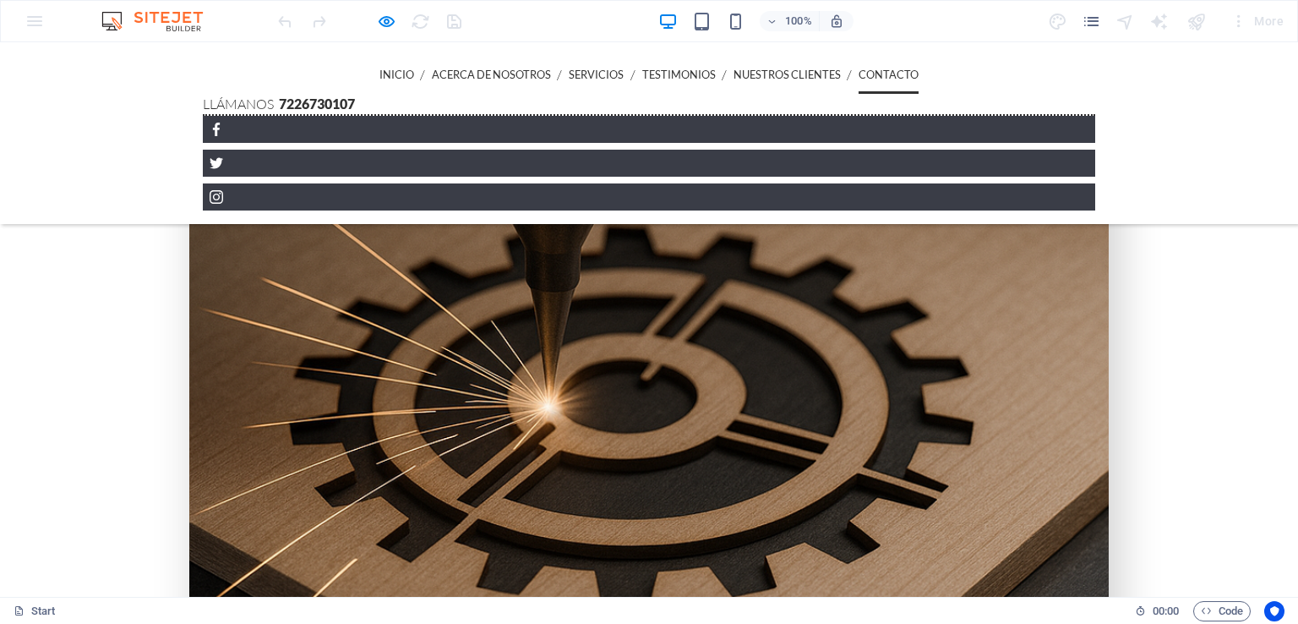
scroll to position [3415, 0]
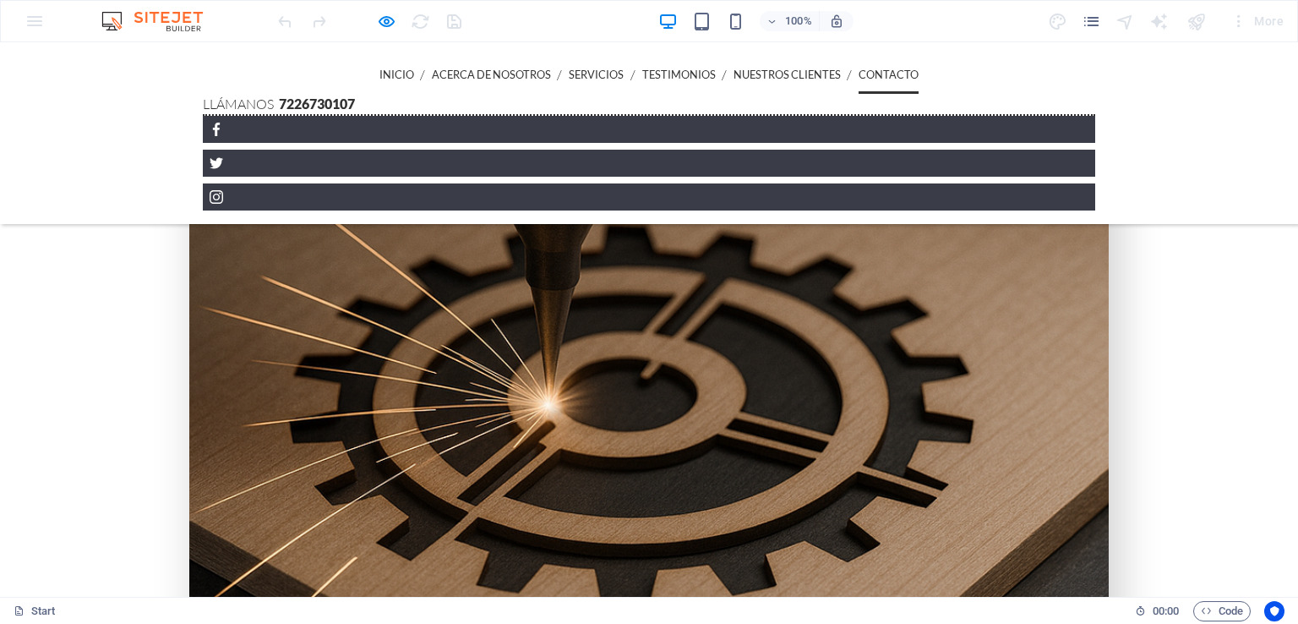
type textarea "h"
checkbox input "false"
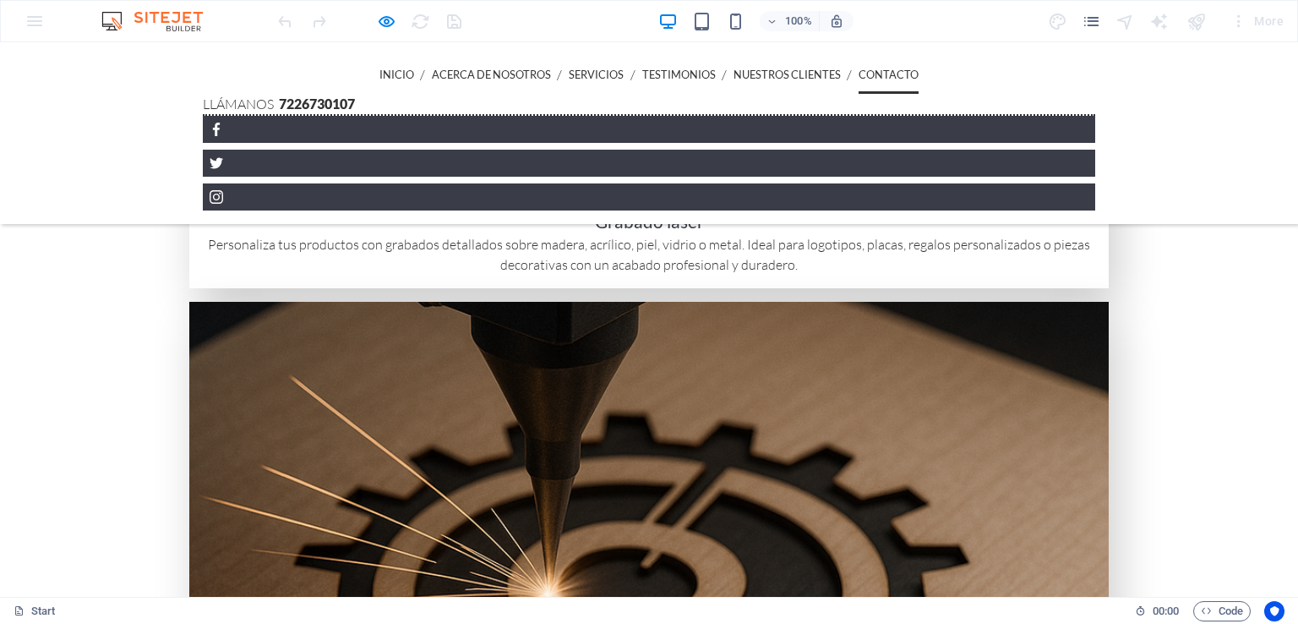
scroll to position [3429, 0]
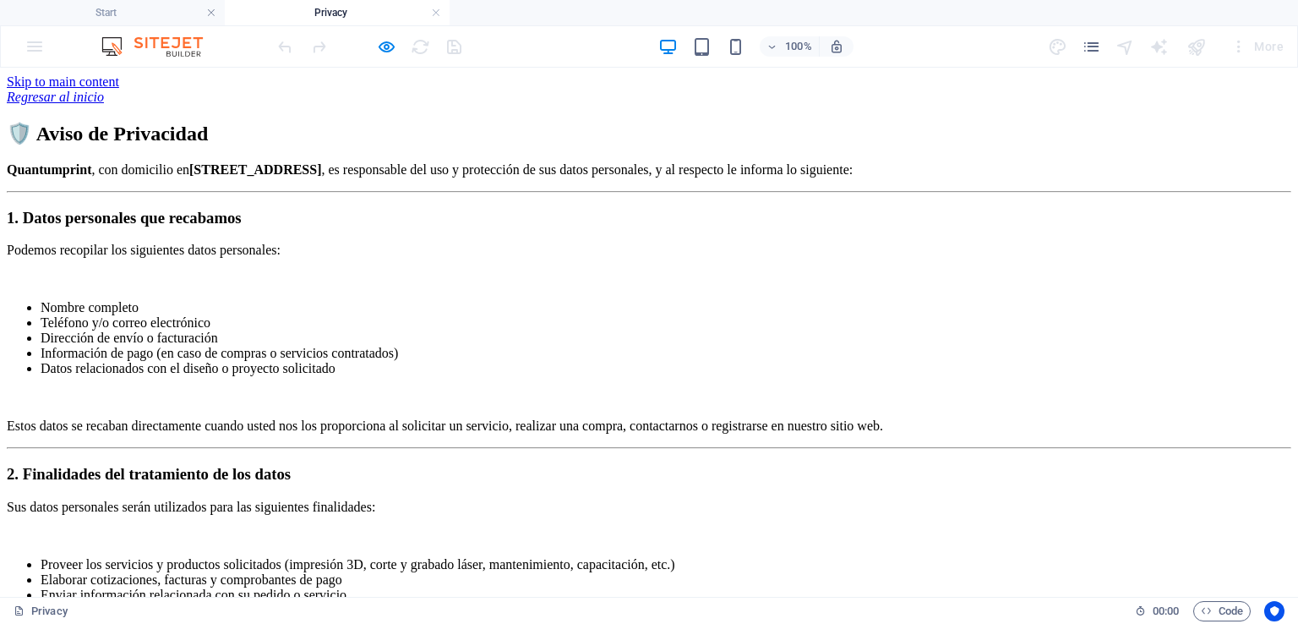
scroll to position [0, 0]
click at [257, 92] on div "Regresar al inicio" at bounding box center [649, 97] width 1284 height 15
click at [195, 95] on div "Regresar al inicio" at bounding box center [649, 97] width 1284 height 15
click at [437, 17] on link at bounding box center [436, 13] width 10 height 16
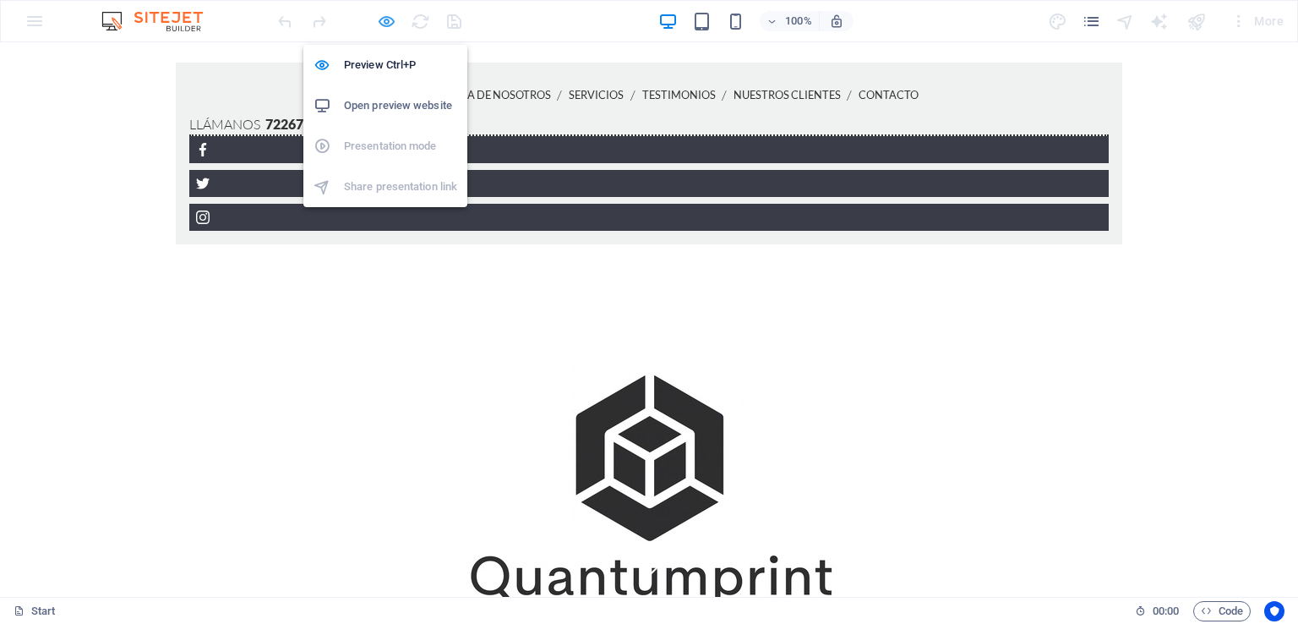
click at [384, 19] on icon "button" at bounding box center [386, 21] width 19 height 19
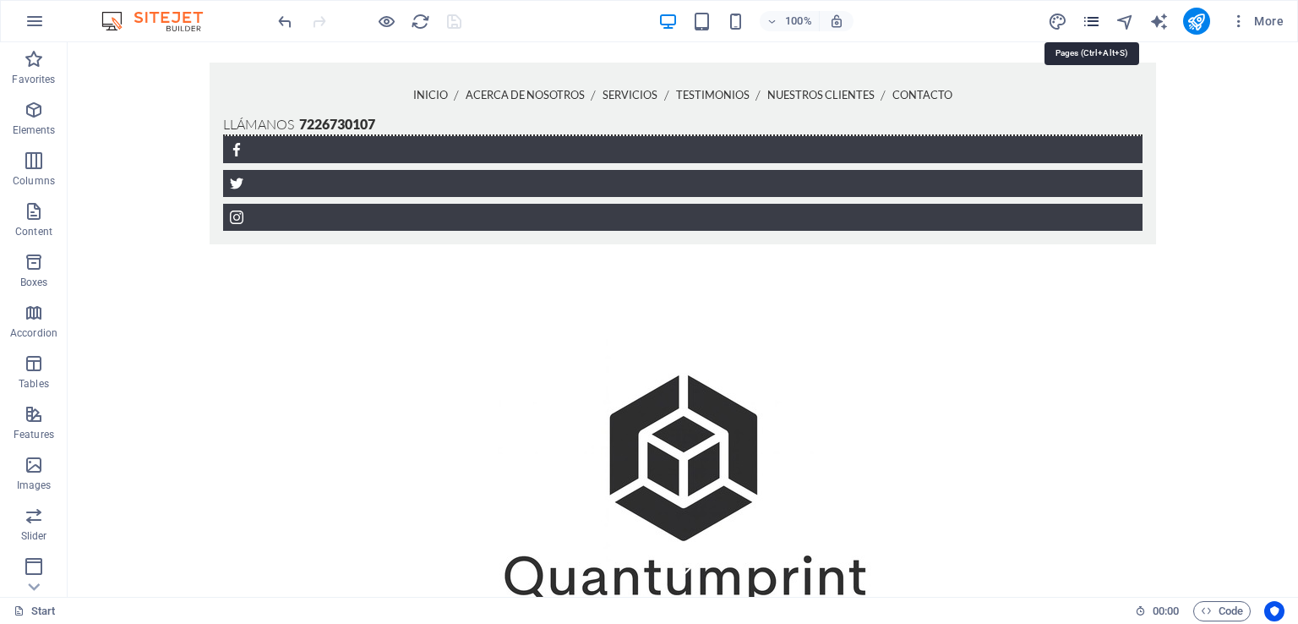
click at [1084, 16] on icon "pages" at bounding box center [1090, 21] width 19 height 19
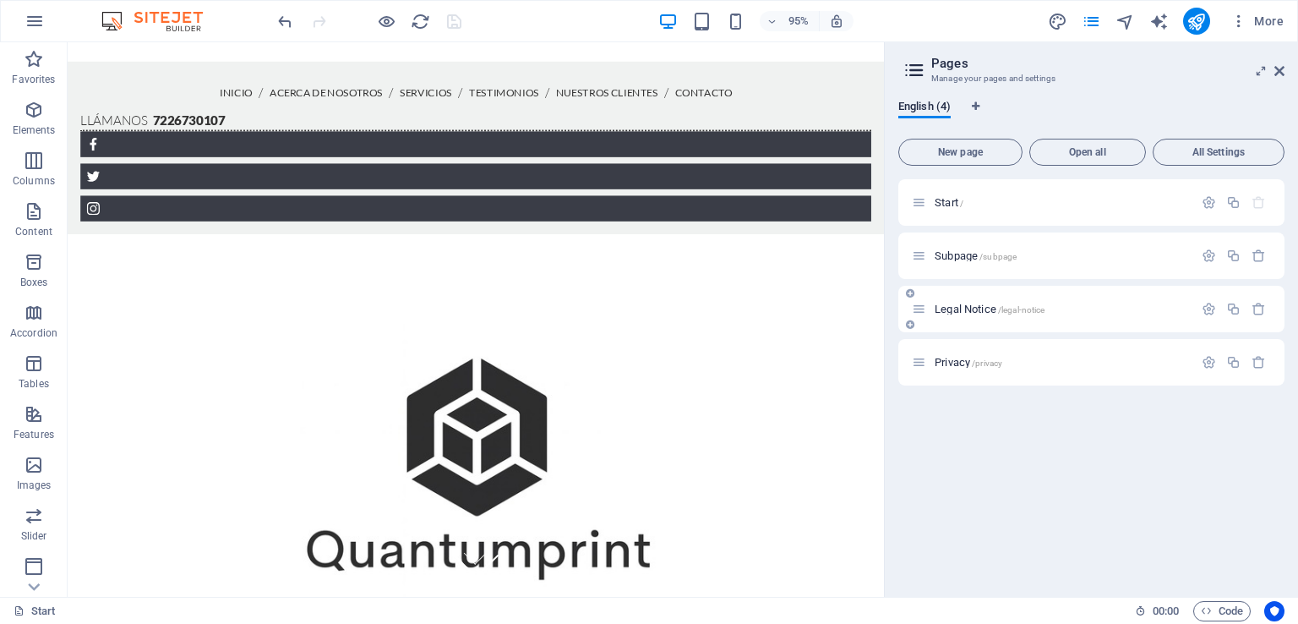
click at [976, 302] on span "Legal Notice /legal-notice" at bounding box center [989, 308] width 110 height 13
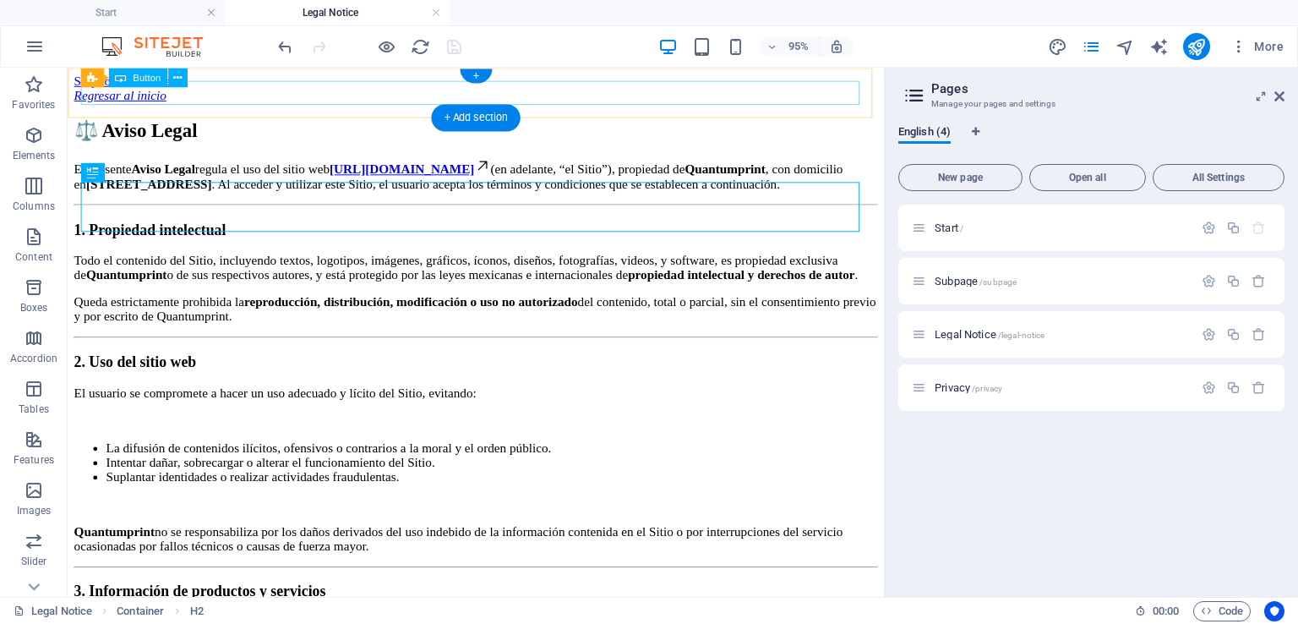
click at [172, 95] on div "Regresar al inicio" at bounding box center [497, 97] width 846 height 15
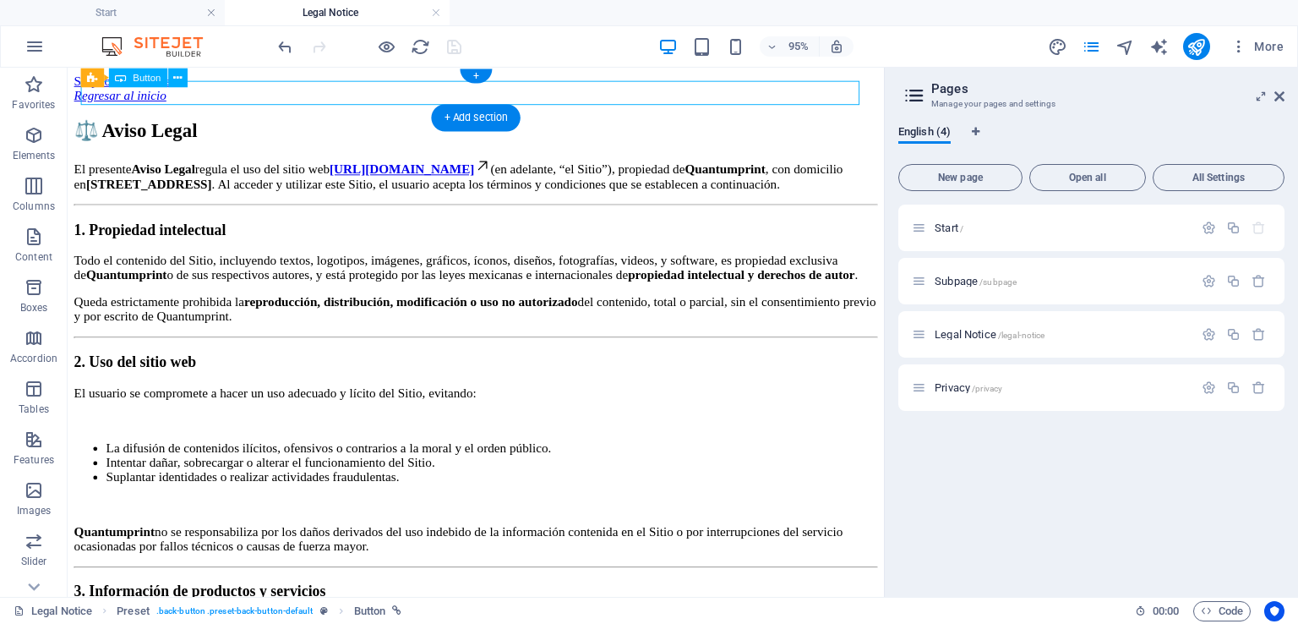
click at [172, 95] on div "Regresar al inicio" at bounding box center [497, 97] width 846 height 15
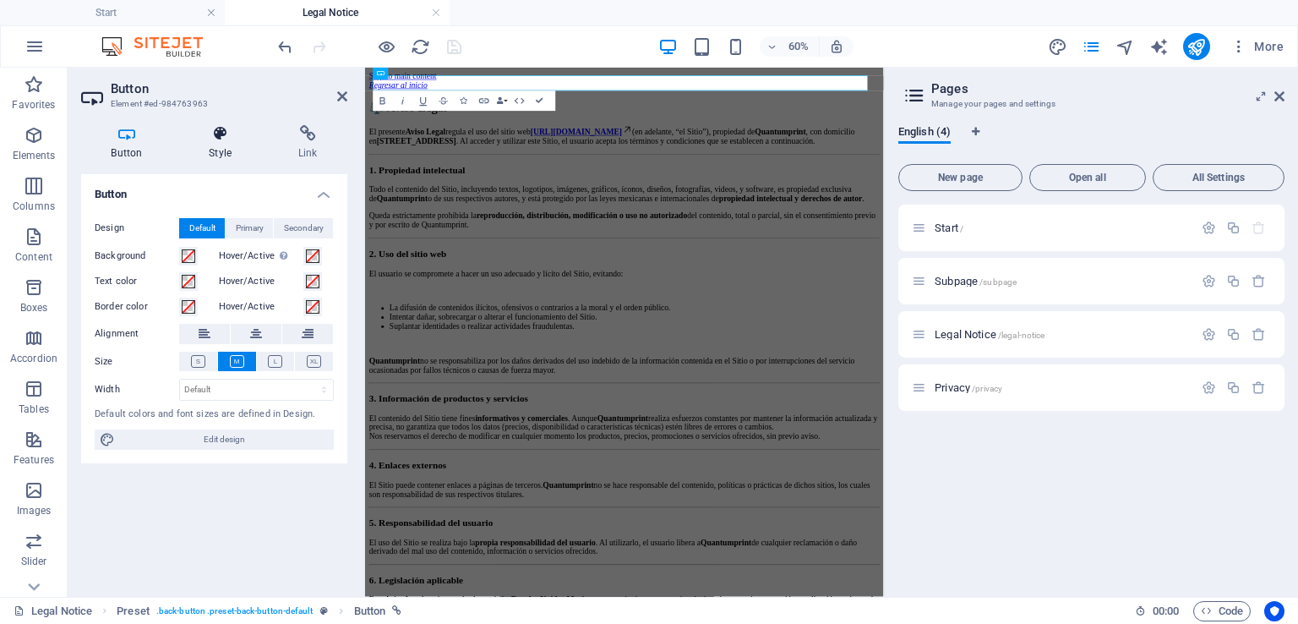
click at [221, 143] on h4 "Style" at bounding box center [224, 142] width 90 height 35
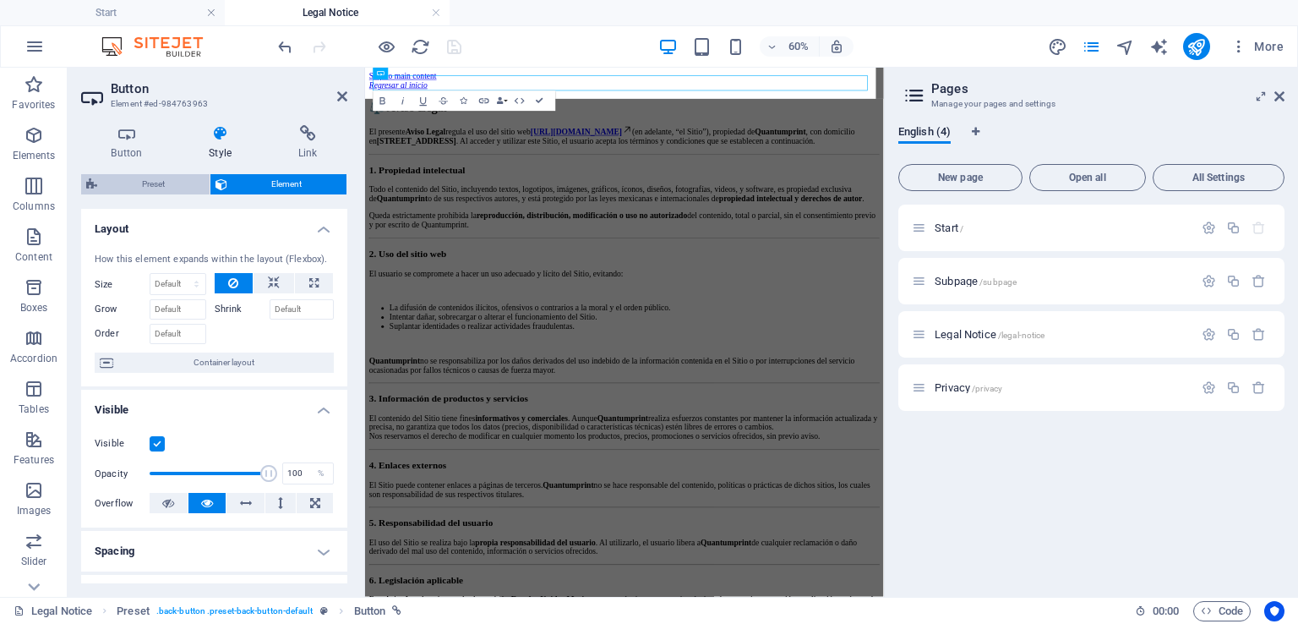
click at [187, 185] on span "Preset" at bounding box center [153, 184] width 102 height 20
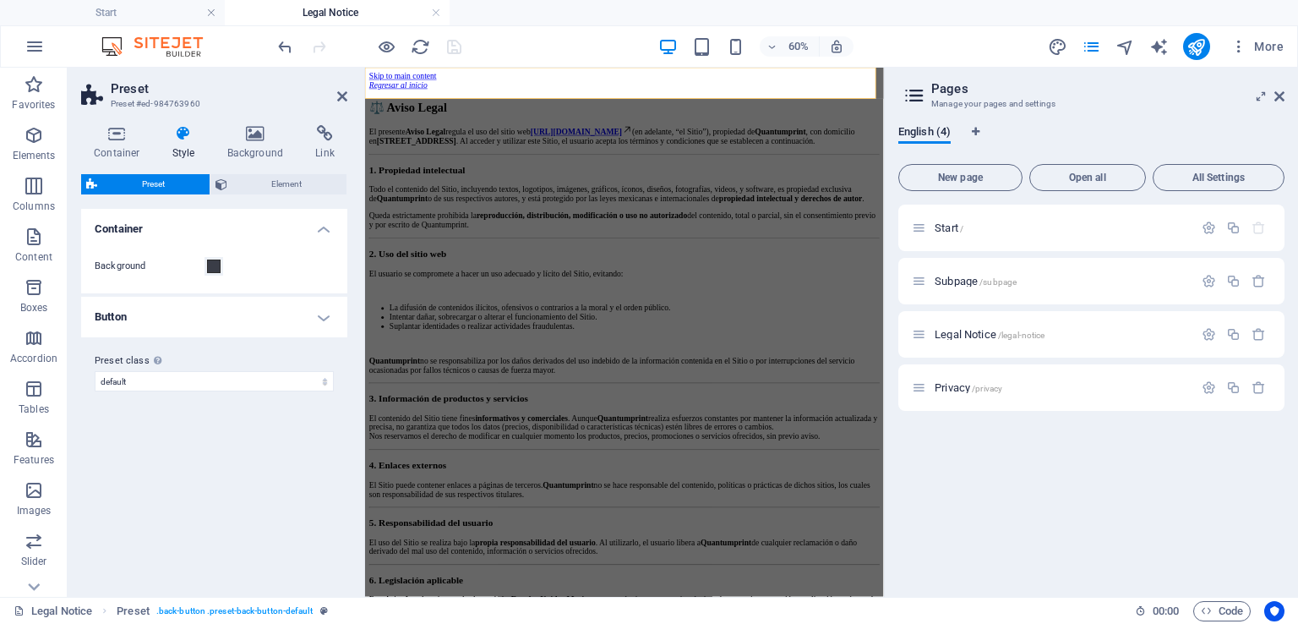
click at [250, 309] on h4 "Button" at bounding box center [214, 317] width 266 height 41
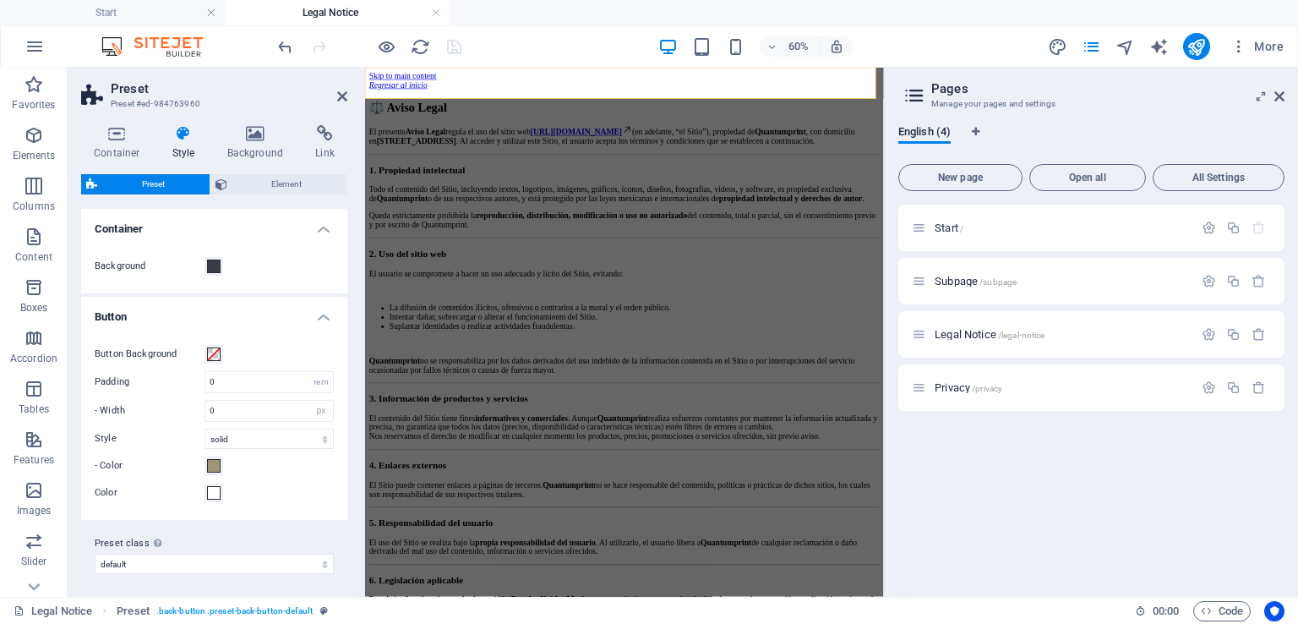
scroll to position [3, 0]
click at [250, 309] on h4 "Button" at bounding box center [214, 308] width 266 height 30
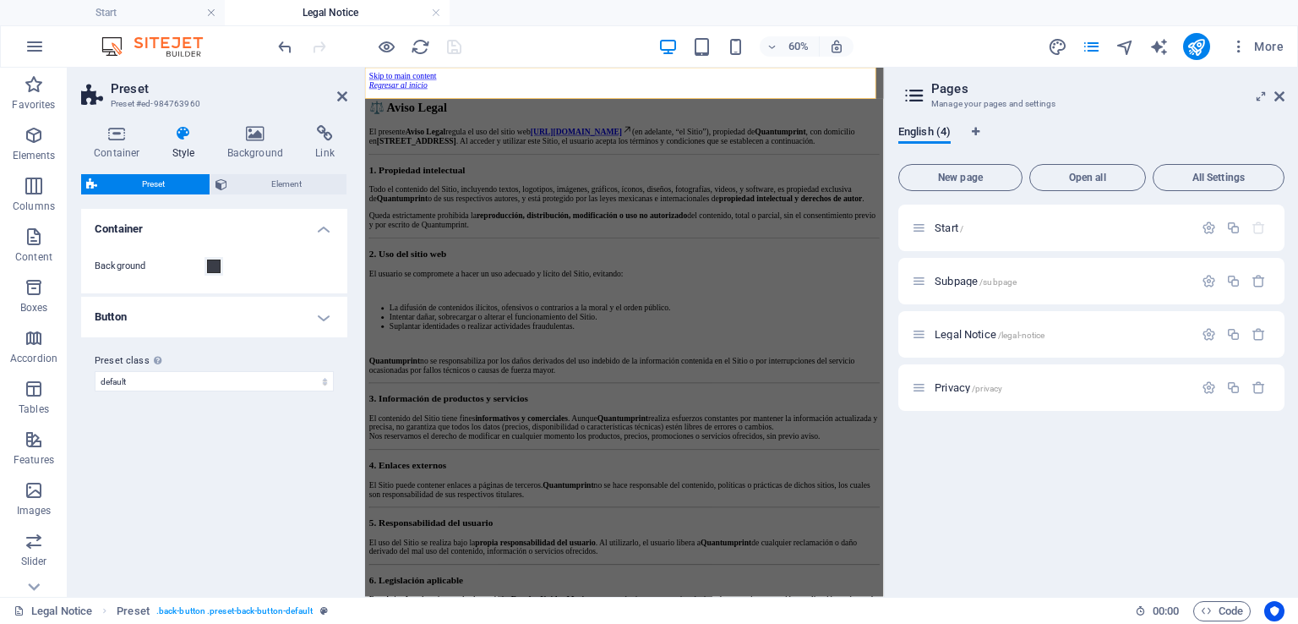
scroll to position [0, 0]
click at [255, 184] on span "Element" at bounding box center [287, 184] width 110 height 20
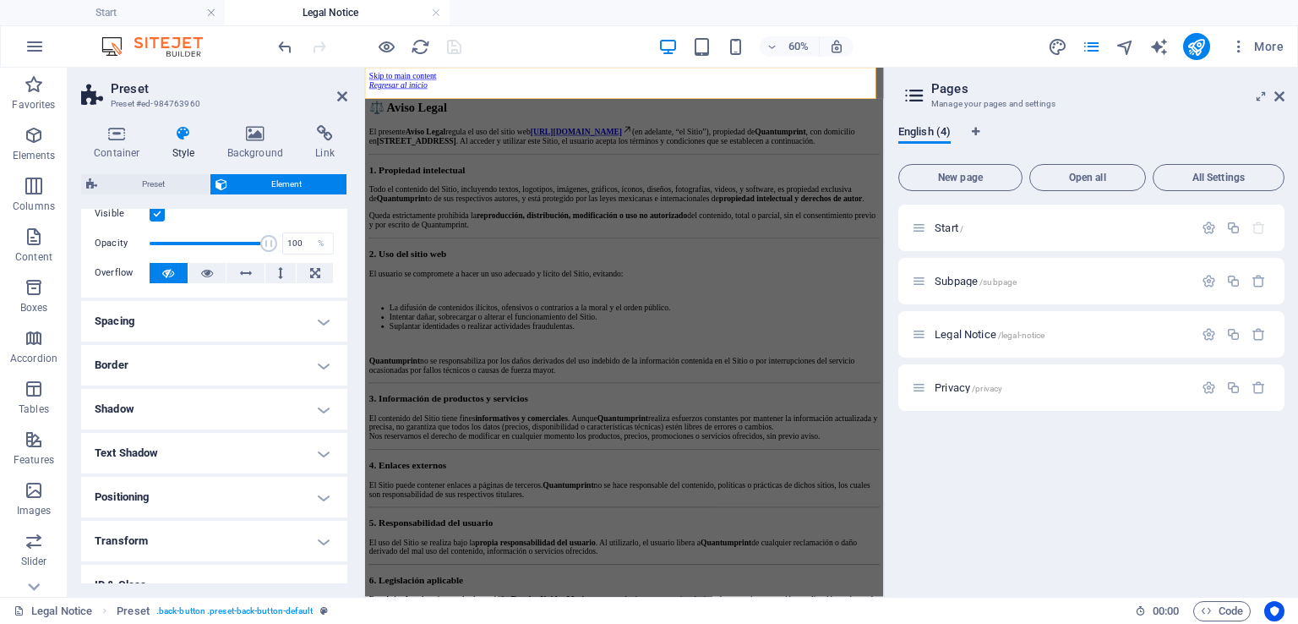
scroll to position [159, 0]
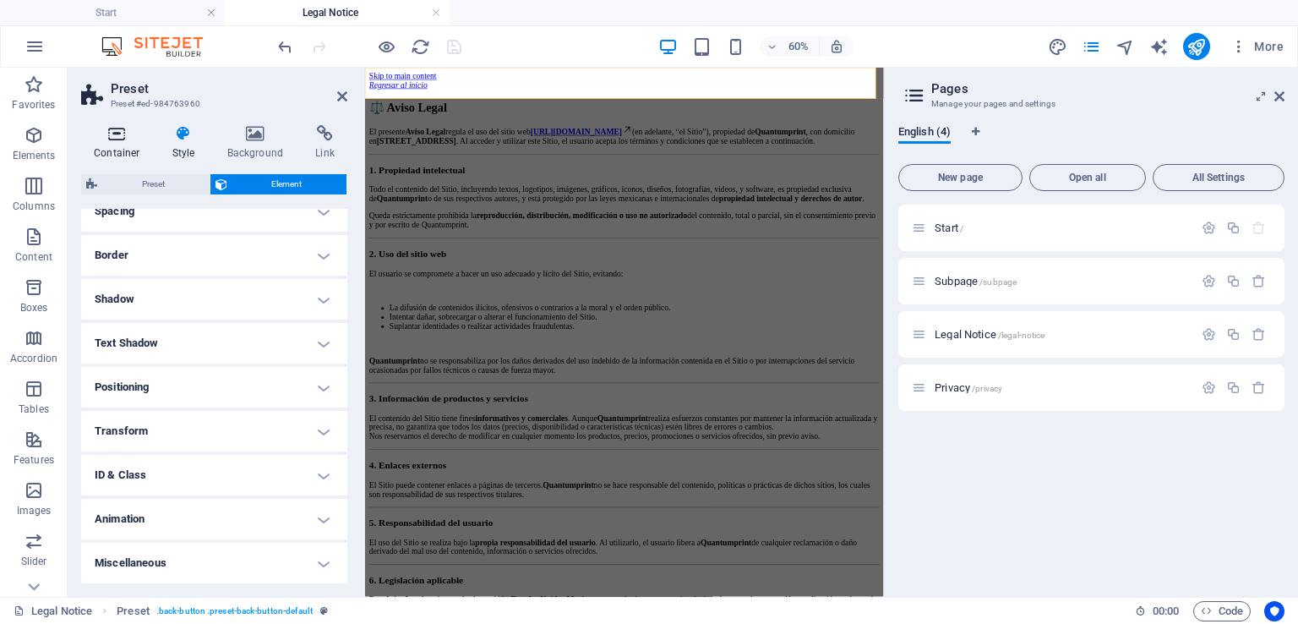
click at [109, 139] on icon at bounding box center [117, 133] width 72 height 17
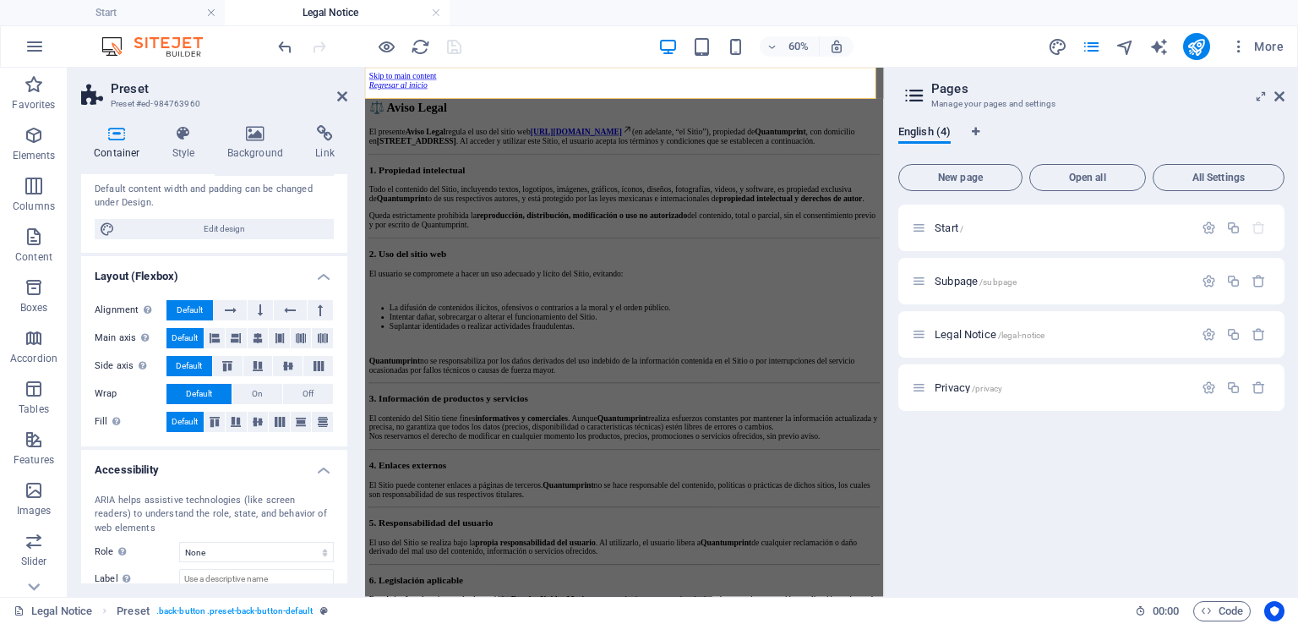
scroll to position [245, 0]
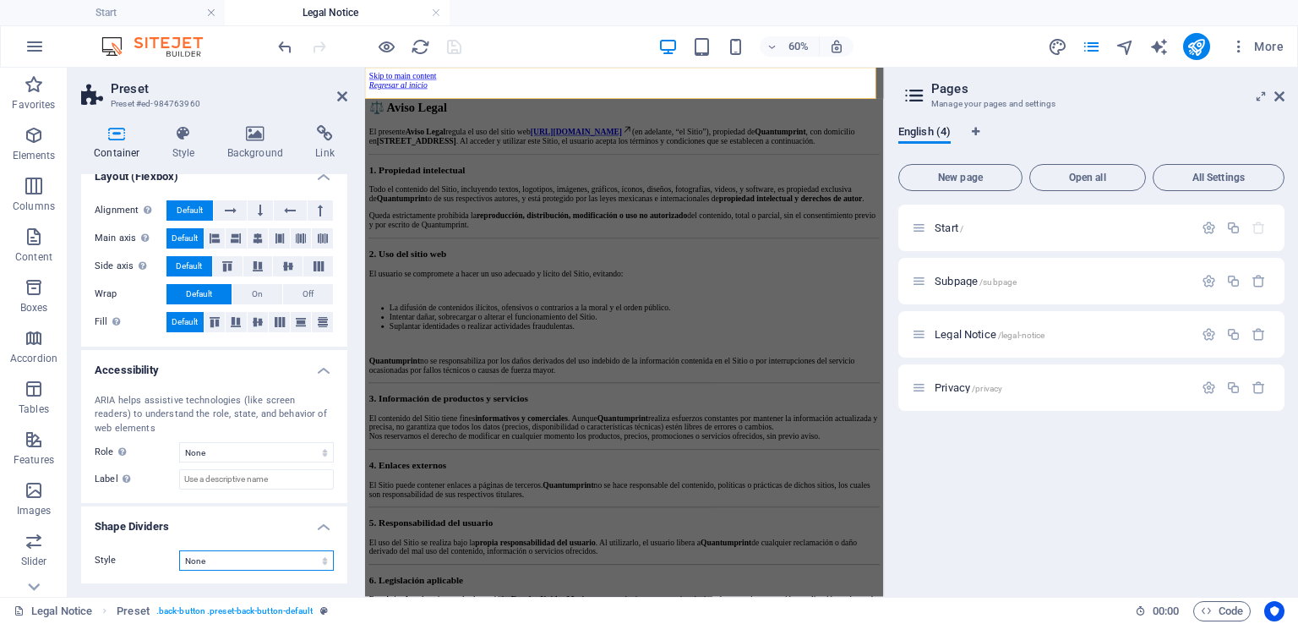
click at [238, 558] on select "None Triangle Square Diagonal Polygon 1 Polygon 2 Zigzag Multiple Zigzags Waves…" at bounding box center [256, 560] width 155 height 20
click at [270, 452] on select "None Alert Article Banner Comment Complementary Dialog Footer Header Marquee Pr…" at bounding box center [256, 452] width 155 height 20
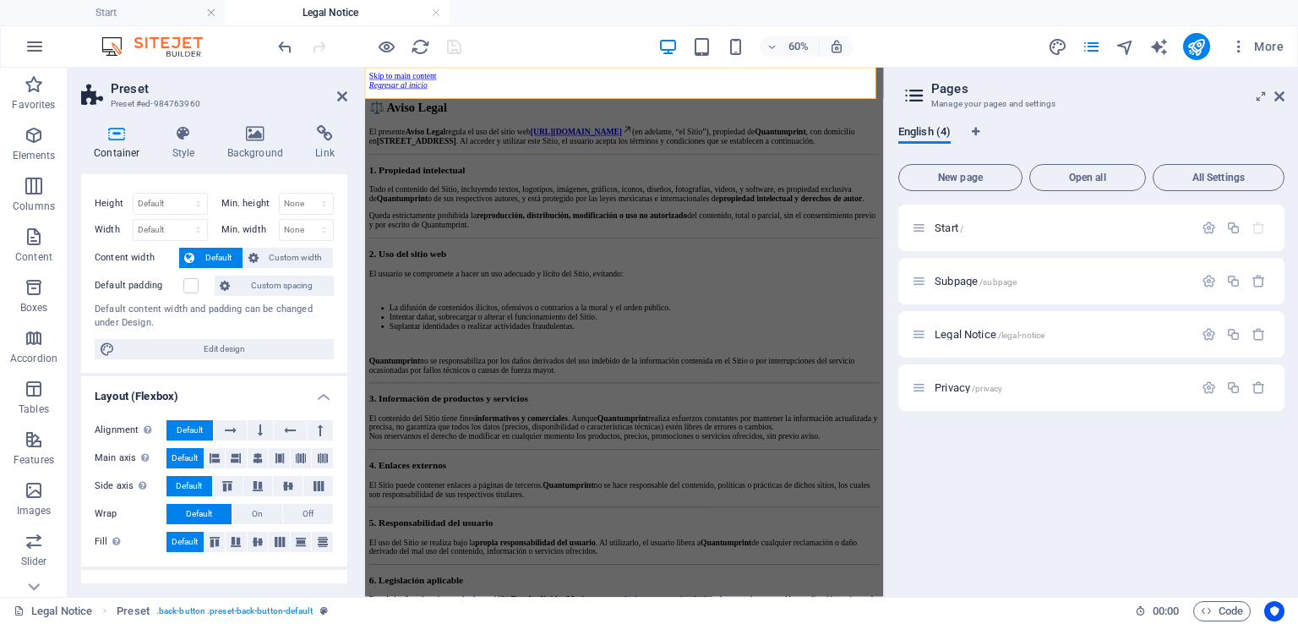
scroll to position [0, 0]
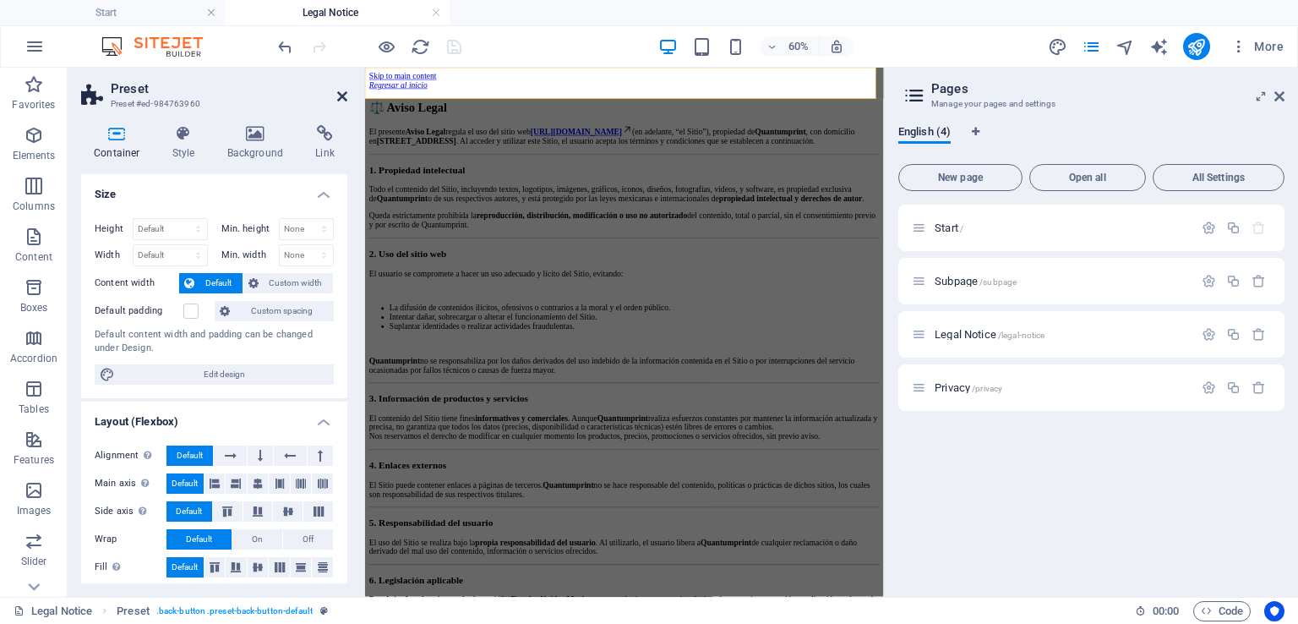
click at [339, 100] on icon at bounding box center [342, 97] width 10 height 14
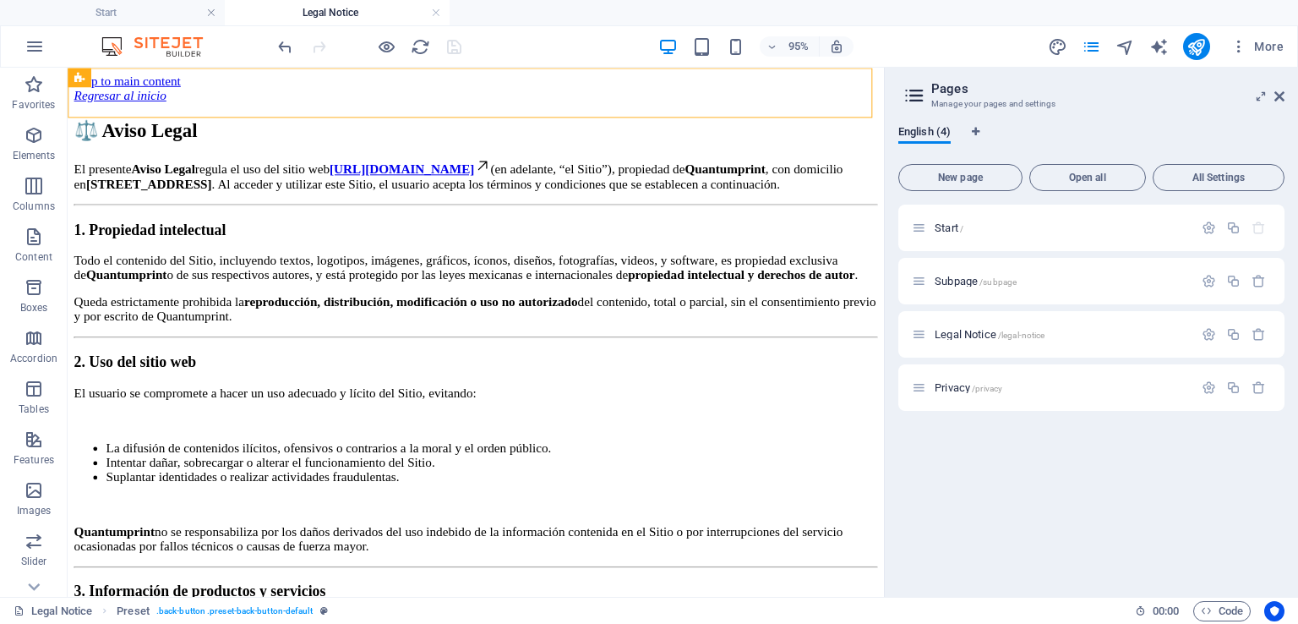
click at [1286, 93] on aside "Pages Manage your pages and settings English (4) New page Open all All Settings…" at bounding box center [1091, 332] width 414 height 529
click at [1279, 96] on icon at bounding box center [1279, 97] width 10 height 14
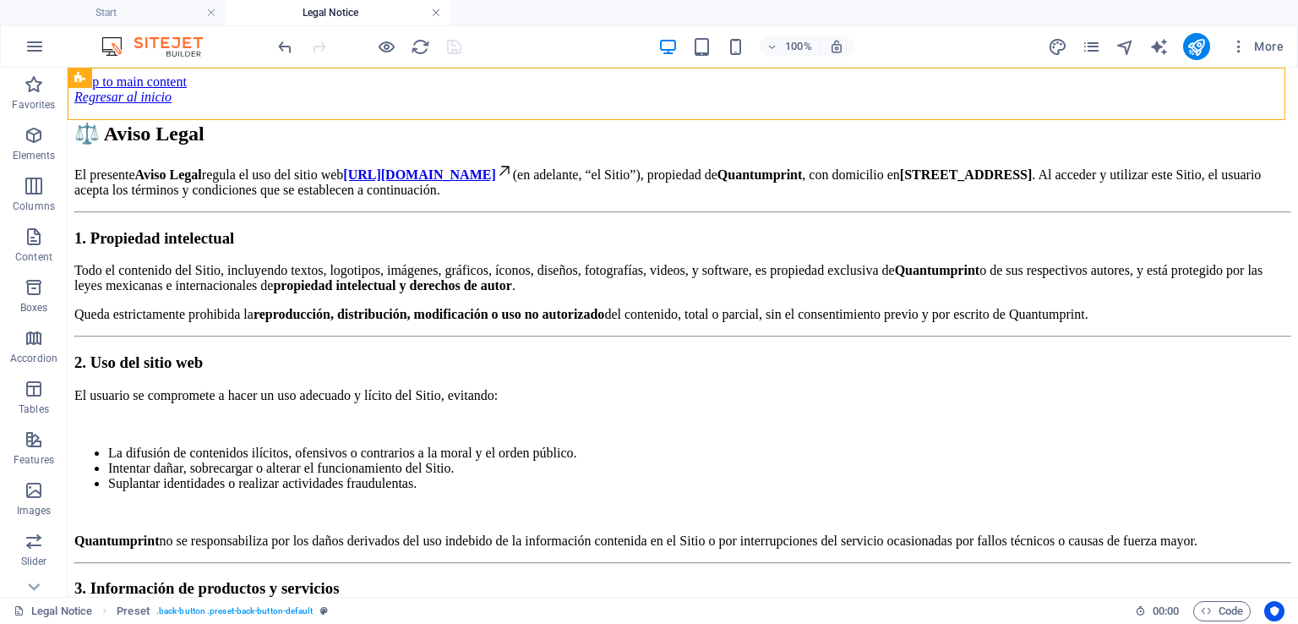
click at [436, 14] on link at bounding box center [436, 13] width 10 height 16
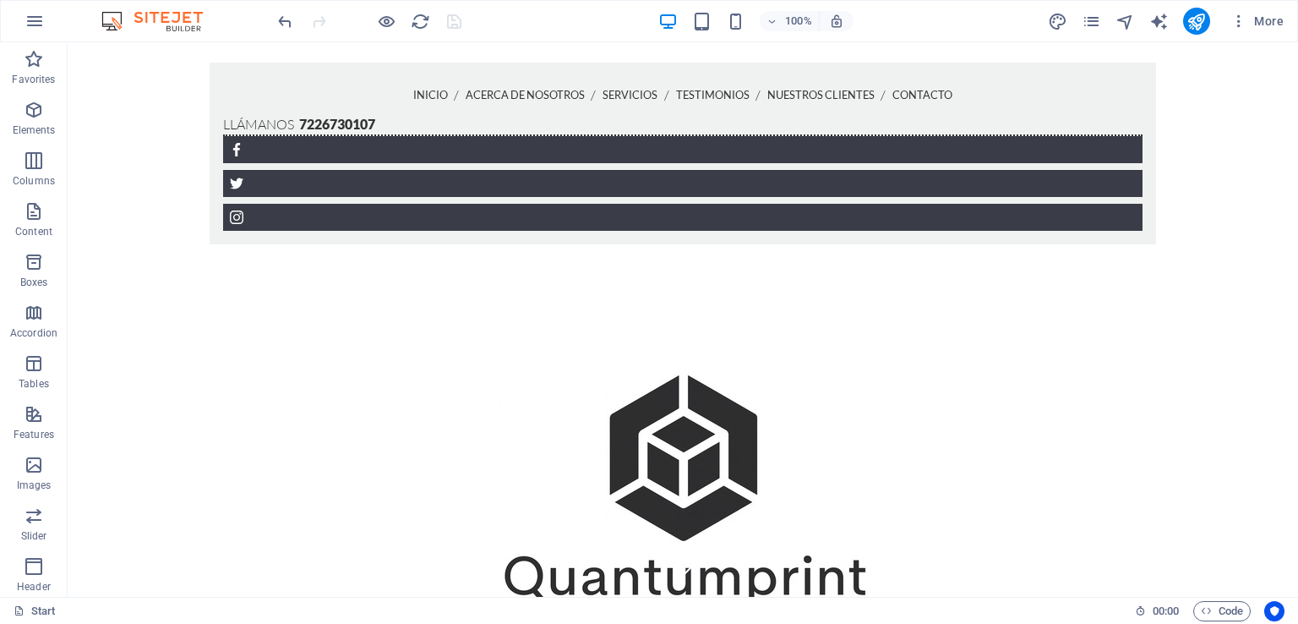
click at [455, 24] on div at bounding box center [369, 21] width 189 height 27
click at [1199, 26] on icon "publish" at bounding box center [1195, 21] width 19 height 19
click at [455, 15] on div at bounding box center [369, 21] width 189 height 27
click at [27, 23] on icon "button" at bounding box center [35, 21] width 20 height 20
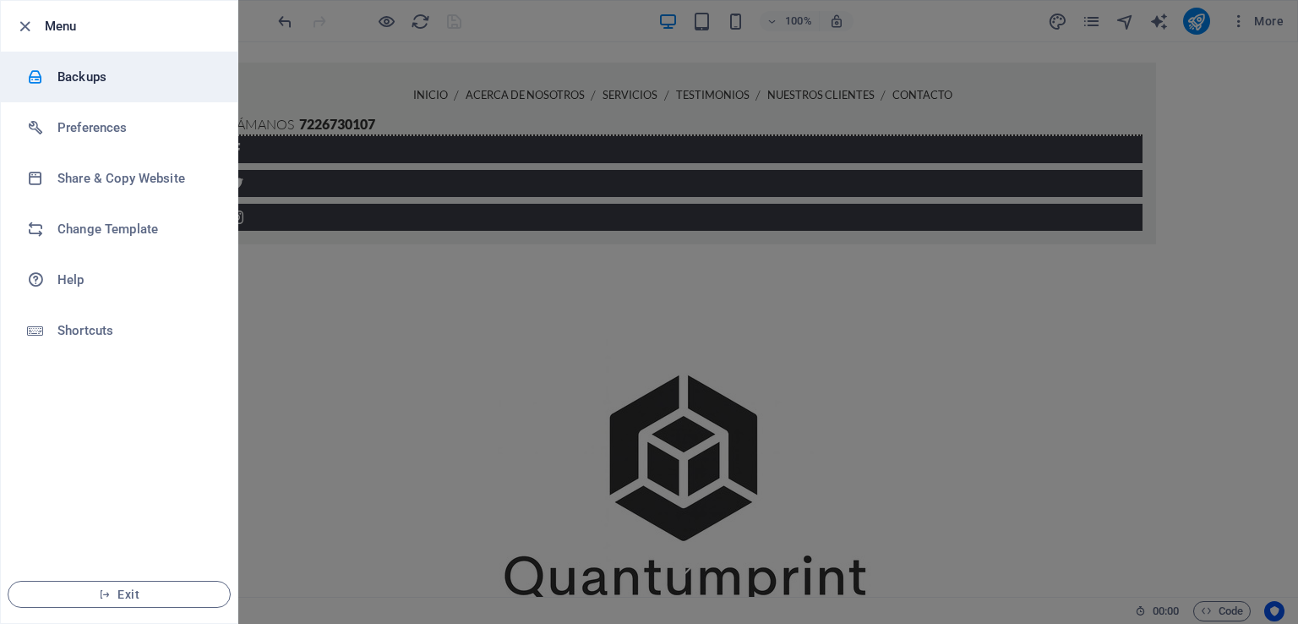
click at [95, 77] on h6 "Backups" at bounding box center [135, 77] width 156 height 20
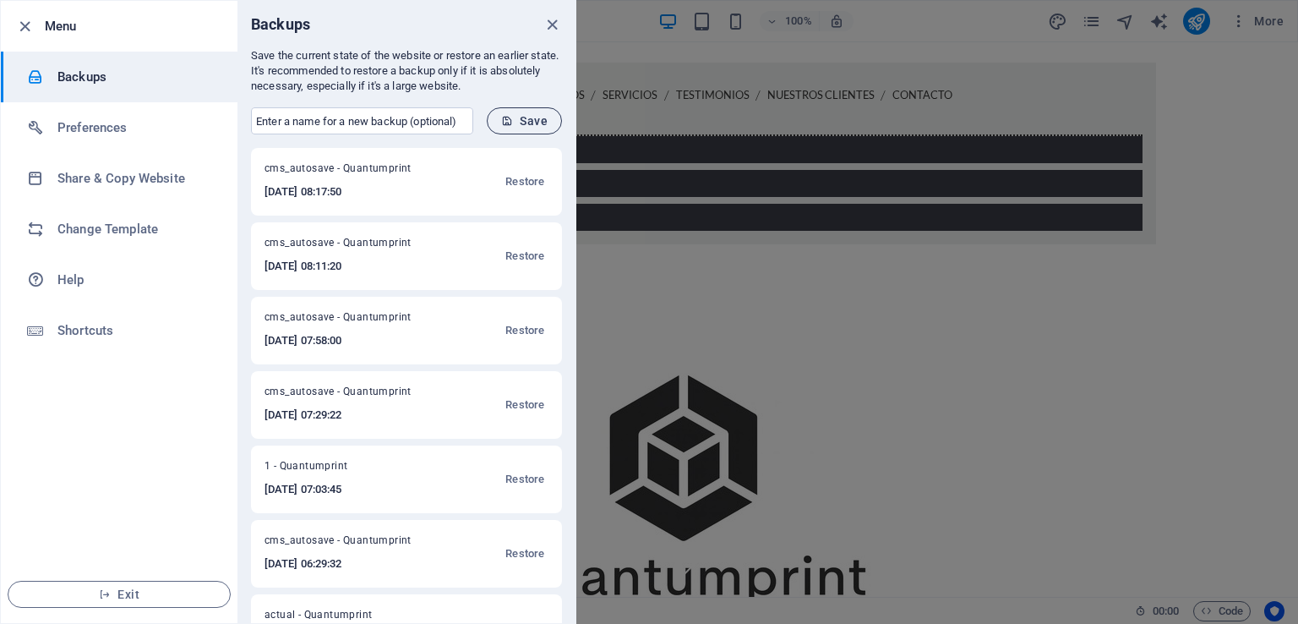
click at [502, 124] on icon "submit" at bounding box center [507, 121] width 12 height 12
click at [546, 21] on icon "close" at bounding box center [551, 24] width 19 height 19
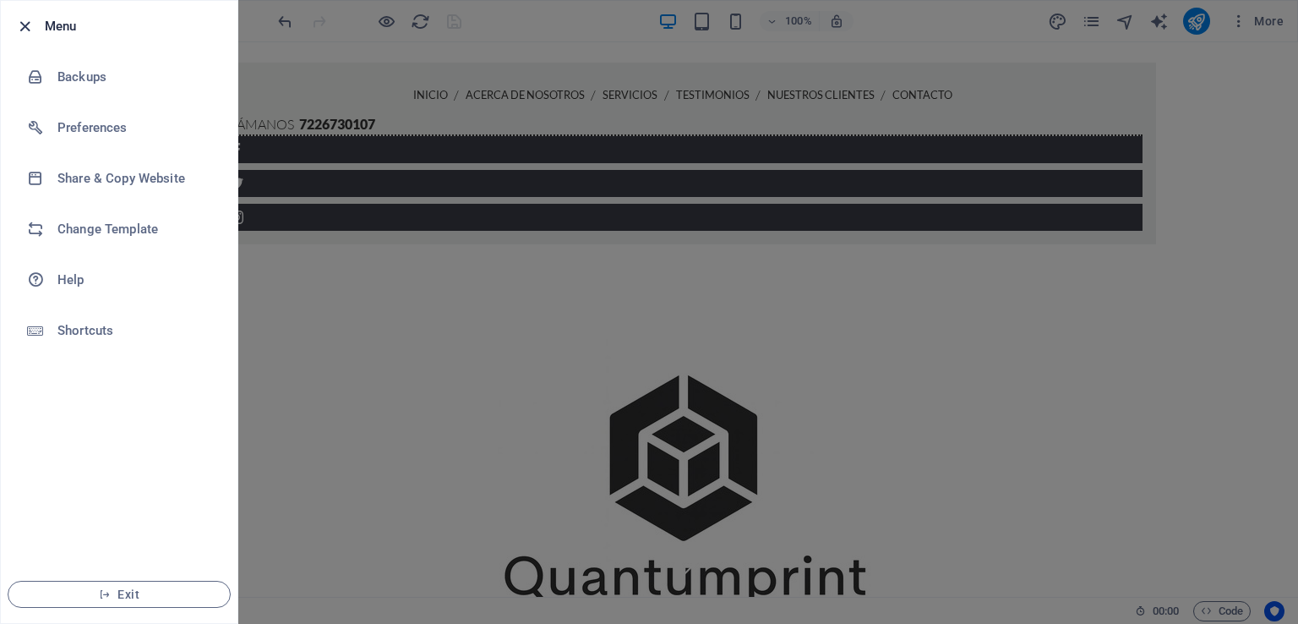
click at [25, 21] on icon "button" at bounding box center [24, 26] width 19 height 19
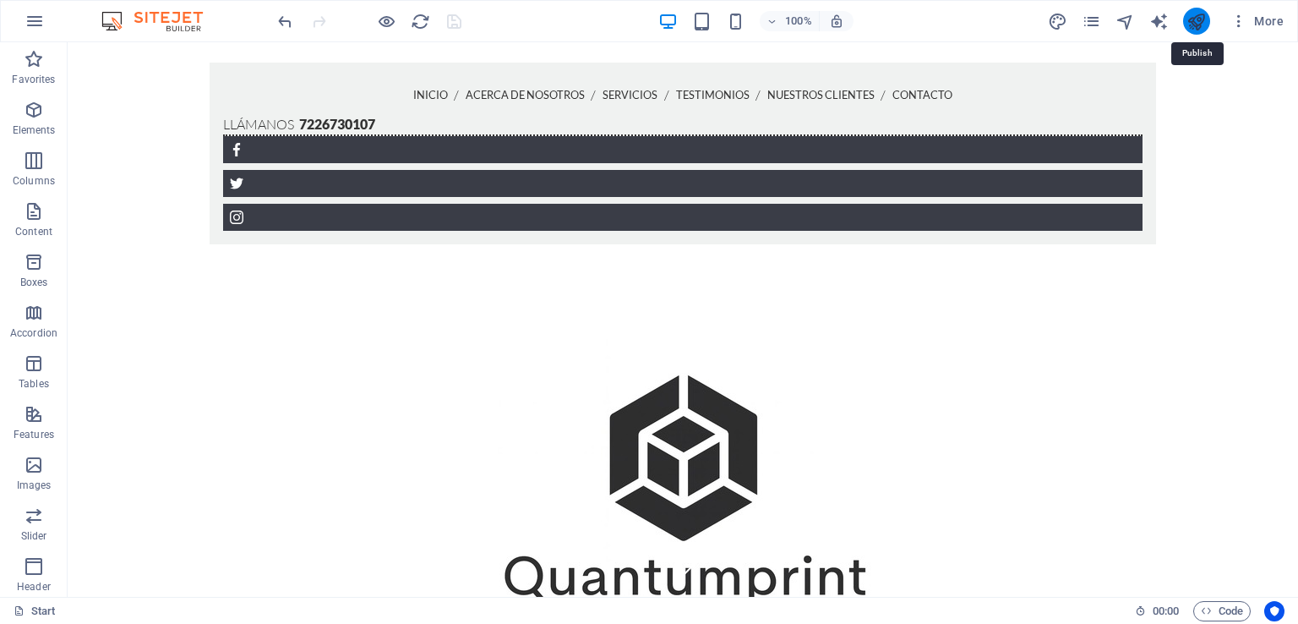
click at [1200, 19] on icon "publish" at bounding box center [1195, 21] width 19 height 19
click at [1191, 14] on icon "publish" at bounding box center [1195, 21] width 19 height 19
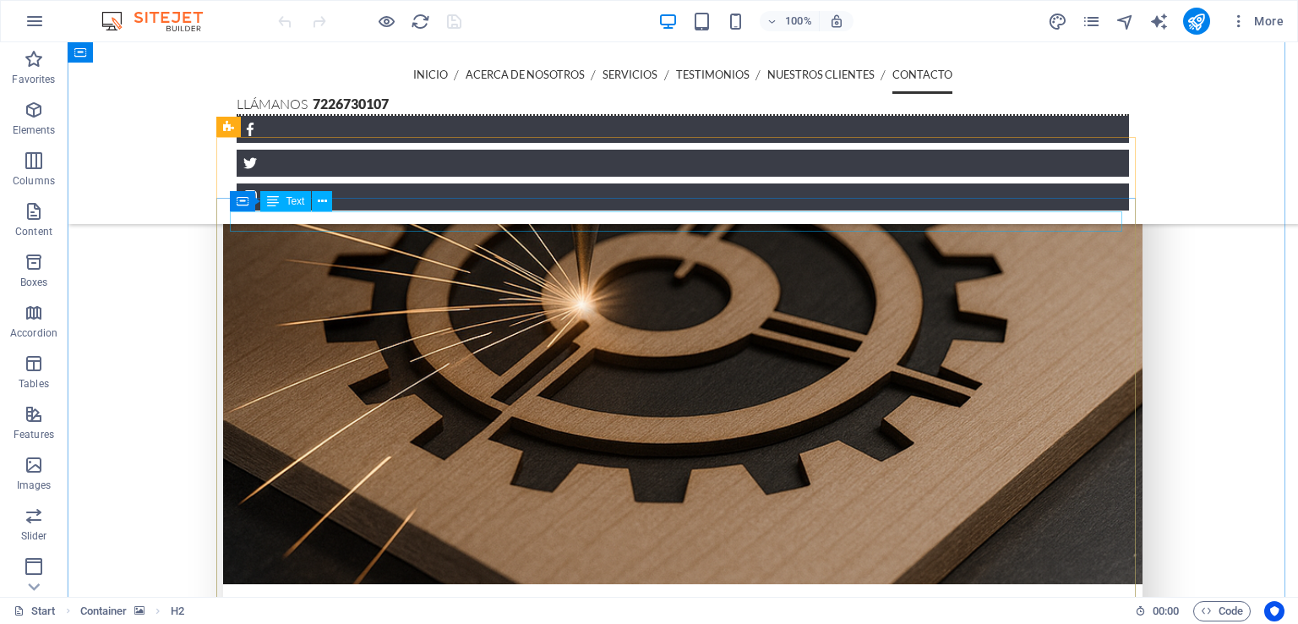
scroll to position [3948, 0]
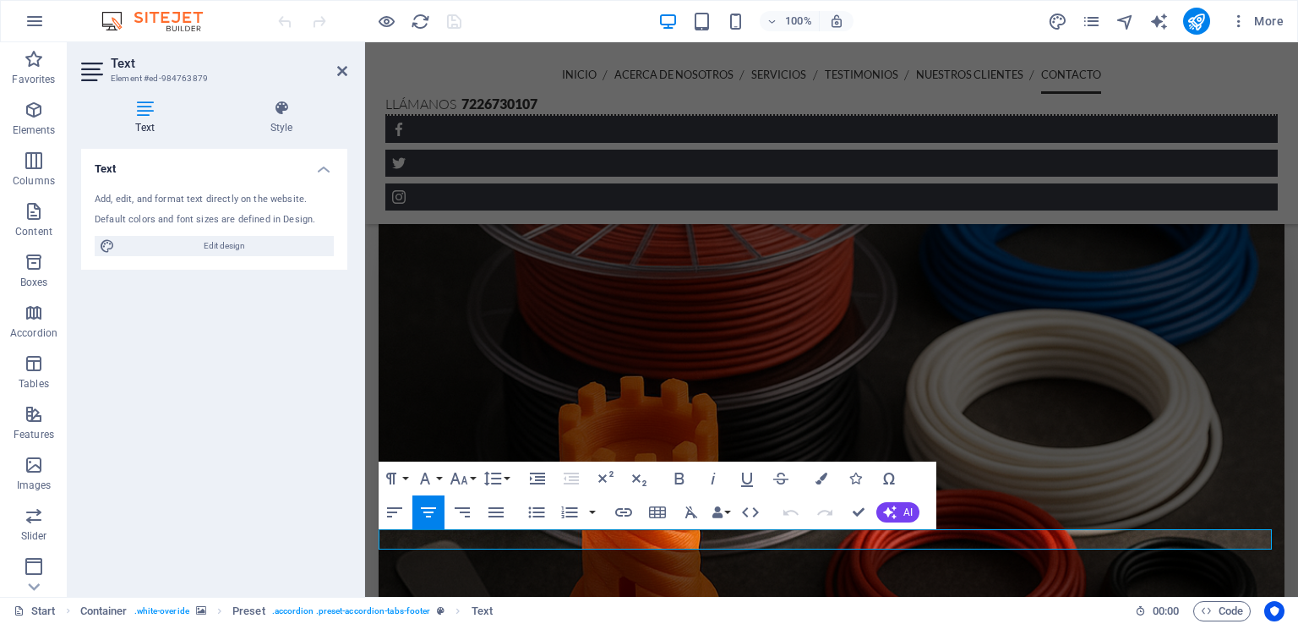
scroll to position [3914, 0]
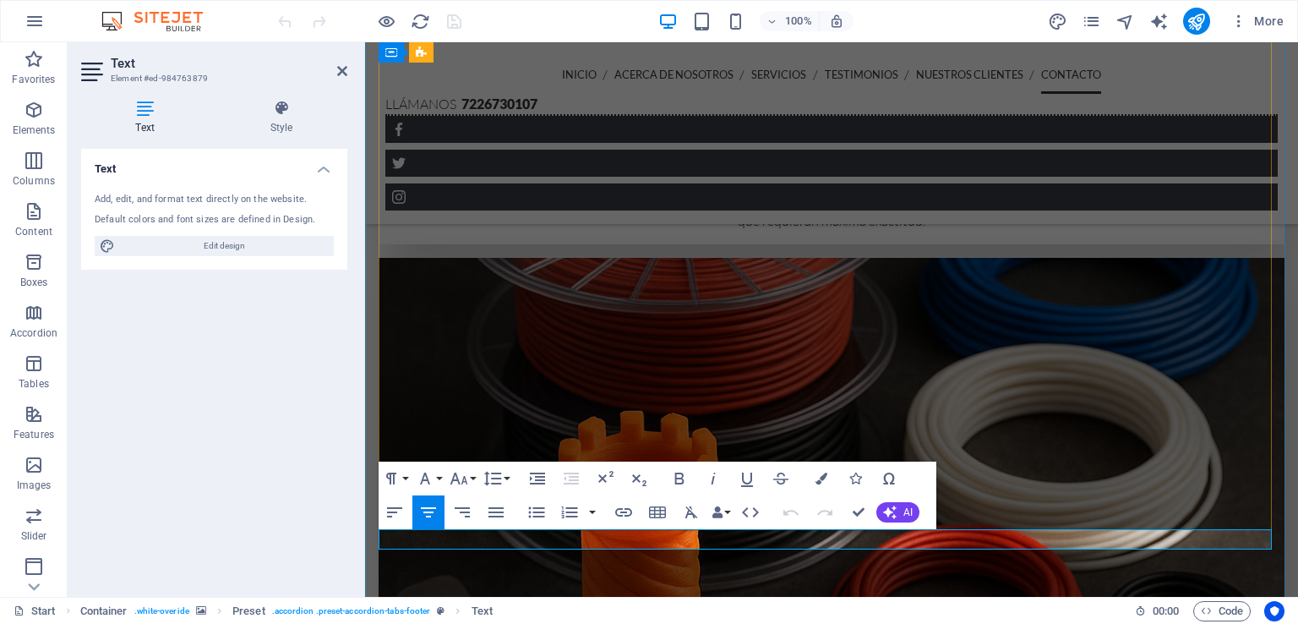
drag, startPoint x: 825, startPoint y: 540, endPoint x: 757, endPoint y: 544, distance: 67.7
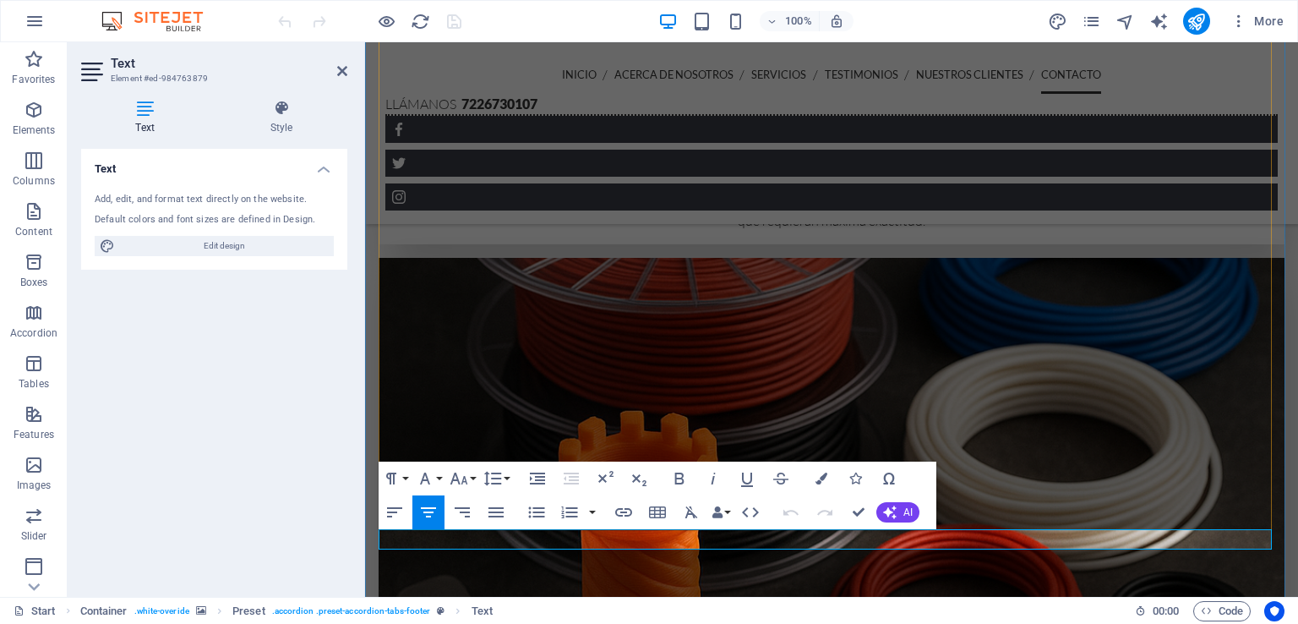
drag, startPoint x: 821, startPoint y: 539, endPoint x: 757, endPoint y: 534, distance: 64.4
drag, startPoint x: 776, startPoint y: 540, endPoint x: 757, endPoint y: 534, distance: 19.5
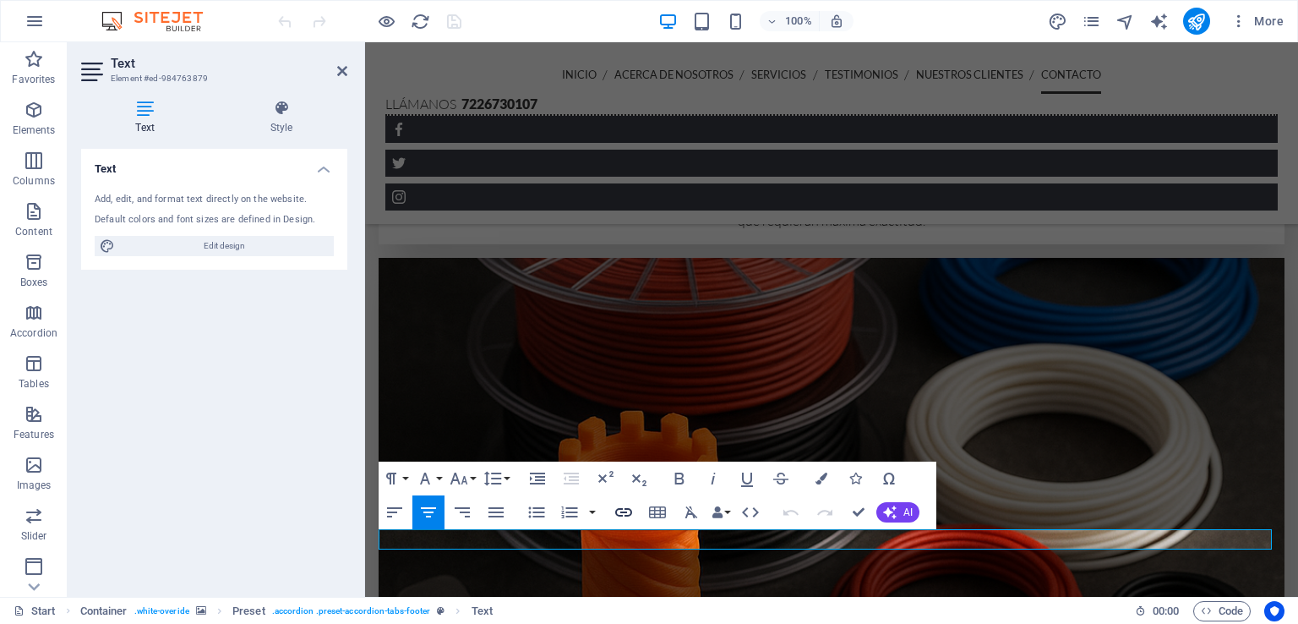
click at [624, 511] on icon "button" at bounding box center [623, 512] width 20 height 20
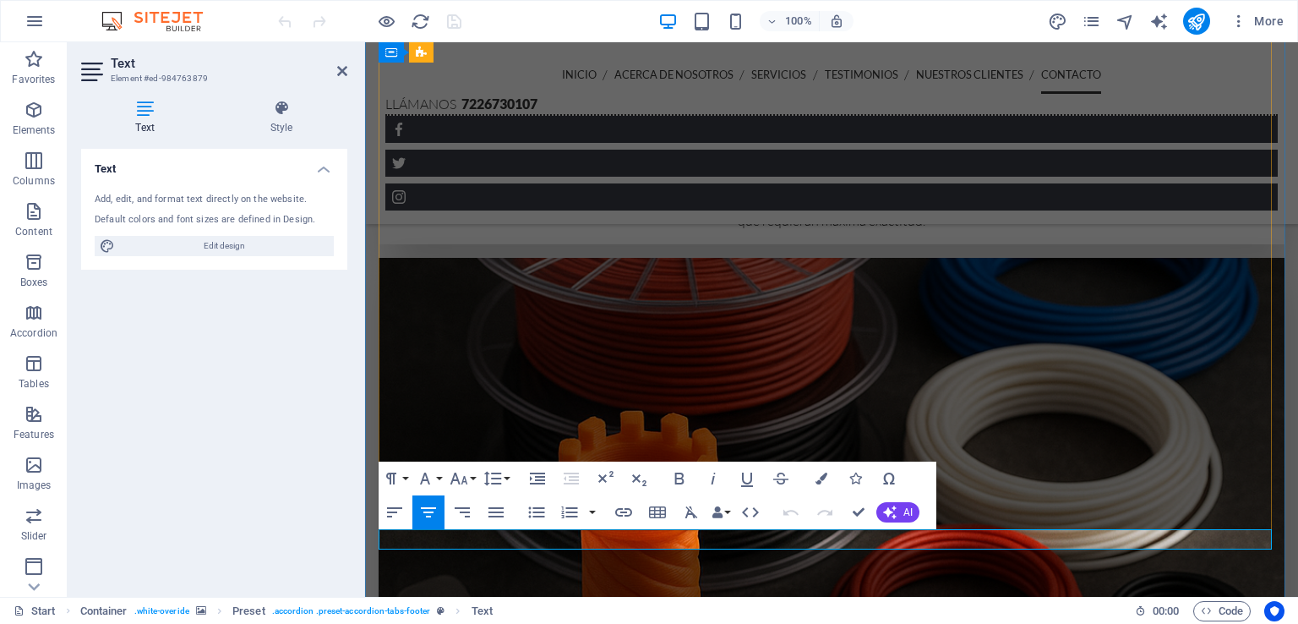
click at [395, 474] on icon "button" at bounding box center [391, 478] width 20 height 20
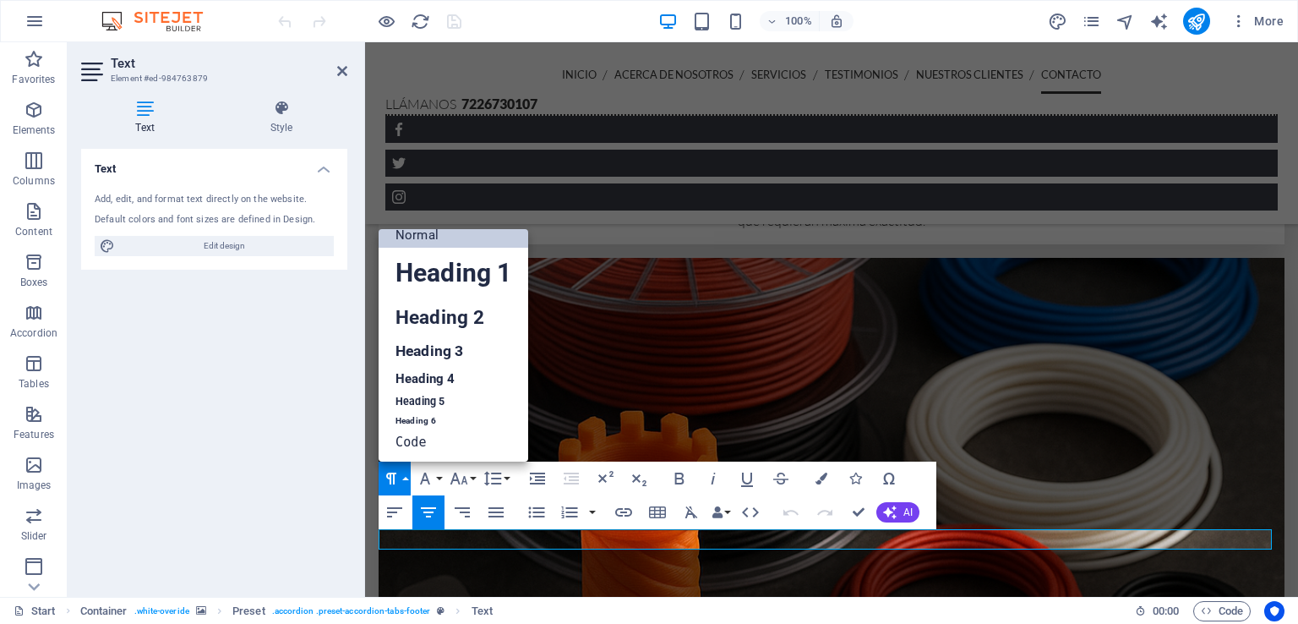
scroll to position [14, 0]
click at [391, 481] on icon "button" at bounding box center [391, 478] width 20 height 20
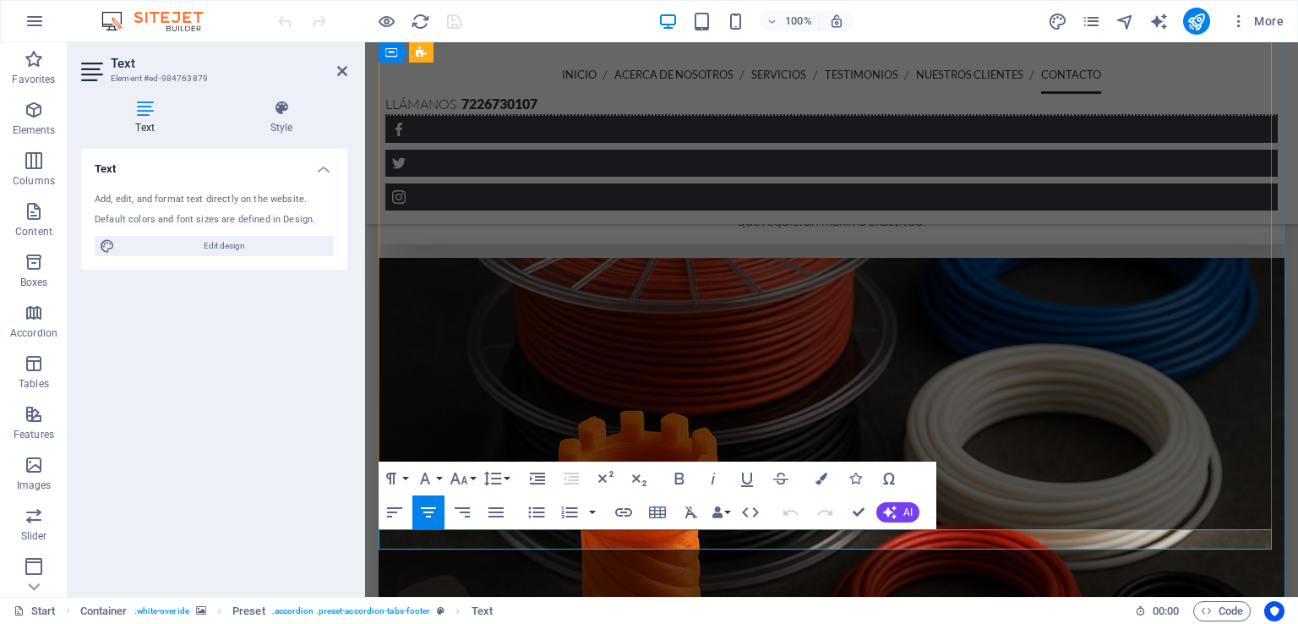
click at [340, 72] on icon at bounding box center [342, 71] width 10 height 14
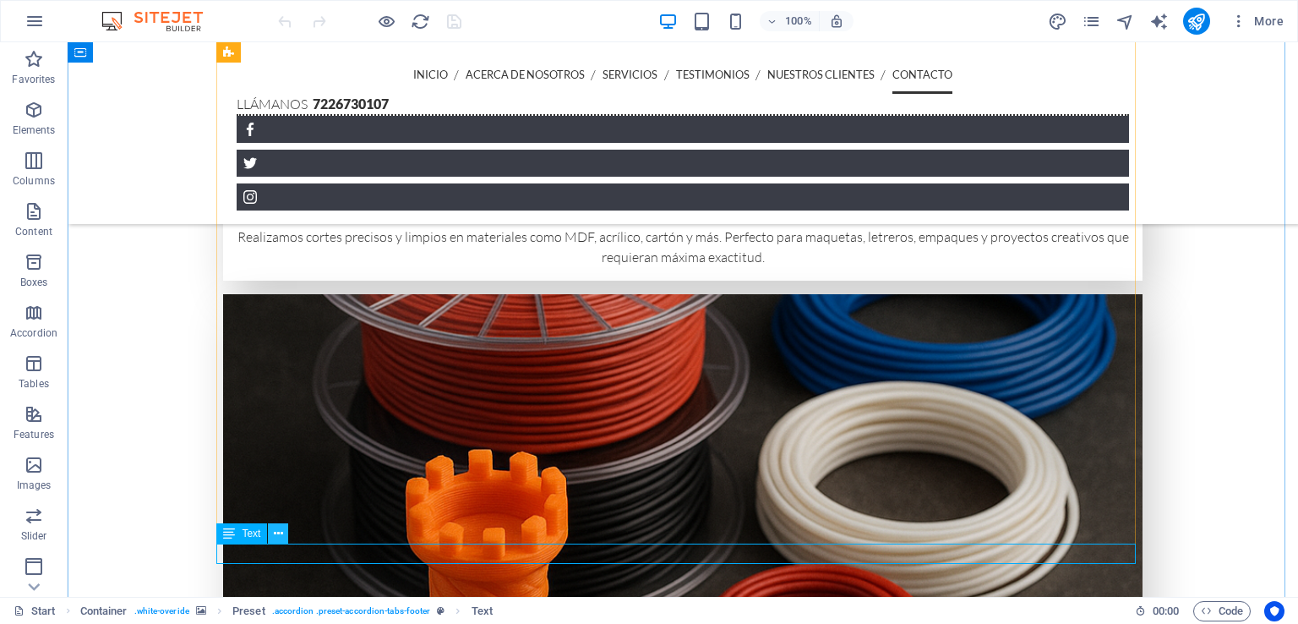
click at [274, 535] on icon at bounding box center [278, 534] width 9 height 18
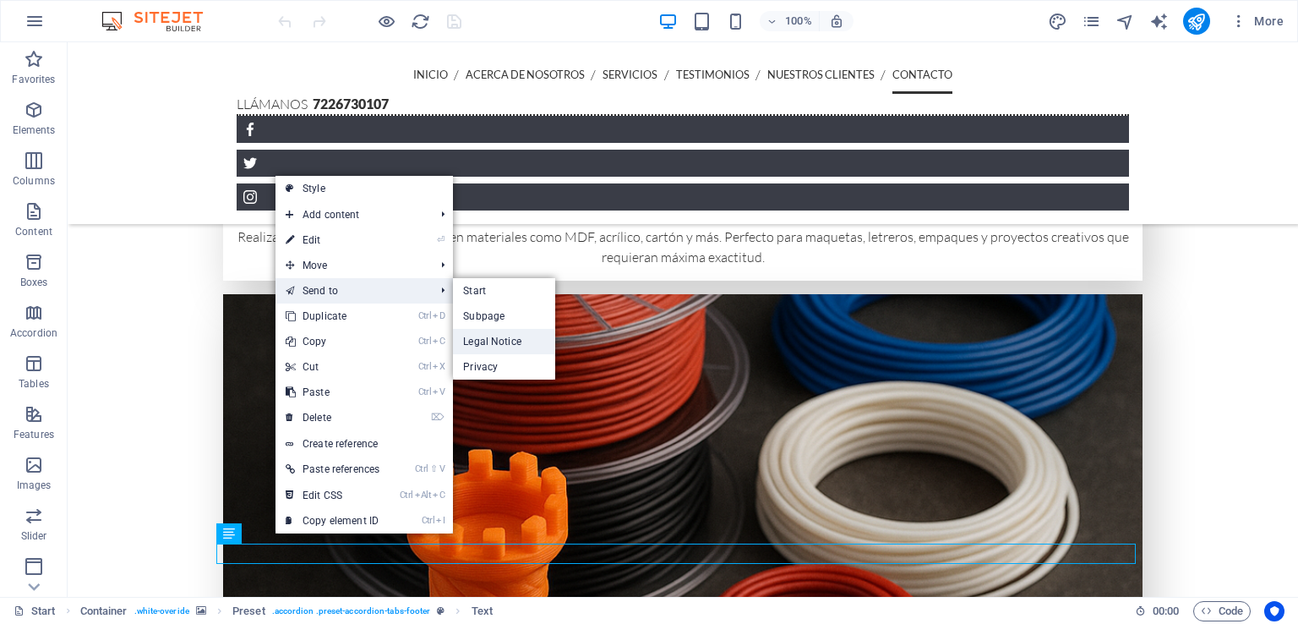
click at [520, 345] on link "Legal Notice" at bounding box center [504, 341] width 102 height 25
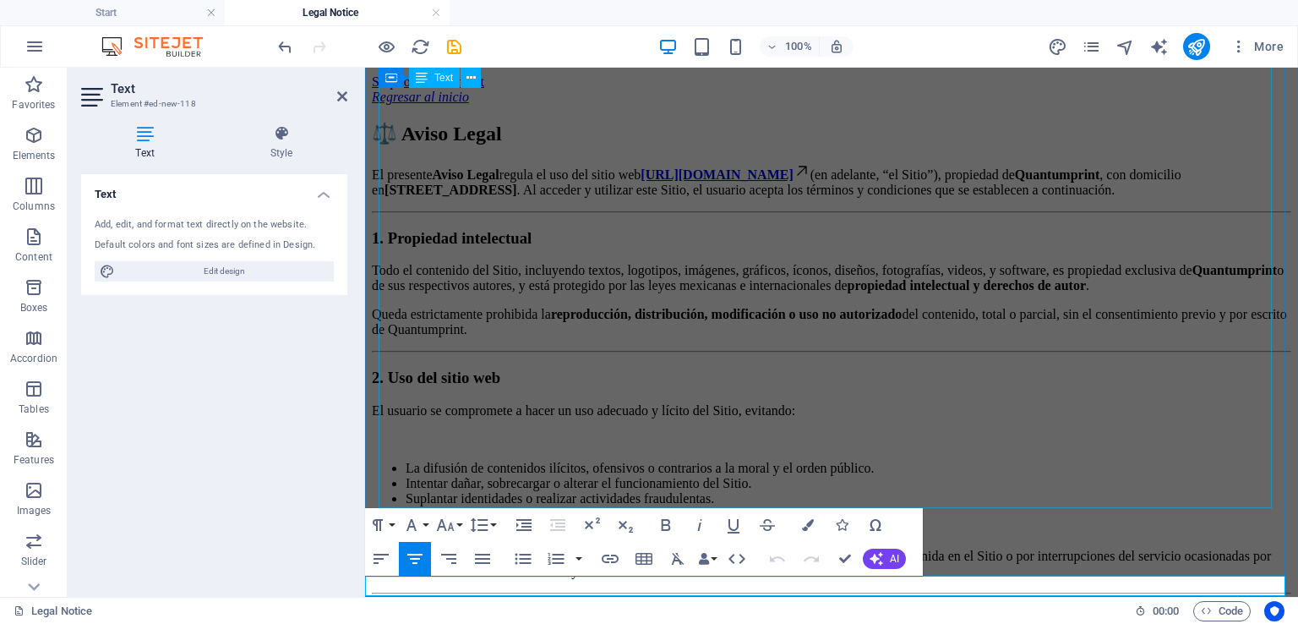
scroll to position [586, 0]
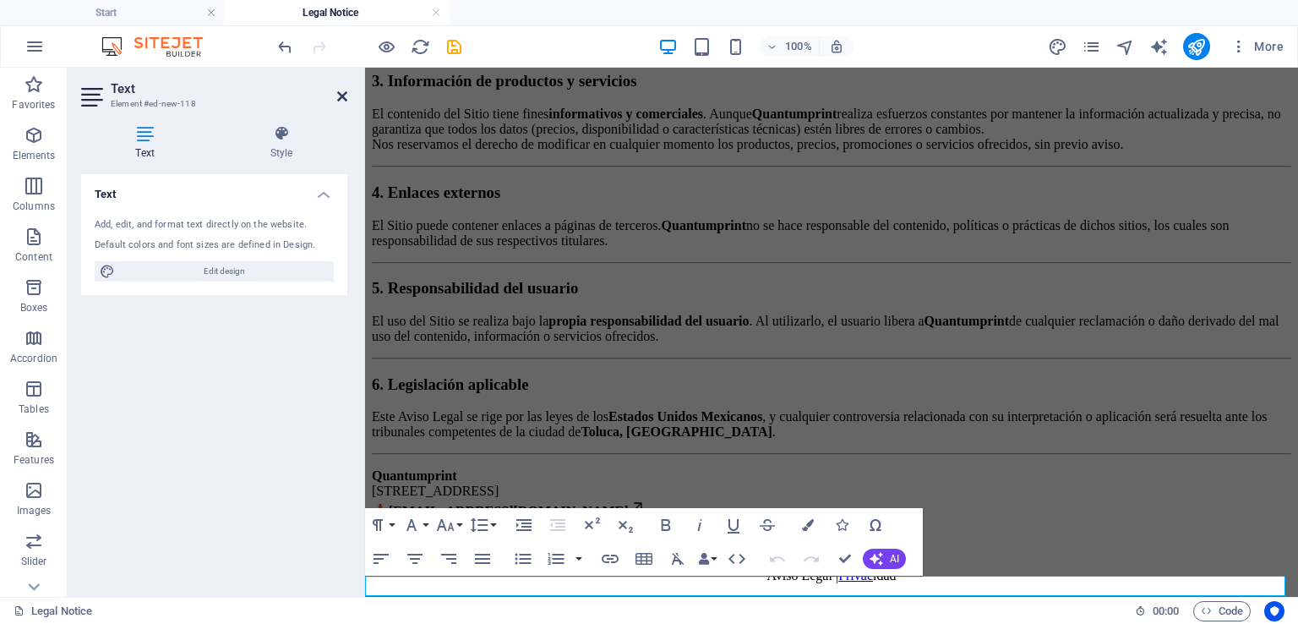
click at [340, 92] on icon at bounding box center [342, 97] width 10 height 14
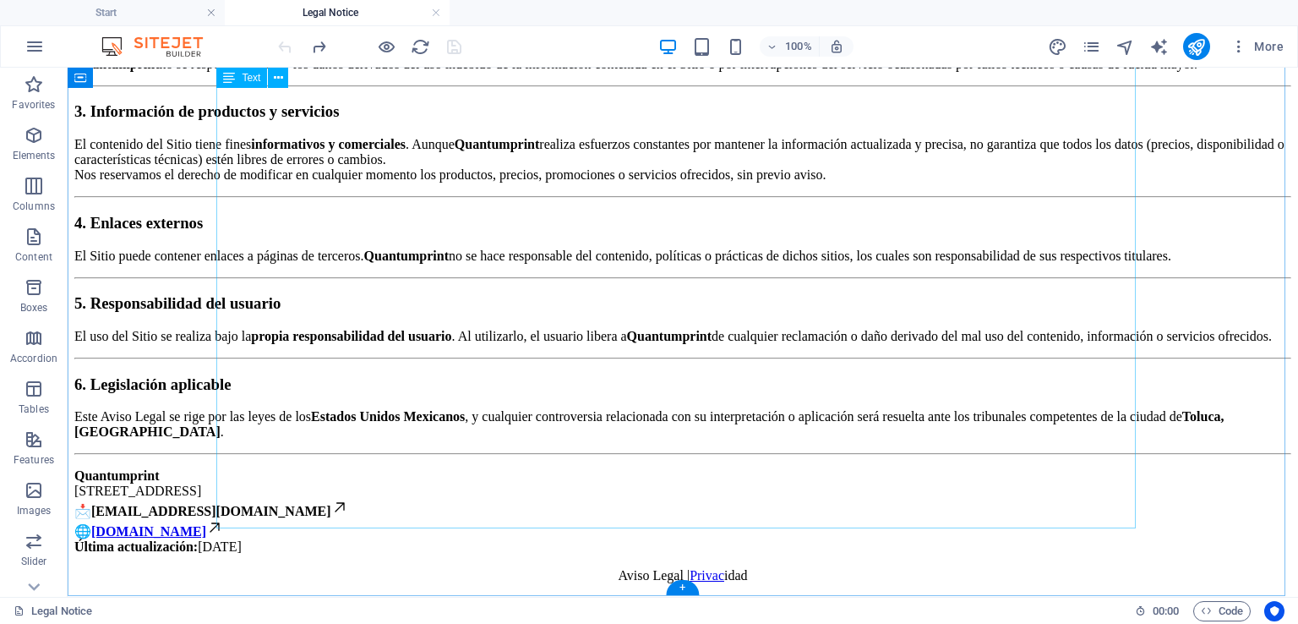
scroll to position [545, 0]
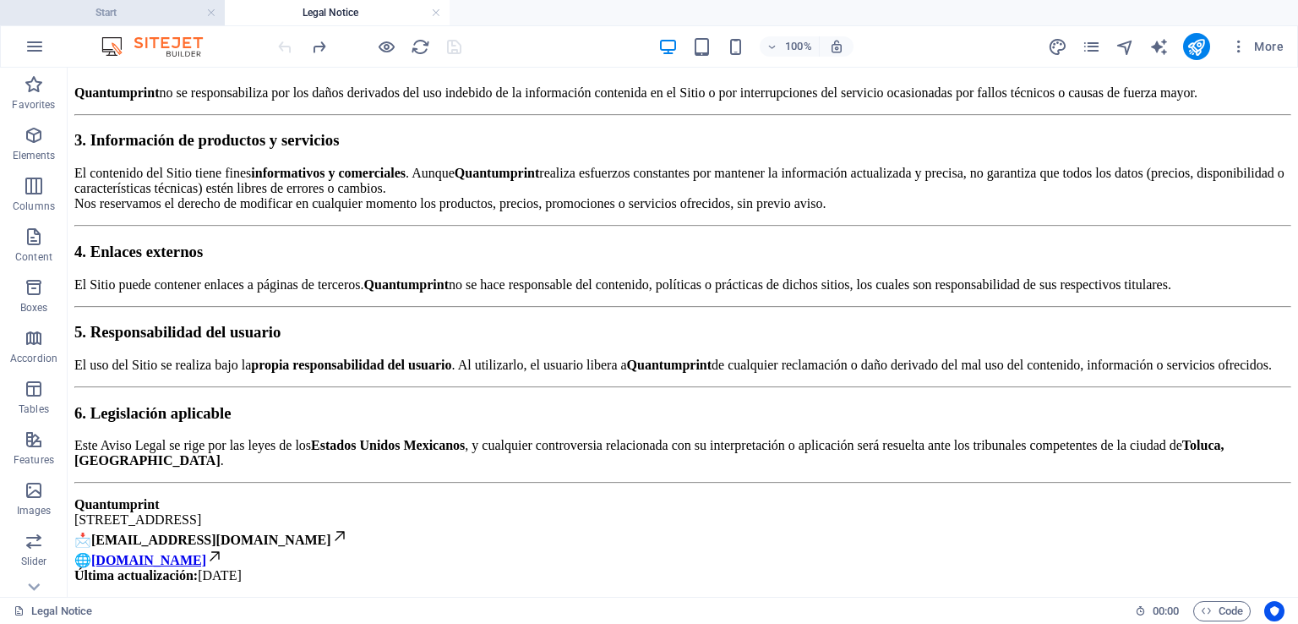
click at [169, 8] on h4 "Start" at bounding box center [112, 12] width 225 height 19
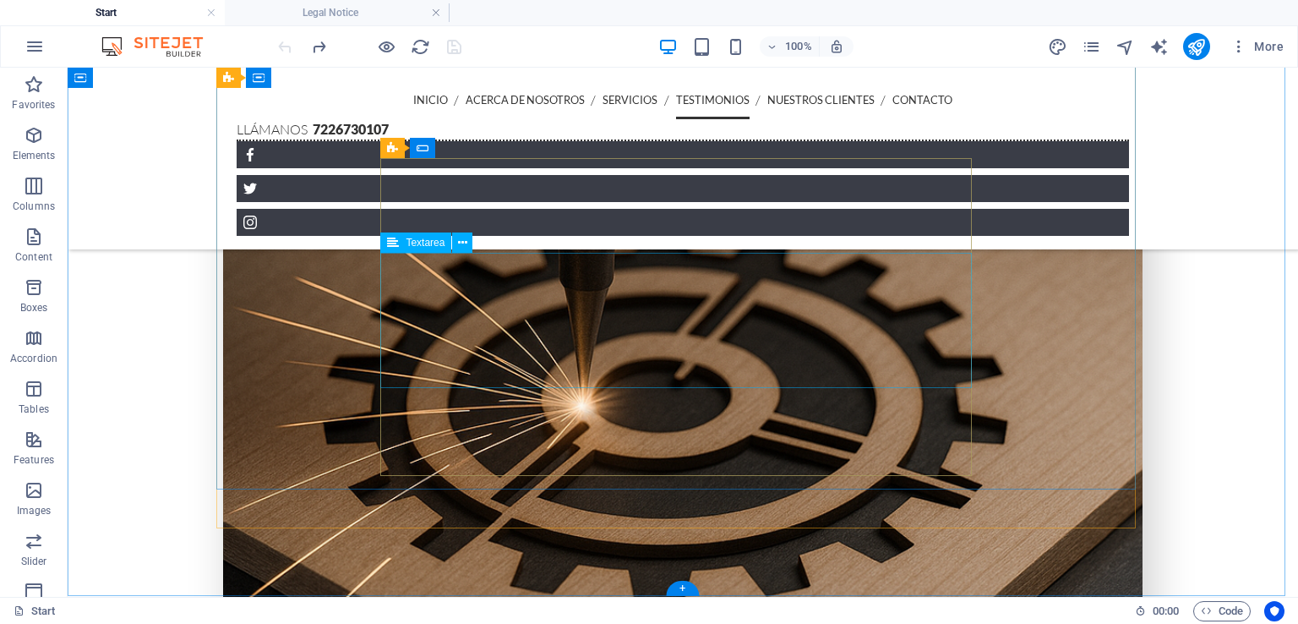
scroll to position [3954, 0]
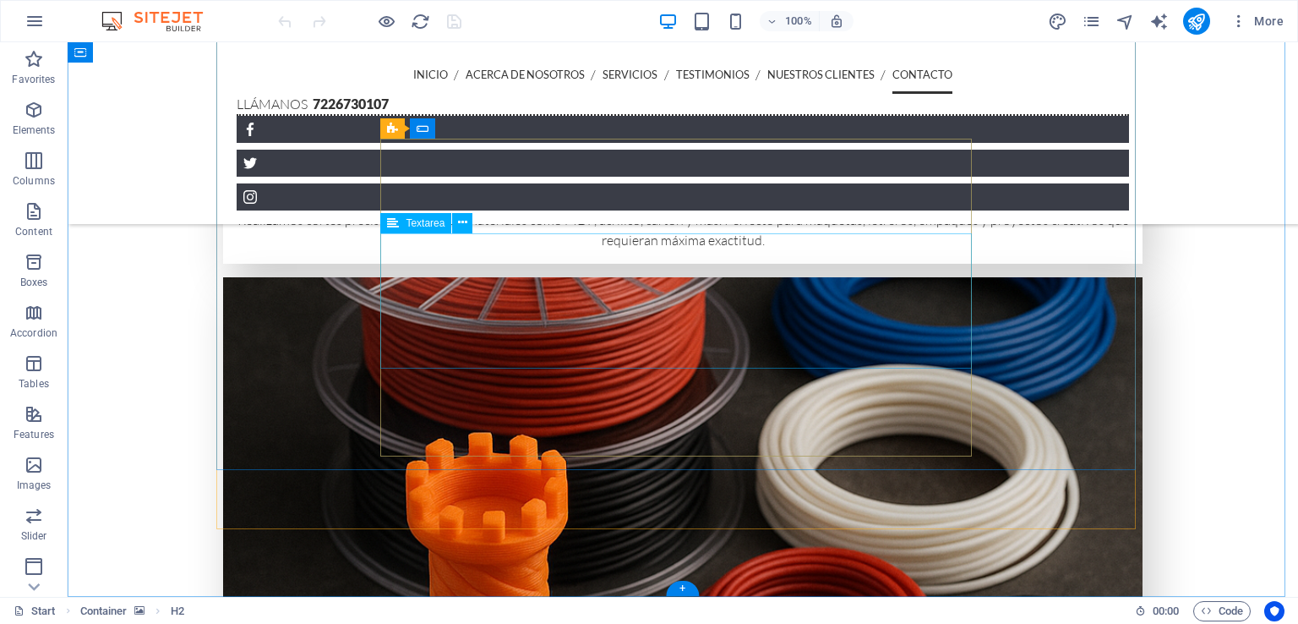
scroll to position [3948, 0]
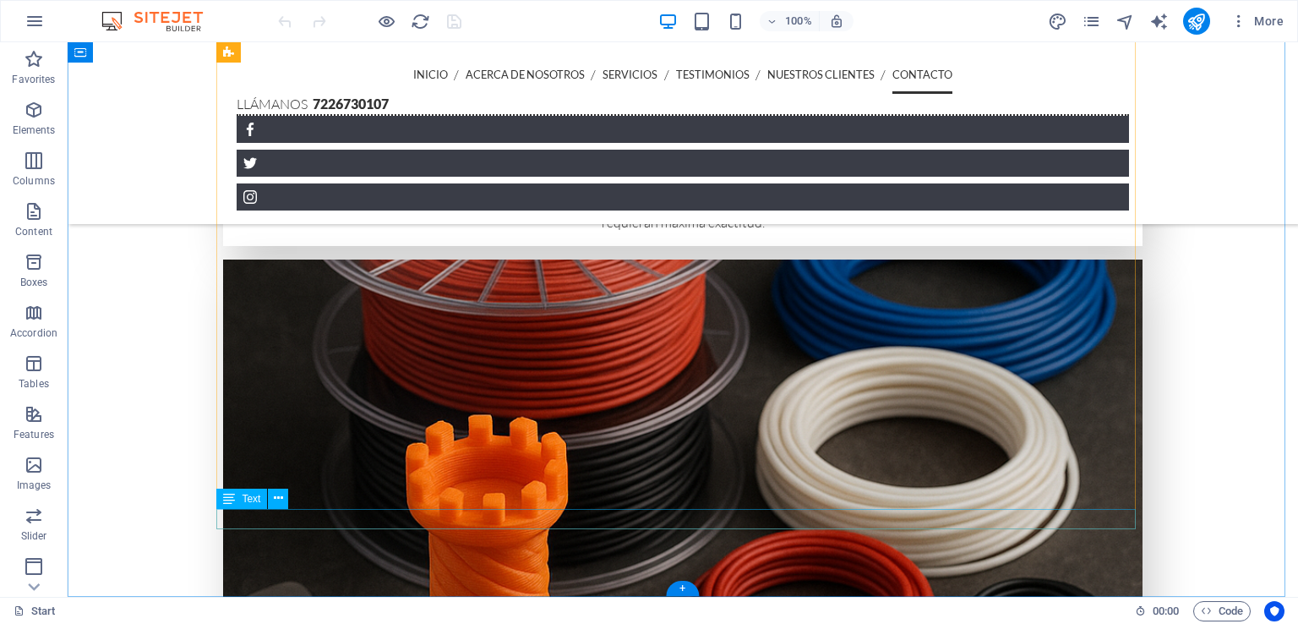
click at [275, 493] on icon at bounding box center [278, 498] width 9 height 18
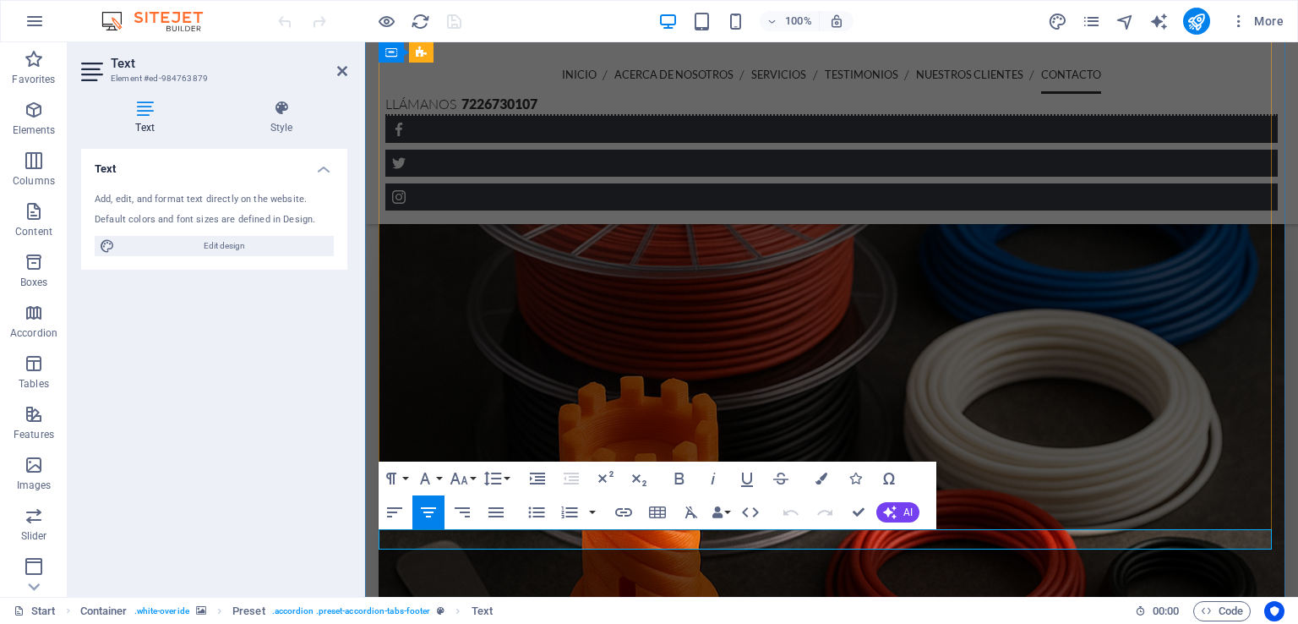
scroll to position [3914, 0]
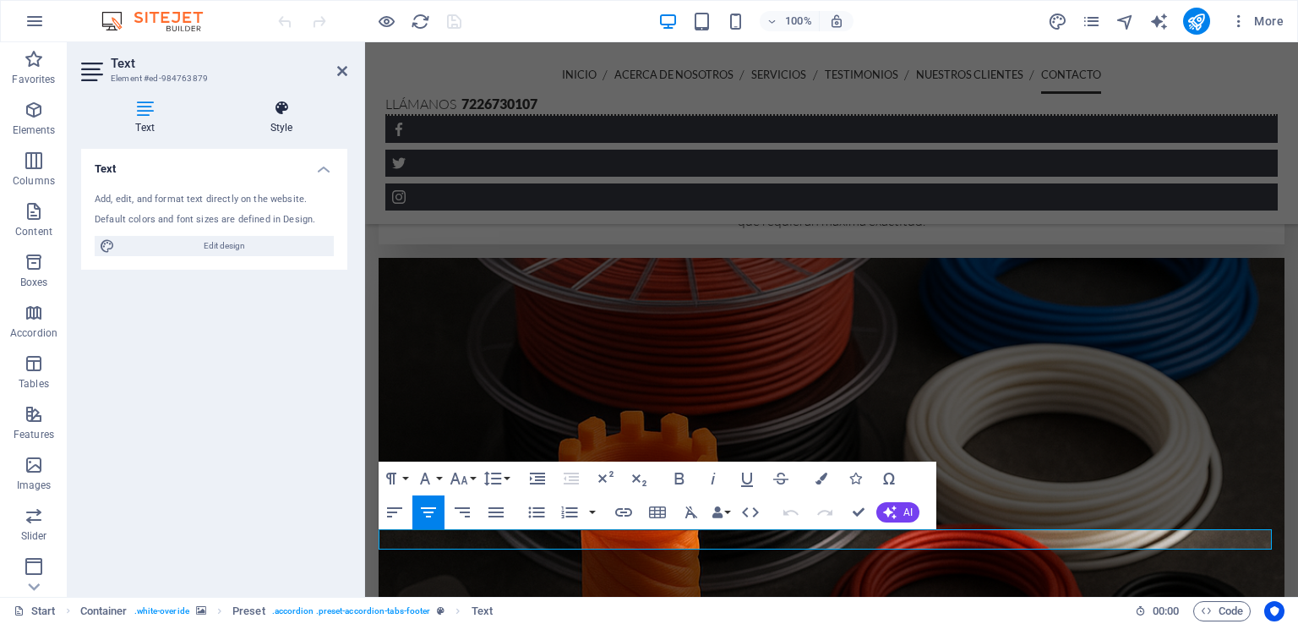
click at [286, 134] on h4 "Style" at bounding box center [281, 117] width 132 height 35
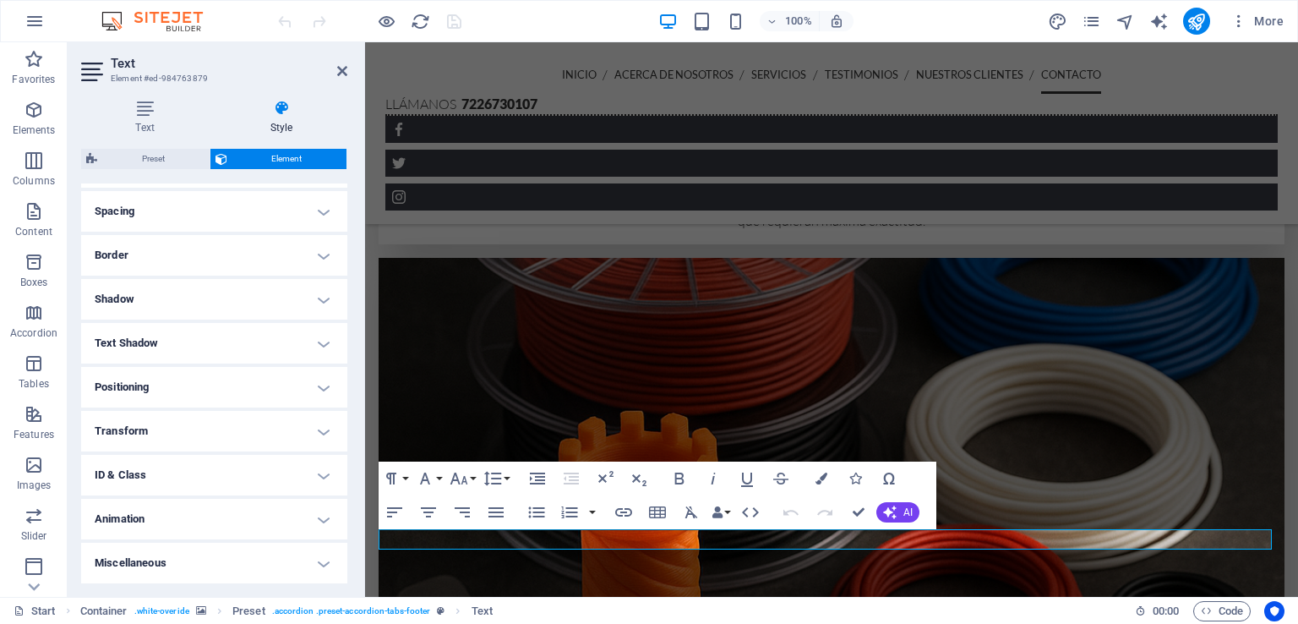
scroll to position [0, 0]
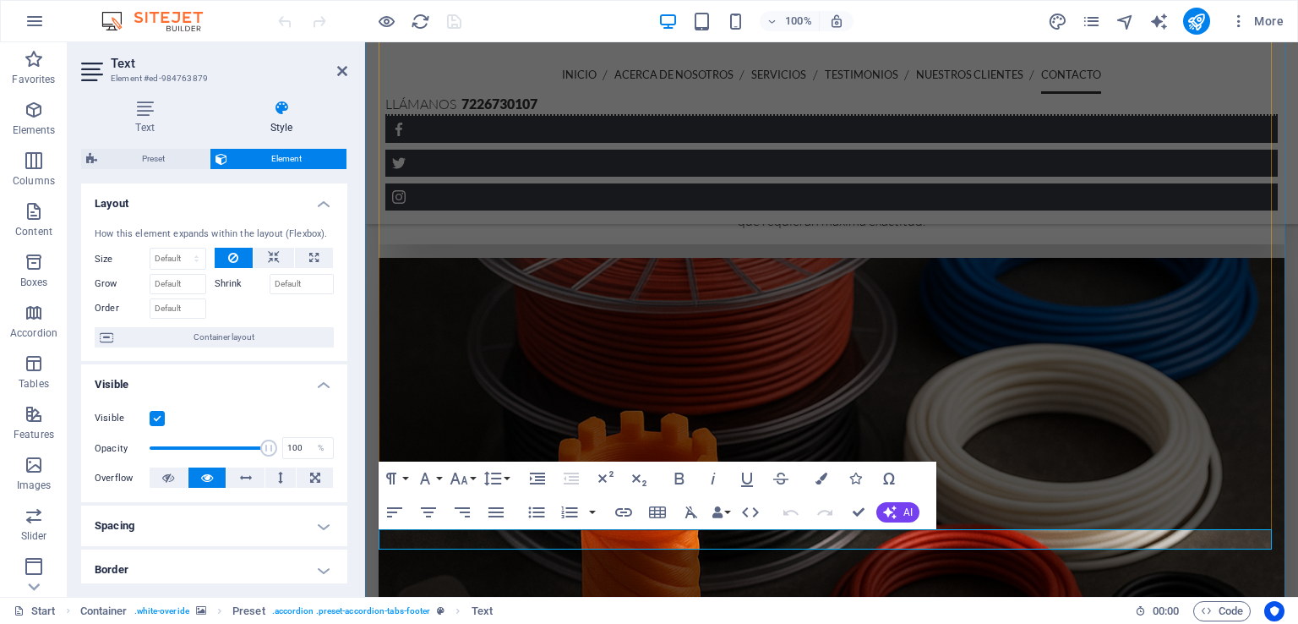
drag, startPoint x: 821, startPoint y: 538, endPoint x: 756, endPoint y: 539, distance: 65.1
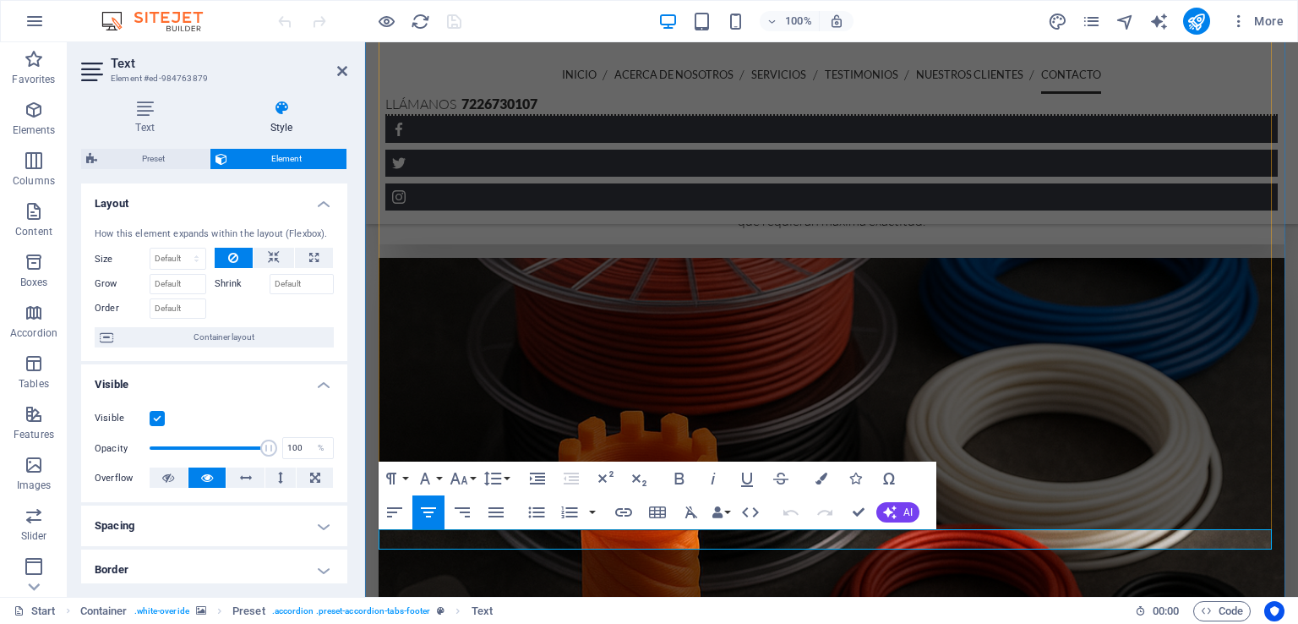
click at [151, 106] on icon at bounding box center [145, 108] width 128 height 17
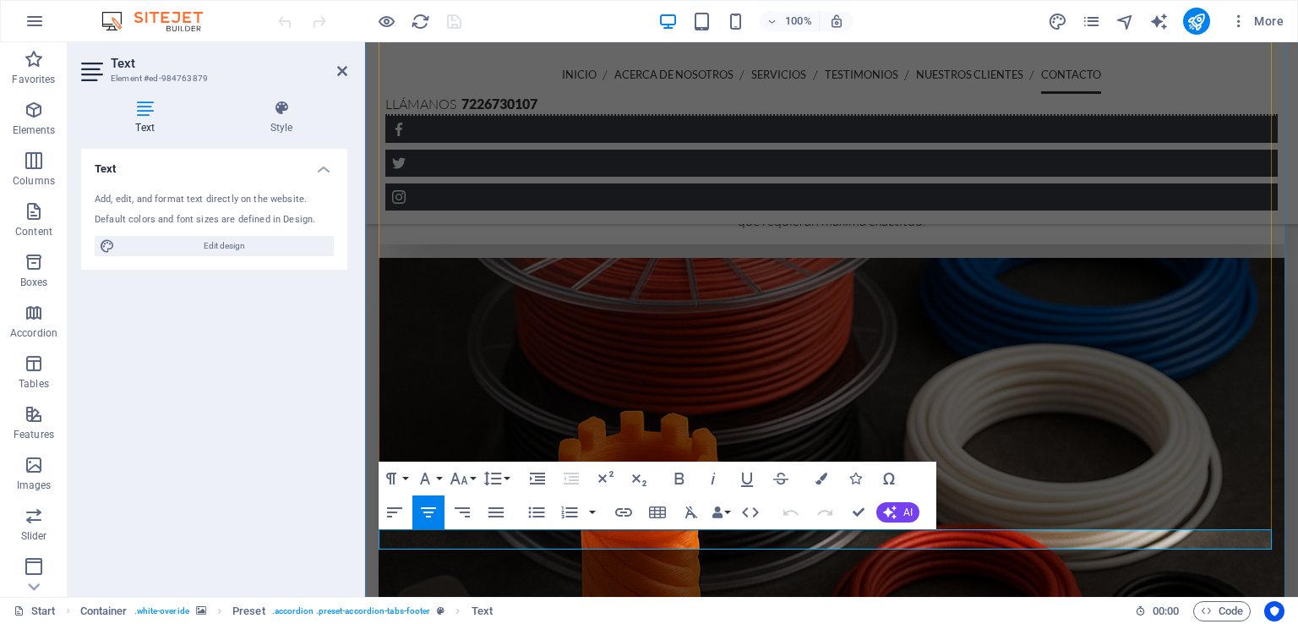
drag, startPoint x: 823, startPoint y: 540, endPoint x: 755, endPoint y: 544, distance: 68.6
click at [629, 511] on icon "button" at bounding box center [623, 512] width 20 height 20
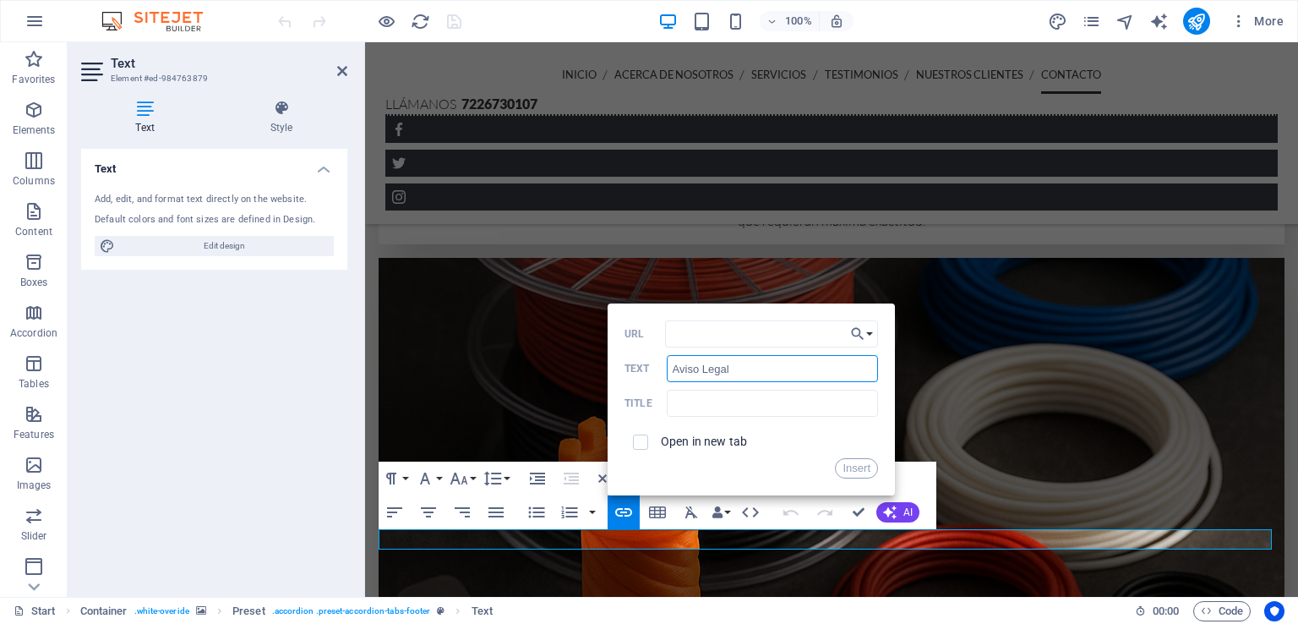
click at [744, 371] on input "Aviso Legal" at bounding box center [772, 368] width 211 height 27
click at [814, 335] on input "URL" at bounding box center [771, 333] width 213 height 27
click at [863, 335] on icon "button" at bounding box center [857, 334] width 17 height 20
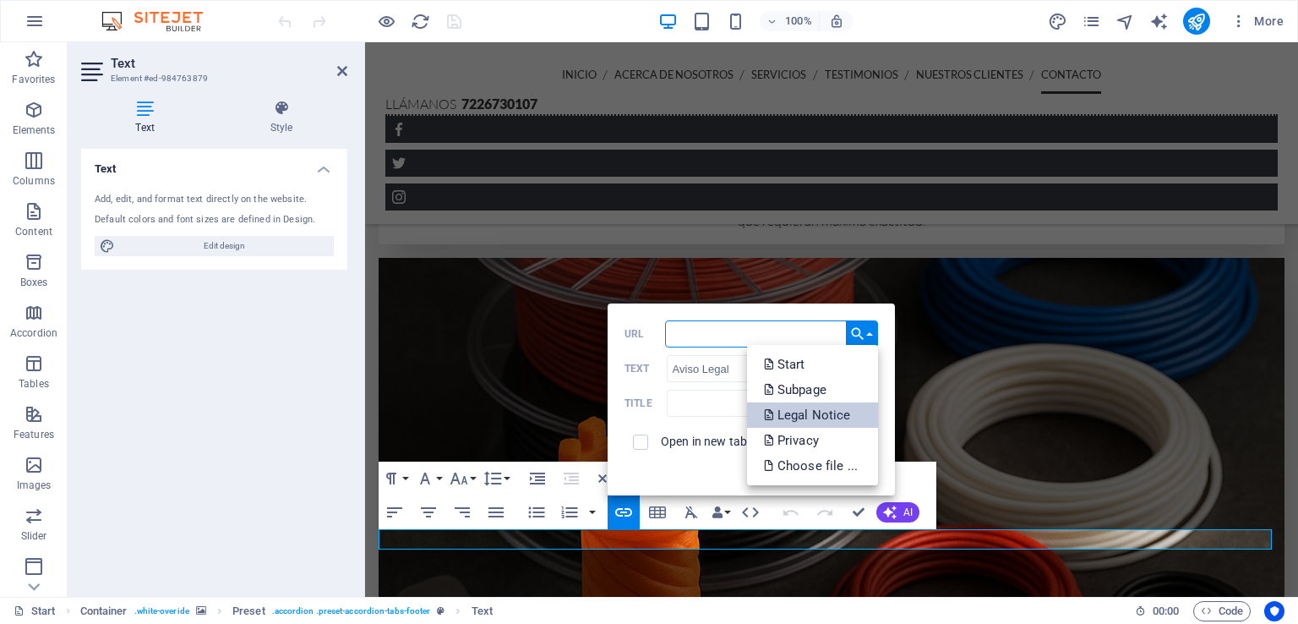
click at [828, 415] on p "Legal Notice" at bounding box center [809, 414] width 90 height 25
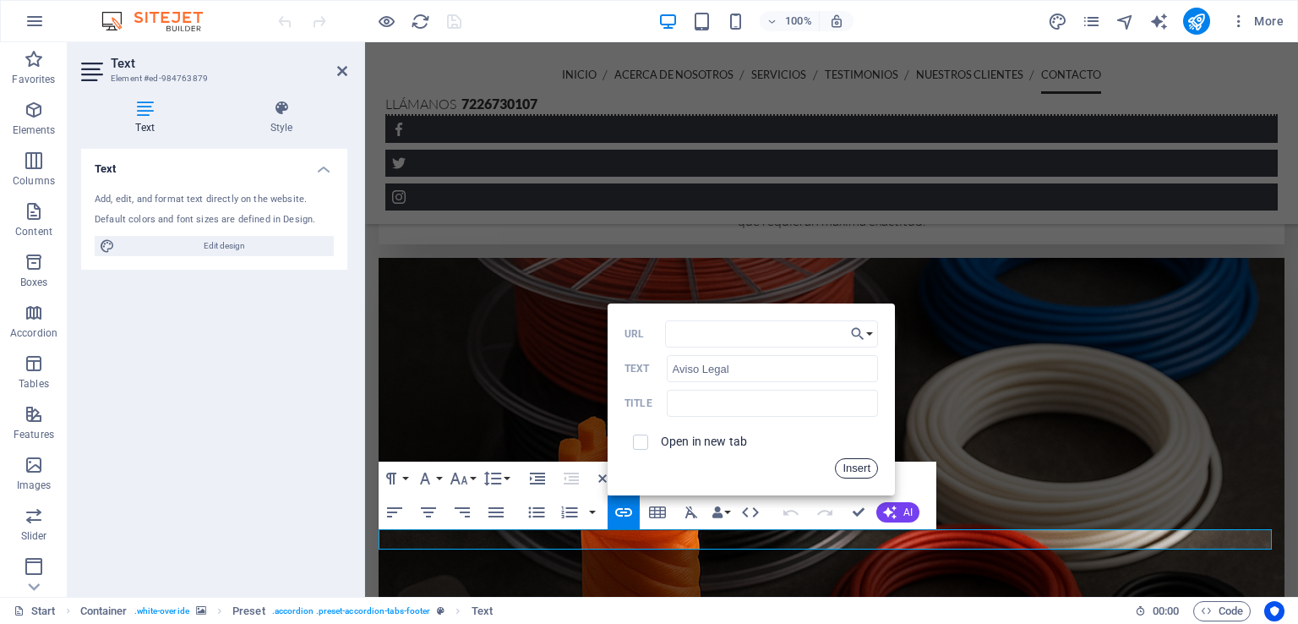
click at [852, 467] on button "Insert" at bounding box center [856, 468] width 43 height 20
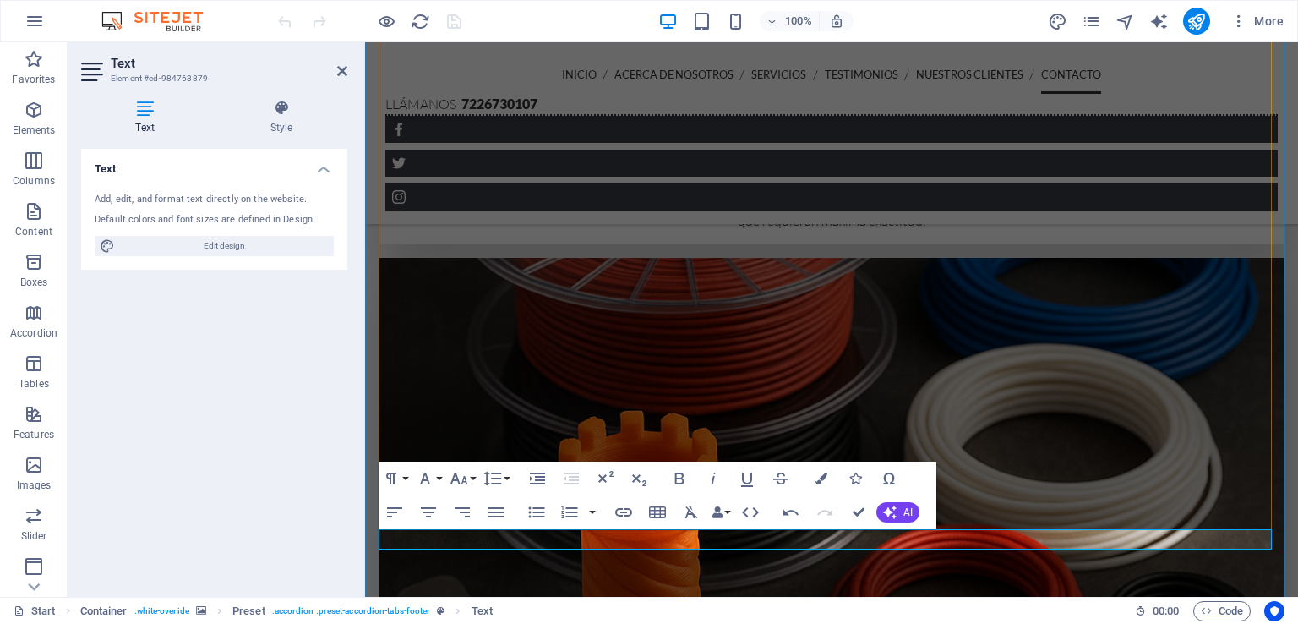
drag, startPoint x: 896, startPoint y: 538, endPoint x: 829, endPoint y: 539, distance: 66.8
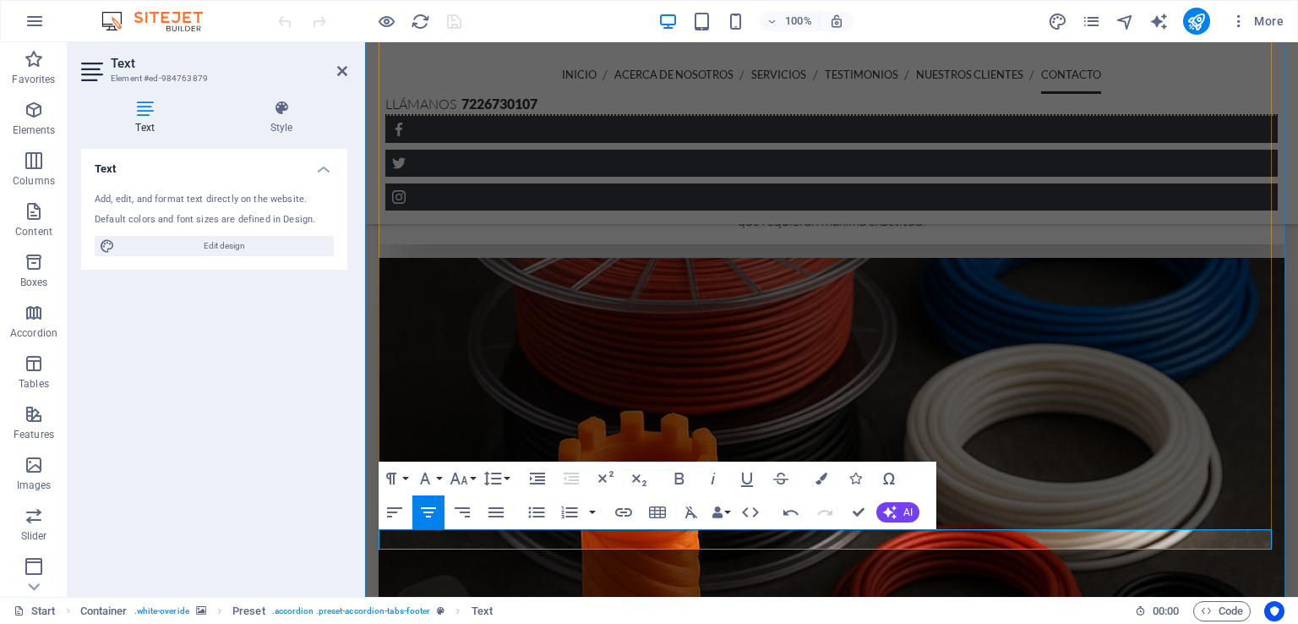
drag, startPoint x: 890, startPoint y: 538, endPoint x: 832, endPoint y: 541, distance: 57.5
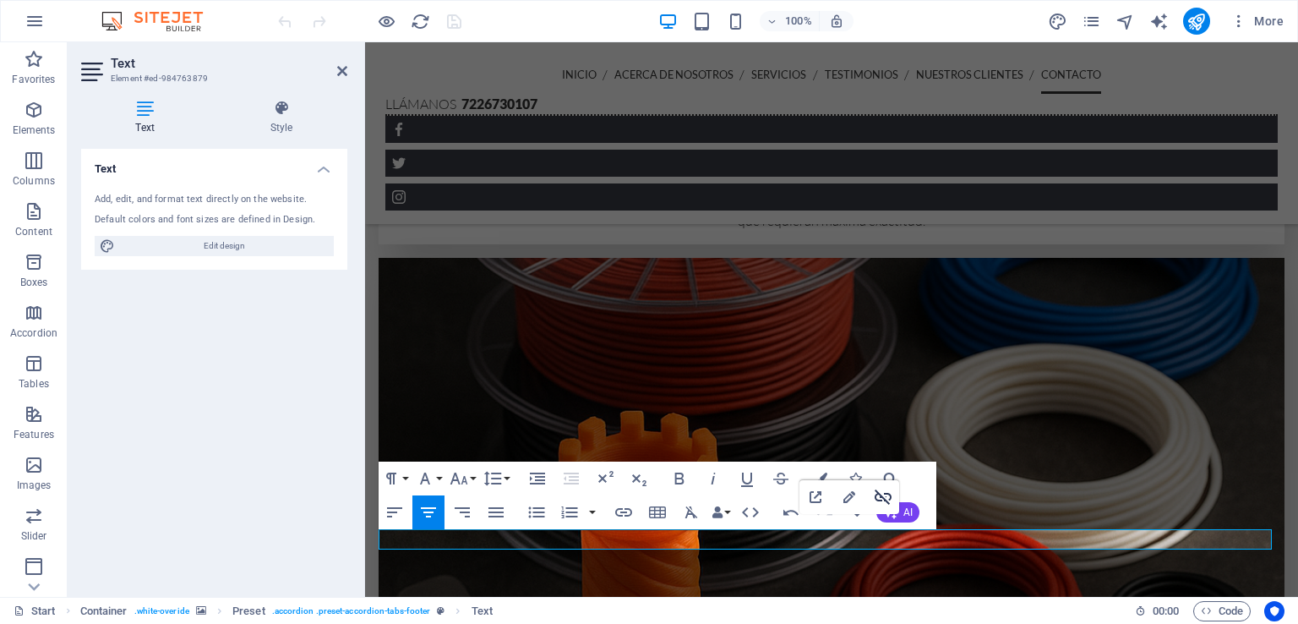
click at [883, 503] on icon "button" at bounding box center [883, 497] width 20 height 20
drag, startPoint x: 898, startPoint y: 538, endPoint x: 834, endPoint y: 542, distance: 64.3
type input "Privacidad"
click at [629, 509] on icon "button" at bounding box center [623, 512] width 17 height 8
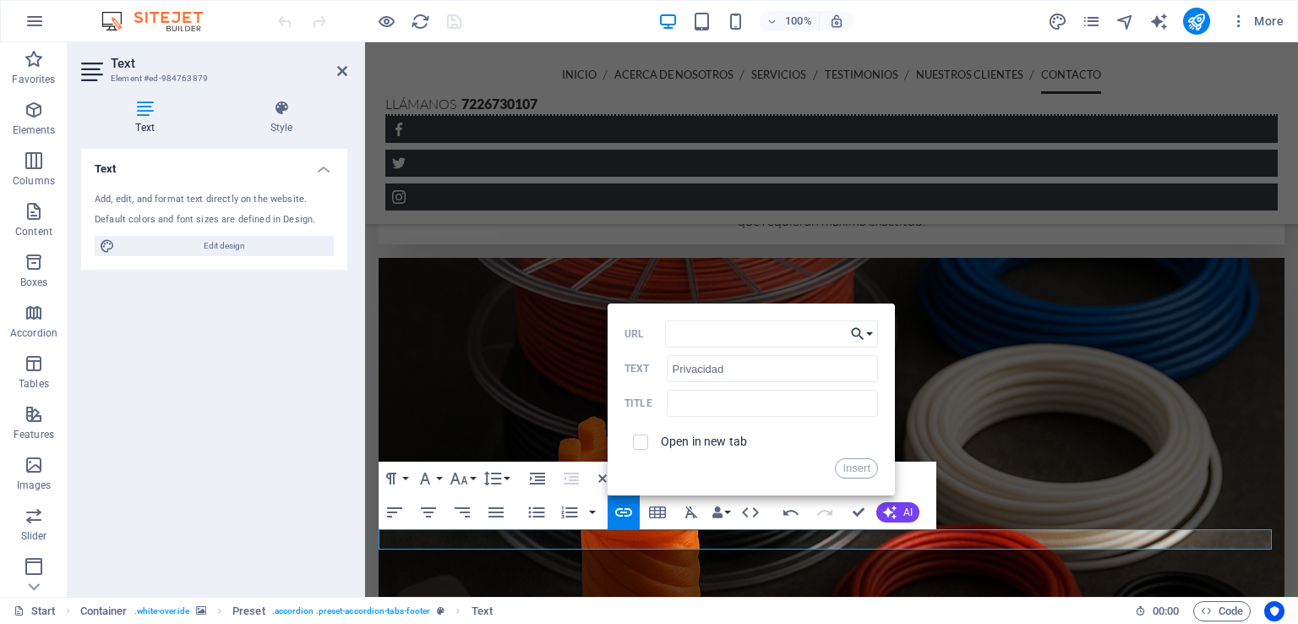
click at [872, 337] on button "Choose Link" at bounding box center [862, 333] width 32 height 27
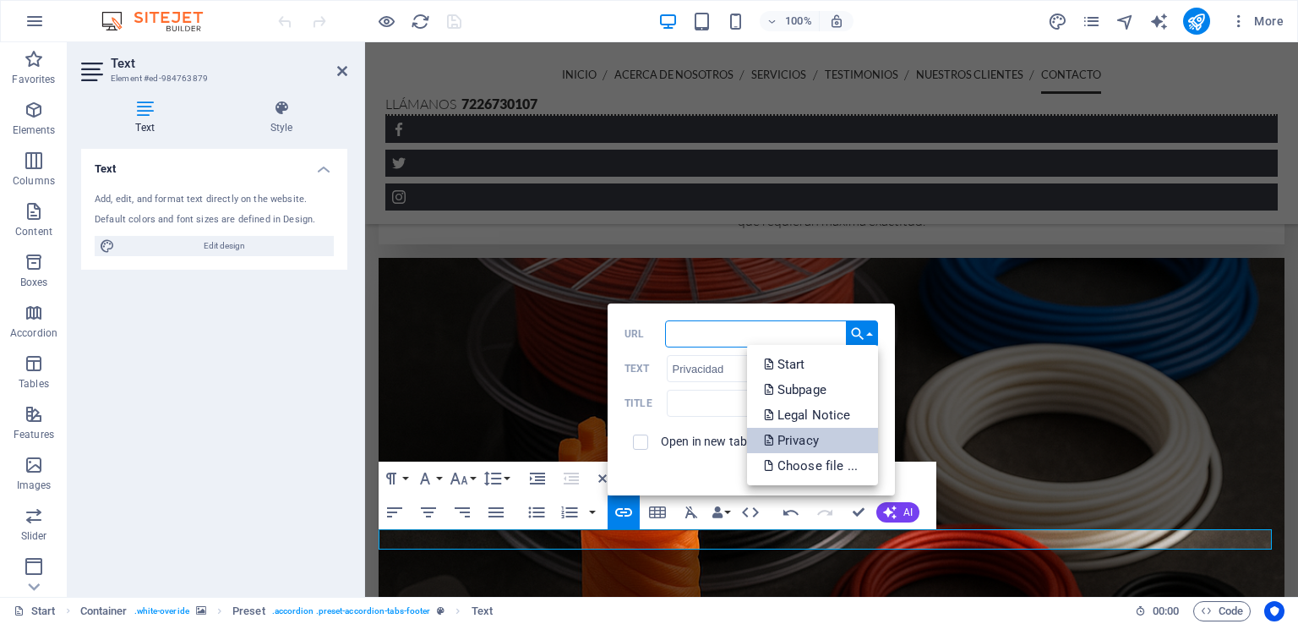
click at [842, 433] on link "Privacy" at bounding box center [812, 440] width 131 height 25
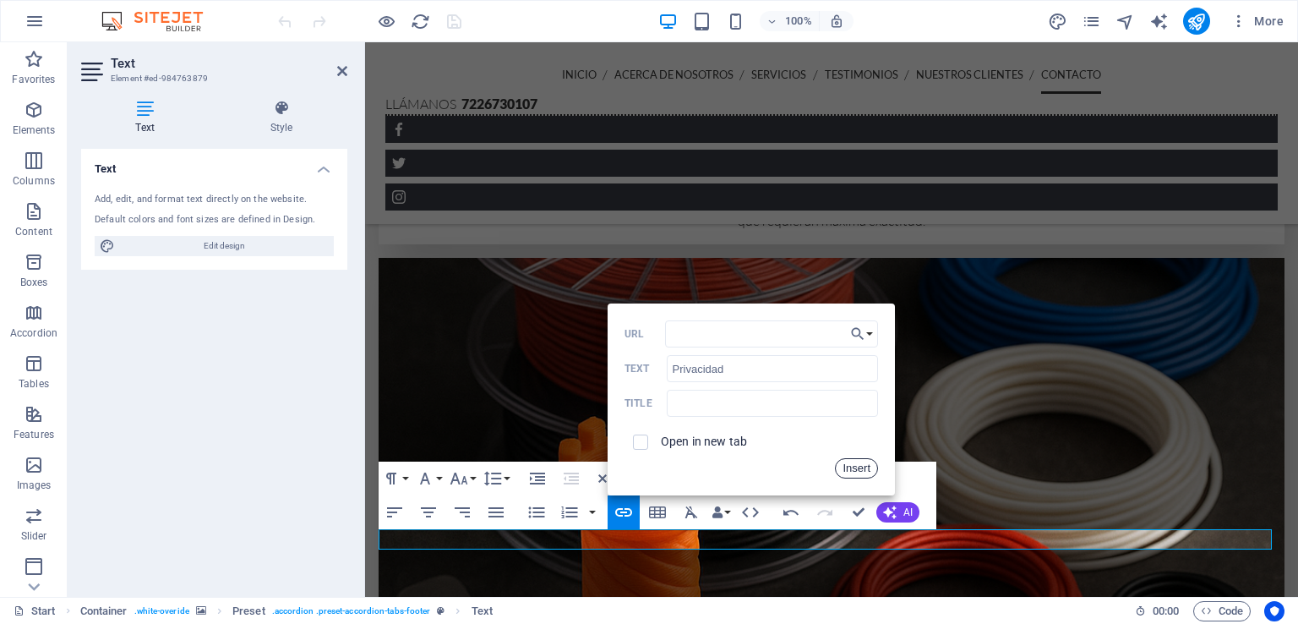
click at [845, 464] on button "Insert" at bounding box center [856, 468] width 43 height 20
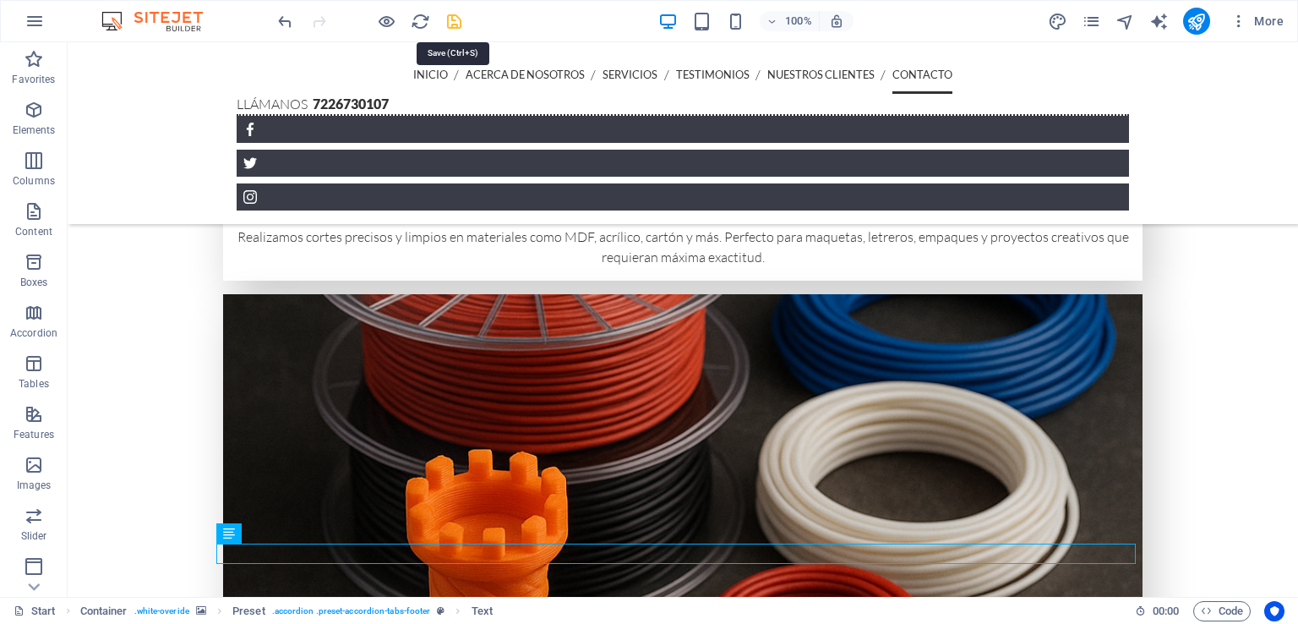
click at [457, 28] on icon "save" at bounding box center [453, 21] width 19 height 19
checkbox input "false"
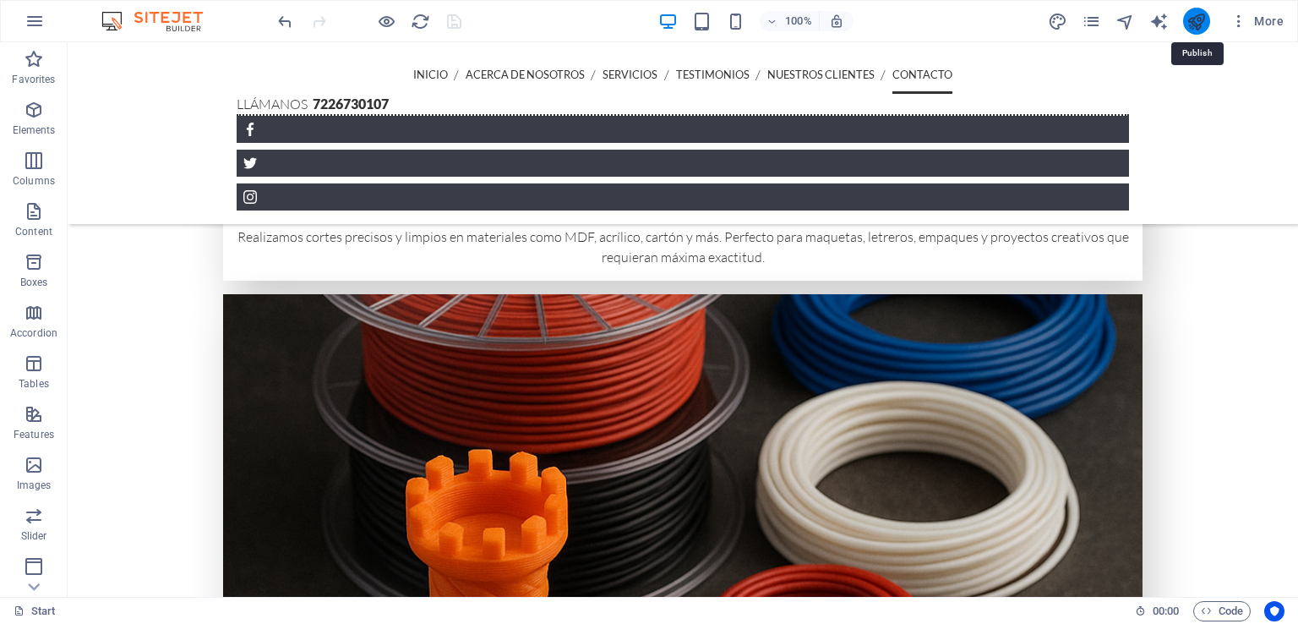
click at [1193, 16] on icon "publish" at bounding box center [1195, 21] width 19 height 19
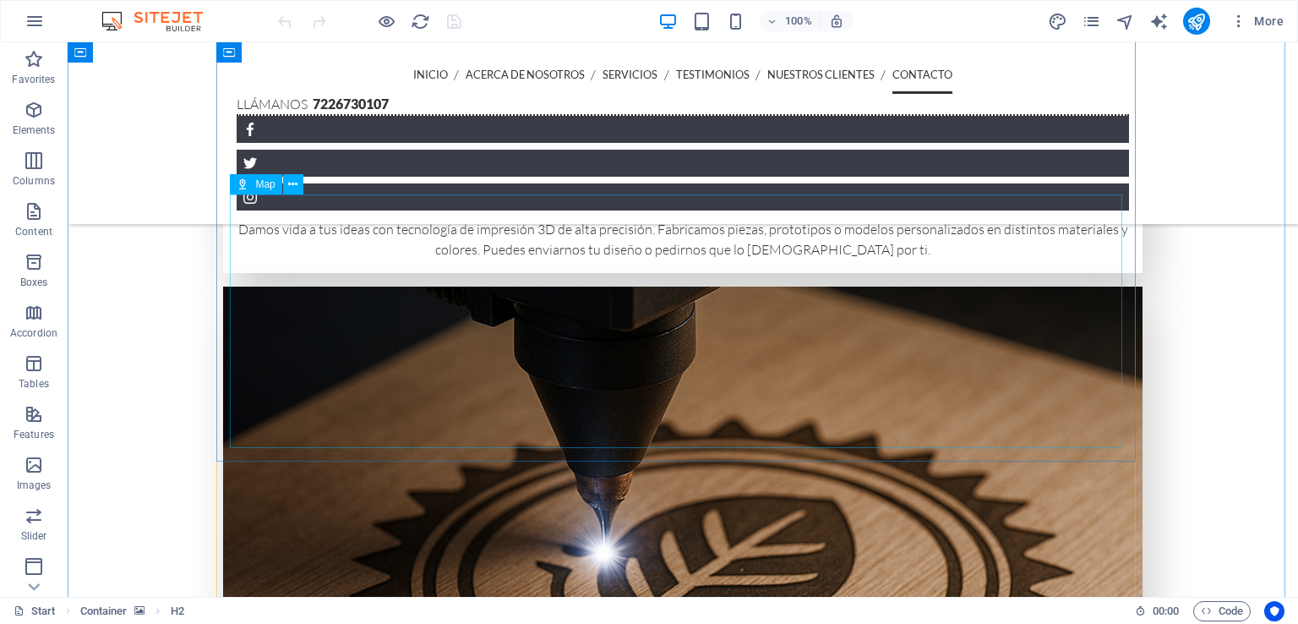
scroll to position [3948, 0]
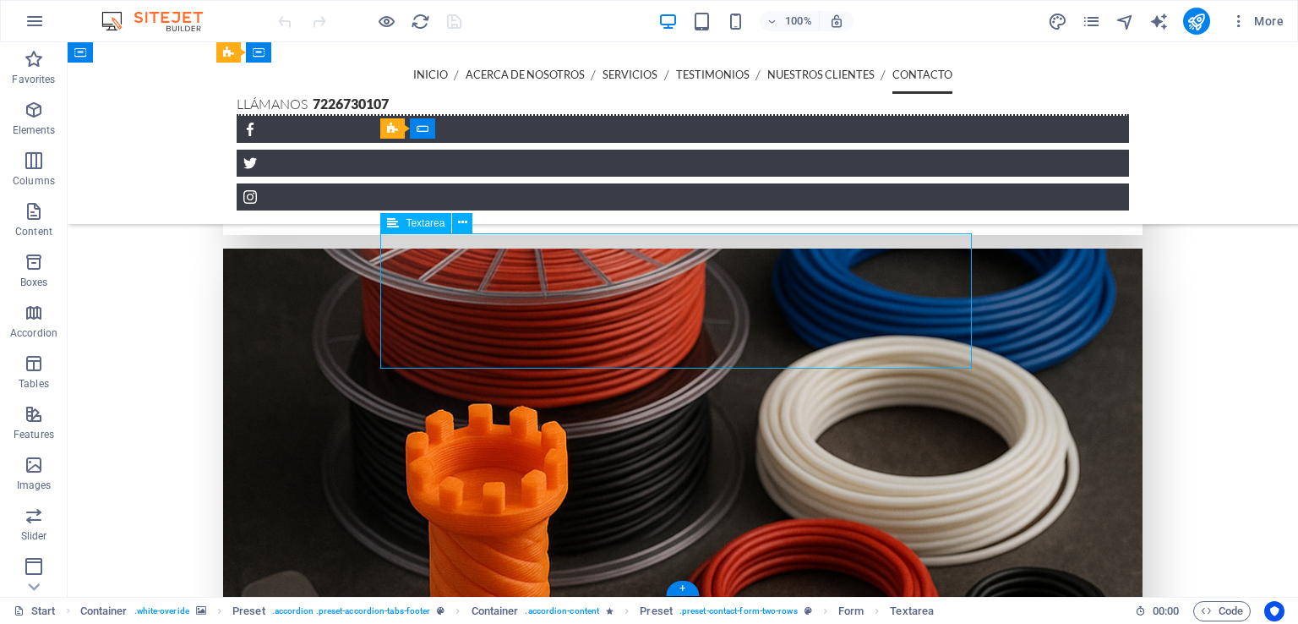
scroll to position [3934, 0]
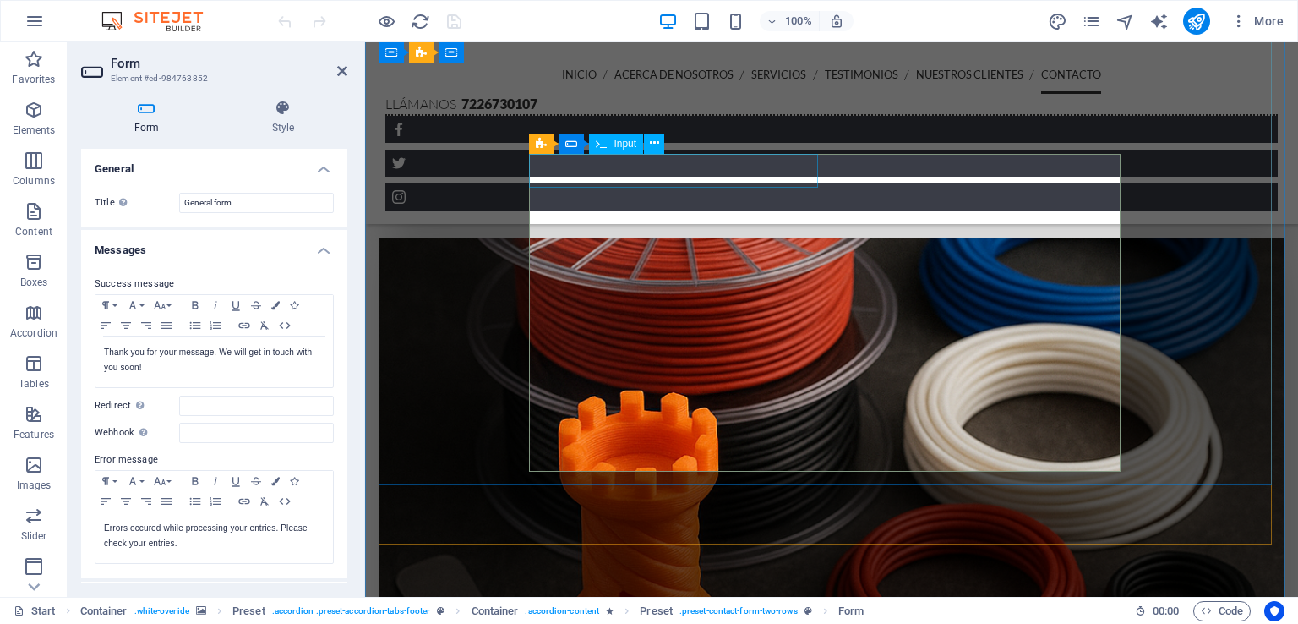
scroll to position [3919, 0]
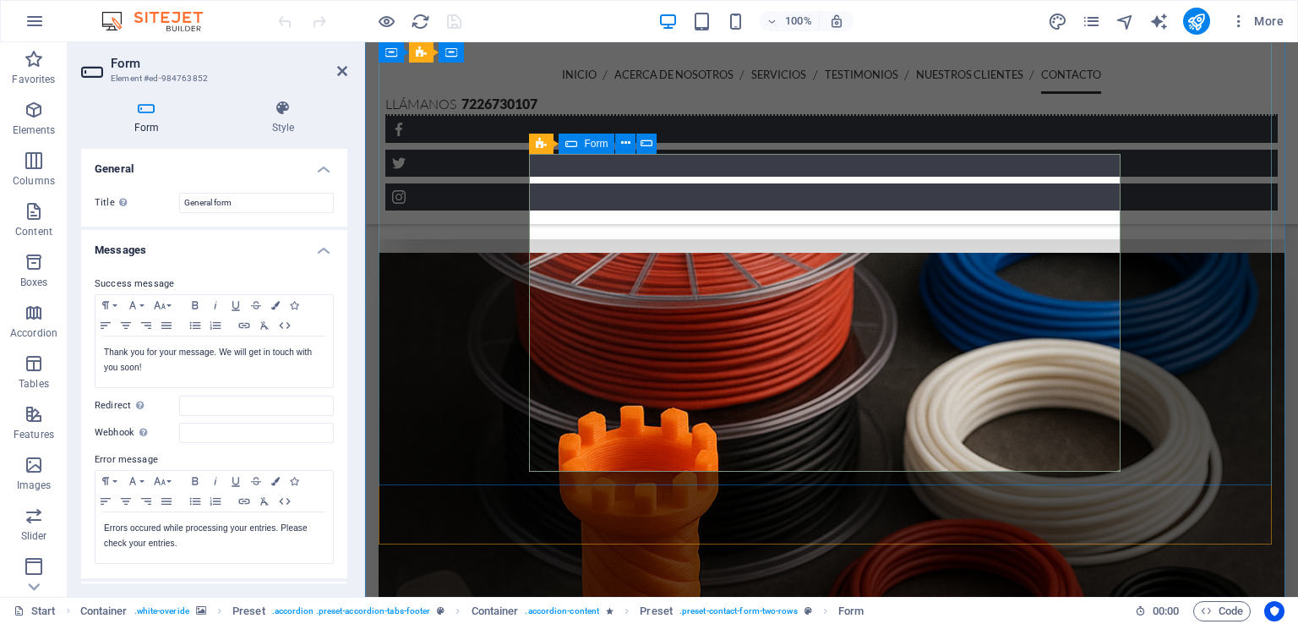
click at [571, 143] on icon at bounding box center [571, 143] width 12 height 20
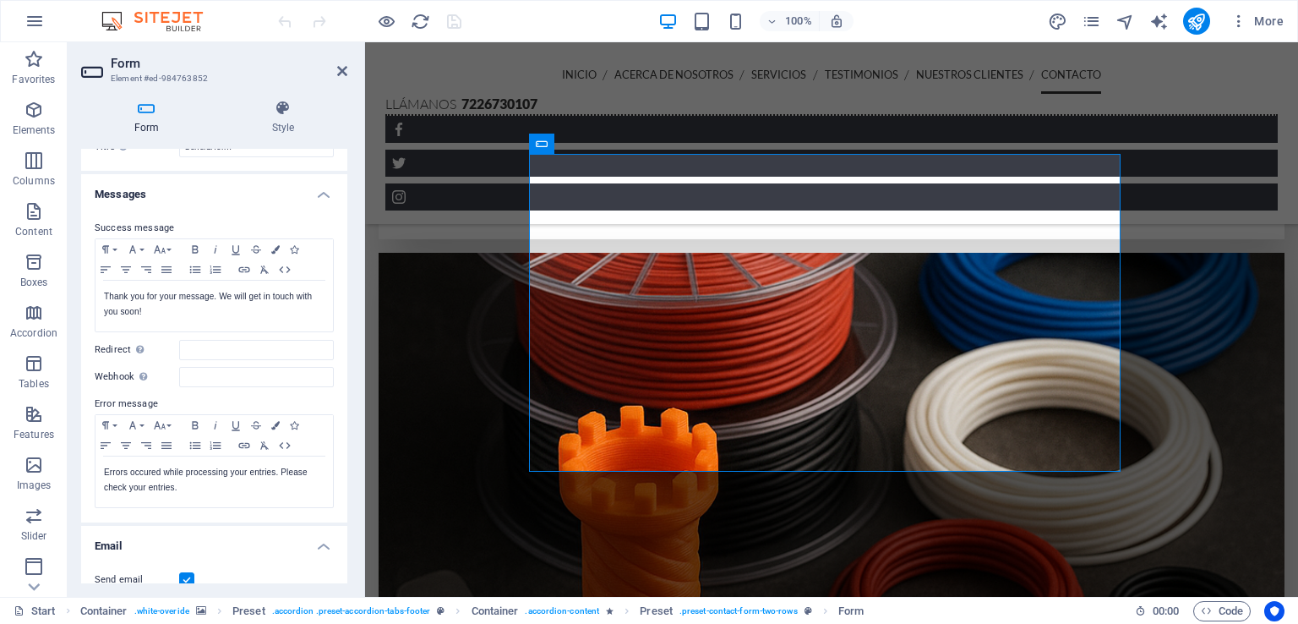
scroll to position [57, 0]
click at [158, 304] on p "Thank you for your message. We will get in touch with you soon!" at bounding box center [214, 302] width 221 height 30
click at [204, 291] on p "Thank you for your message. We will get in touch with you soon!" at bounding box center [214, 302] width 221 height 30
click at [213, 292] on p "Thank you for your message. We will get in touch with you soon!" at bounding box center [214, 302] width 221 height 30
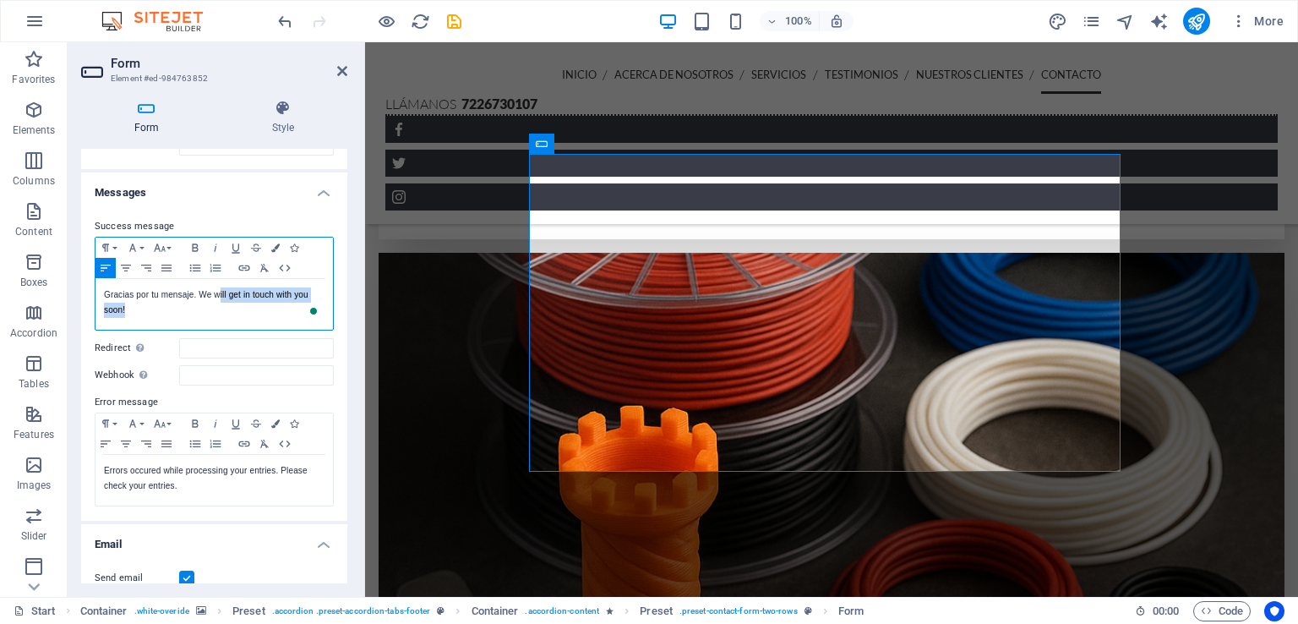
drag, startPoint x: 177, startPoint y: 305, endPoint x: 192, endPoint y: 298, distance: 15.9
click at [192, 298] on p "Gracias por tu mensaje . We will get in touch with you soon!" at bounding box center [214, 302] width 221 height 30
click at [176, 302] on p "Gracias por tu mensaje . We will get in touch with you soon!" at bounding box center [214, 302] width 221 height 30
drag, startPoint x: 122, startPoint y: 309, endPoint x: 199, endPoint y: 295, distance: 79.0
click at [199, 295] on p "Gracias por tu mensaje . We will get in touch with you soon!" at bounding box center [214, 302] width 221 height 30
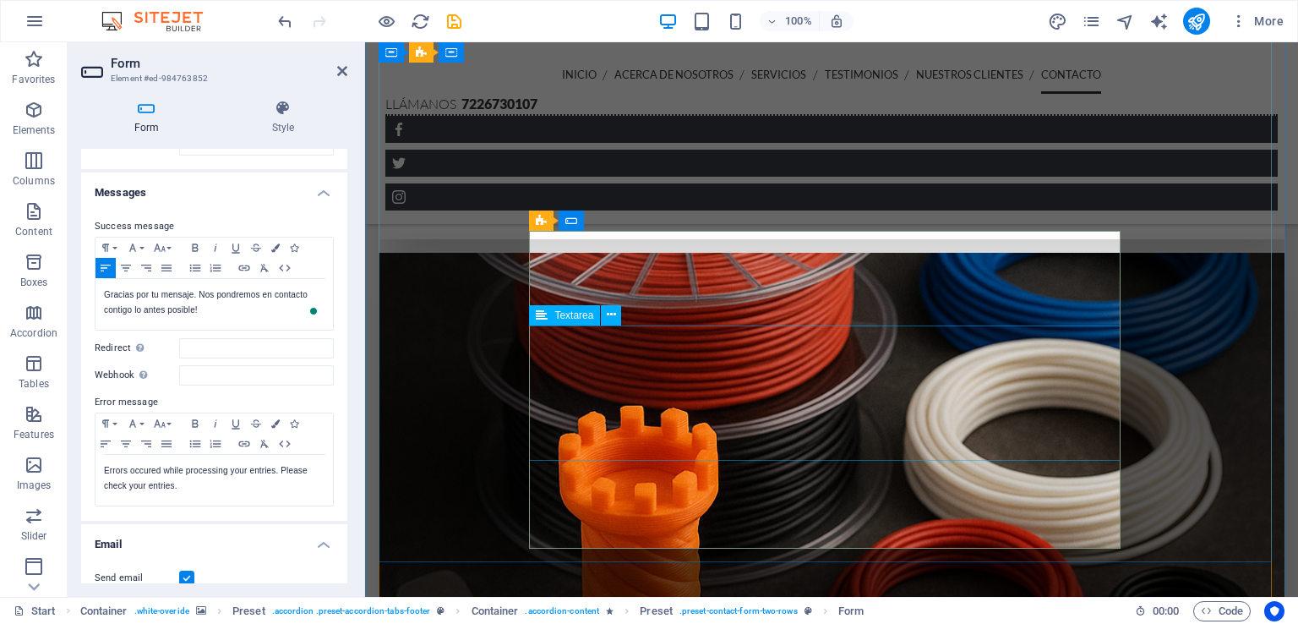
scroll to position [3626, 0]
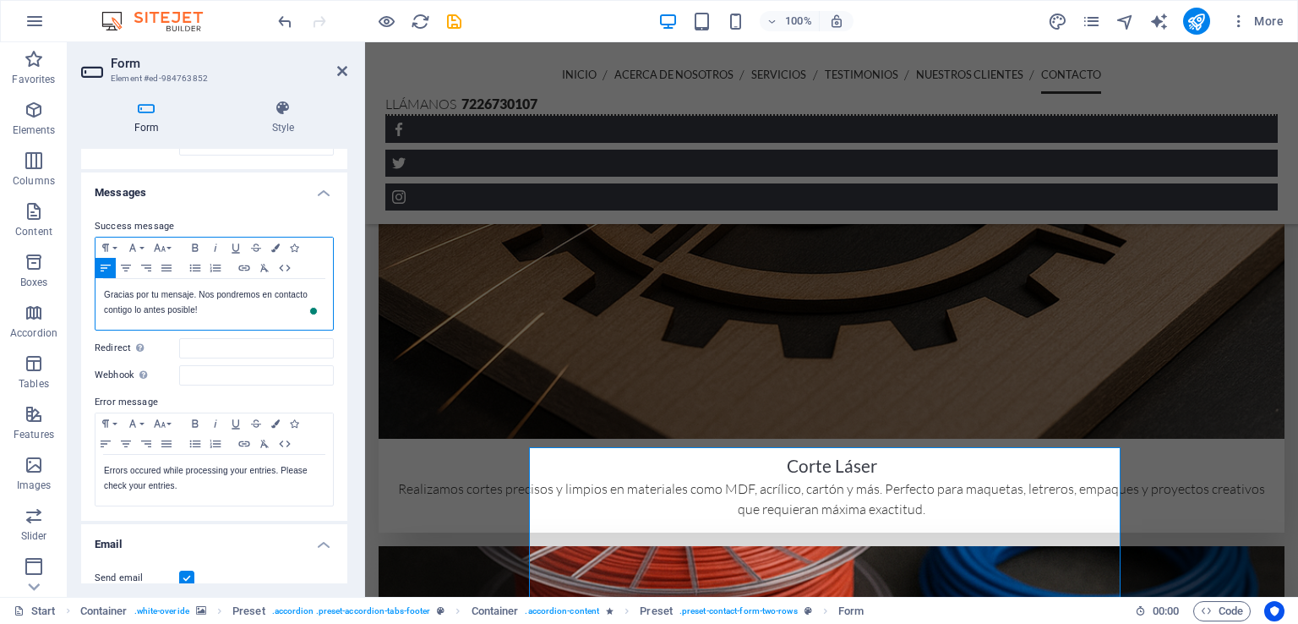
click at [195, 306] on p "Gracias por tu mensaje. Nos pondremos en contacto contigo lo antes posible!" at bounding box center [214, 302] width 221 height 30
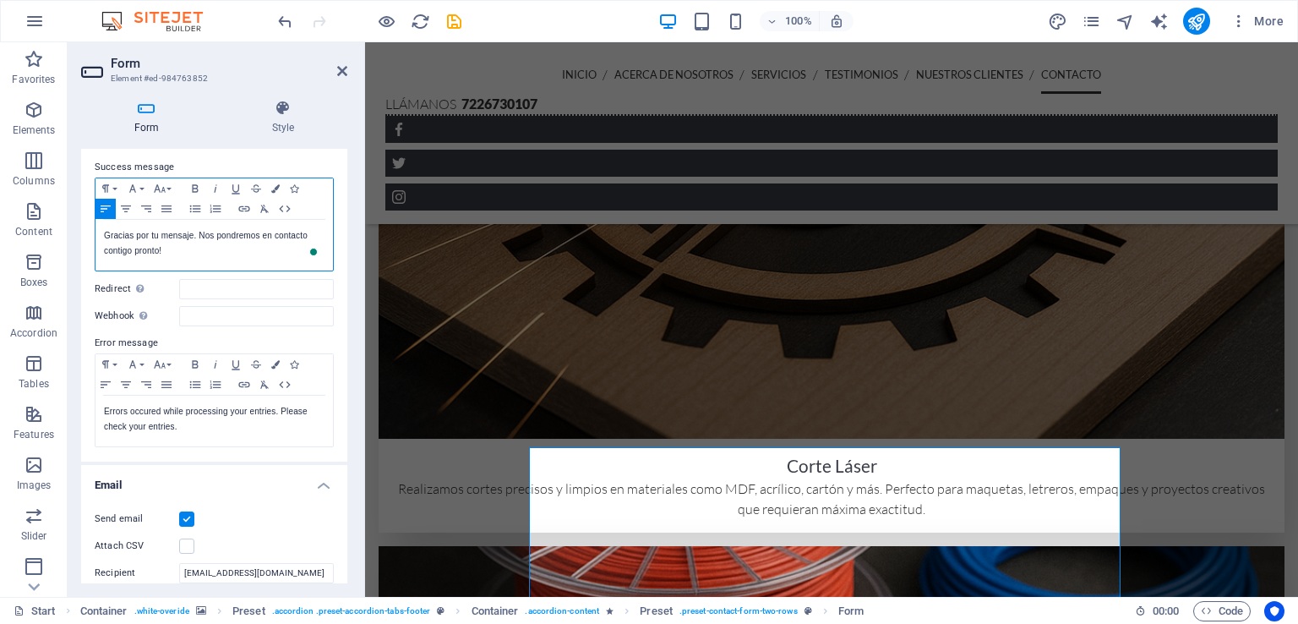
scroll to position [141, 0]
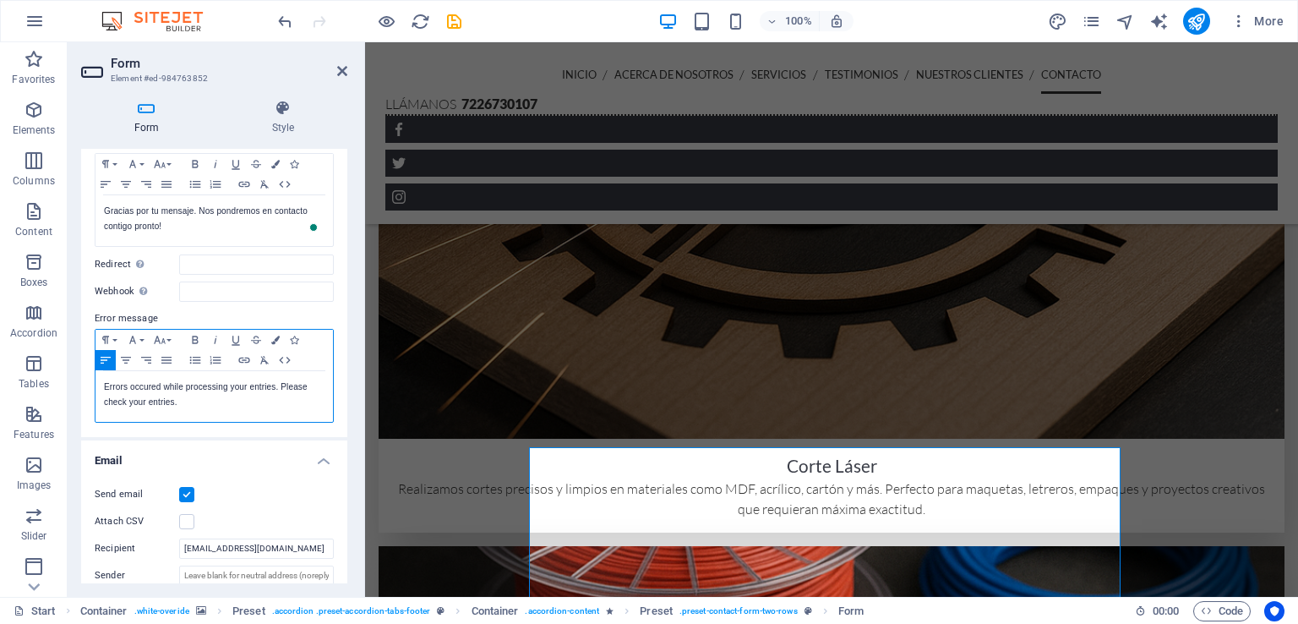
click at [209, 407] on p "Errors occured while processing your entries. Please check your entries." at bounding box center [214, 394] width 221 height 30
click at [269, 384] on p "Errors occured while processing your entries. Please check your entries." at bounding box center [214, 394] width 221 height 30
click at [276, 384] on p "Errors occured while processing your entries. Please check your entries." at bounding box center [214, 394] width 221 height 30
click at [247, 400] on p "Ocurrió un error con alguno de los datos que ingresaste. Please check your entr…" at bounding box center [214, 394] width 221 height 30
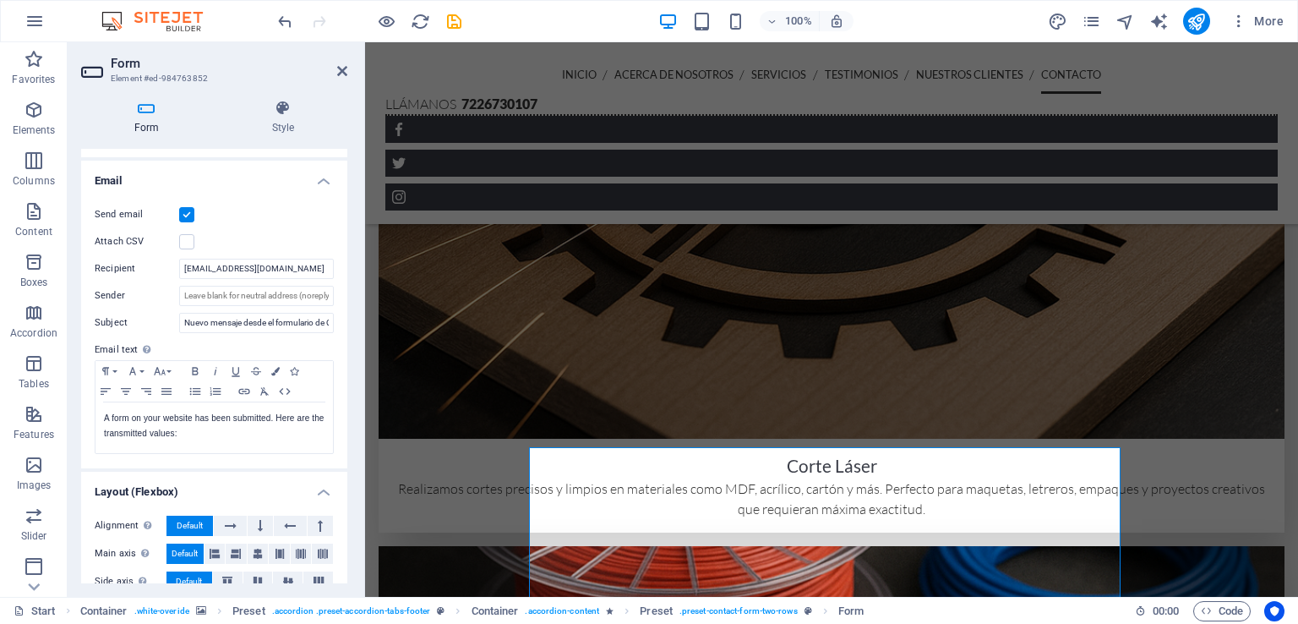
scroll to position [422, 0]
click at [217, 430] on p "A form on your website has been submitted. Here are the transmitted values:" at bounding box center [214, 425] width 221 height 30
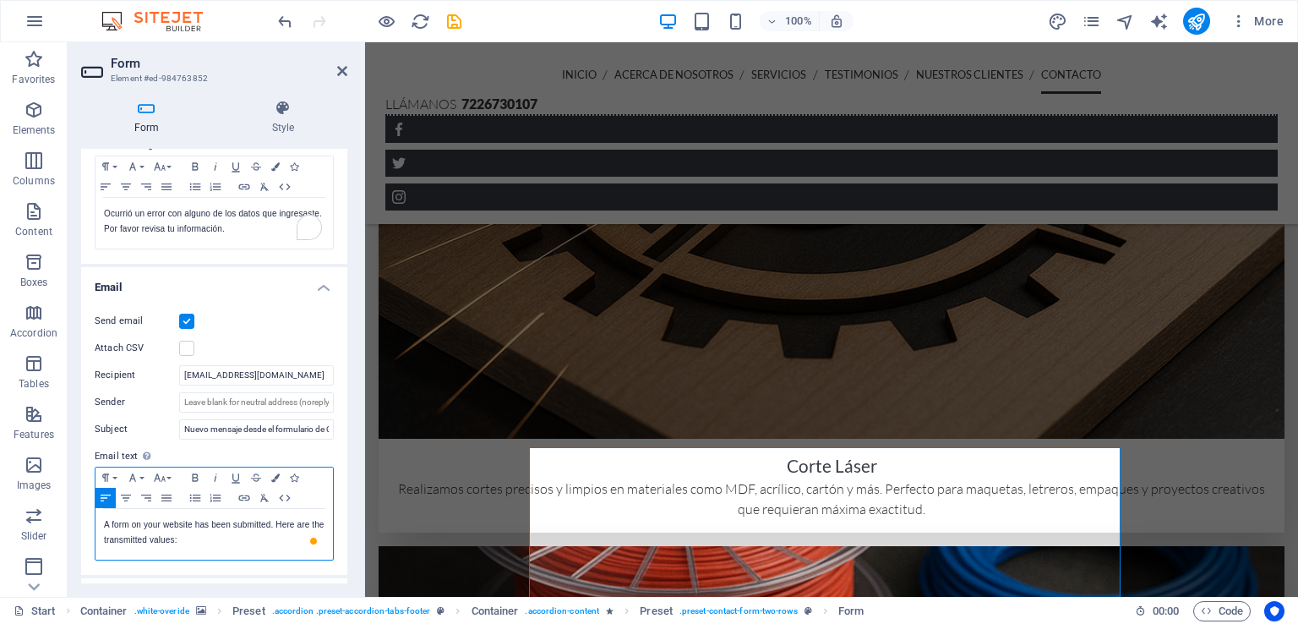
scroll to position [0, 0]
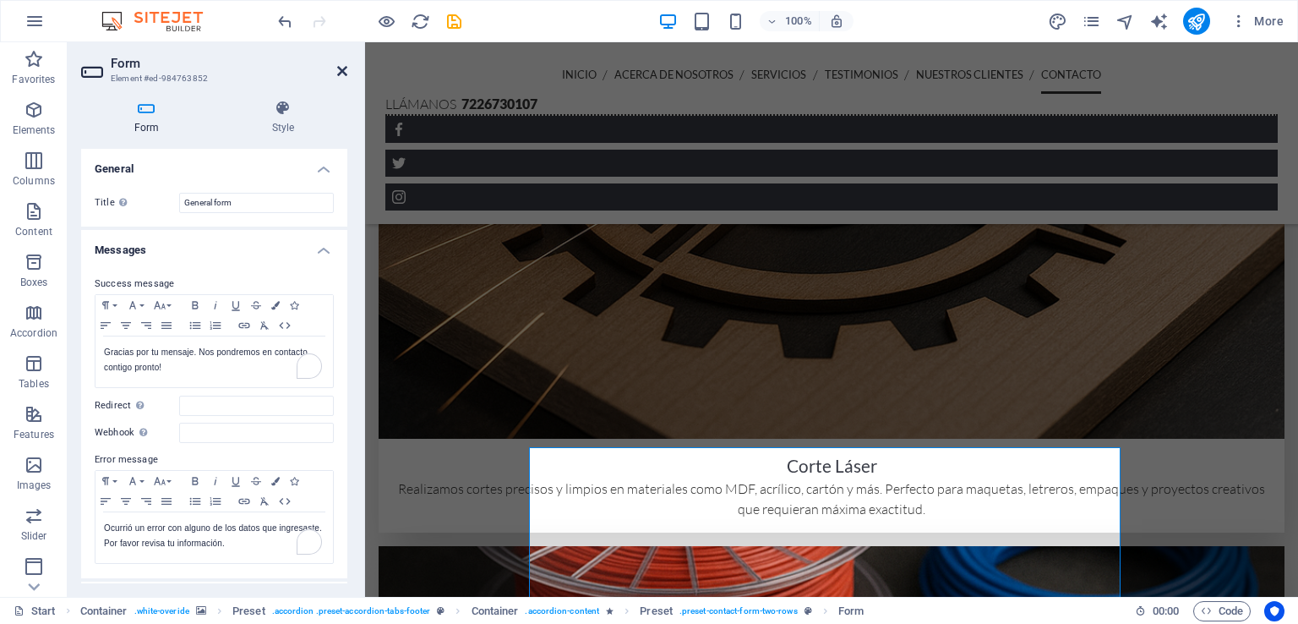
click at [340, 71] on icon at bounding box center [342, 71] width 10 height 14
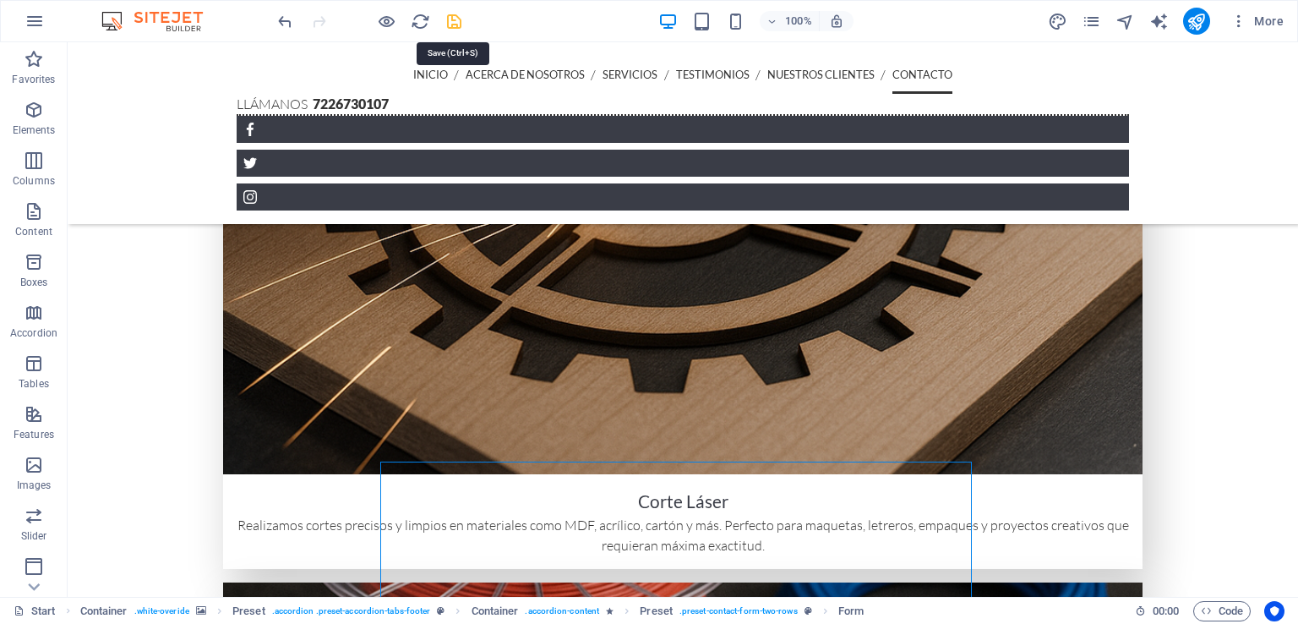
click at [455, 20] on icon "save" at bounding box center [453, 21] width 19 height 19
checkbox input "false"
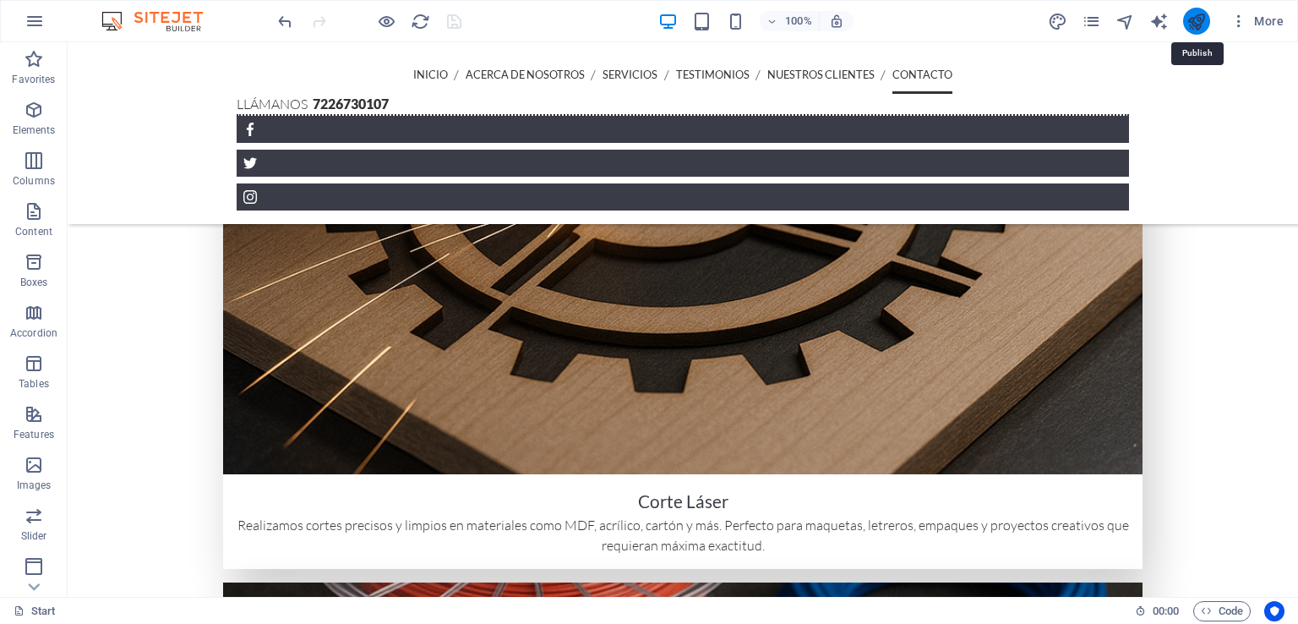
click at [1196, 26] on icon "publish" at bounding box center [1195, 21] width 19 height 19
